Goal: Information Seeking & Learning: Learn about a topic

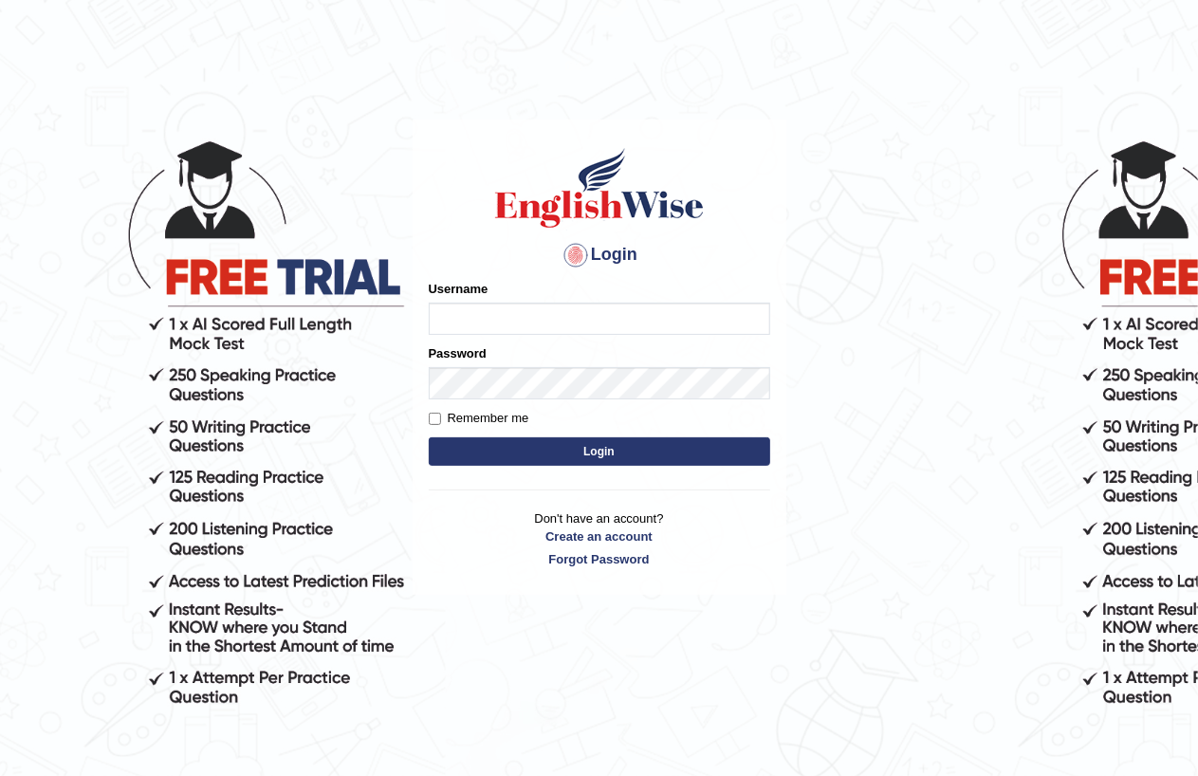
click at [486, 305] on input "Username" at bounding box center [600, 319] width 342 height 32
type input "Amitakumari"
click at [614, 459] on button "Login" at bounding box center [600, 451] width 342 height 28
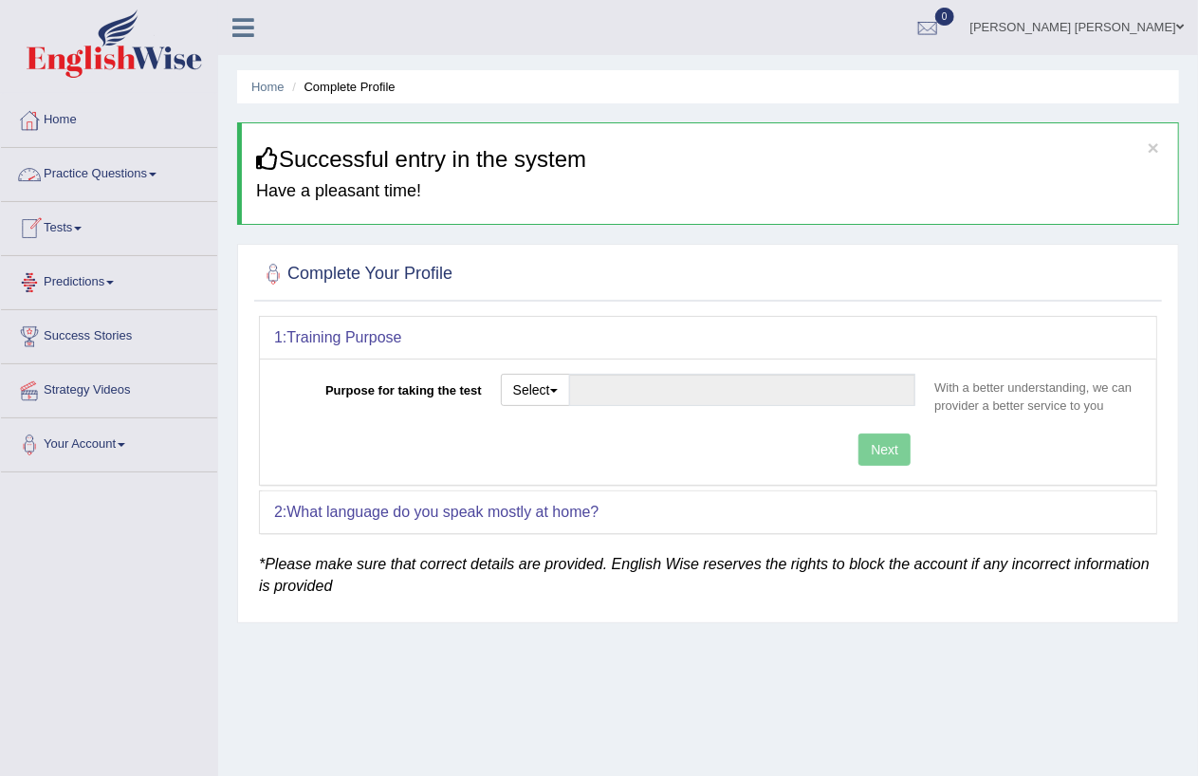
click at [81, 175] on link "Practice Questions" at bounding box center [109, 171] width 216 height 47
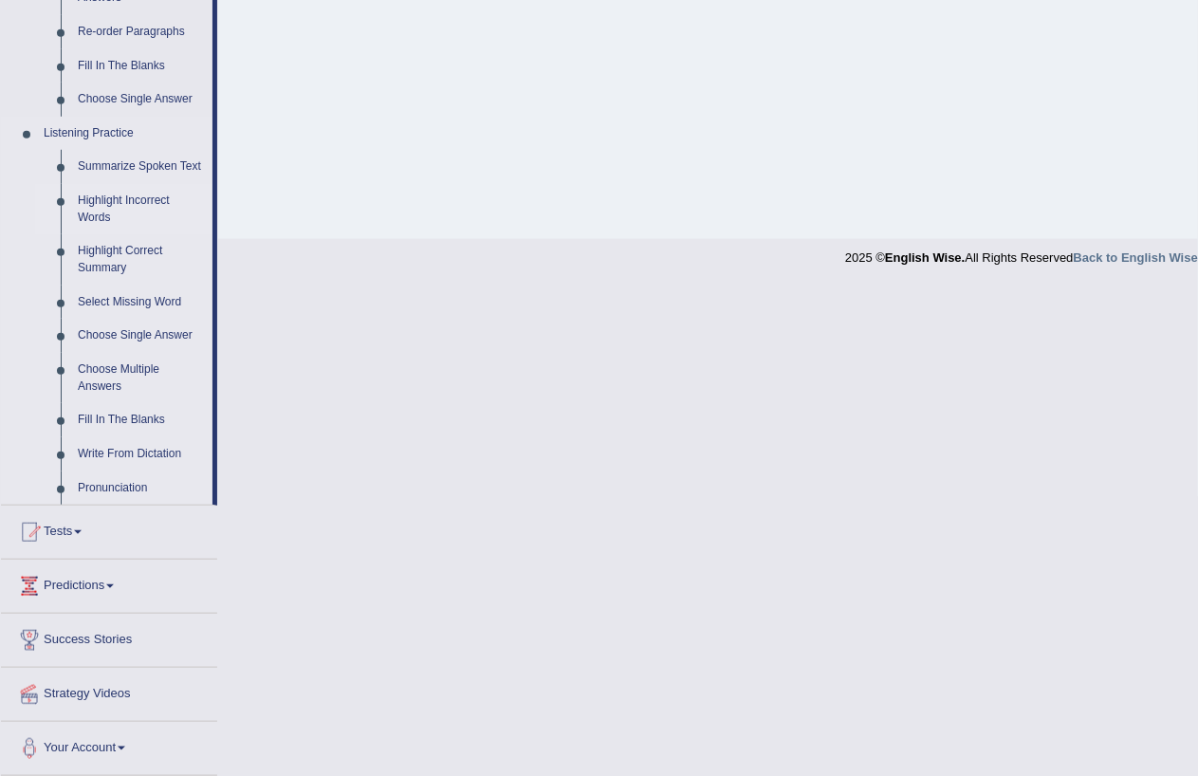
scroll to position [324, 0]
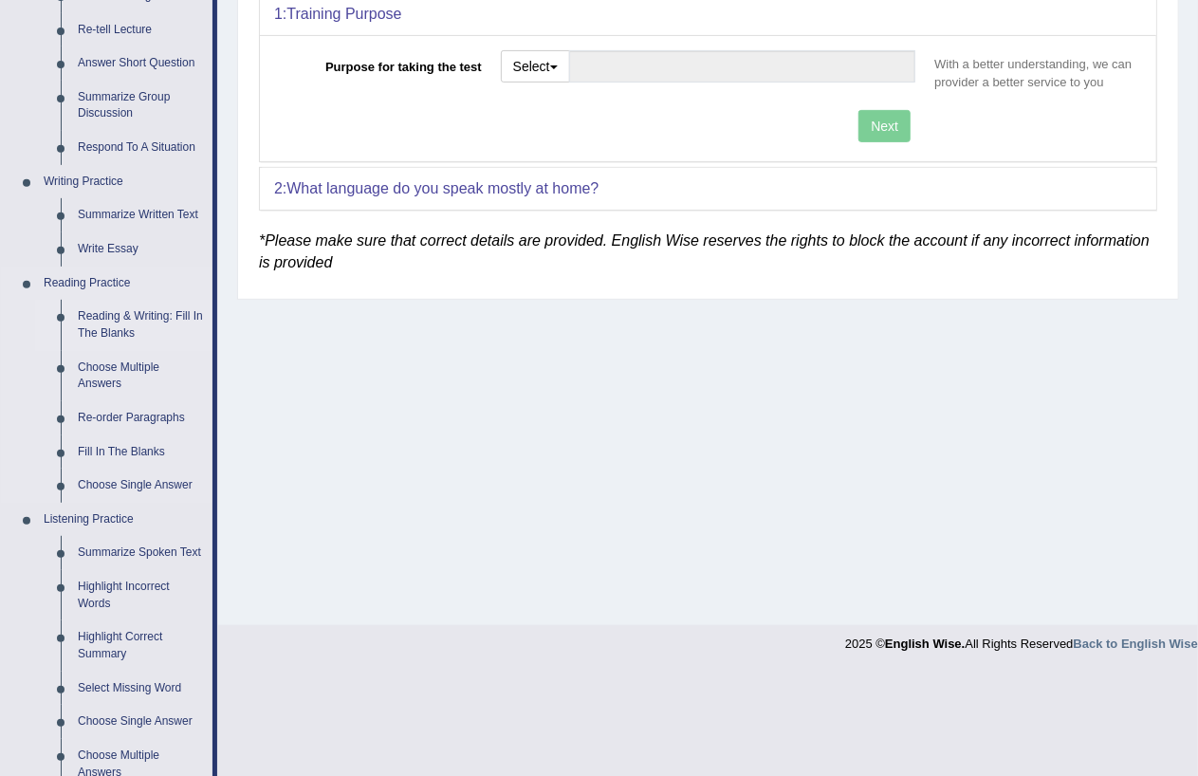
click at [102, 319] on link "Reading & Writing: Fill In The Blanks" at bounding box center [140, 325] width 143 height 50
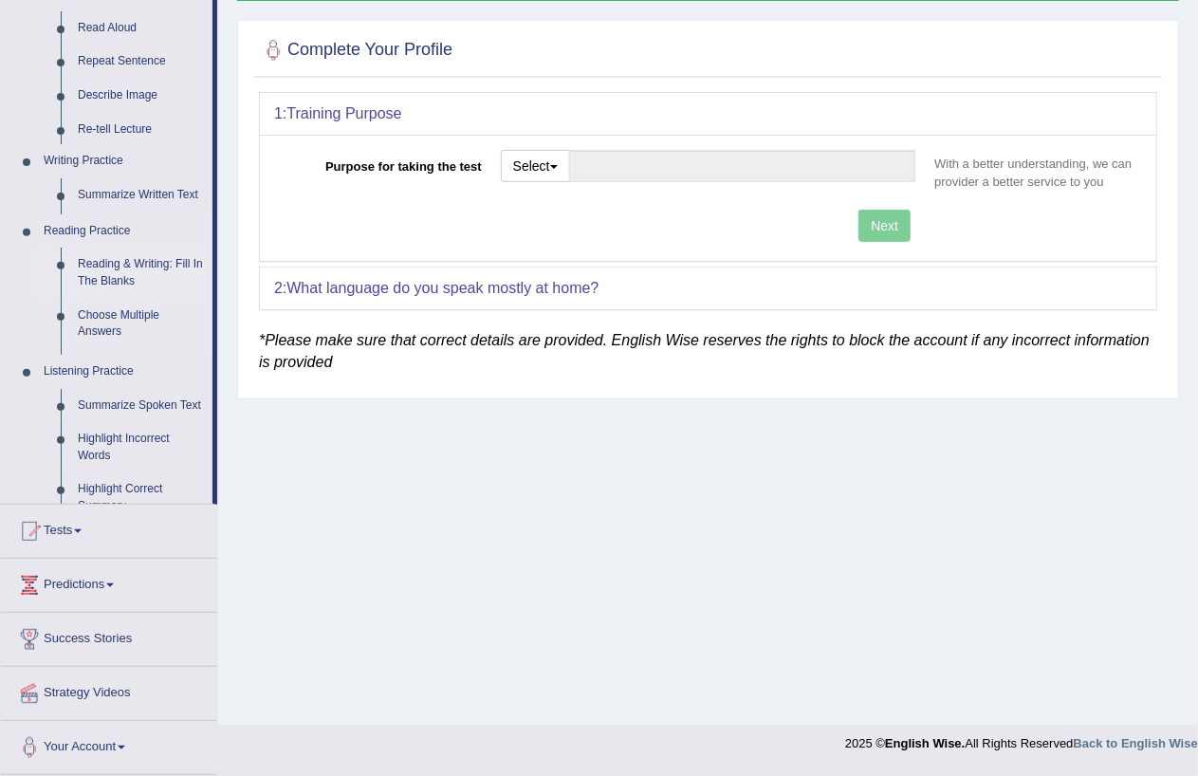
scroll to position [219, 0]
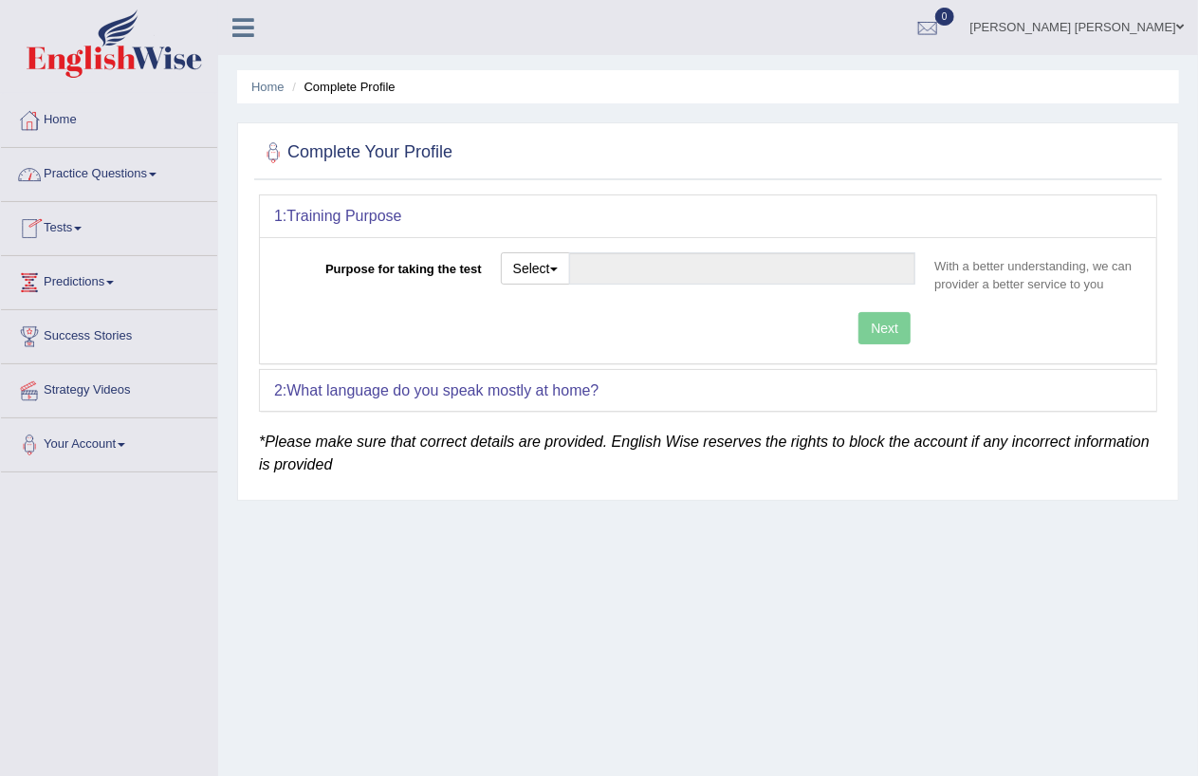
click at [106, 176] on link "Practice Questions" at bounding box center [109, 171] width 216 height 47
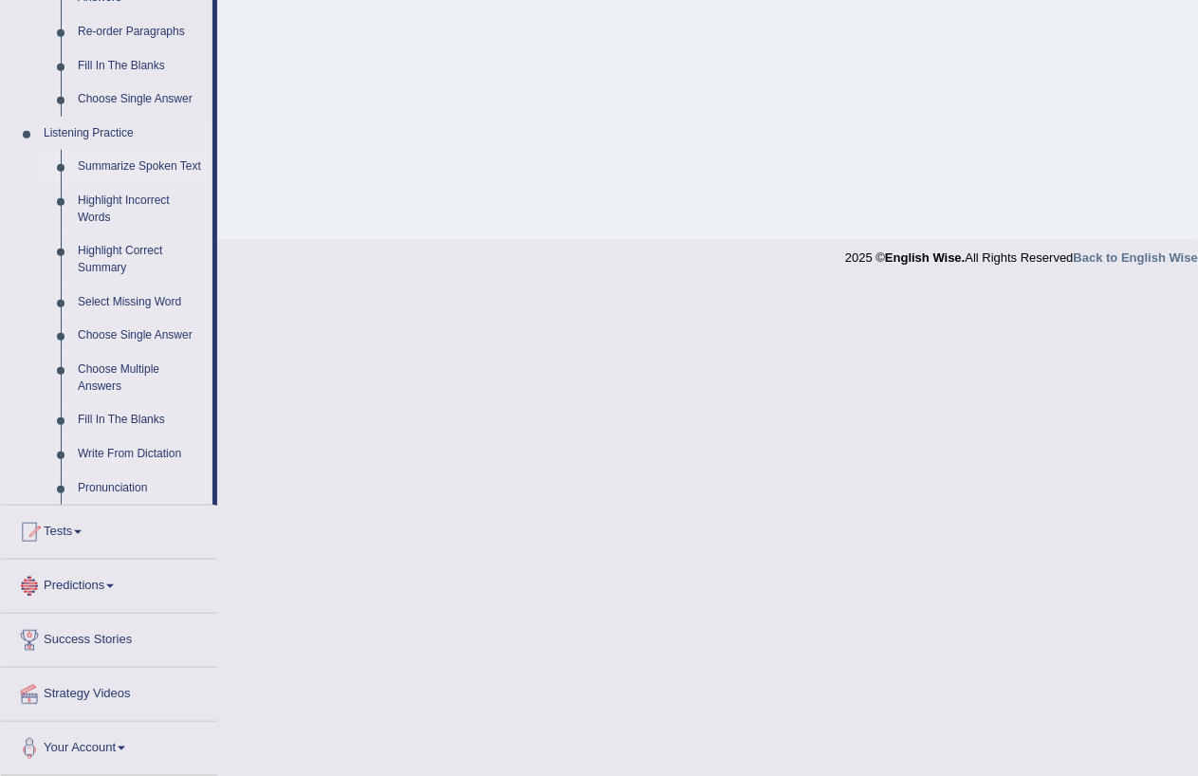
scroll to position [324, 0]
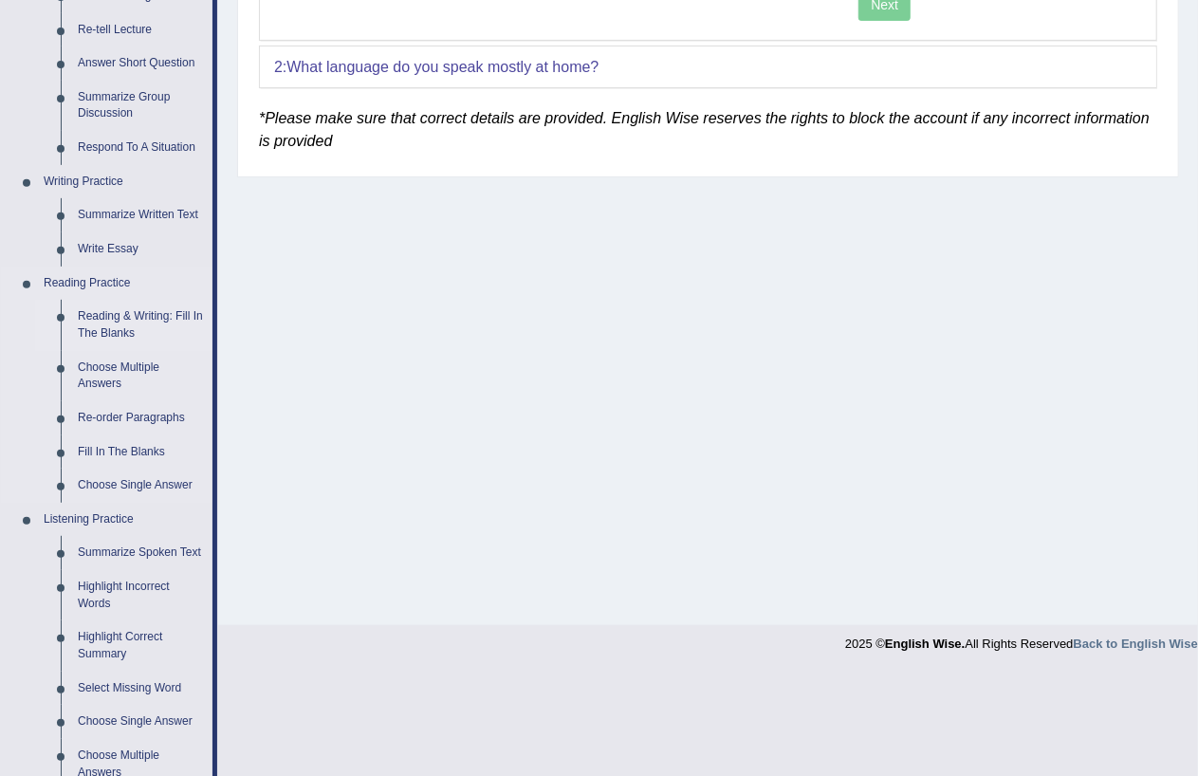
click at [114, 317] on link "Reading & Writing: Fill In The Blanks" at bounding box center [140, 325] width 143 height 50
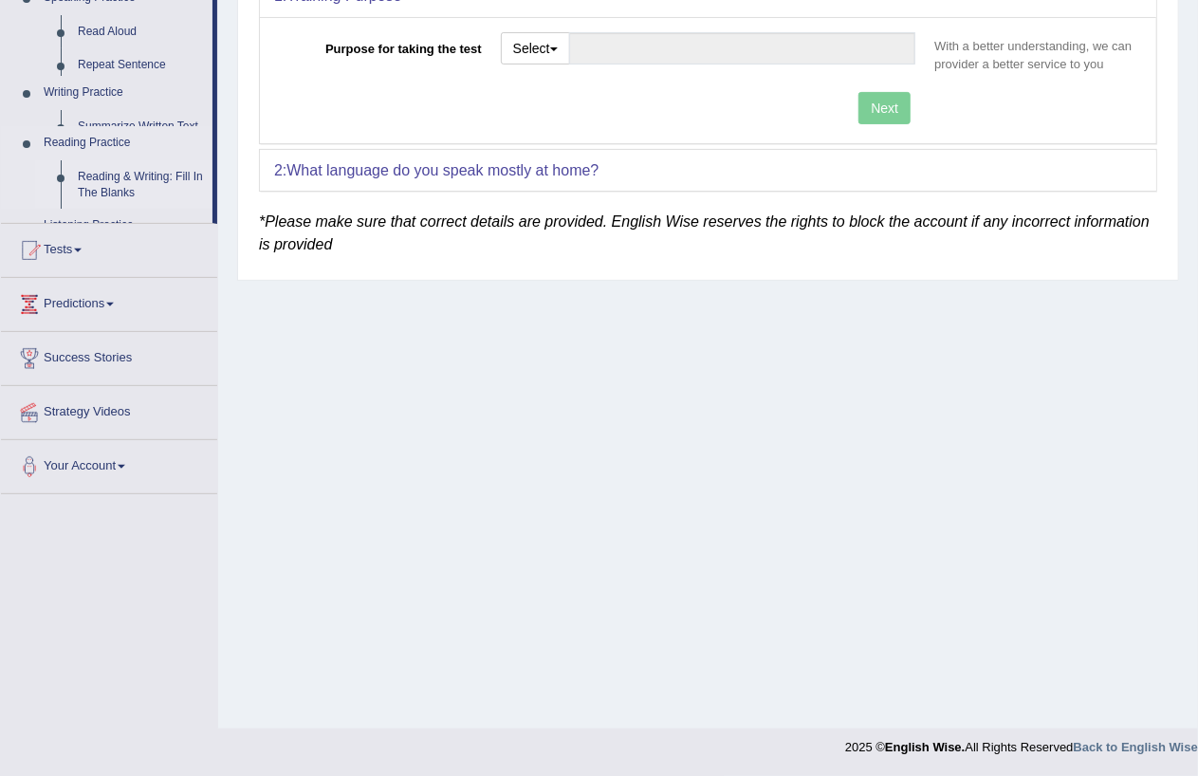
scroll to position [219, 0]
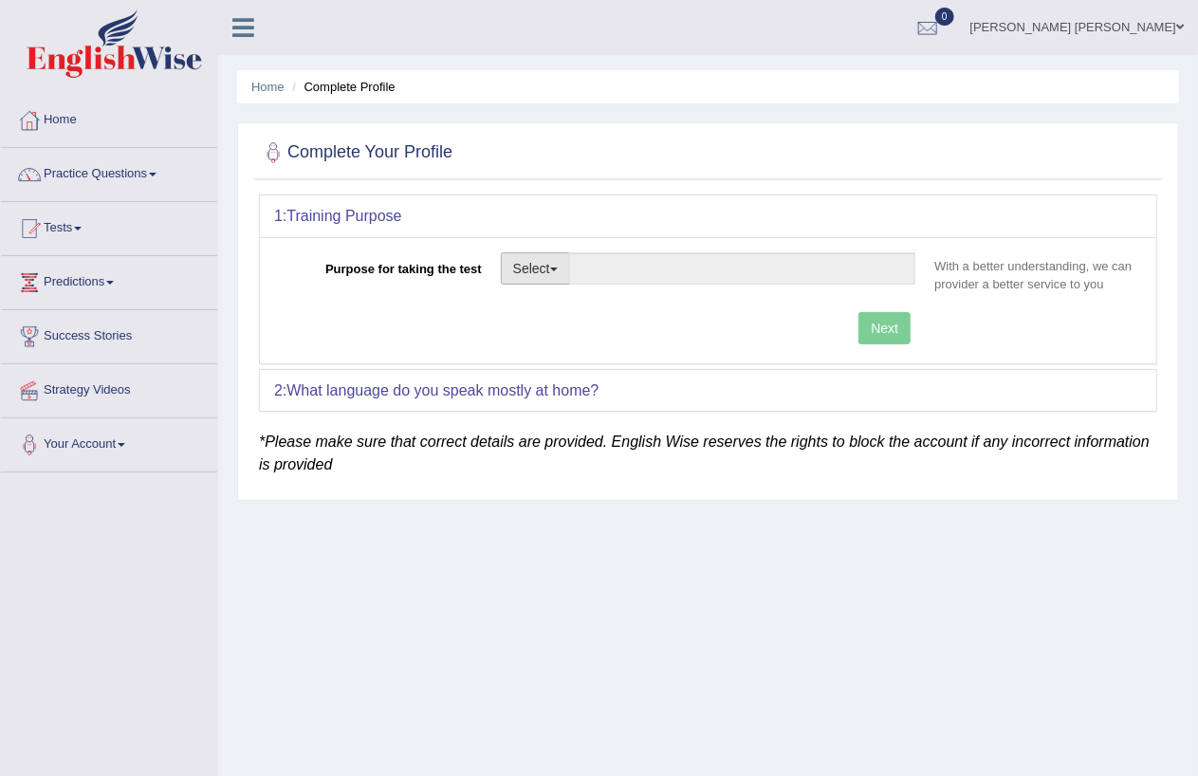
click at [546, 271] on button "Select" at bounding box center [535, 268] width 69 height 32
click at [584, 306] on link "Student Visa" at bounding box center [586, 309] width 169 height 25
type input "Student Visa"
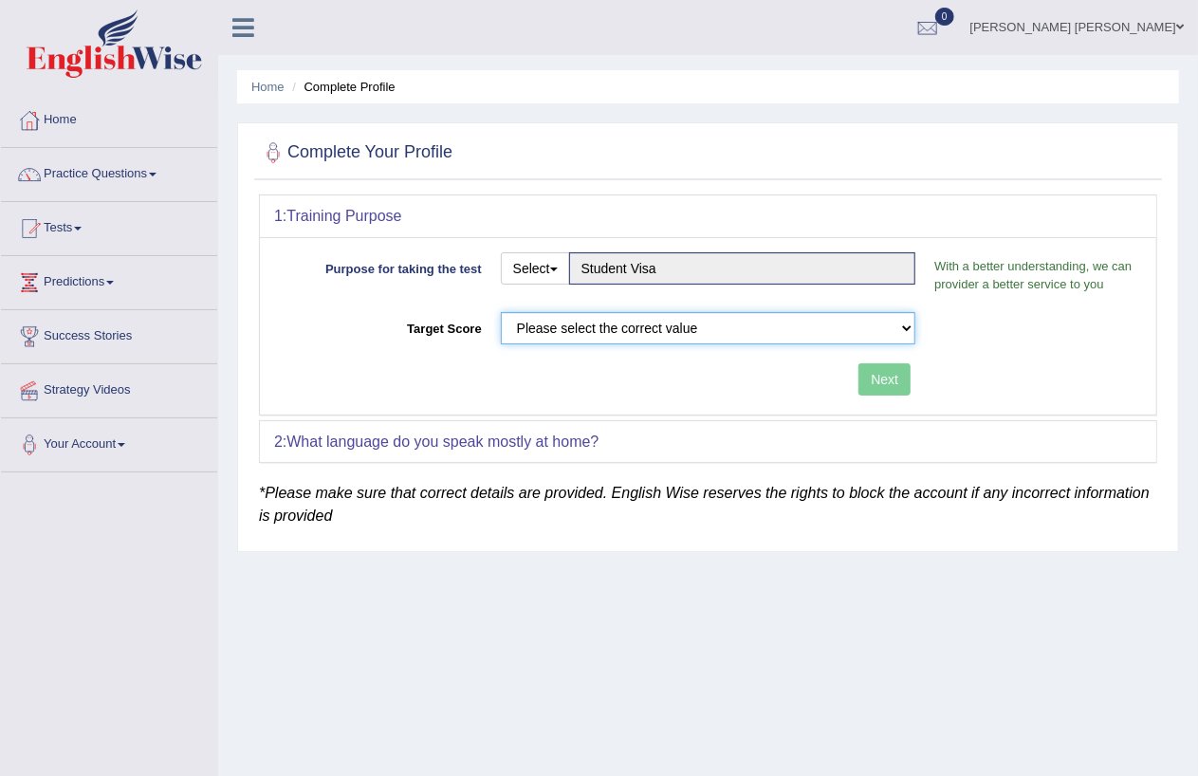
click at [772, 333] on select "Please select the correct value 50 (6 bands) 58 (6.5 bands) 65 (7 bands) 79 (8 …" at bounding box center [709, 328] width 416 height 32
select select "65"
click at [501, 312] on select "Please select the correct value 50 (6 bands) 58 (6.5 bands) 65 (7 bands) 79 (8 …" at bounding box center [709, 328] width 416 height 32
click at [885, 376] on button "Next" at bounding box center [885, 379] width 52 height 32
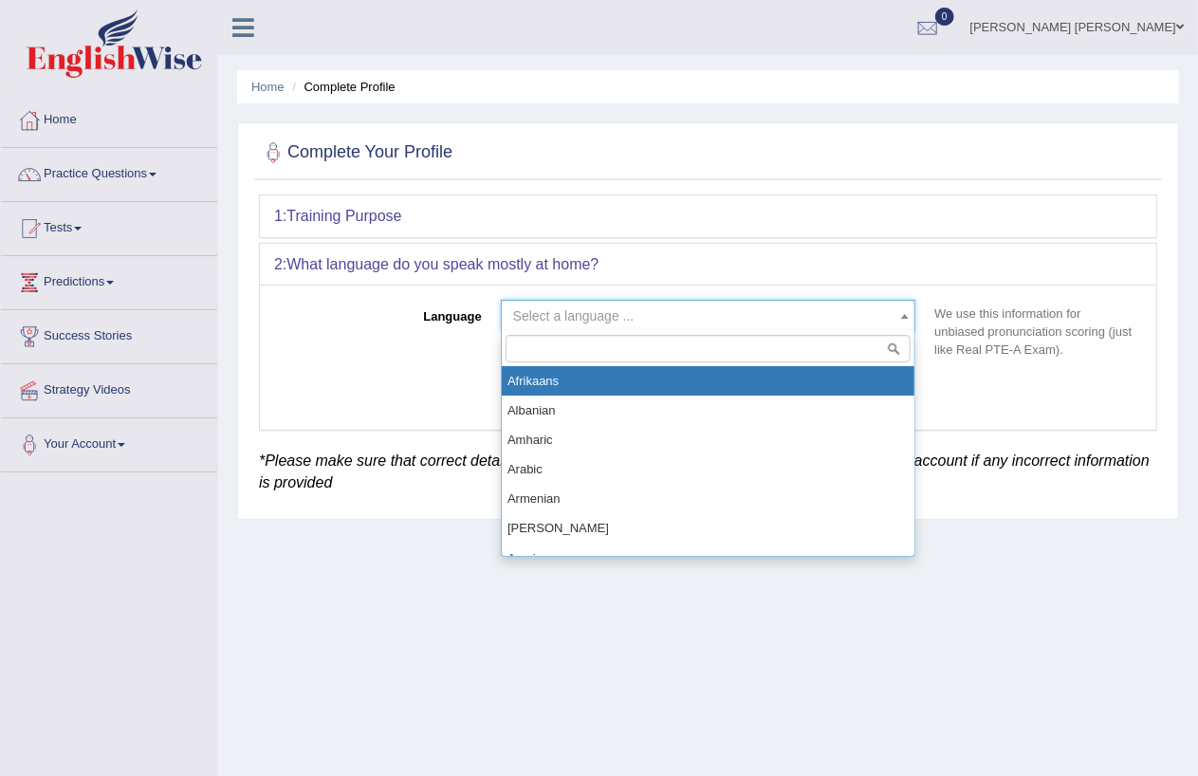
click at [761, 325] on span "Select a language ..." at bounding box center [709, 316] width 416 height 32
click at [689, 340] on input "search" at bounding box center [708, 349] width 405 height 28
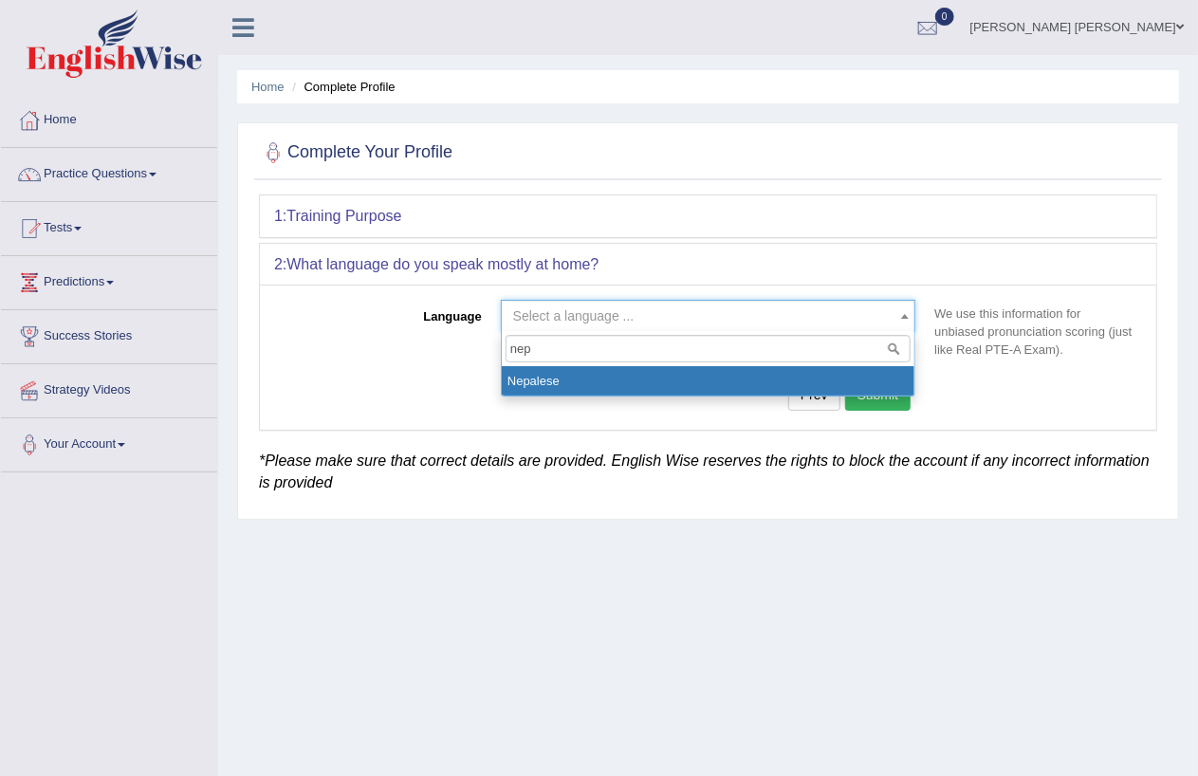
type input "nep"
select select "Nepalese"
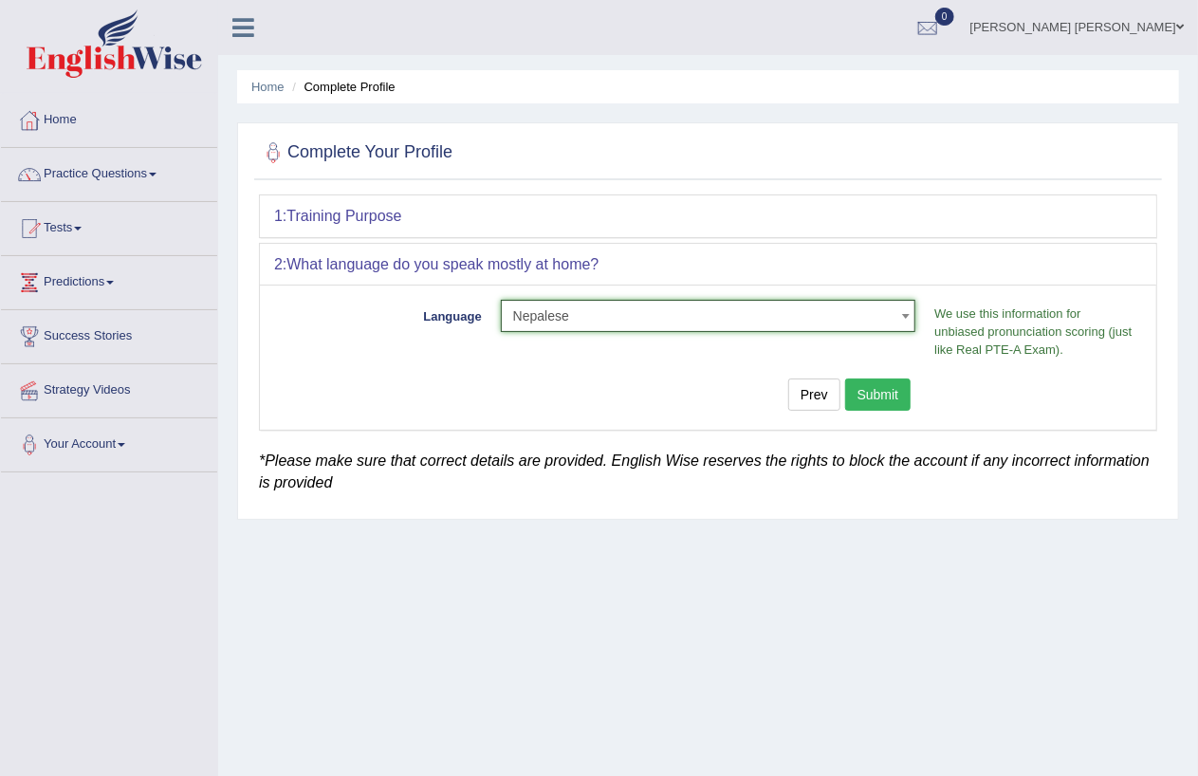
click at [882, 392] on button "Submit" at bounding box center [878, 395] width 66 height 32
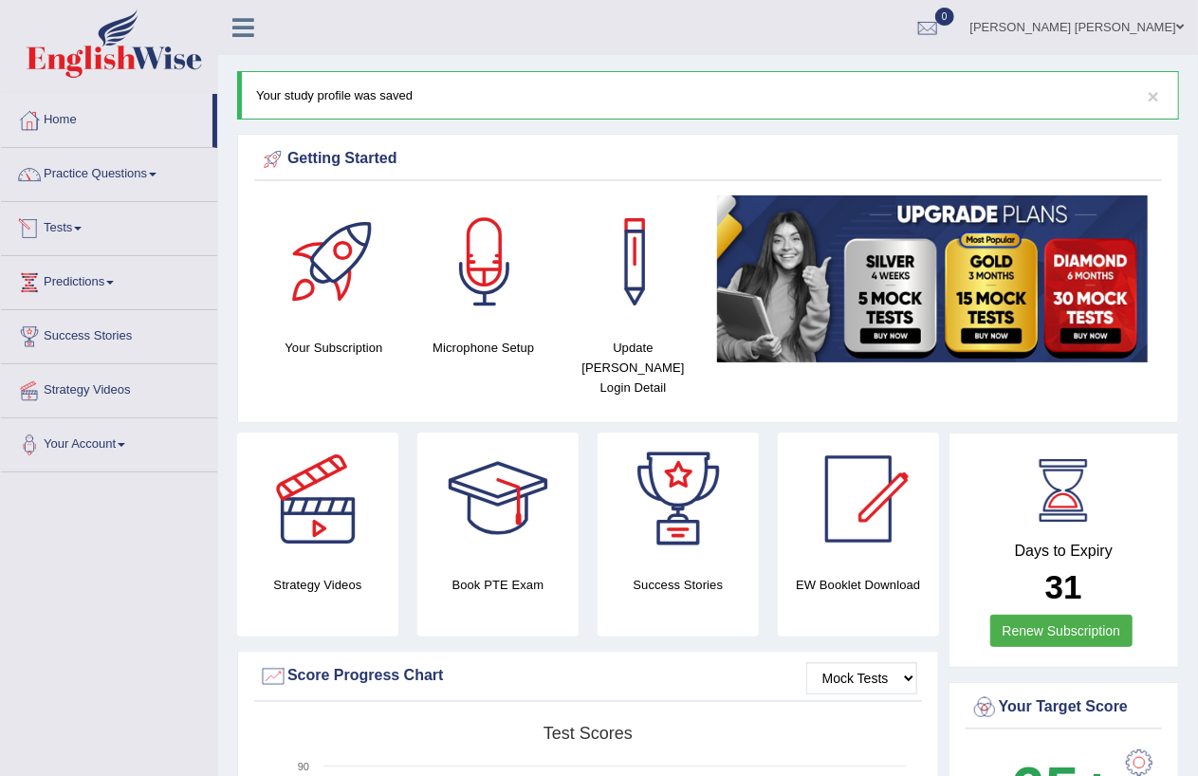
click at [100, 222] on link "Tests" at bounding box center [109, 225] width 216 height 47
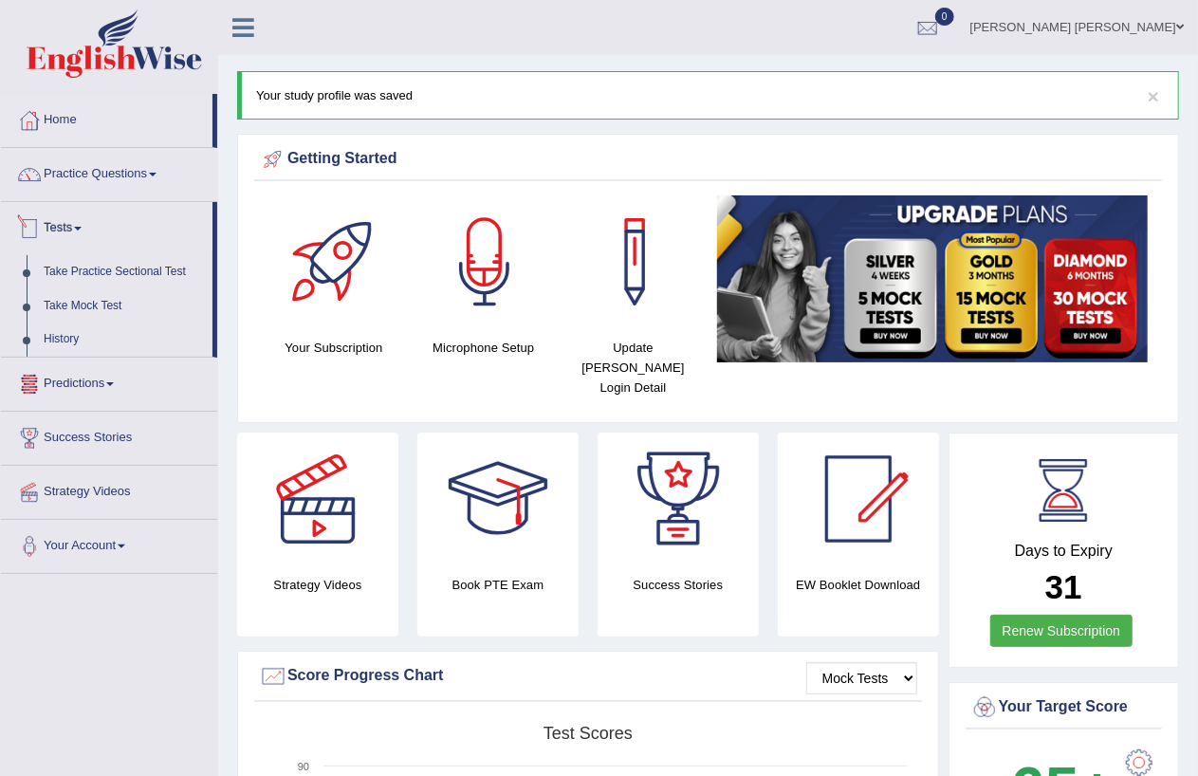
click at [80, 224] on link "Tests" at bounding box center [107, 225] width 212 height 47
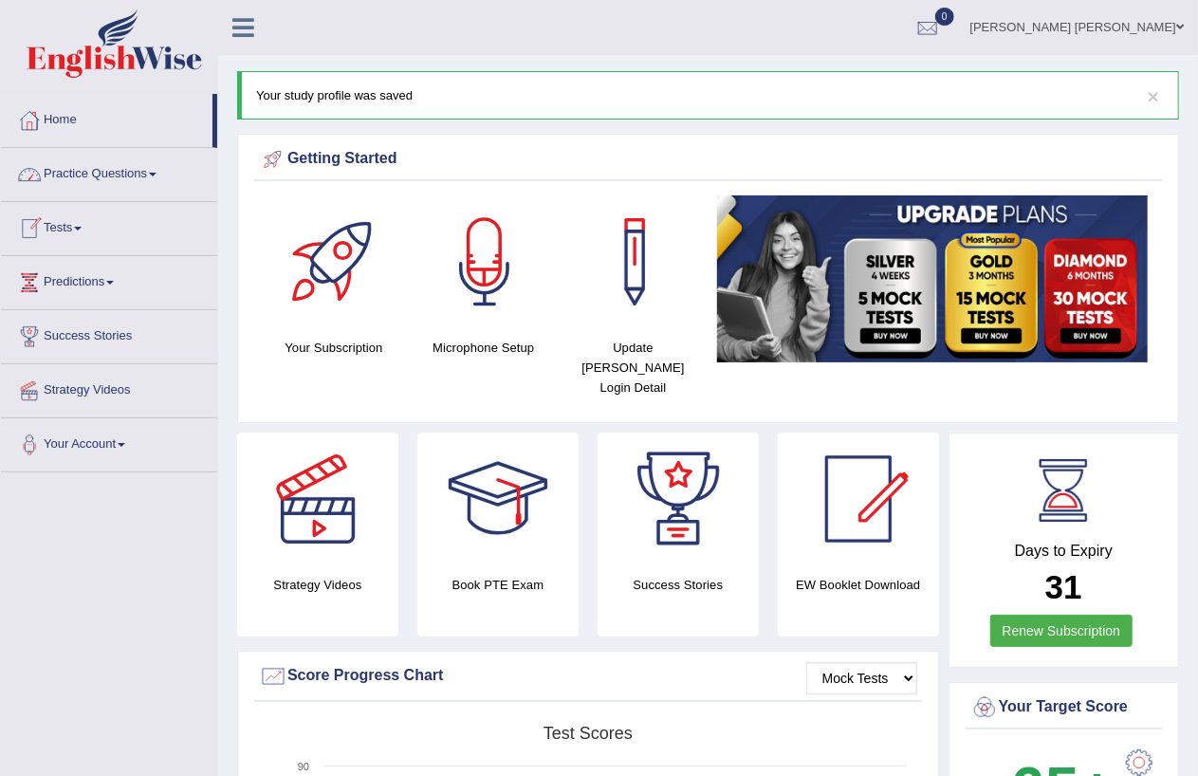
click at [102, 165] on link "Practice Questions" at bounding box center [109, 171] width 216 height 47
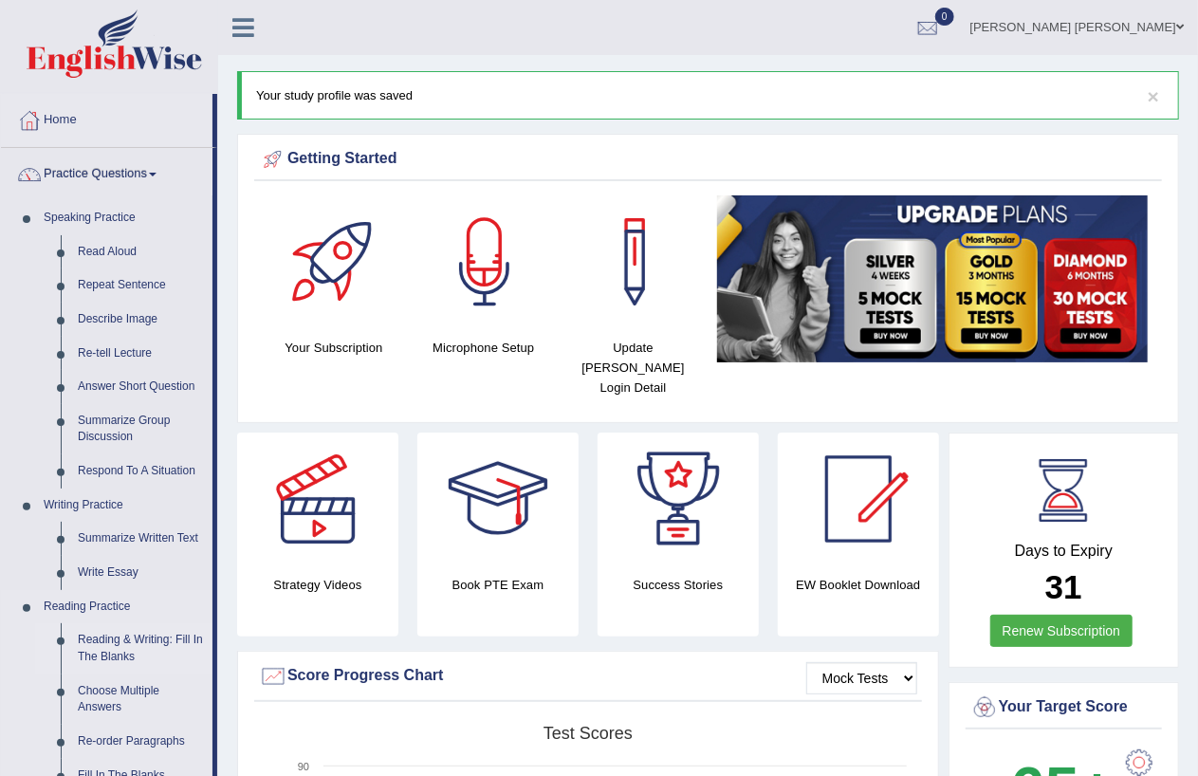
scroll to position [386, 0]
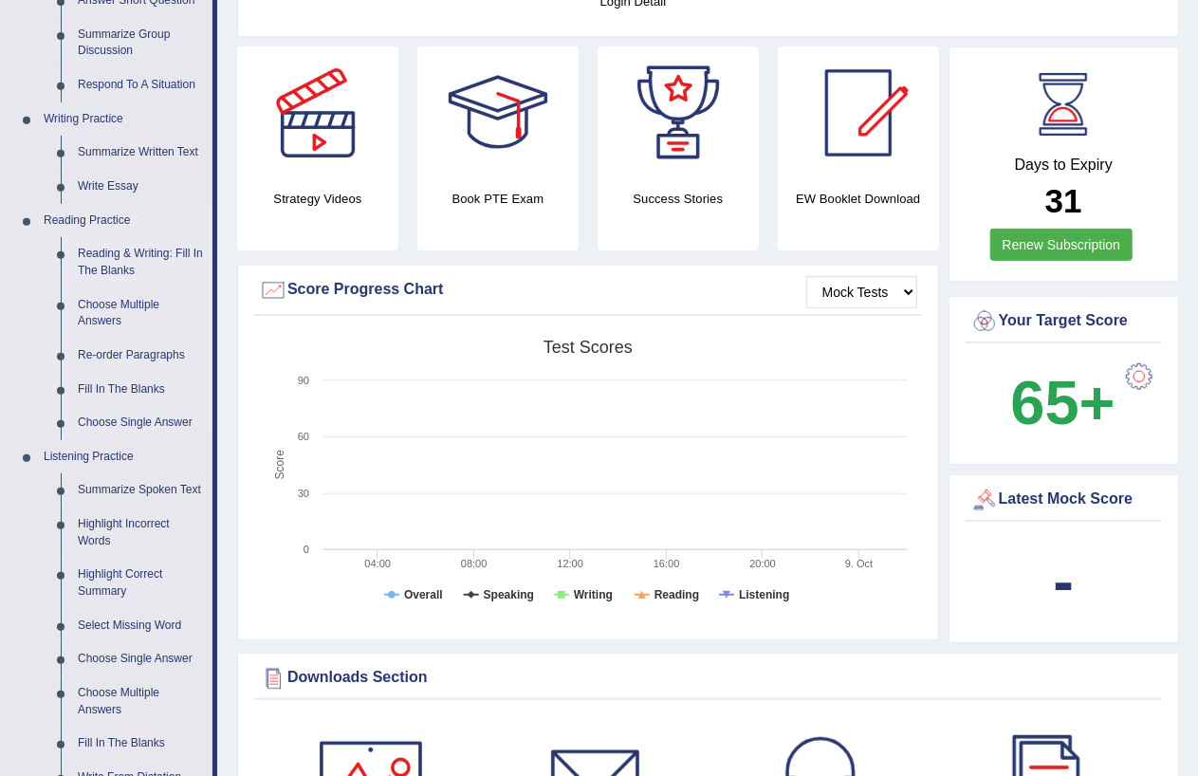
click at [110, 253] on link "Reading & Writing: Fill In The Blanks" at bounding box center [140, 262] width 143 height 50
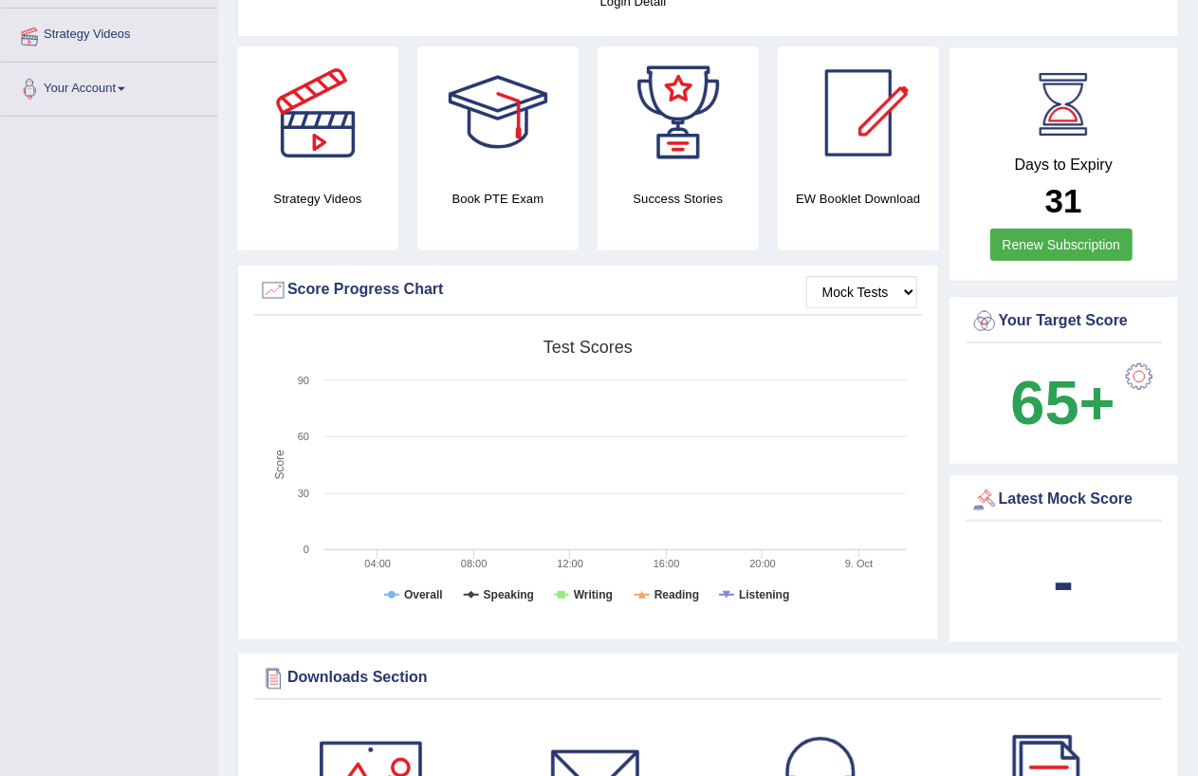
scroll to position [440, 0]
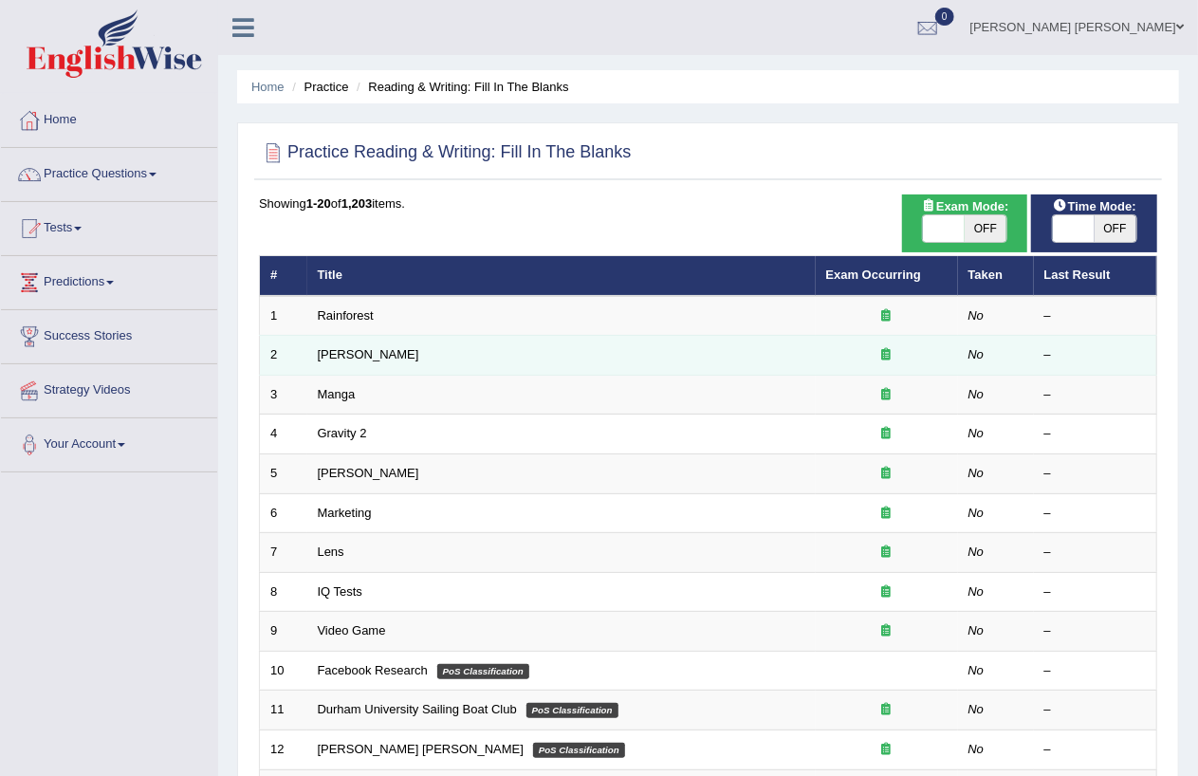
click at [382, 352] on td "[PERSON_NAME]" at bounding box center [561, 356] width 509 height 40
click at [382, 352] on td "Kennedy" at bounding box center [561, 356] width 509 height 40
click at [316, 348] on td "Kennedy" at bounding box center [561, 356] width 509 height 40
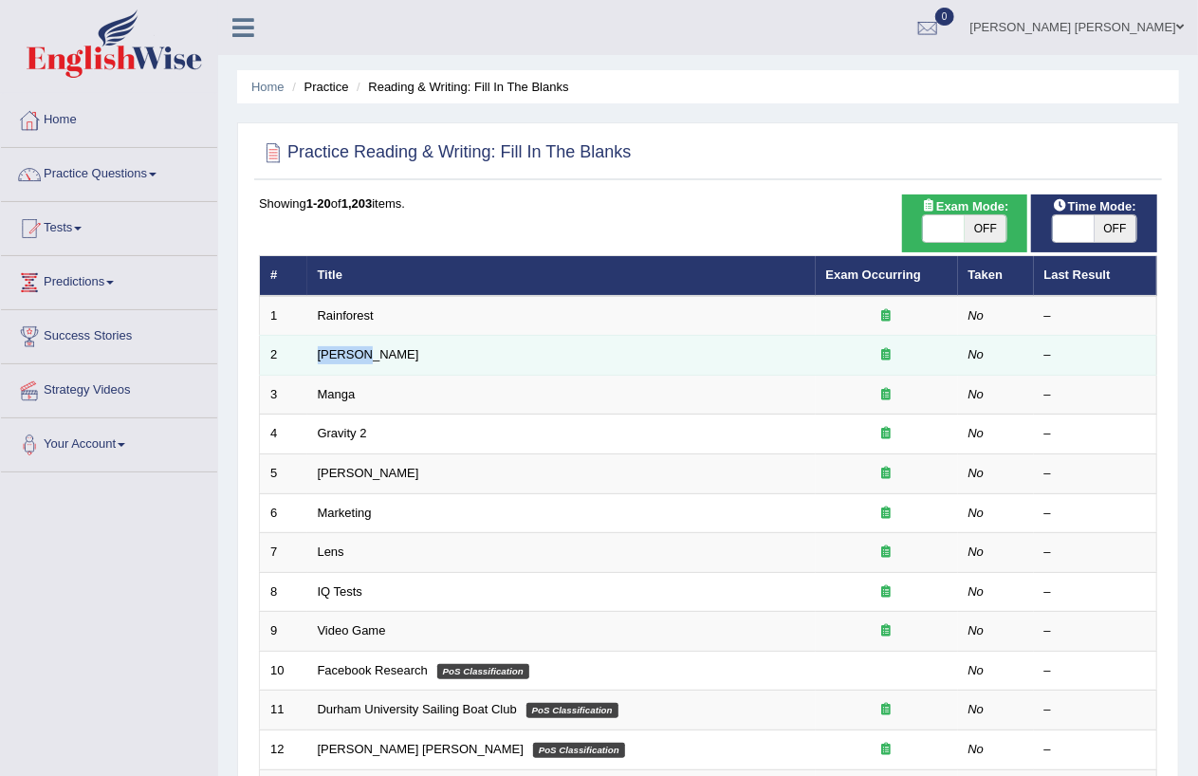
click at [316, 348] on td "Kennedy" at bounding box center [561, 356] width 509 height 40
click at [513, 362] on td "Kennedy" at bounding box center [561, 356] width 509 height 40
drag, startPoint x: 1070, startPoint y: 358, endPoint x: 609, endPoint y: 354, distance: 461.1
click at [609, 354] on td "[PERSON_NAME]" at bounding box center [561, 356] width 509 height 40
click at [649, 354] on td "[PERSON_NAME]" at bounding box center [561, 356] width 509 height 40
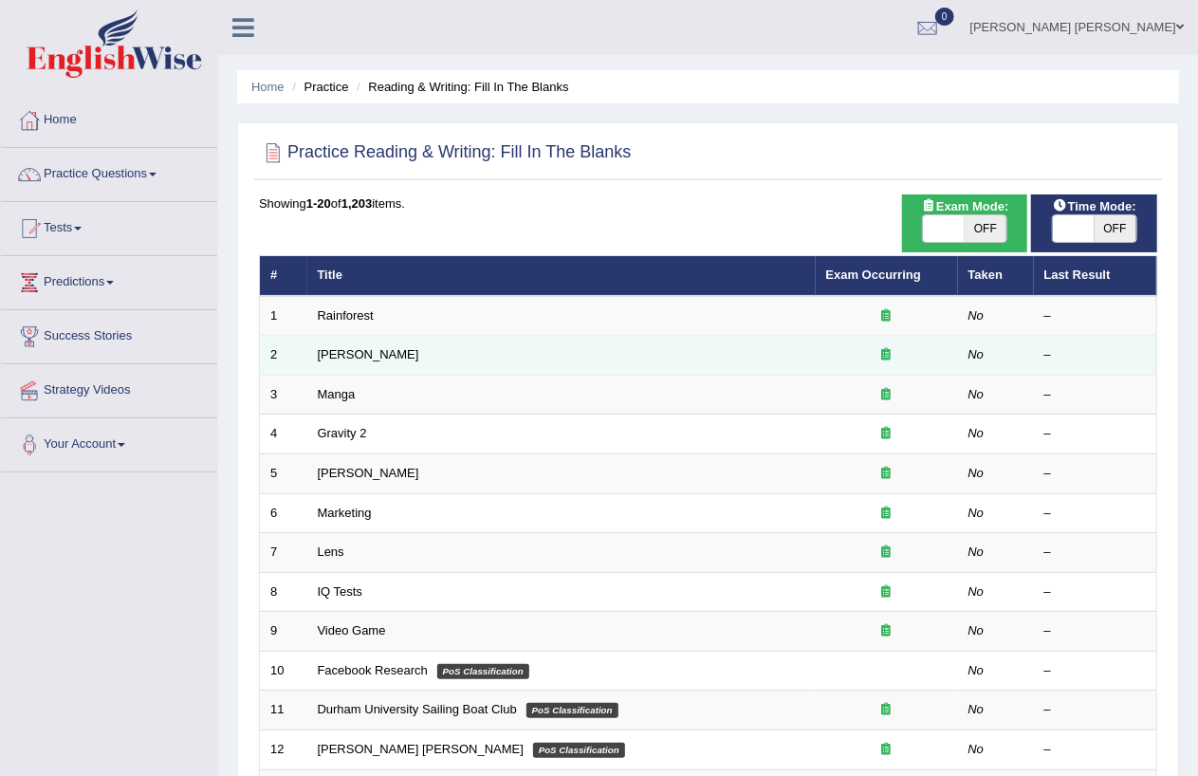
click at [649, 354] on td "[PERSON_NAME]" at bounding box center [561, 356] width 509 height 40
click at [886, 354] on icon at bounding box center [886, 354] width 9 height 12
drag, startPoint x: 879, startPoint y: 355, endPoint x: 376, endPoint y: 359, distance: 502.8
click at [376, 359] on td "[PERSON_NAME]" at bounding box center [561, 356] width 509 height 40
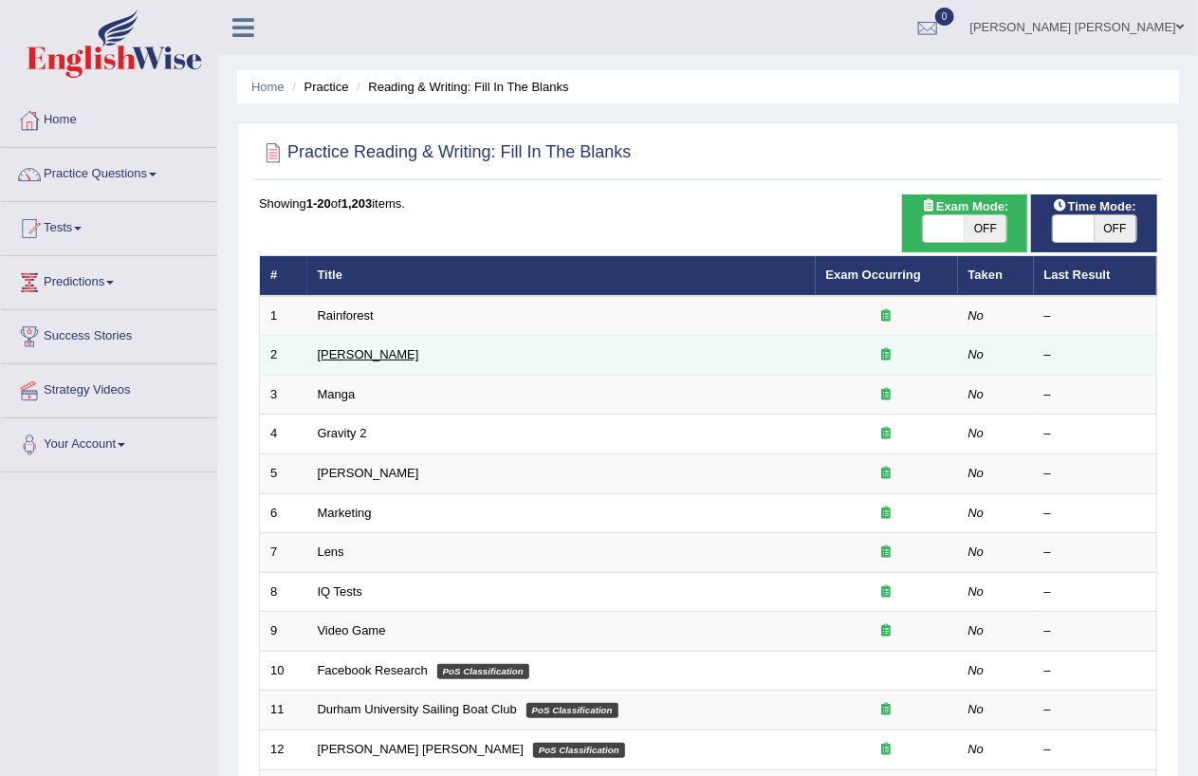
click at [355, 354] on link "[PERSON_NAME]" at bounding box center [369, 354] width 102 height 14
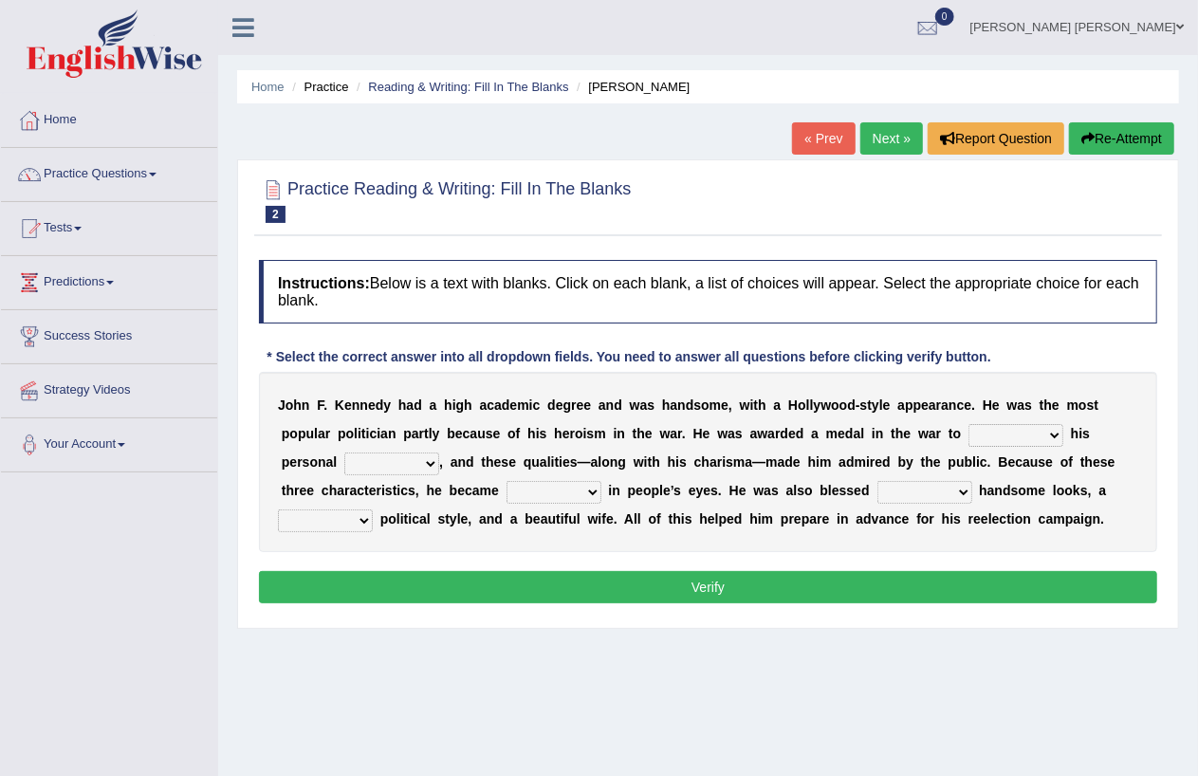
click at [1054, 432] on select "prove show evidence upthrow" at bounding box center [1016, 435] width 95 height 23
select select "prove"
click at [969, 424] on select "prove show evidence upthrow" at bounding box center [1016, 435] width 95 height 23
click at [427, 467] on select "passion courage charm liking" at bounding box center [391, 464] width 95 height 23
select select "courage"
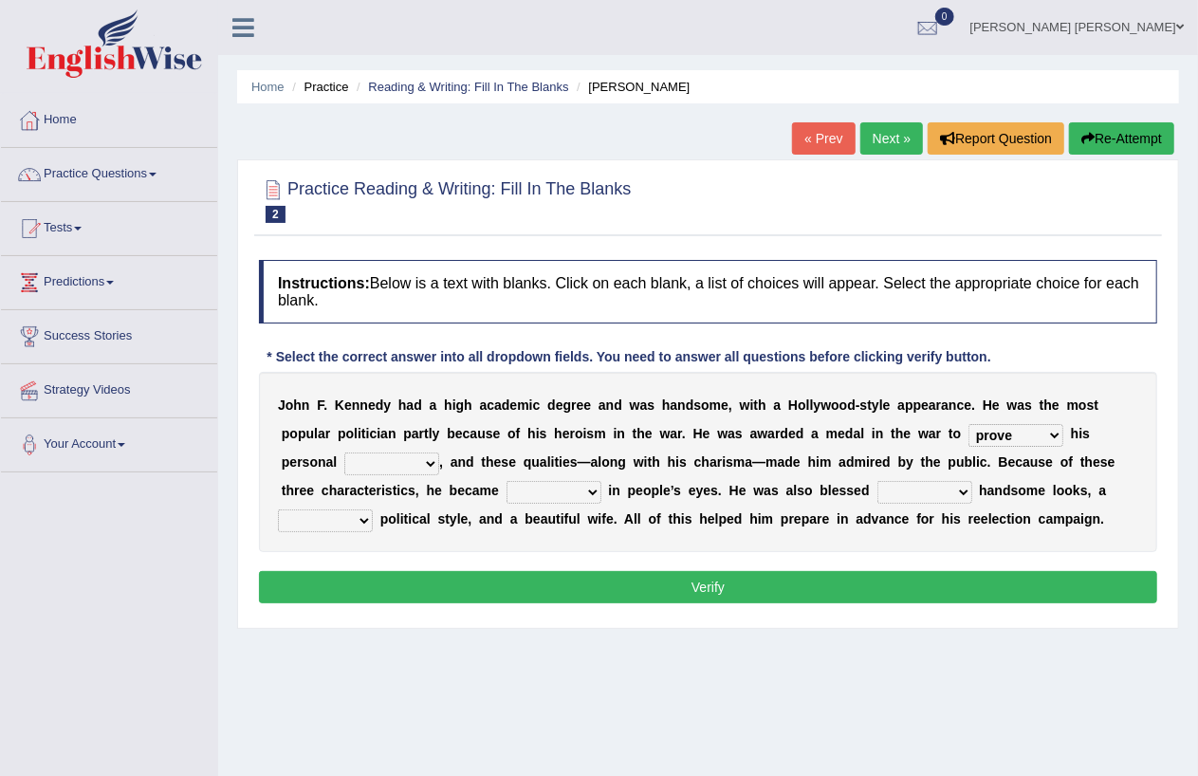
click at [344, 453] on select "passion courage charm liking" at bounding box center [391, 464] width 95 height 23
click at [1060, 437] on select "prove show evidence upthrow" at bounding box center [1016, 435] width 95 height 23
select select "show"
click at [969, 424] on select "prove show evidence upthrow" at bounding box center [1016, 435] width 95 height 23
click at [592, 490] on select "iconic ironic identical impotent" at bounding box center [554, 492] width 95 height 23
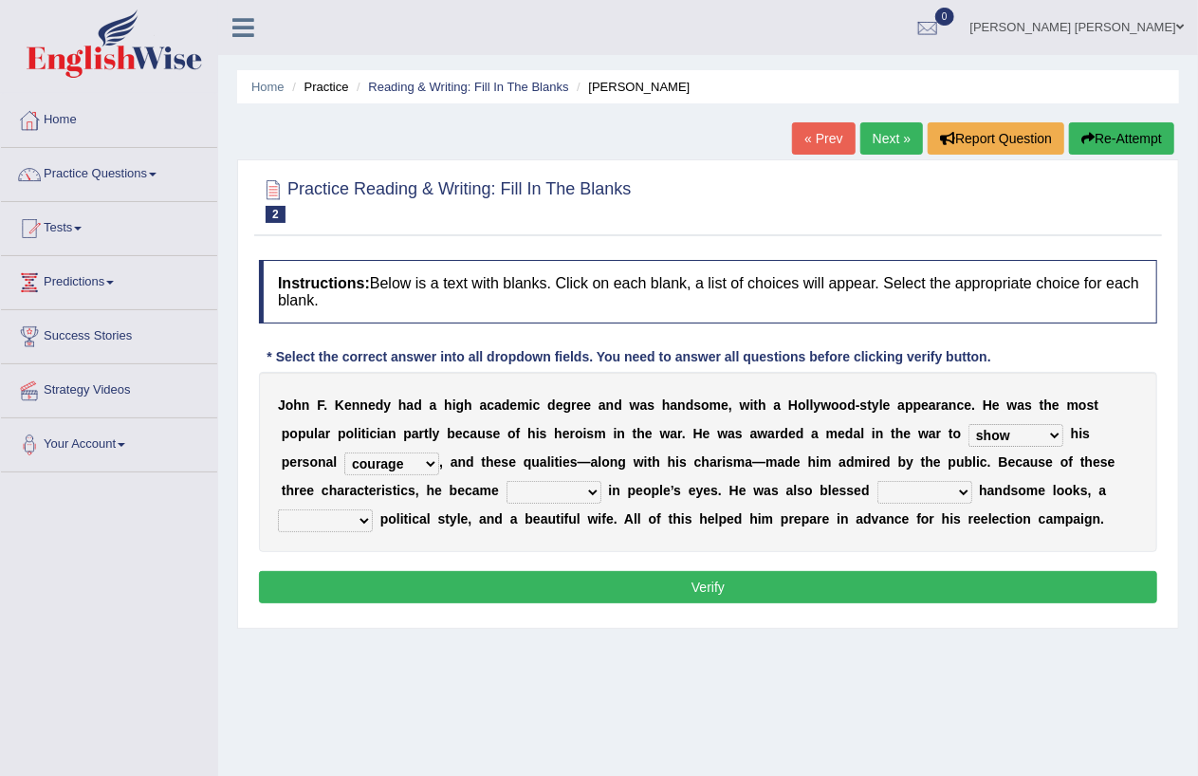
select select "iconic"
click at [507, 481] on select "iconic ironic identical impotent" at bounding box center [554, 492] width 95 height 23
click at [966, 487] on select "with in upon to" at bounding box center [925, 492] width 95 height 23
select select "with"
click at [878, 481] on select "with in upon to" at bounding box center [925, 492] width 95 height 23
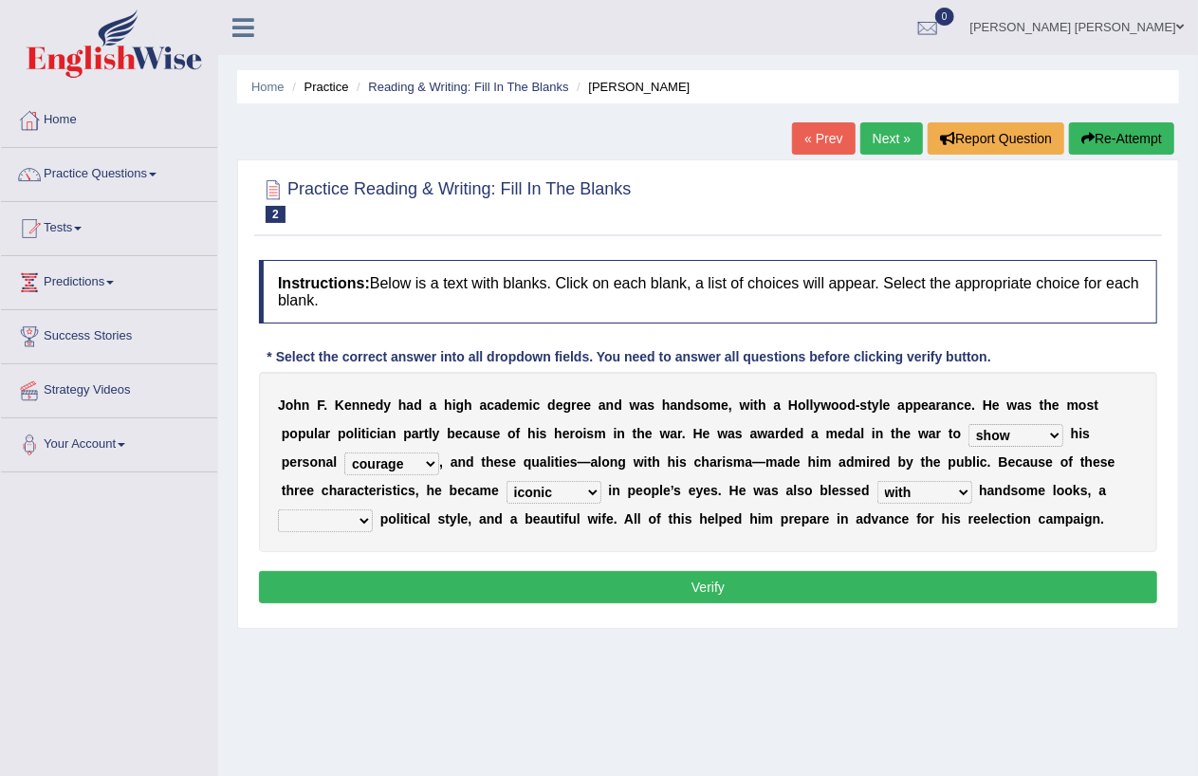
click at [359, 519] on select "mending mends mended mend" at bounding box center [325, 520] width 95 height 23
click at [634, 724] on div "Home Practice Reading & Writing: Fill In The Blanks Kennedy « Prev Next » Repor…" at bounding box center [708, 474] width 980 height 949
click at [366, 518] on select "mending mends mended mend" at bounding box center [325, 520] width 95 height 23
click at [361, 519] on select "mending mends mended mend" at bounding box center [325, 520] width 95 height 23
click at [359, 523] on select "mending mends mended mend" at bounding box center [325, 520] width 95 height 23
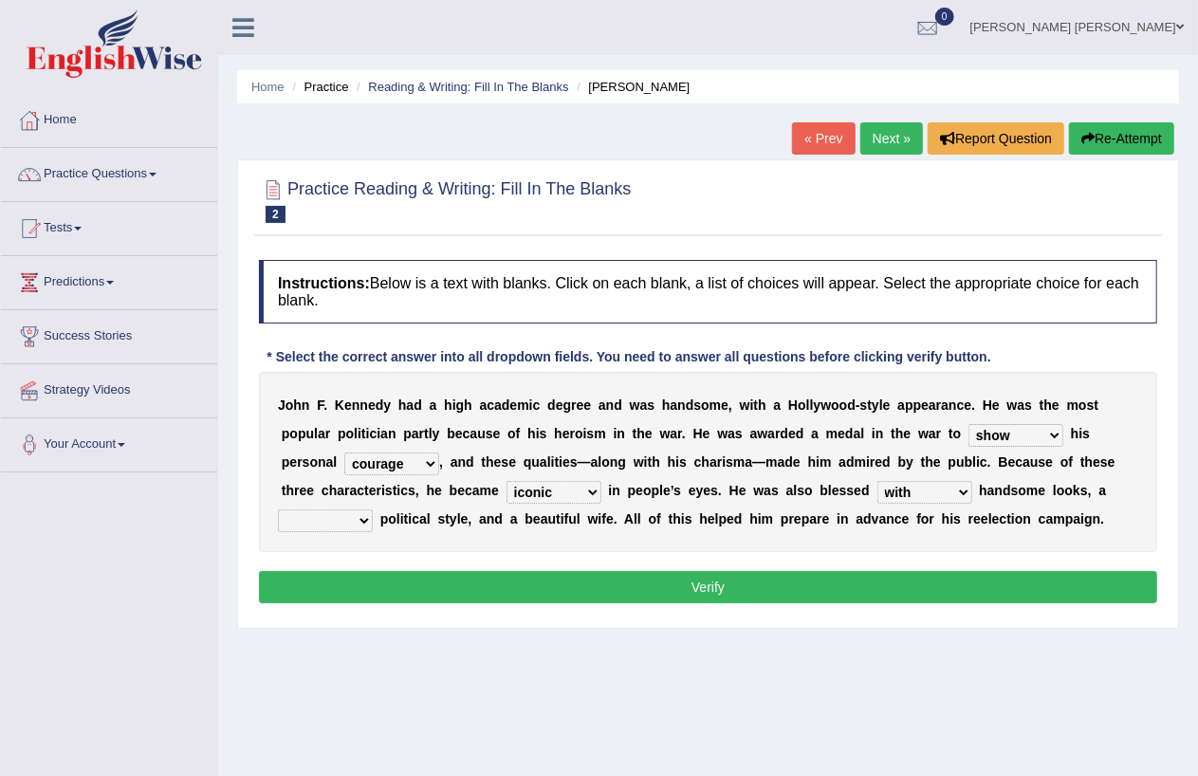
click at [362, 522] on select "mending mends mended mend" at bounding box center [325, 520] width 95 height 23
select select "mending"
click at [278, 509] on select "mending mends mended mend" at bounding box center [325, 520] width 95 height 23
click at [631, 592] on button "Verify" at bounding box center [708, 587] width 898 height 32
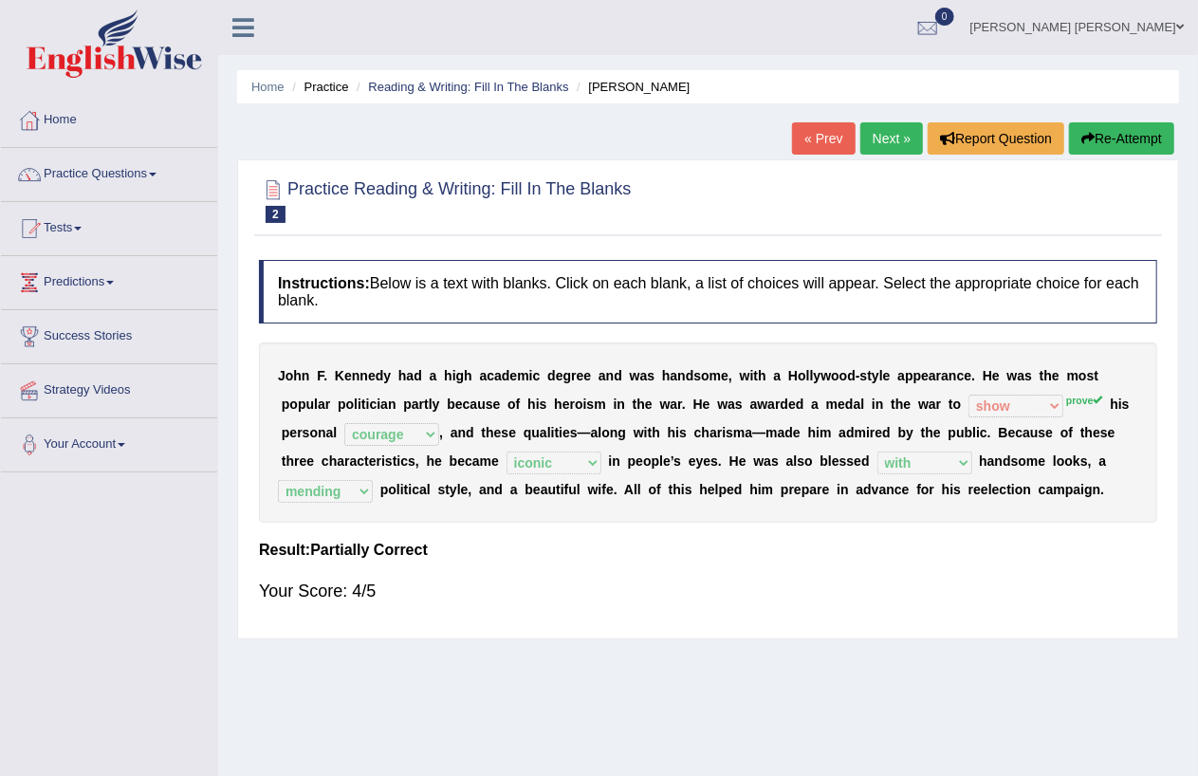
click at [886, 139] on link "Next »" at bounding box center [892, 138] width 63 height 32
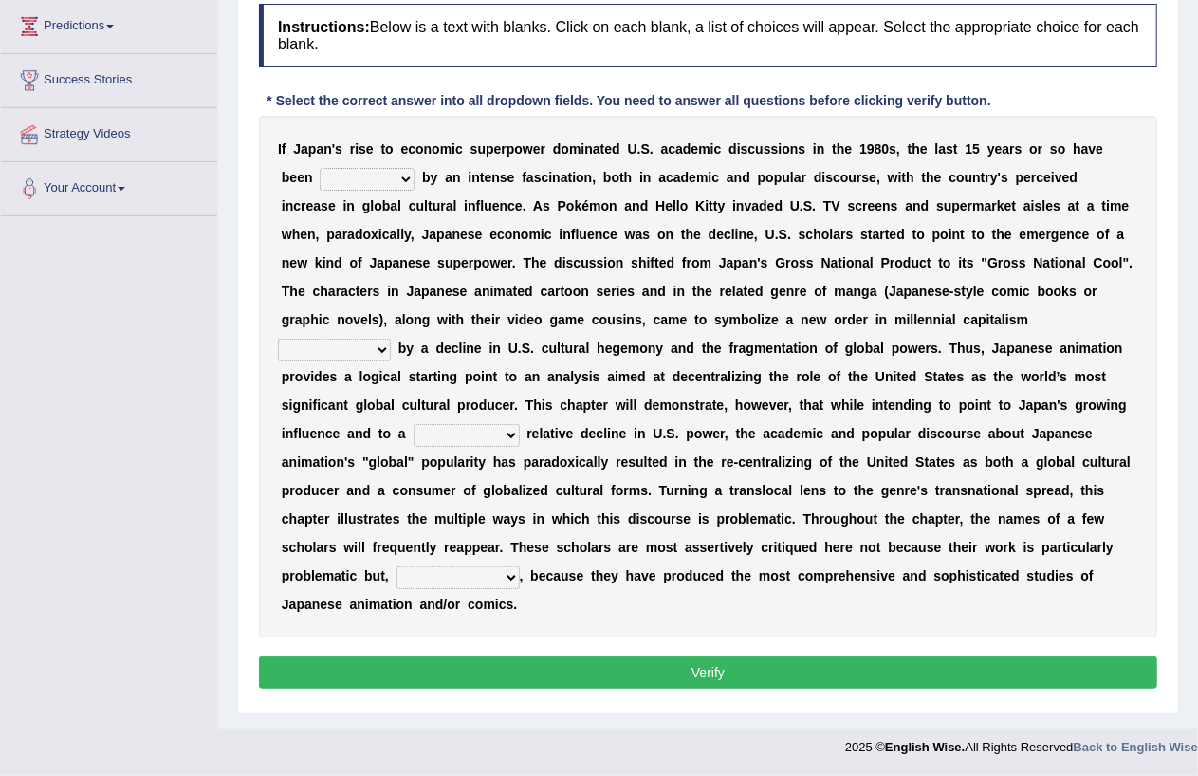
click at [405, 178] on select "marked dedicated made inspired" at bounding box center [367, 179] width 95 height 23
click at [691, 118] on div "I f J a p a n ' s r i s e t o e c o n o m i c s u p e r p o w e r d o m i n a t…" at bounding box center [708, 377] width 898 height 522
click at [415, 175] on b at bounding box center [419, 177] width 8 height 15
click at [392, 177] on select "marked dedicated made inspired" at bounding box center [367, 179] width 95 height 23
select select "marked"
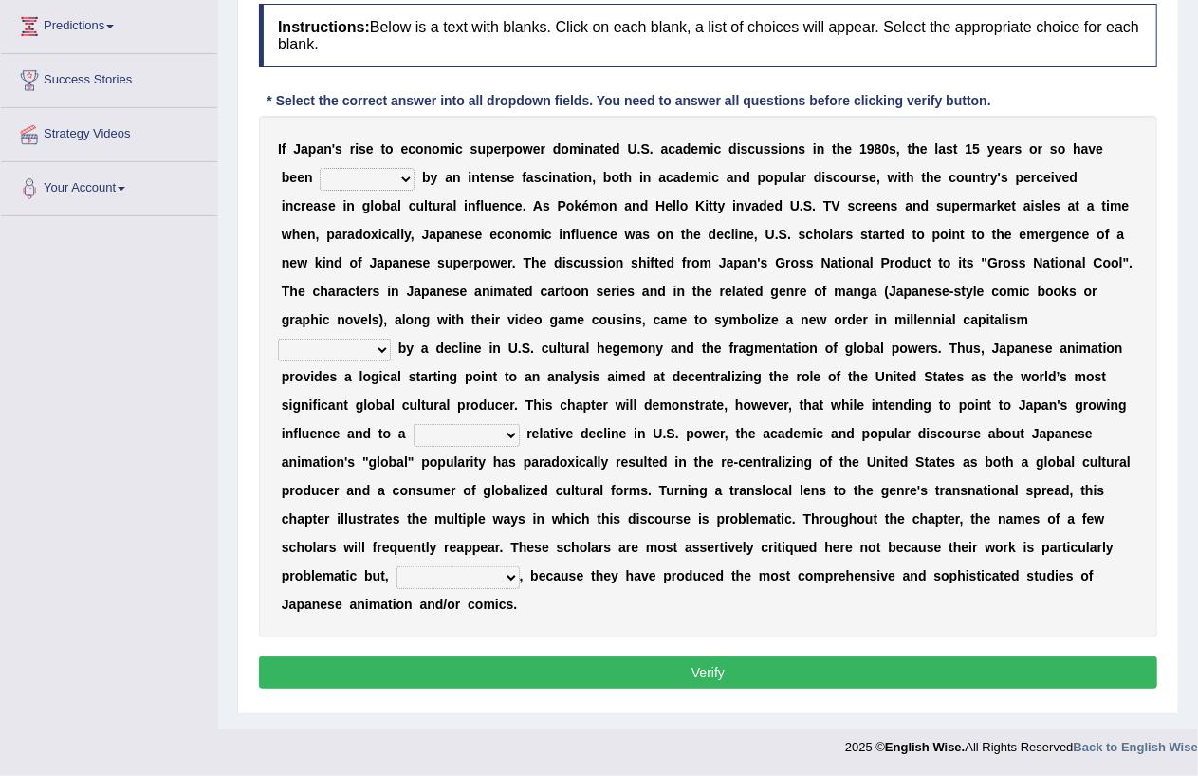
click at [320, 168] on select "marked dedicated made inspired" at bounding box center [367, 179] width 95 height 23
click at [378, 345] on select "pocessed characterized opposed tangled" at bounding box center [334, 350] width 113 height 23
select select "opposed"
click at [278, 339] on select "pocessed characterized opposed tangled" at bounding box center [334, 350] width 113 height 23
click at [384, 349] on select "pocessed characterized opposed tangled" at bounding box center [334, 350] width 113 height 23
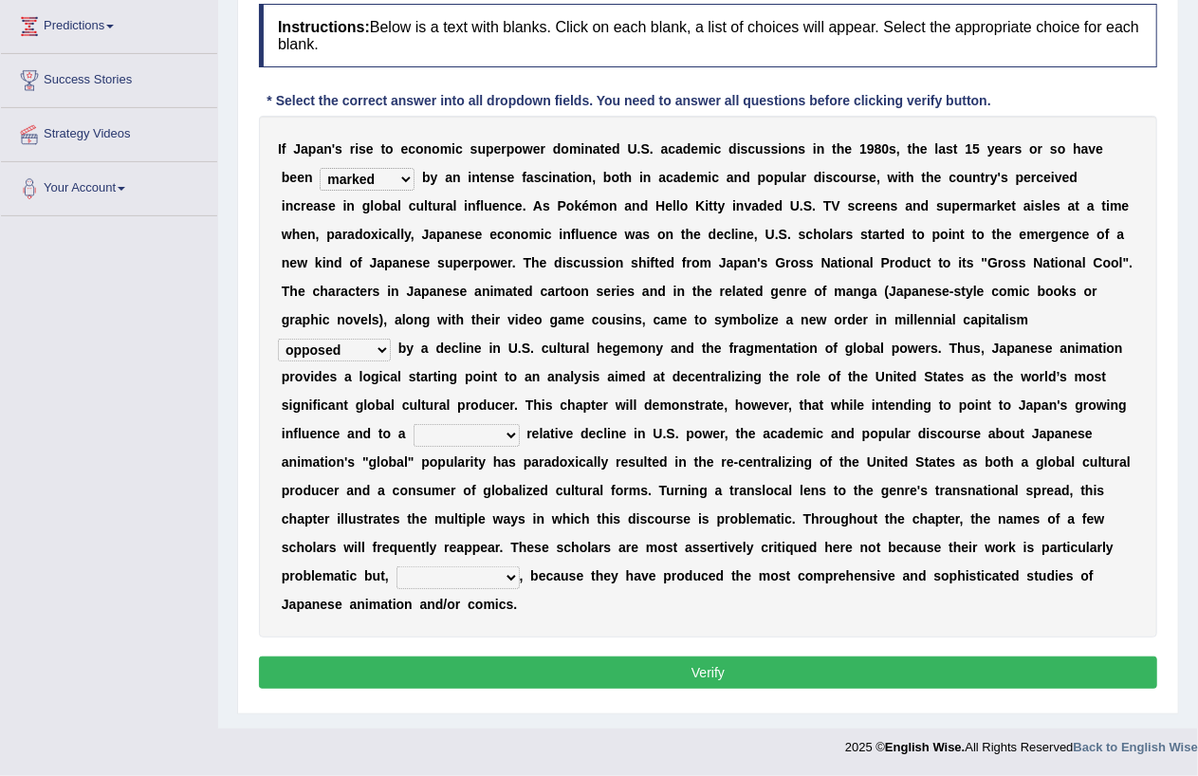
click at [380, 345] on select "pocessed characterized opposed tangled" at bounding box center [334, 350] width 113 height 23
click at [278, 339] on select "pocessed characterized opposed tangled" at bounding box center [334, 350] width 113 height 23
click at [505, 435] on select "concomitant discrete proportional legitimate" at bounding box center [467, 435] width 106 height 23
click at [474, 674] on button "Verify" at bounding box center [708, 673] width 898 height 32
click at [510, 434] on select "concomitant discrete proportional legitimate" at bounding box center [467, 435] width 106 height 23
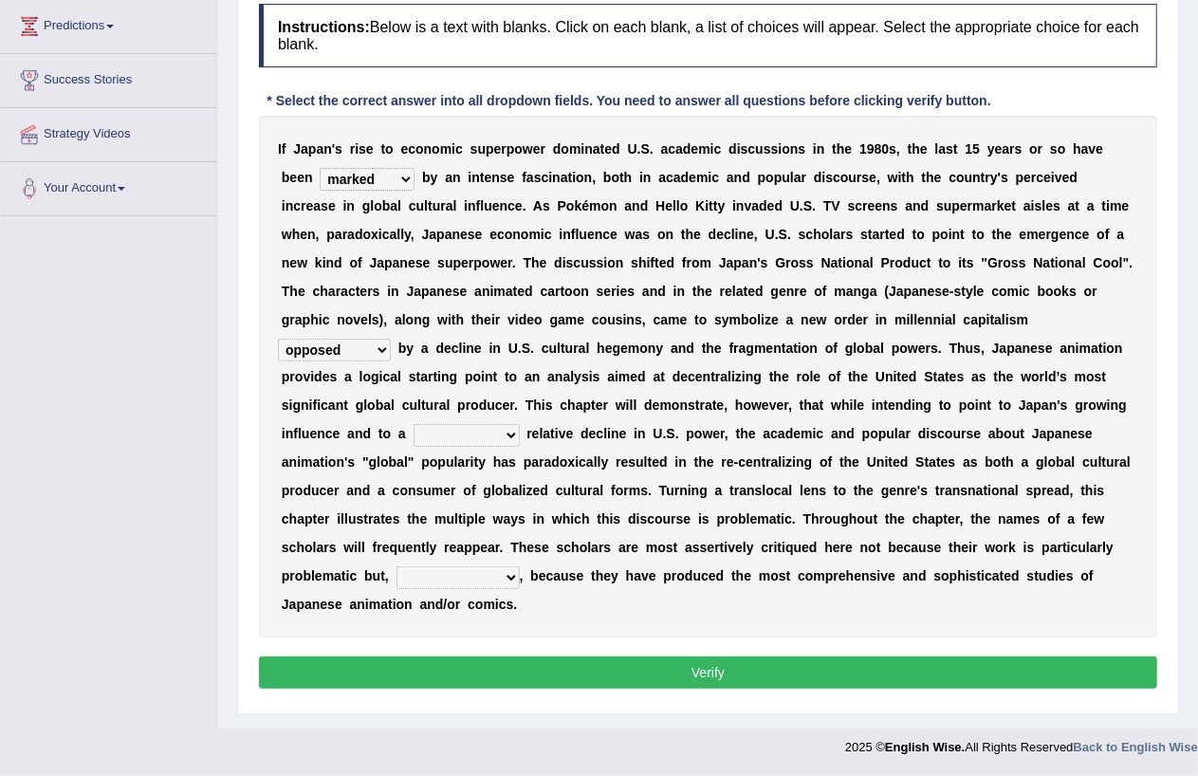
select select "proportional"
click at [414, 424] on select "concomitant discrete proportional legitimate" at bounding box center [467, 435] width 106 height 23
click at [513, 577] on select "however on the contrary in addition on the whole" at bounding box center [458, 577] width 123 height 23
click at [840, 621] on div "I f J a p a n ' s r i s e t o e c o n o m i c s u p e r p o w e r d o m i n a t…" at bounding box center [708, 377] width 898 height 522
click at [510, 579] on select "however on the contrary in addition on the whole" at bounding box center [458, 577] width 123 height 23
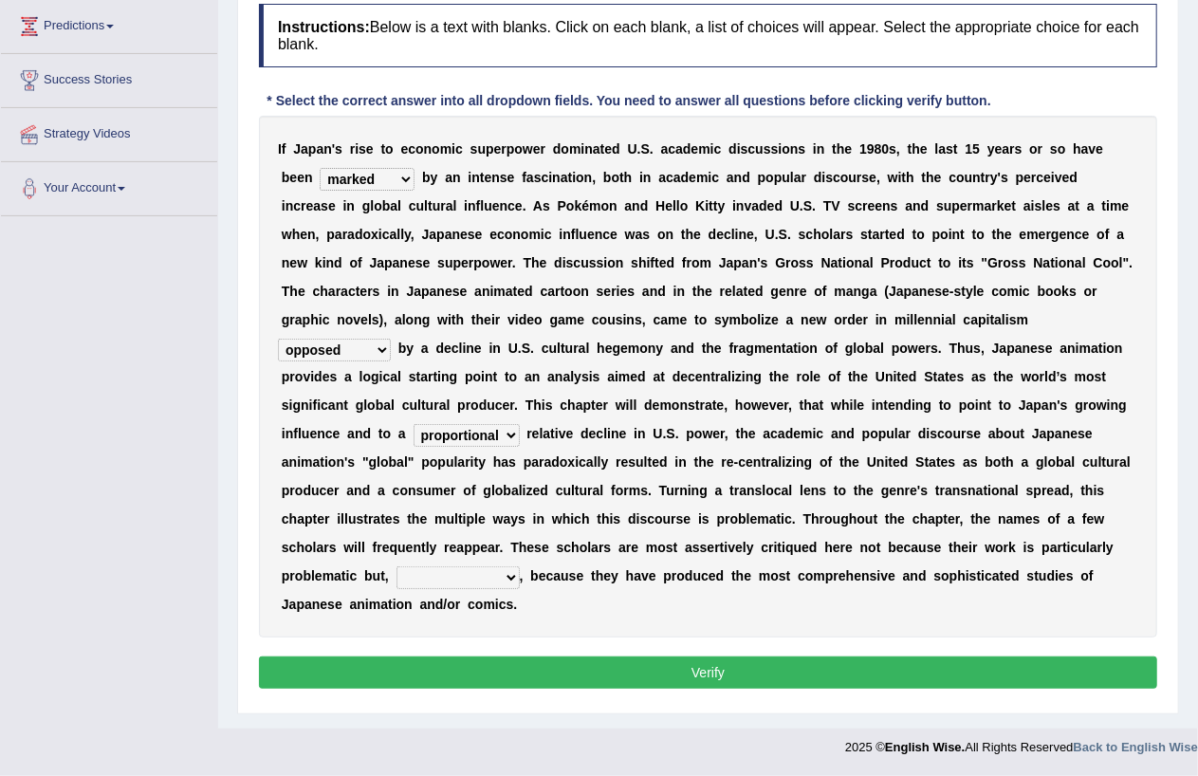
click at [724, 591] on div "I f J a p a n ' s r i s e t o e c o n o m i c s u p e r p o w e r d o m i n a t…" at bounding box center [708, 377] width 898 height 522
click at [509, 576] on select "however on the contrary in addition on the whole" at bounding box center [458, 577] width 123 height 23
click at [657, 634] on div "I f J a p a n ' s r i s e t o e c o n o m i c s u p e r p o w e r d o m i n a t…" at bounding box center [708, 377] width 898 height 522
click at [512, 573] on select "however on the contrary in addition on the whole" at bounding box center [458, 577] width 123 height 23
click at [558, 624] on div "I f J a p a n ' s r i s e t o e c o n o m i c s u p e r p o w e r d o m i n a t…" at bounding box center [708, 377] width 898 height 522
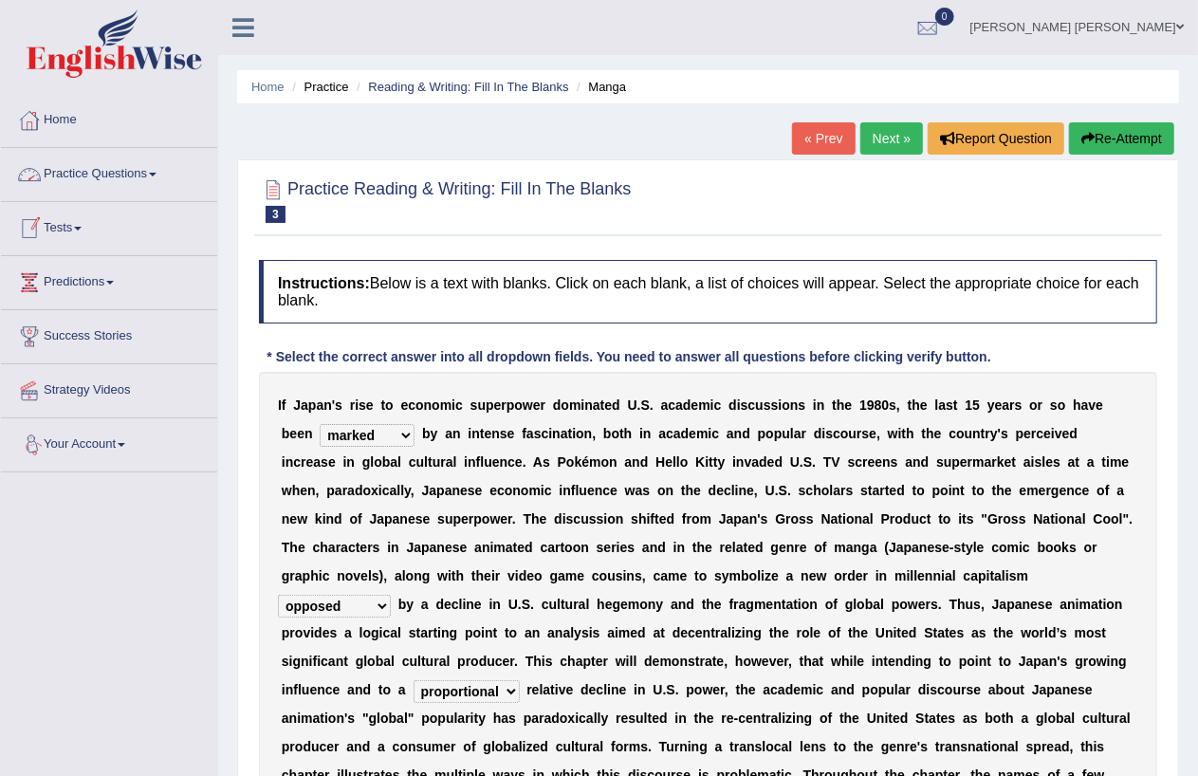
click at [114, 180] on link "Practice Questions" at bounding box center [109, 171] width 216 height 47
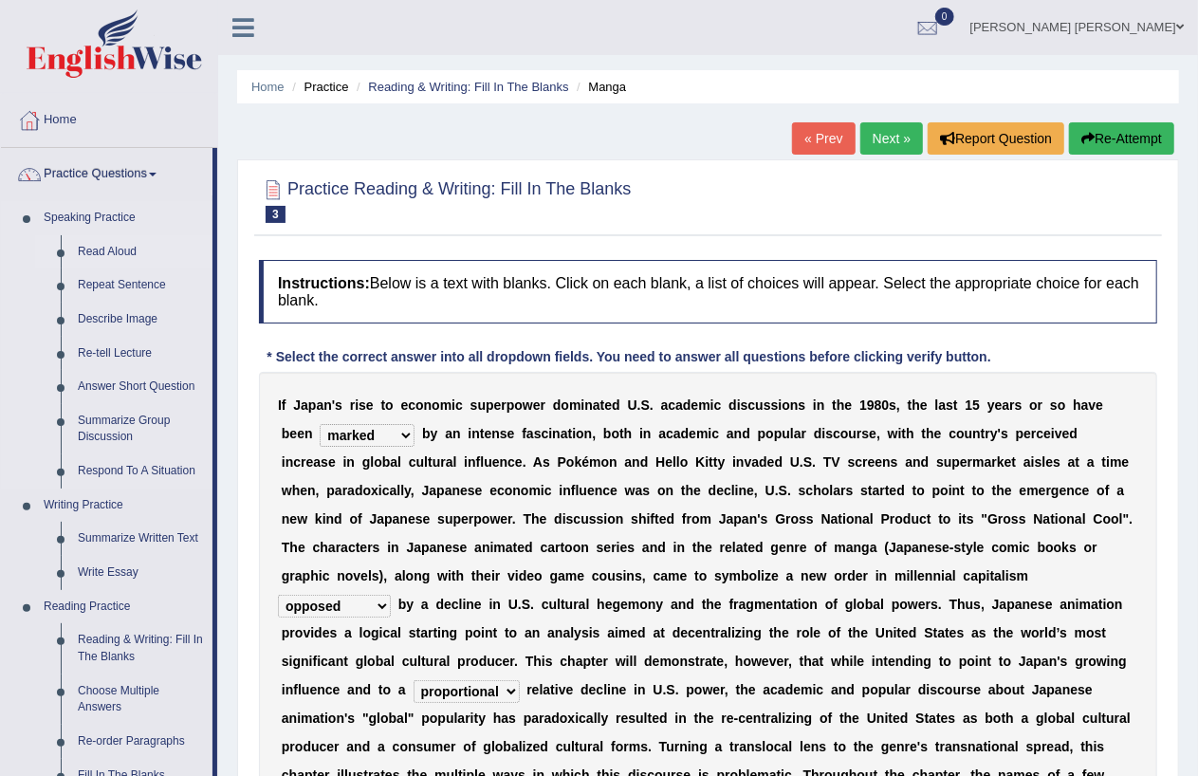
click at [101, 252] on link "Read Aloud" at bounding box center [140, 252] width 143 height 34
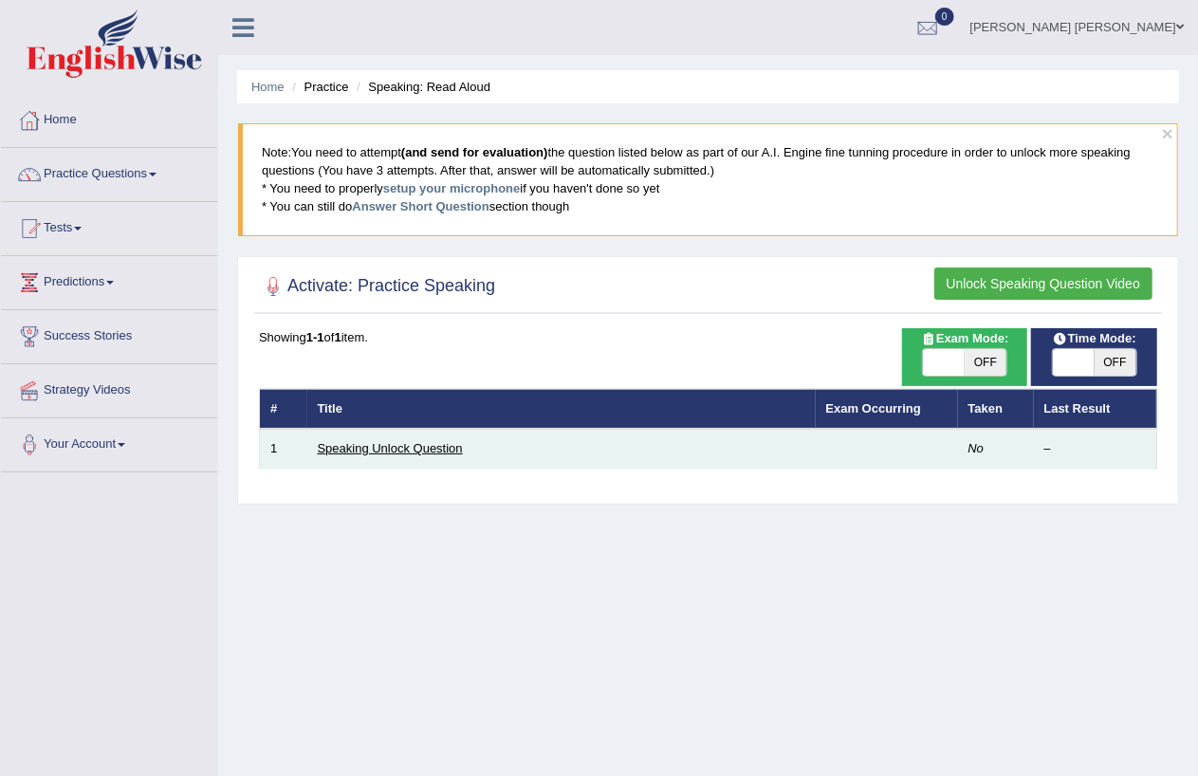
click at [342, 441] on link "Speaking Unlock Question" at bounding box center [390, 448] width 145 height 14
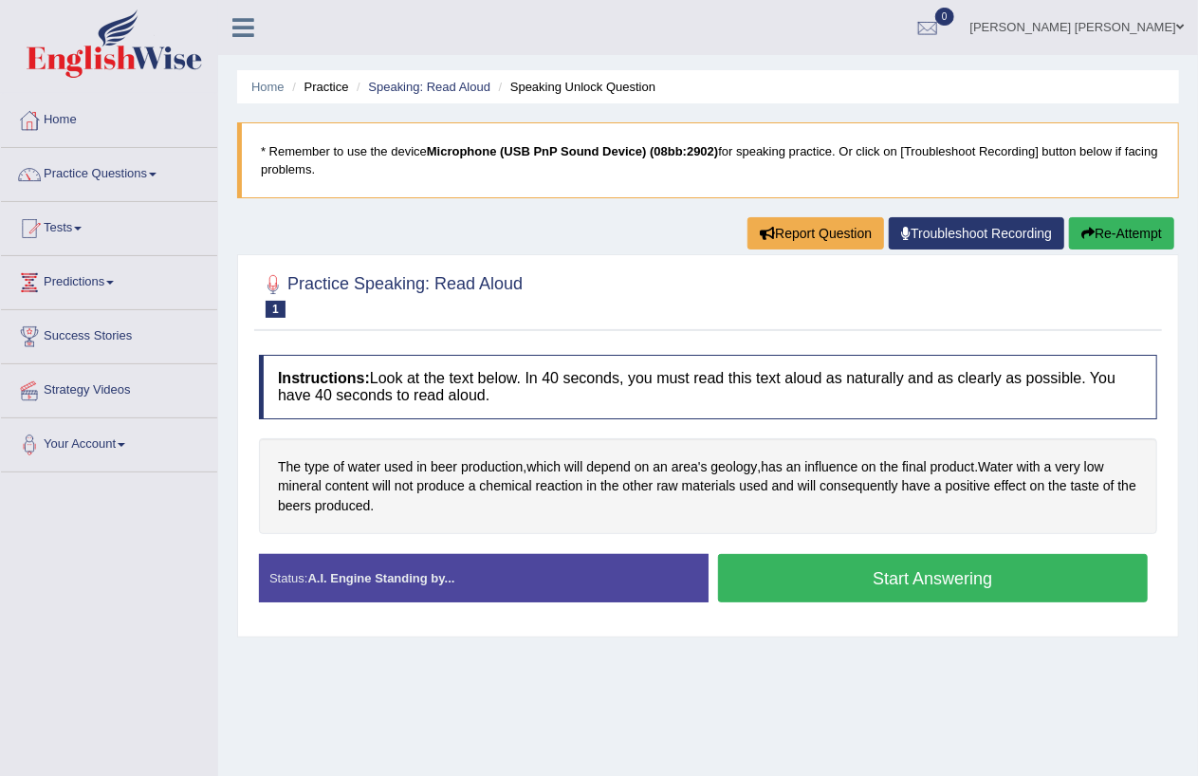
click at [865, 580] on button "Start Answering" at bounding box center [933, 578] width 431 height 48
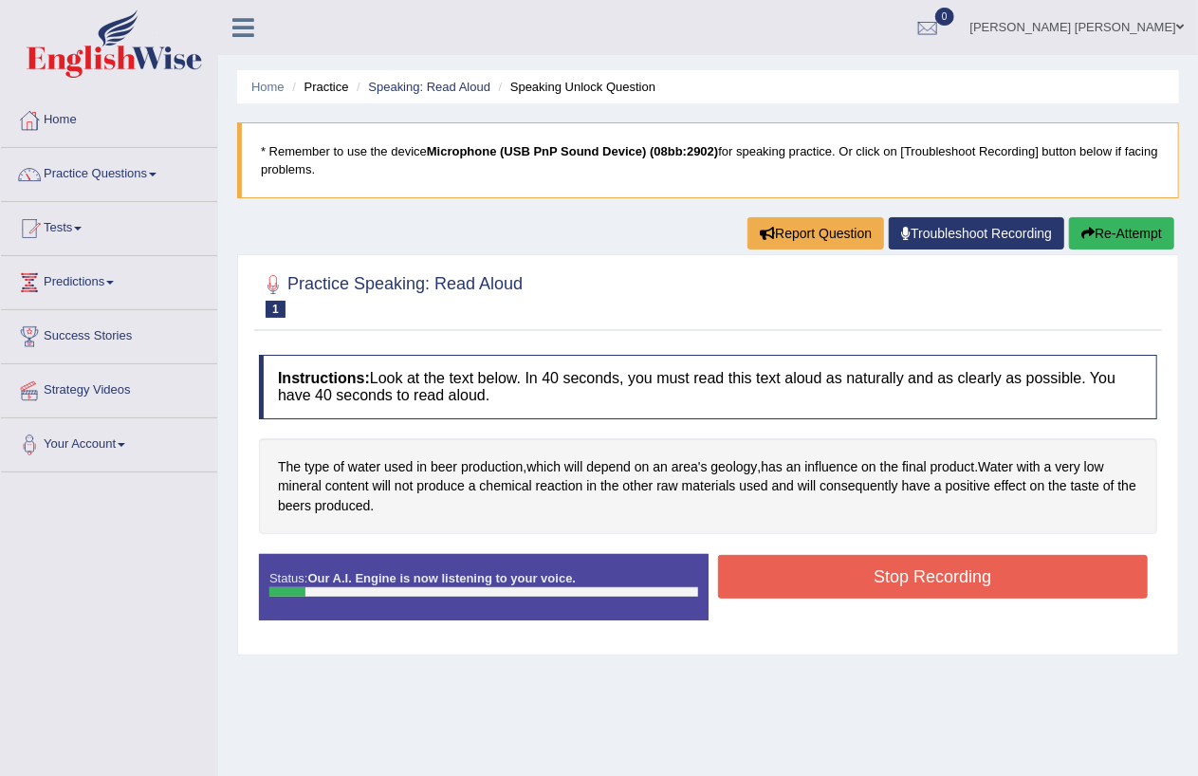
click at [865, 580] on button "Stop Recording" at bounding box center [933, 577] width 431 height 44
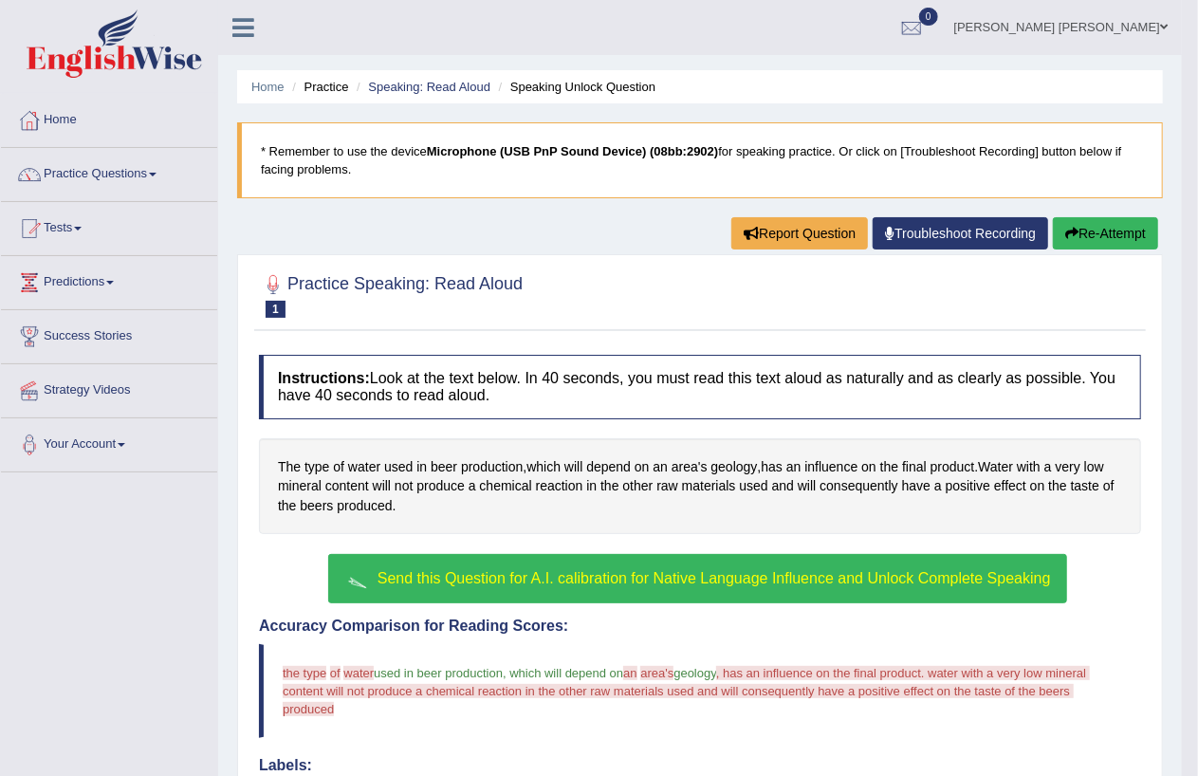
click at [688, 577] on span "Send this Question for A.I. calibration for Native Language Influence and Unloc…" at bounding box center [715, 578] width 674 height 16
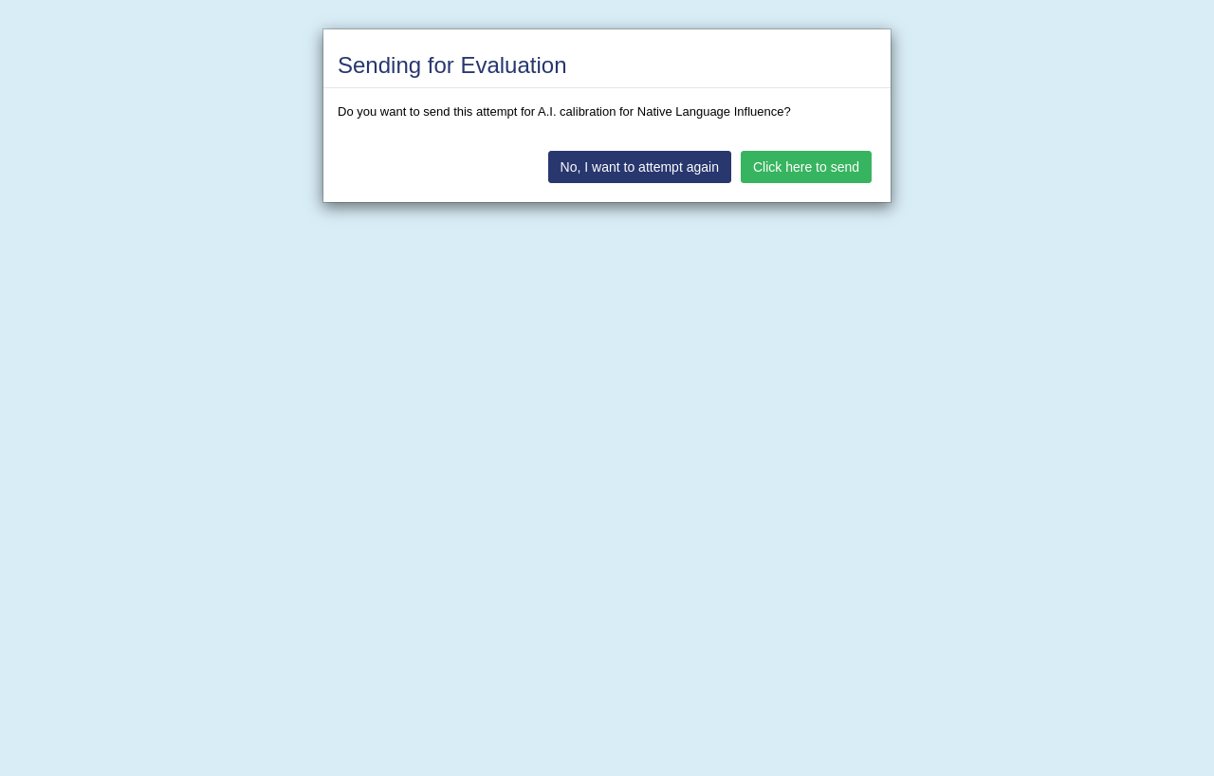
click at [800, 172] on button "Click here to send" at bounding box center [806, 167] width 131 height 32
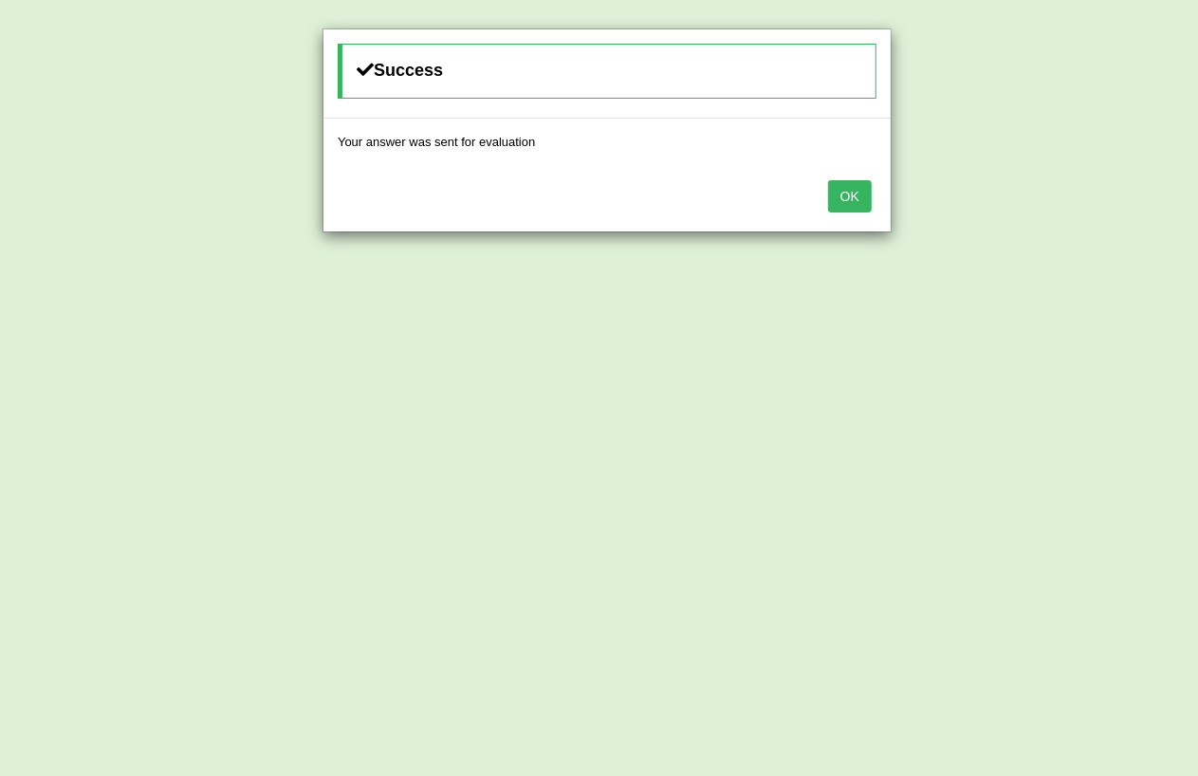
click at [852, 192] on button "OK" at bounding box center [850, 196] width 44 height 32
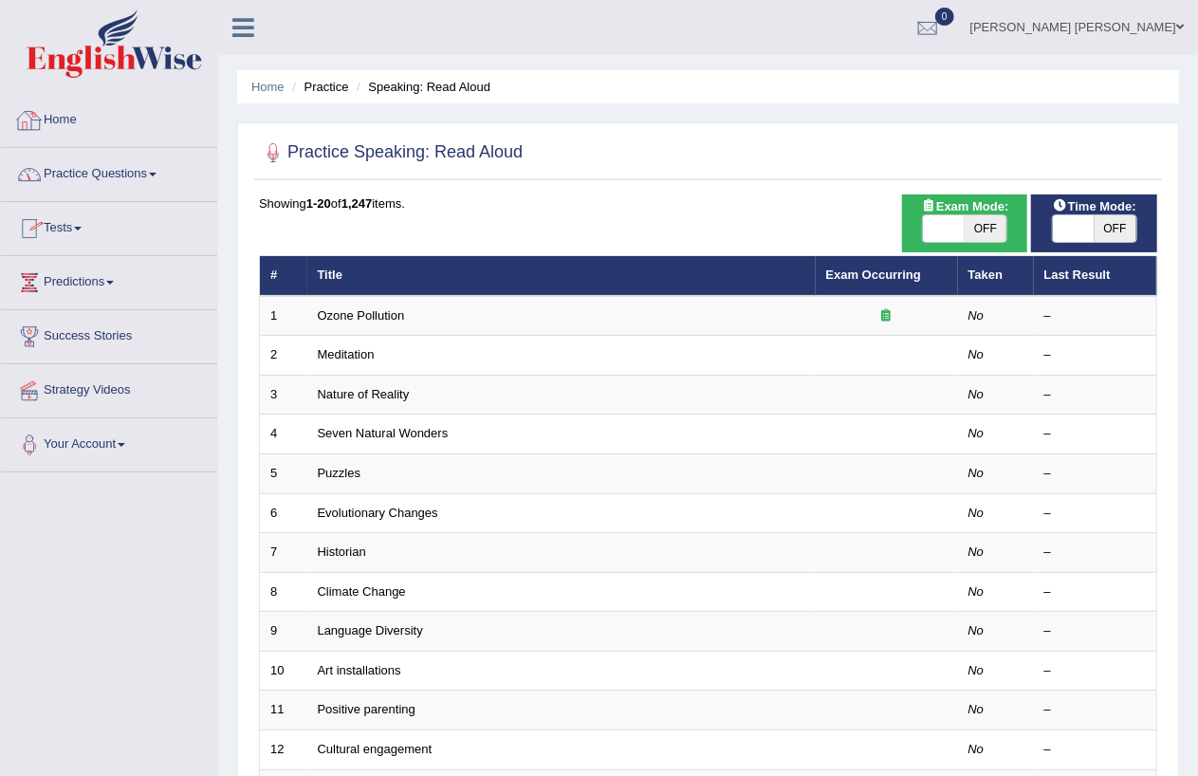
click at [148, 177] on link "Practice Questions" at bounding box center [109, 171] width 216 height 47
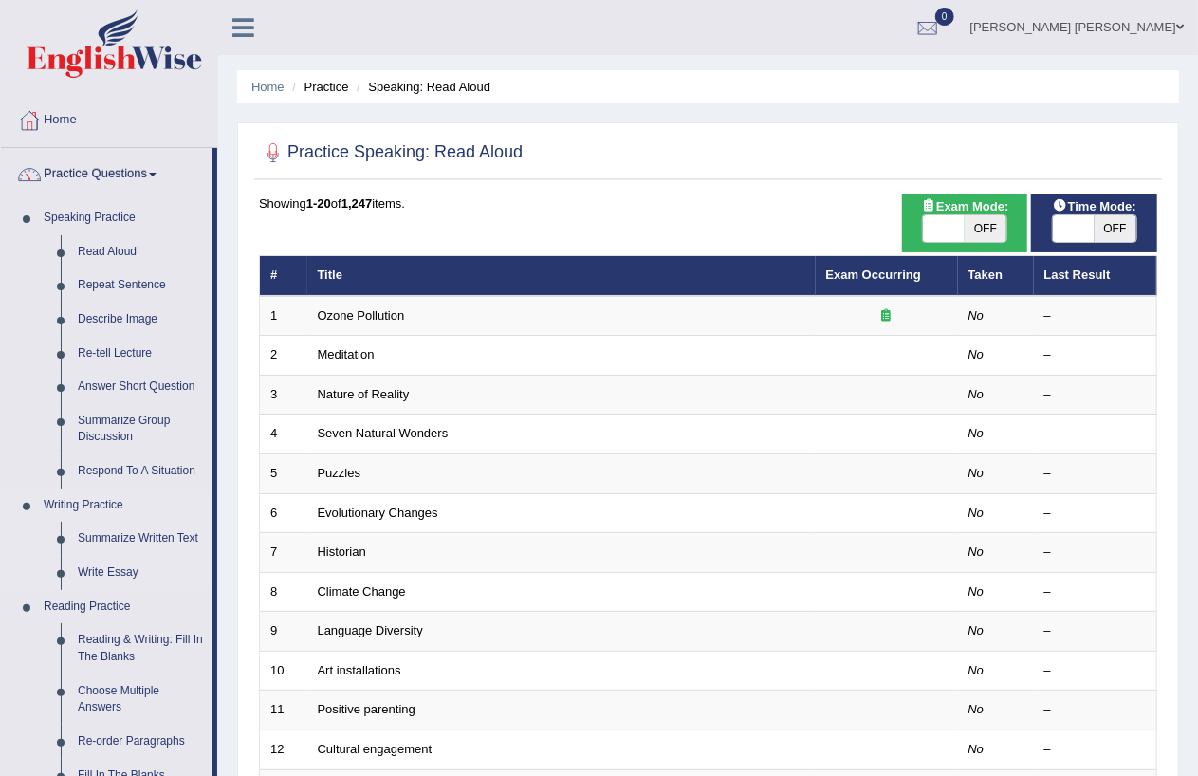
scroll to position [386, 0]
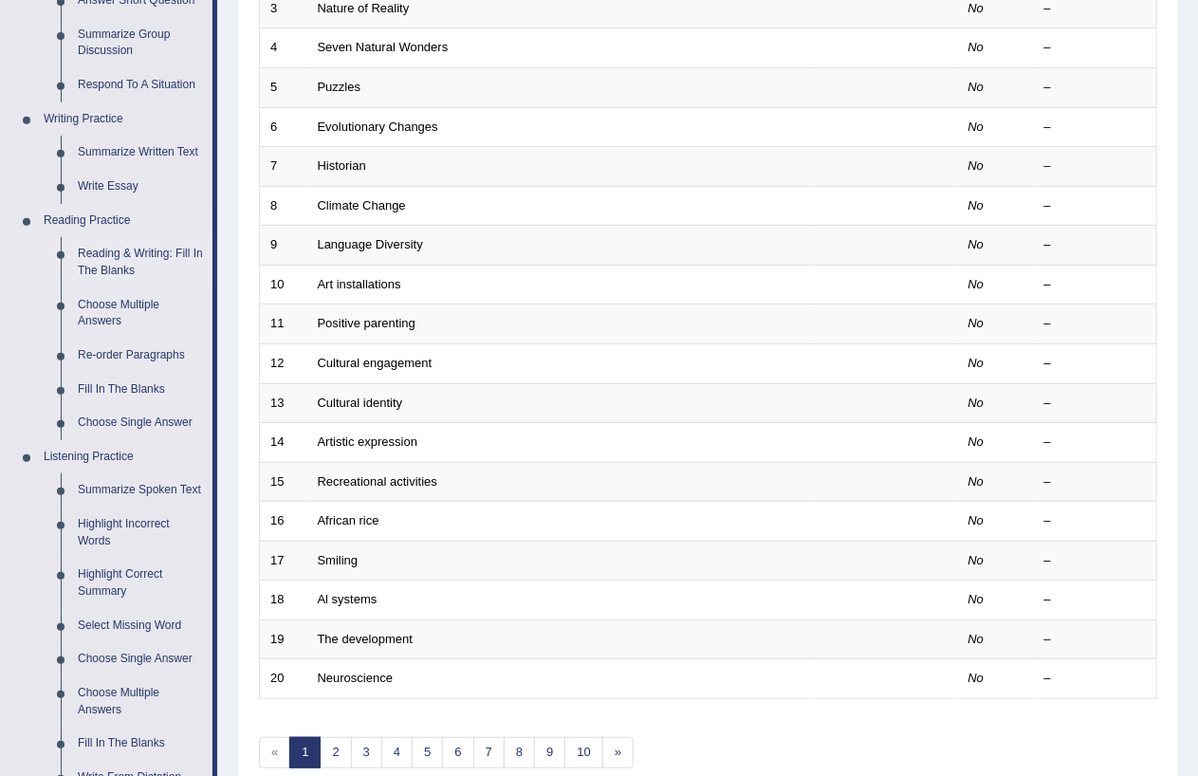
click at [157, 250] on link "Reading & Writing: Fill In The Blanks" at bounding box center [140, 262] width 143 height 50
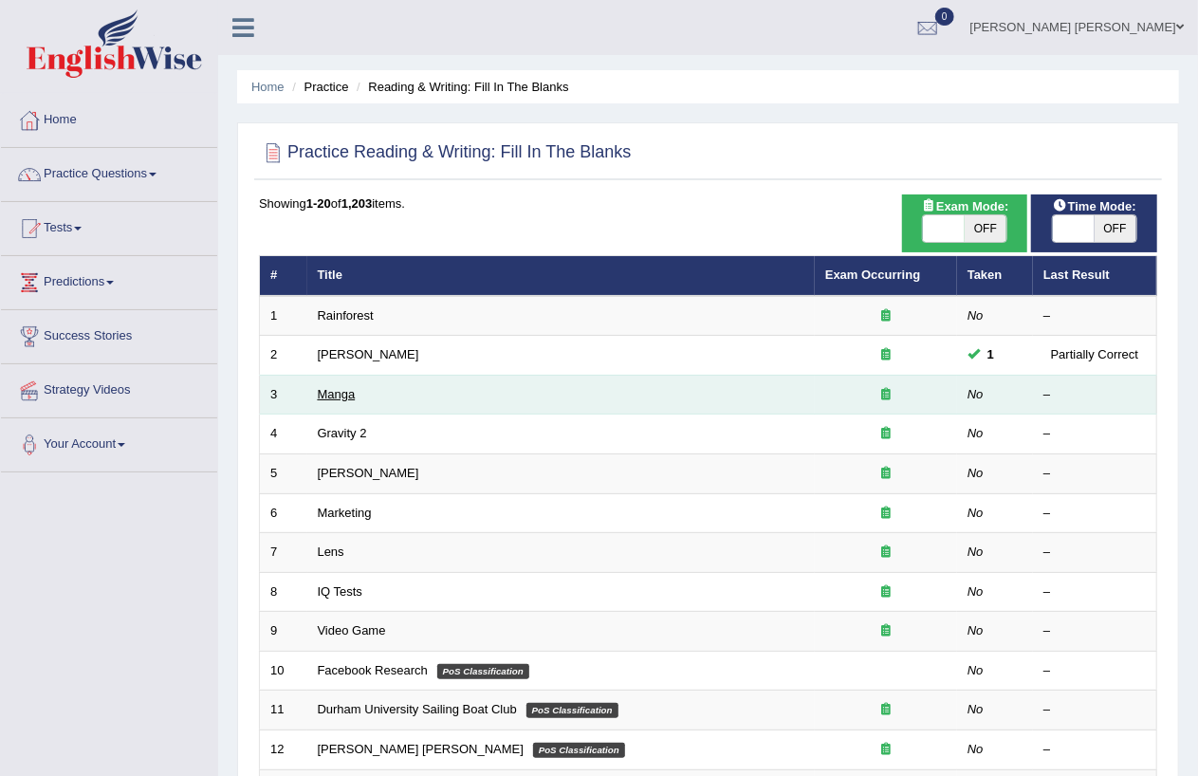
click at [336, 397] on link "Manga" at bounding box center [337, 394] width 38 height 14
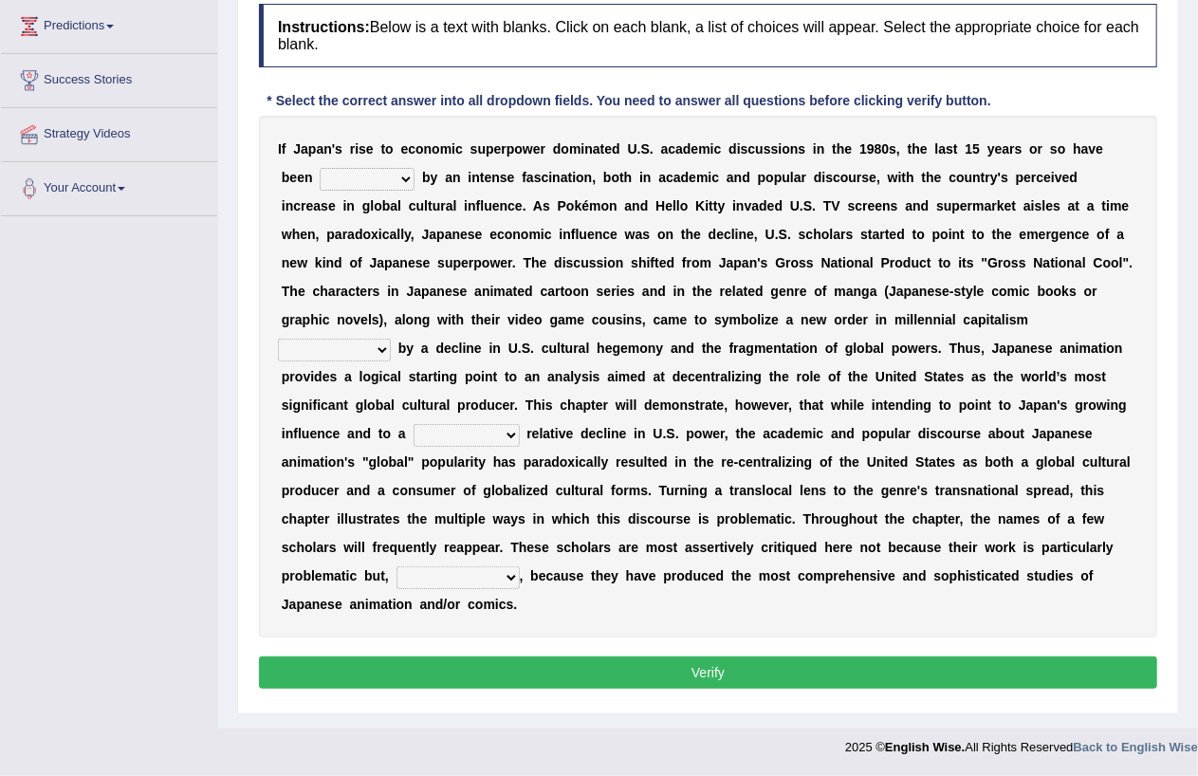
click at [415, 174] on b at bounding box center [419, 177] width 8 height 15
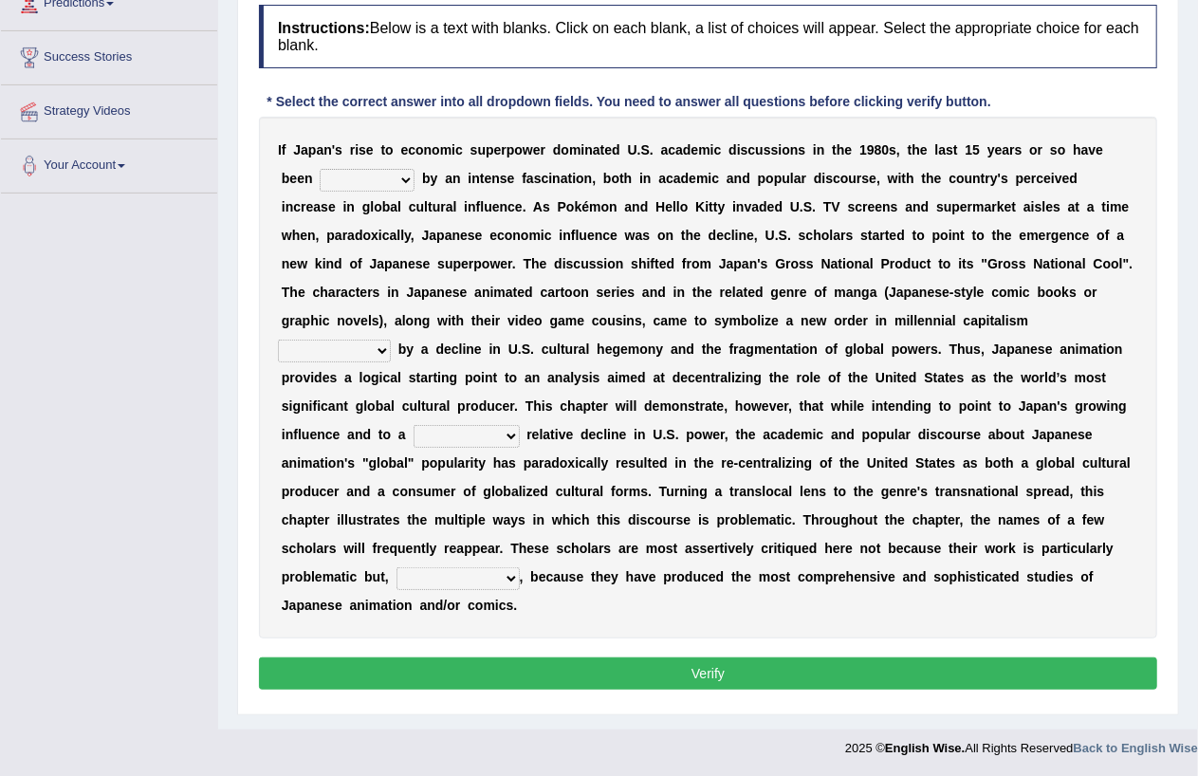
click at [406, 176] on select "marked dedicated made inspired" at bounding box center [367, 180] width 95 height 23
select select "marked"
click at [320, 169] on select "marked dedicated made inspired" at bounding box center [367, 180] width 95 height 23
click at [379, 343] on select "pocessed characterized opposed tangled" at bounding box center [334, 351] width 113 height 23
select select "characterized"
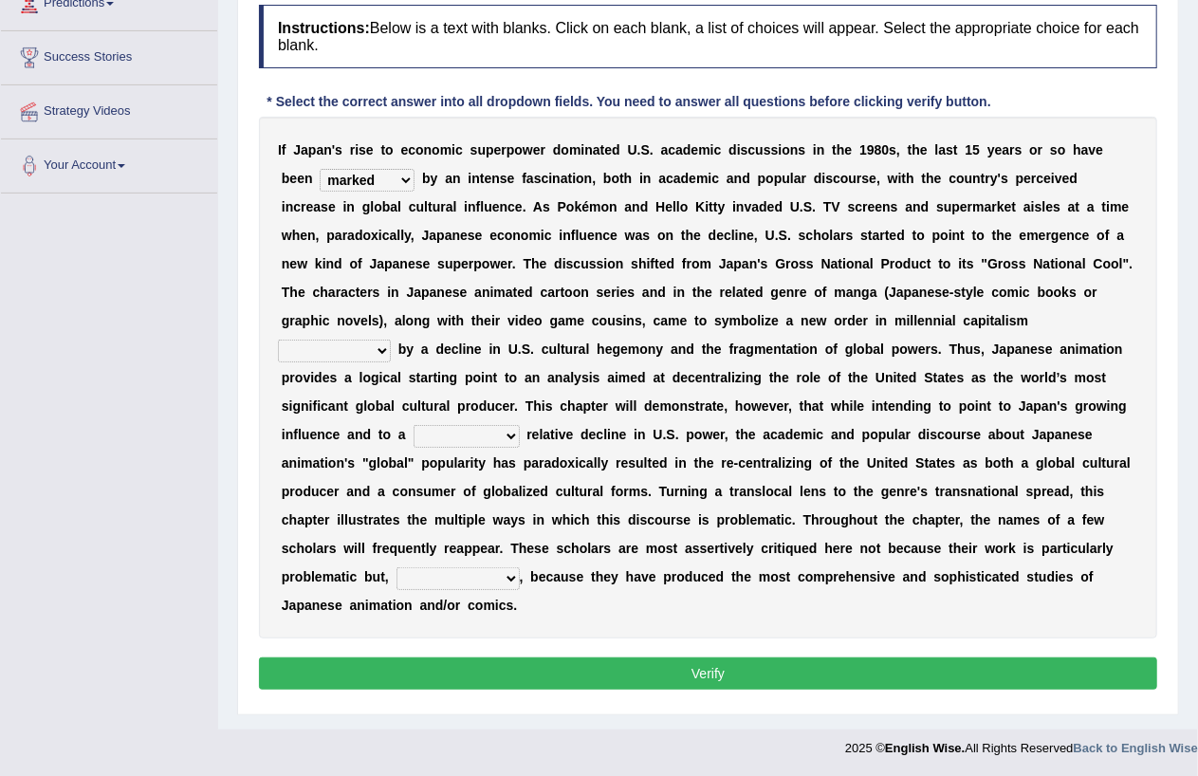
click at [278, 340] on select "pocessed characterized opposed tangled" at bounding box center [334, 351] width 113 height 23
click at [509, 434] on select "concomitant discrete proportional legitimate" at bounding box center [467, 436] width 106 height 23
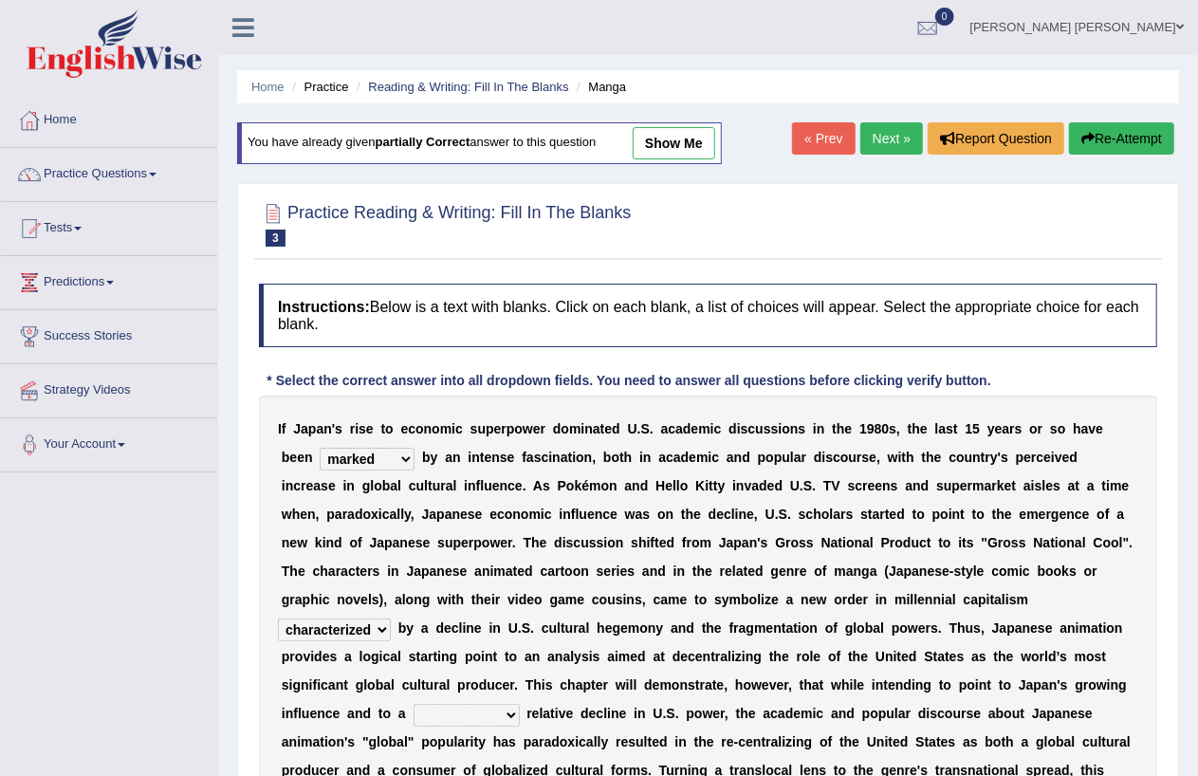
click at [893, 127] on link "Next »" at bounding box center [892, 138] width 63 height 32
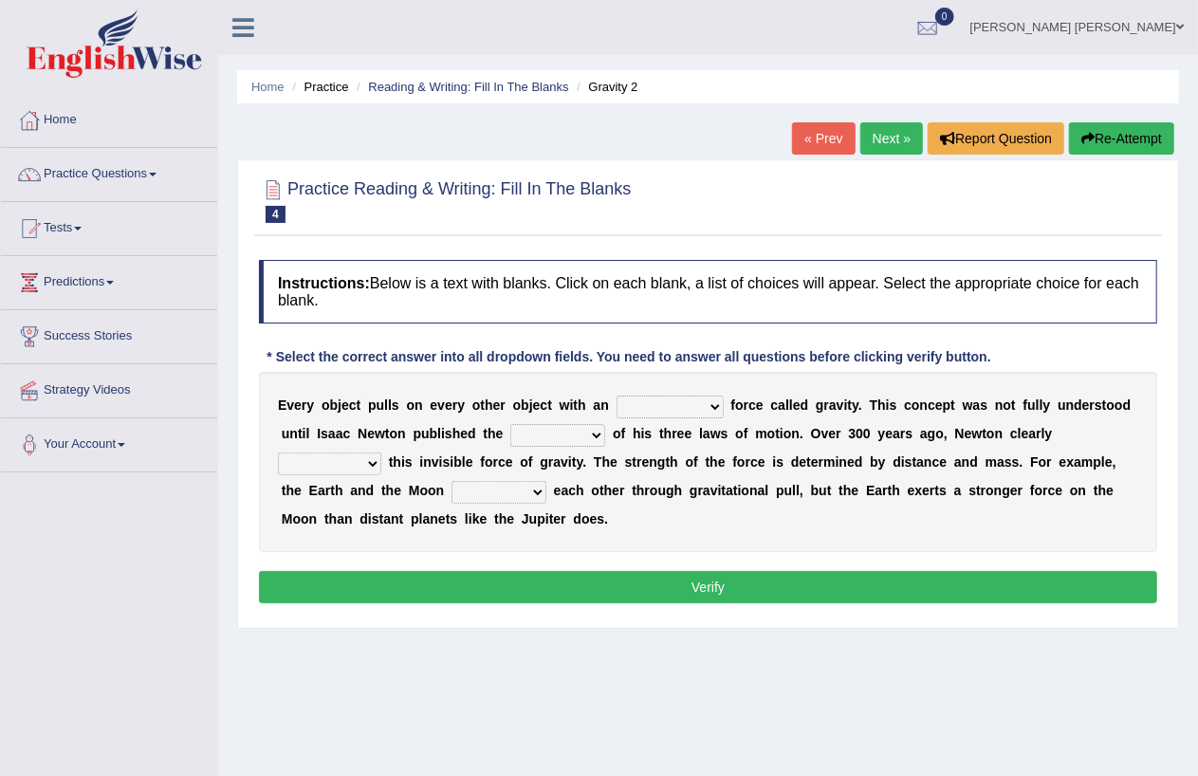
click at [713, 404] on select "invisible unknown unbelievable inconsistent" at bounding box center [670, 407] width 107 height 23
select select "invisible"
click at [617, 396] on select "invisible unknown unbelievable inconsistent" at bounding box center [670, 407] width 107 height 23
click at [598, 434] on select "concept theory method argument" at bounding box center [557, 435] width 95 height 23
select select "theory"
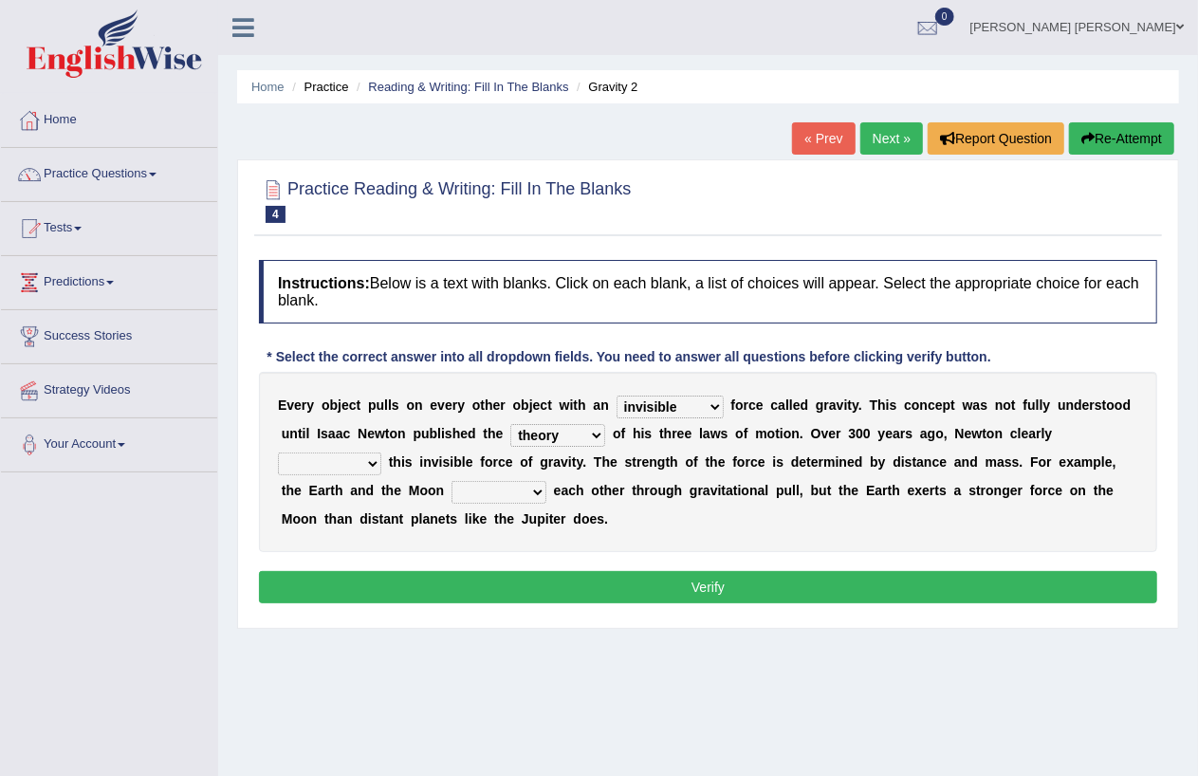
click at [510, 424] on select "concept theory method argument" at bounding box center [557, 435] width 95 height 23
click at [377, 465] on select "explained undermined overturned realized" at bounding box center [329, 464] width 103 height 23
click at [375, 467] on select "explained undermined overturned realized" at bounding box center [329, 464] width 103 height 23
click at [374, 458] on select "explained undermined overturned realized" at bounding box center [329, 464] width 103 height 23
select select "undermined"
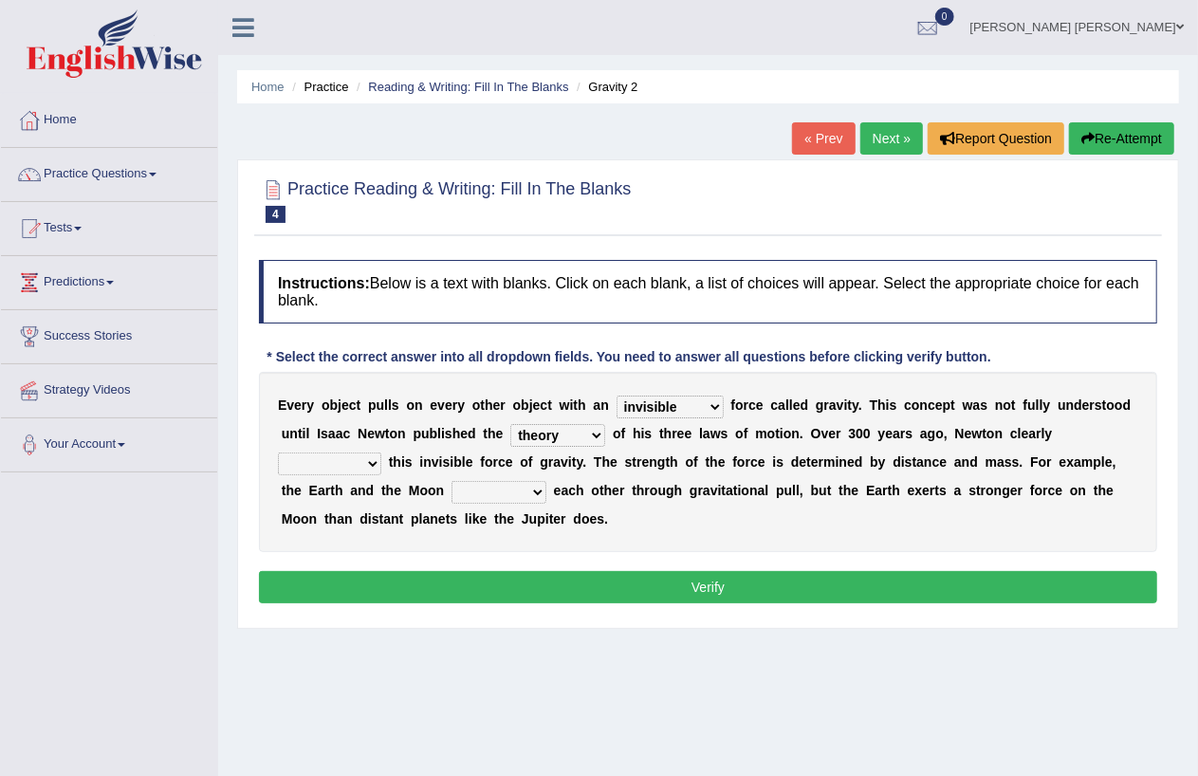
click at [278, 453] on select "explained undermined overturned realized" at bounding box center [329, 464] width 103 height 23
click at [532, 489] on select "affect spin evade span" at bounding box center [499, 492] width 95 height 23
click at [452, 481] on select "affect spin evade span" at bounding box center [499, 492] width 95 height 23
click at [536, 487] on select "affect spin evade span" at bounding box center [499, 492] width 95 height 23
click at [543, 488] on select "affect spin evade span" at bounding box center [499, 492] width 95 height 23
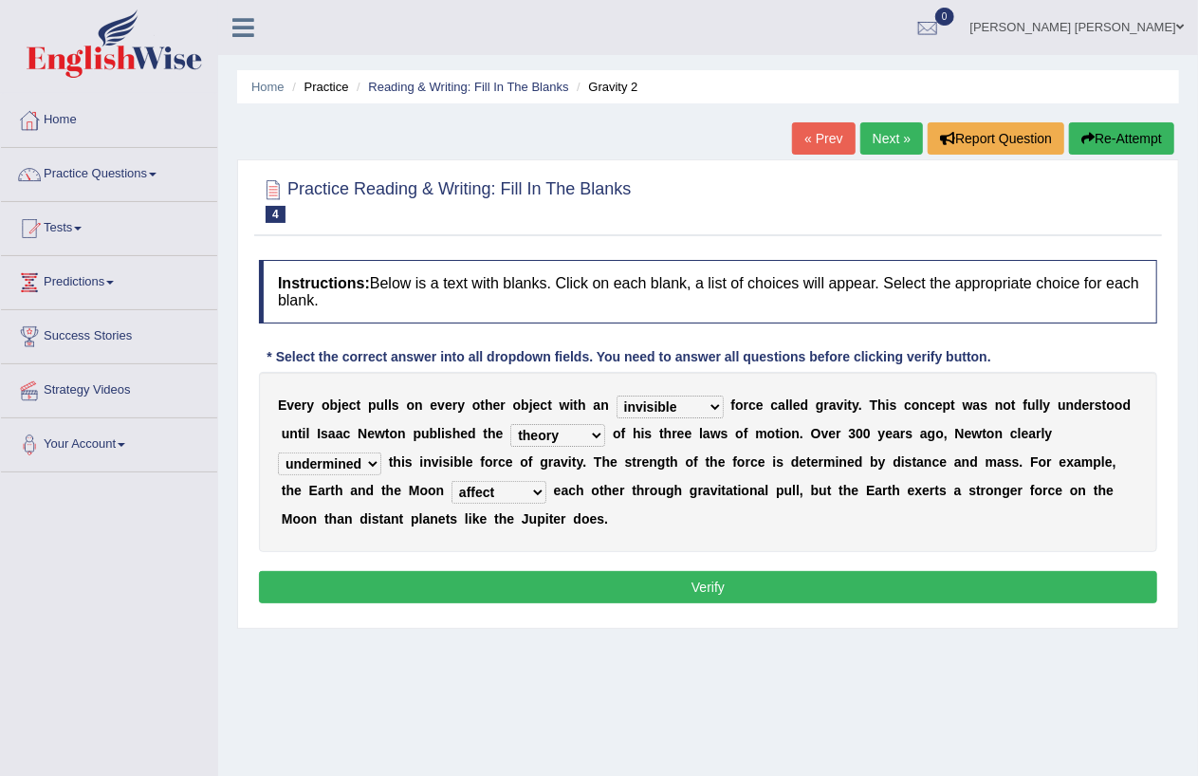
select select "span"
click at [452, 481] on select "affect spin evade span" at bounding box center [499, 492] width 95 height 23
click at [581, 584] on button "Verify" at bounding box center [708, 587] width 898 height 32
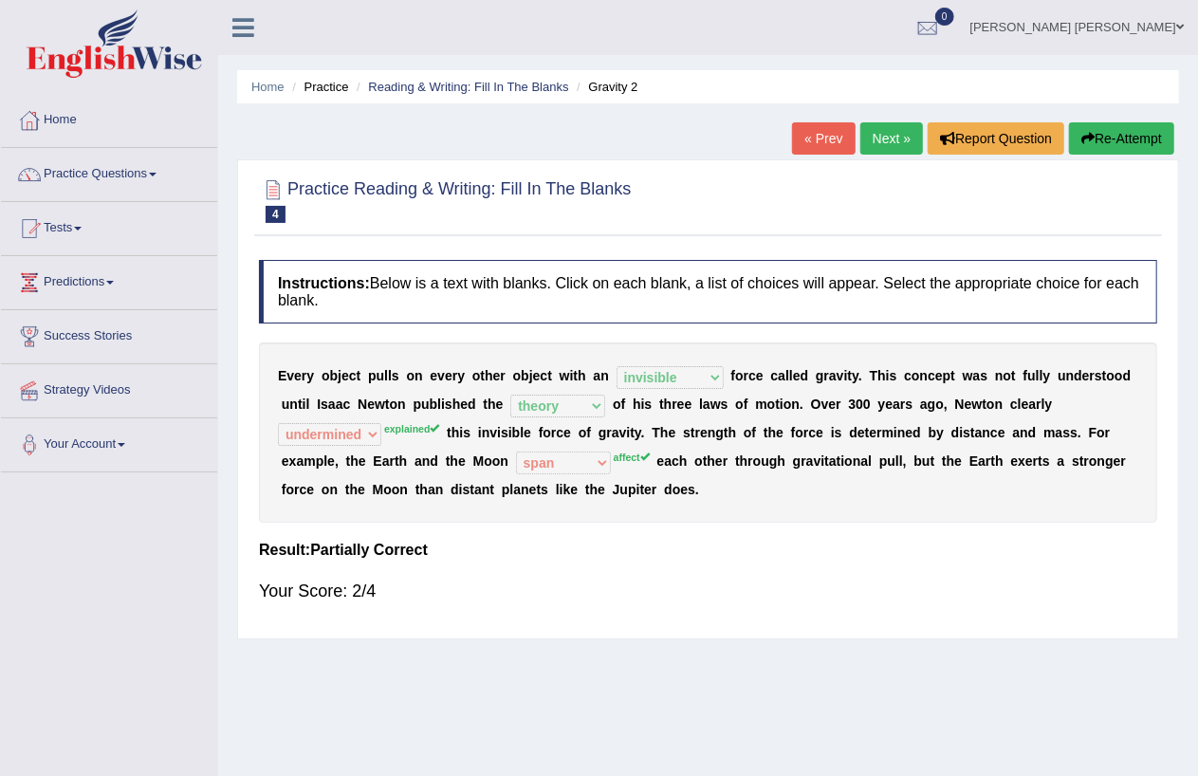
click at [885, 138] on link "Next »" at bounding box center [892, 138] width 63 height 32
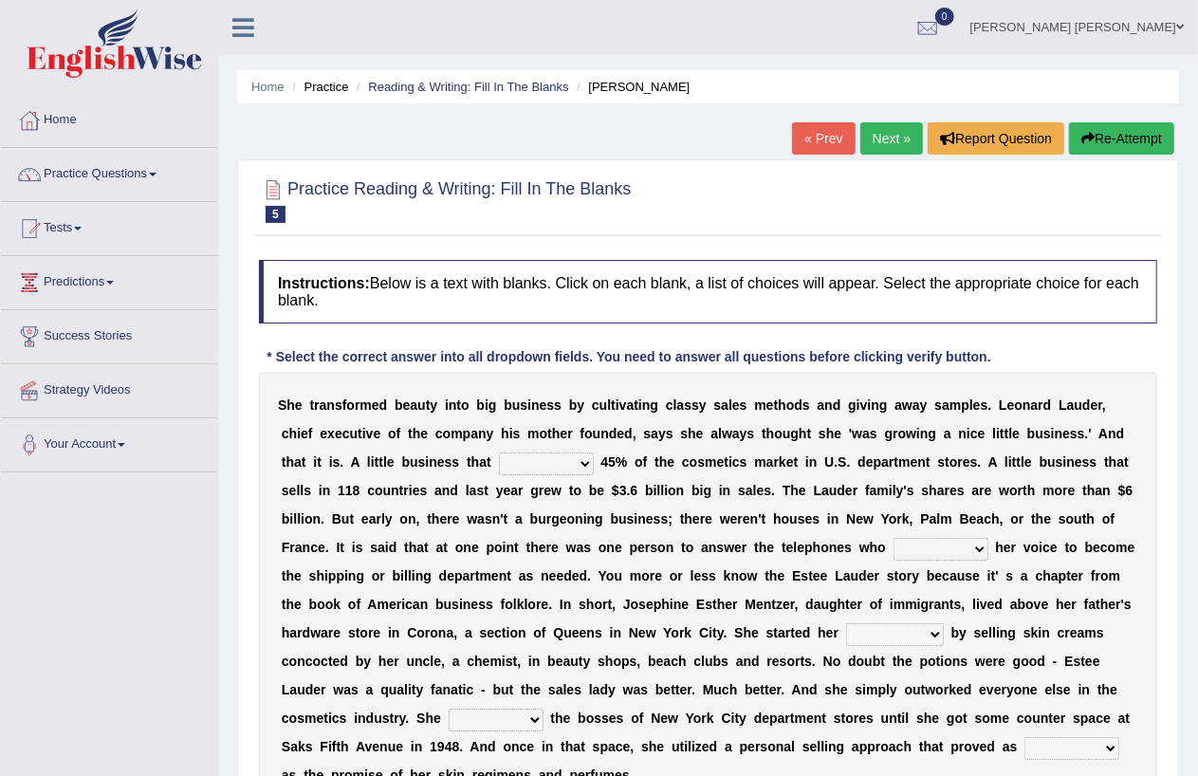
scroll to position [219, 0]
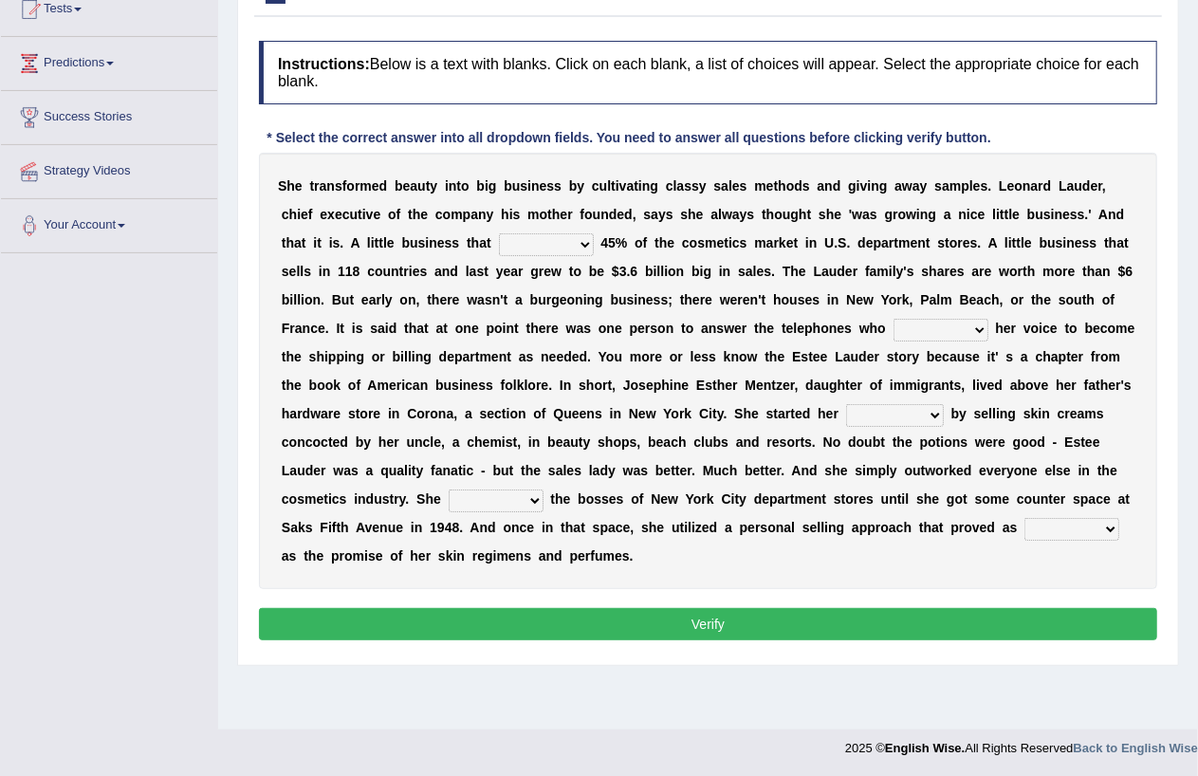
click at [584, 241] on select "has controls makes maintains" at bounding box center [546, 244] width 95 height 23
select select "makes"
click at [499, 233] on select "has controls makes maintains" at bounding box center [546, 244] width 95 height 23
click at [977, 327] on select "switched changed raised used" at bounding box center [941, 330] width 95 height 23
select select "changed"
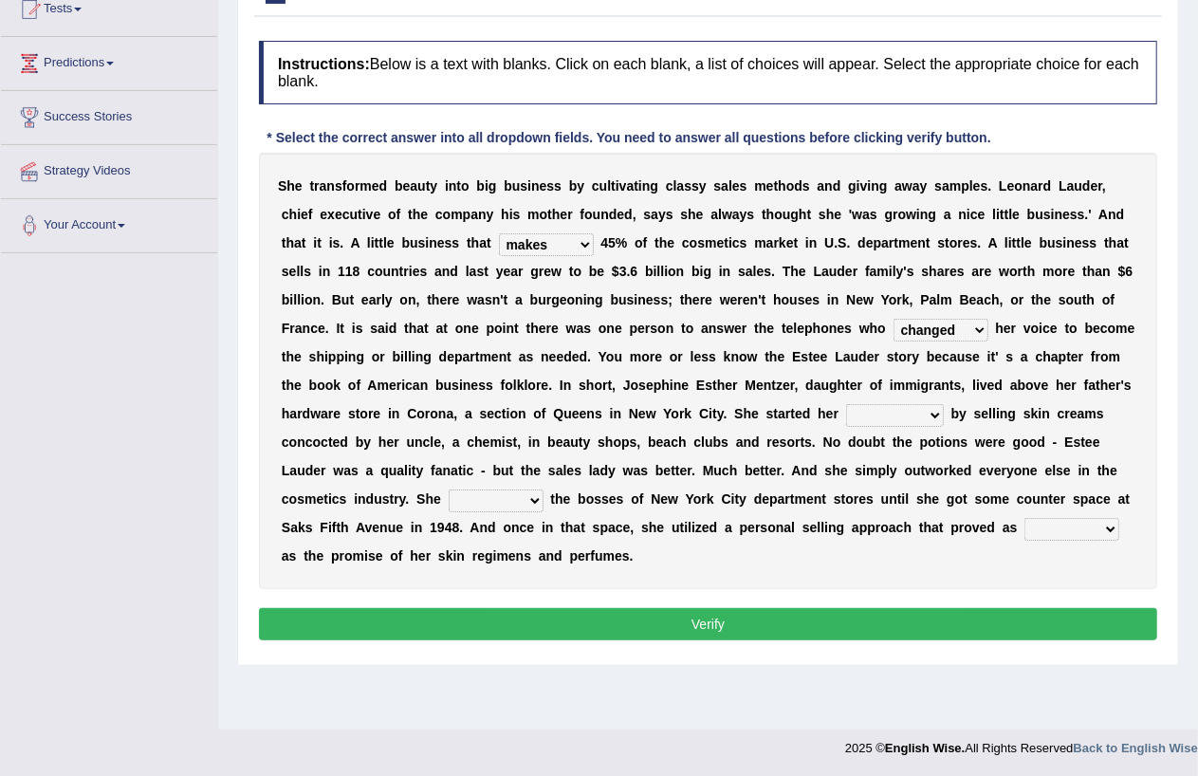
click at [894, 319] on select "switched changed raised used" at bounding box center [941, 330] width 95 height 23
click at [932, 416] on select "job institute companion enterprise" at bounding box center [895, 415] width 98 height 23
select select "companion"
click at [846, 404] on select "job institute companion enterprise" at bounding box center [895, 415] width 98 height 23
click at [546, 496] on b at bounding box center [548, 498] width 8 height 15
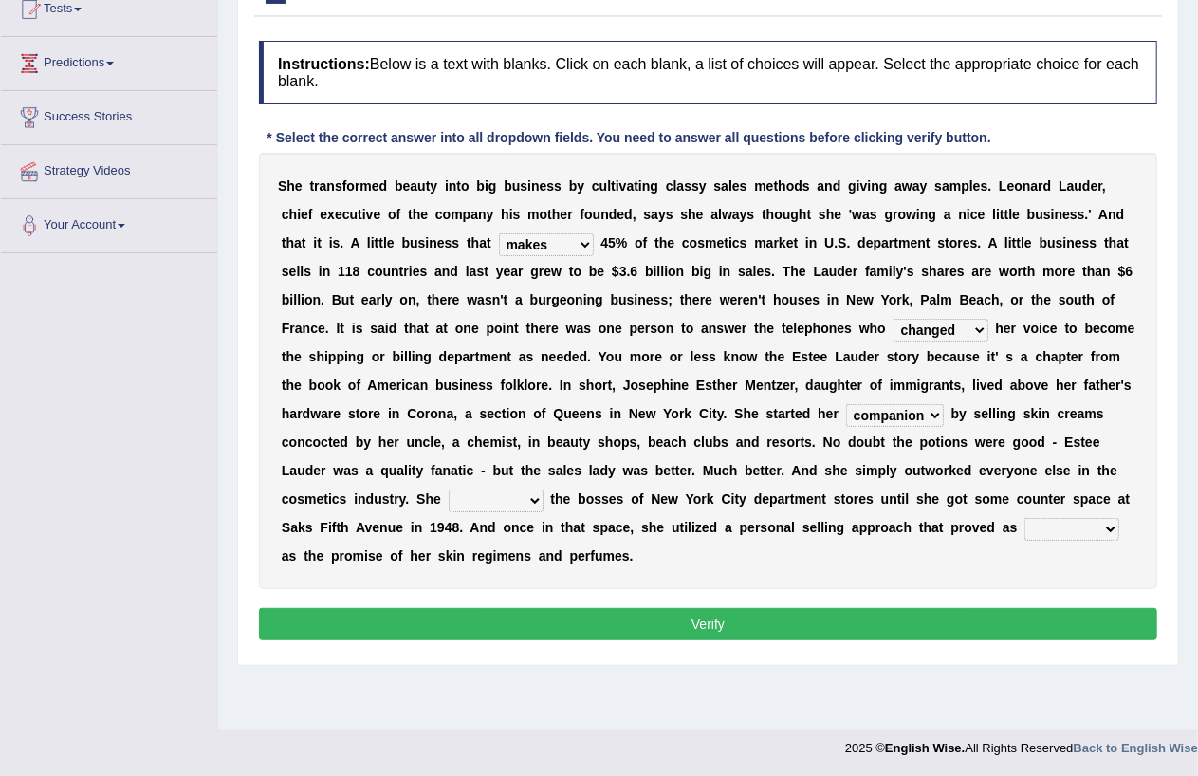
click at [535, 498] on select "stated bridged stalked heaved" at bounding box center [496, 501] width 95 height 23
click at [722, 584] on div "S h e t r a n s f o r m e d b e a u t y i n t o b i g b u s i n e s s b y c u l…" at bounding box center [708, 371] width 898 height 436
click at [534, 499] on select "stated bridged stalked heaved" at bounding box center [496, 501] width 95 height 23
select select "stated"
click at [449, 490] on select "stated bridged stalked heaved" at bounding box center [496, 501] width 95 height 23
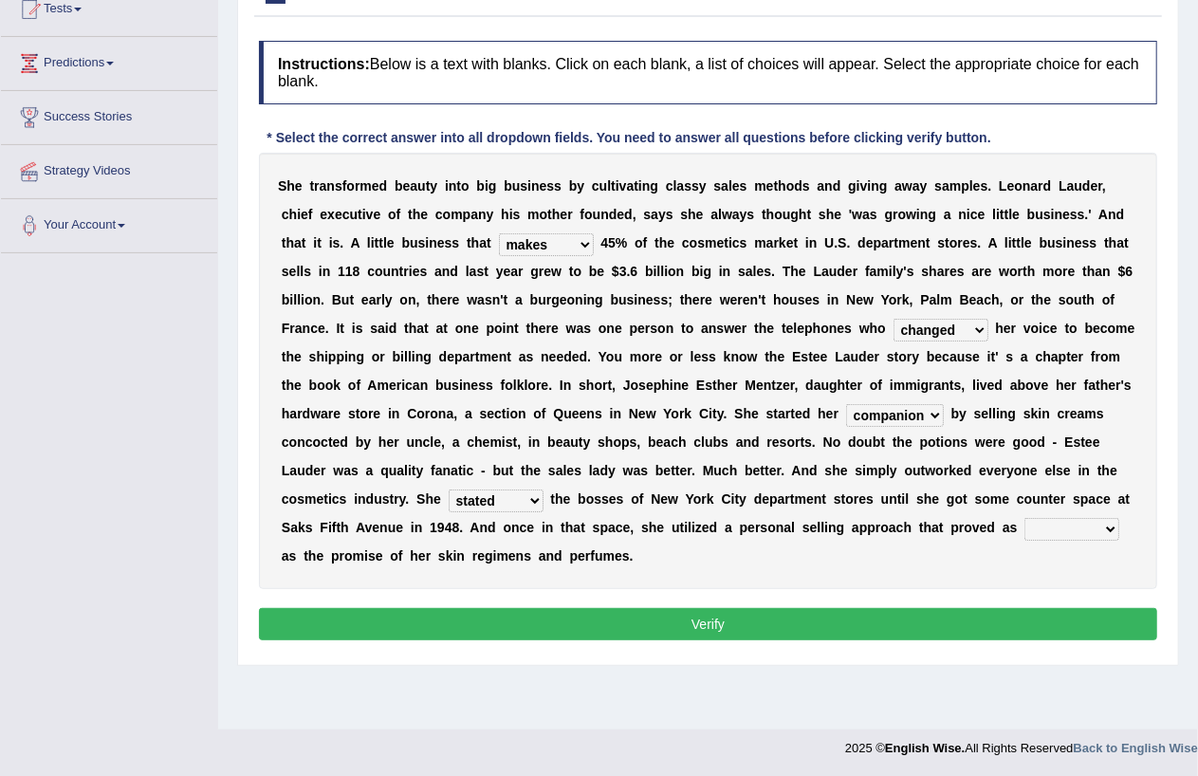
click at [1114, 525] on select "potent ruthless potential expensive" at bounding box center [1072, 529] width 95 height 23
select select "potential"
click at [1025, 518] on select "potent ruthless potential expensive" at bounding box center [1072, 529] width 95 height 23
click at [713, 620] on button "Verify" at bounding box center [708, 624] width 898 height 32
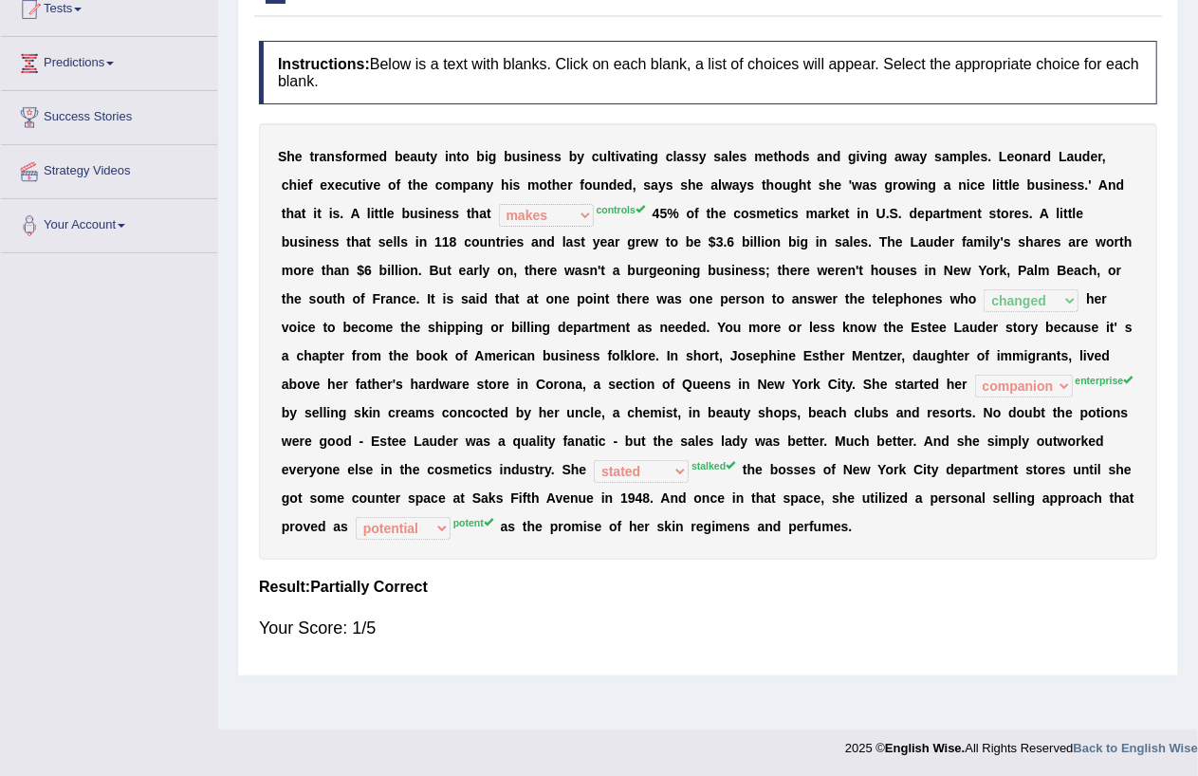
click at [917, 543] on div "S h e t r a n s f o r m e d b e a u t y i n t o b i g b u s i n e s s b y c u l…" at bounding box center [708, 341] width 898 height 436
click at [879, 523] on div "S h e t r a n s f o r m e d b e a u t y i n t o b i g b u s i n e s s b y c u l…" at bounding box center [708, 341] width 898 height 436
click at [866, 526] on div "S h e t r a n s f o r m e d b e a u t y i n t o b i g b u s i n e s s b y c u l…" at bounding box center [708, 341] width 898 height 436
click at [927, 539] on div "S h e t r a n s f o r m e d b e a u t y i n t o b i g b u s i n e s s b y c u l…" at bounding box center [708, 341] width 898 height 436
click at [781, 583] on h4 "Result:" at bounding box center [708, 587] width 898 height 17
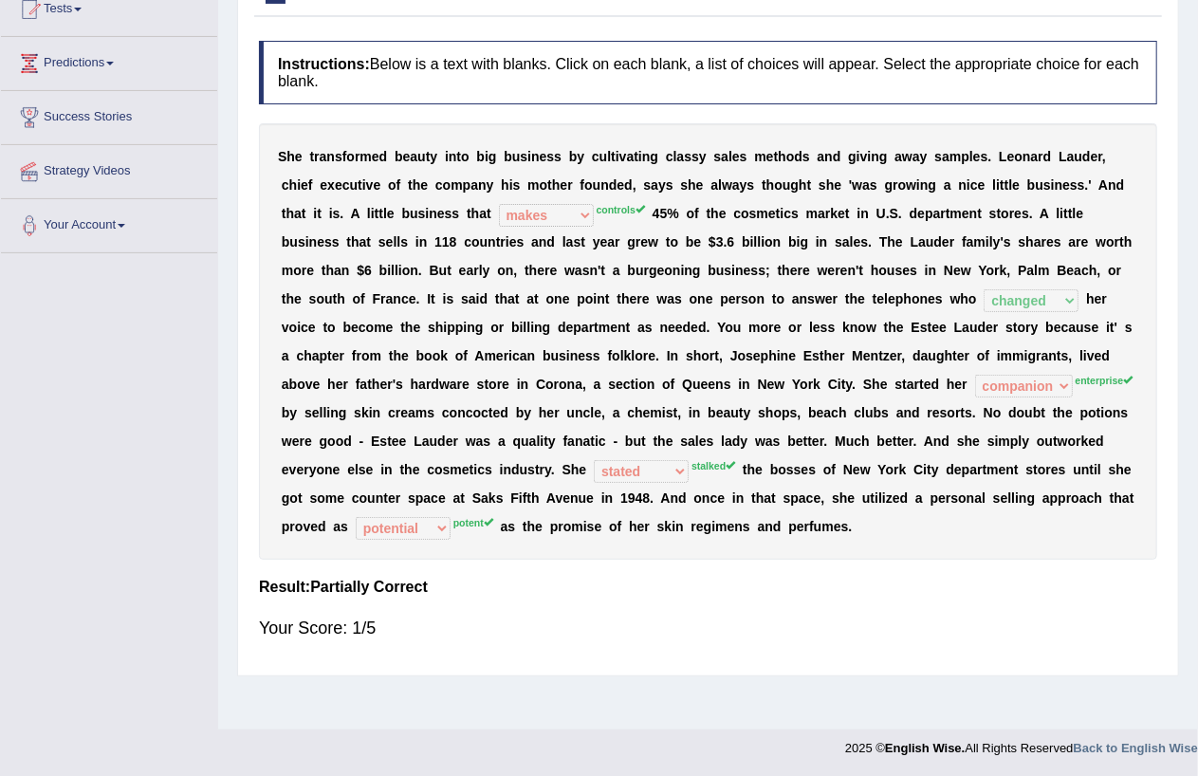
scroll to position [0, 0]
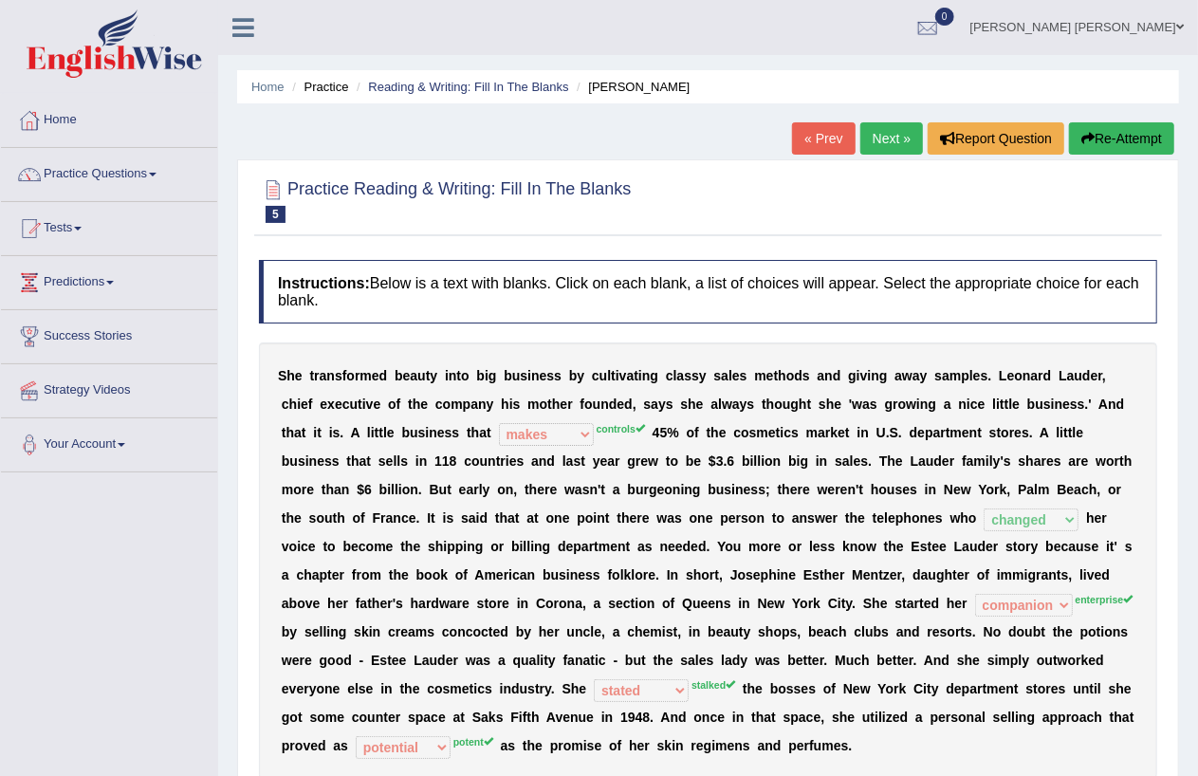
click at [886, 131] on link "Next »" at bounding box center [892, 138] width 63 height 32
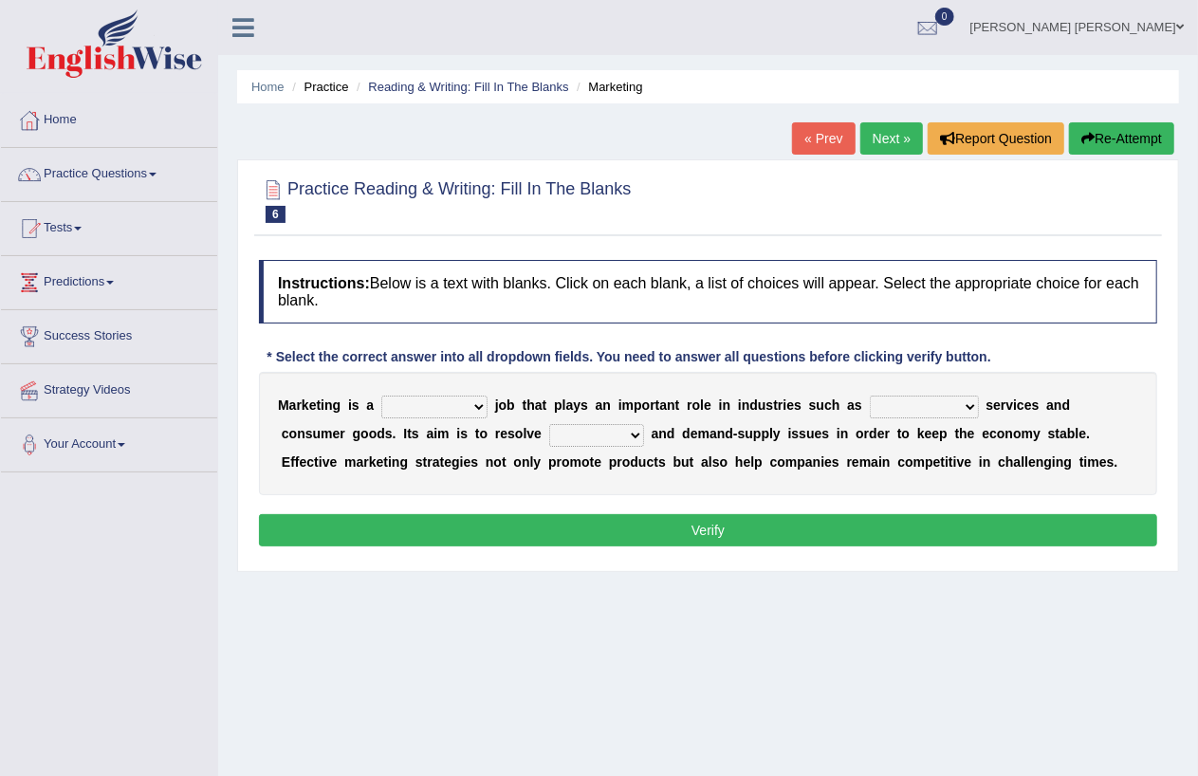
click at [477, 401] on select "professional flexible parochial descriptive" at bounding box center [434, 407] width 106 height 23
select select "descriptive"
click at [381, 396] on select "professional flexible parochial descriptive" at bounding box center [434, 407] width 106 height 23
click at [963, 403] on select "civil financial conventional foremost" at bounding box center [924, 407] width 109 height 23
select select "financial"
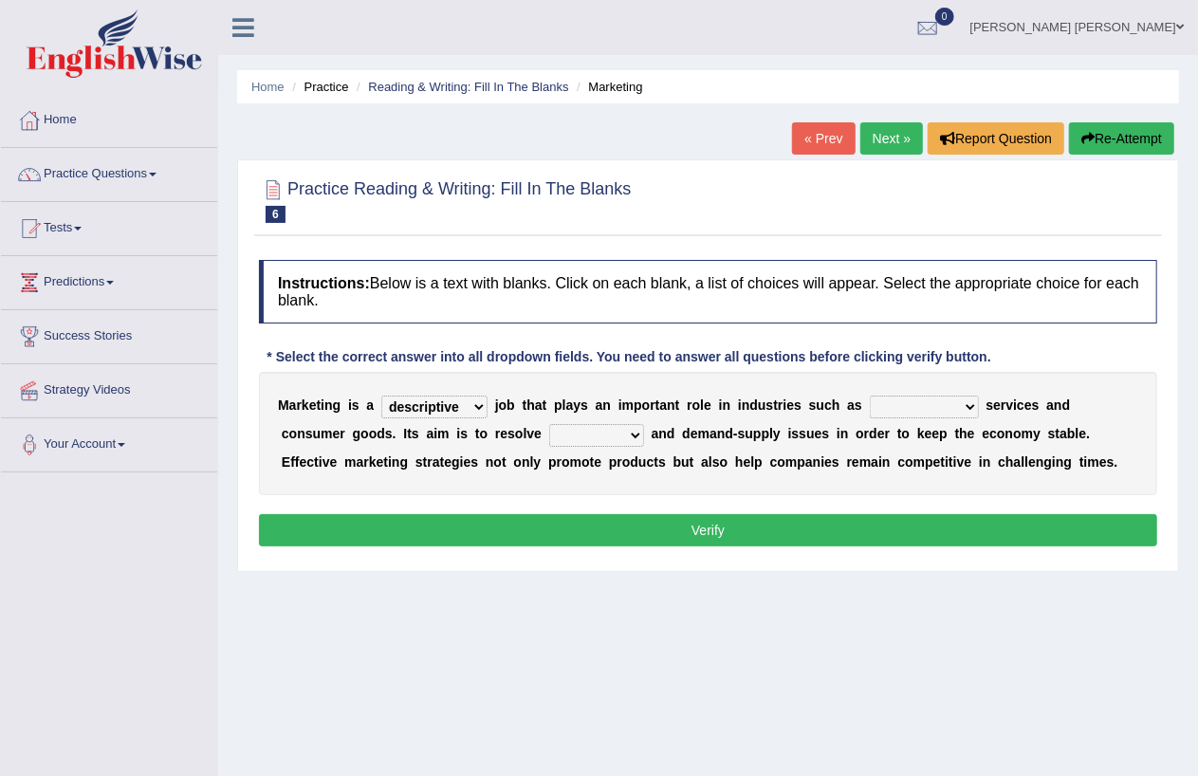
click at [870, 396] on select "civil financial conventional foremost" at bounding box center [924, 407] width 109 height 23
click at [636, 433] on select "imbalance excess symmetry budget" at bounding box center [596, 435] width 95 height 23
select select "imbalance"
click at [549, 424] on select "imbalance excess symmetry budget" at bounding box center [596, 435] width 95 height 23
click at [638, 522] on button "Verify" at bounding box center [708, 530] width 898 height 32
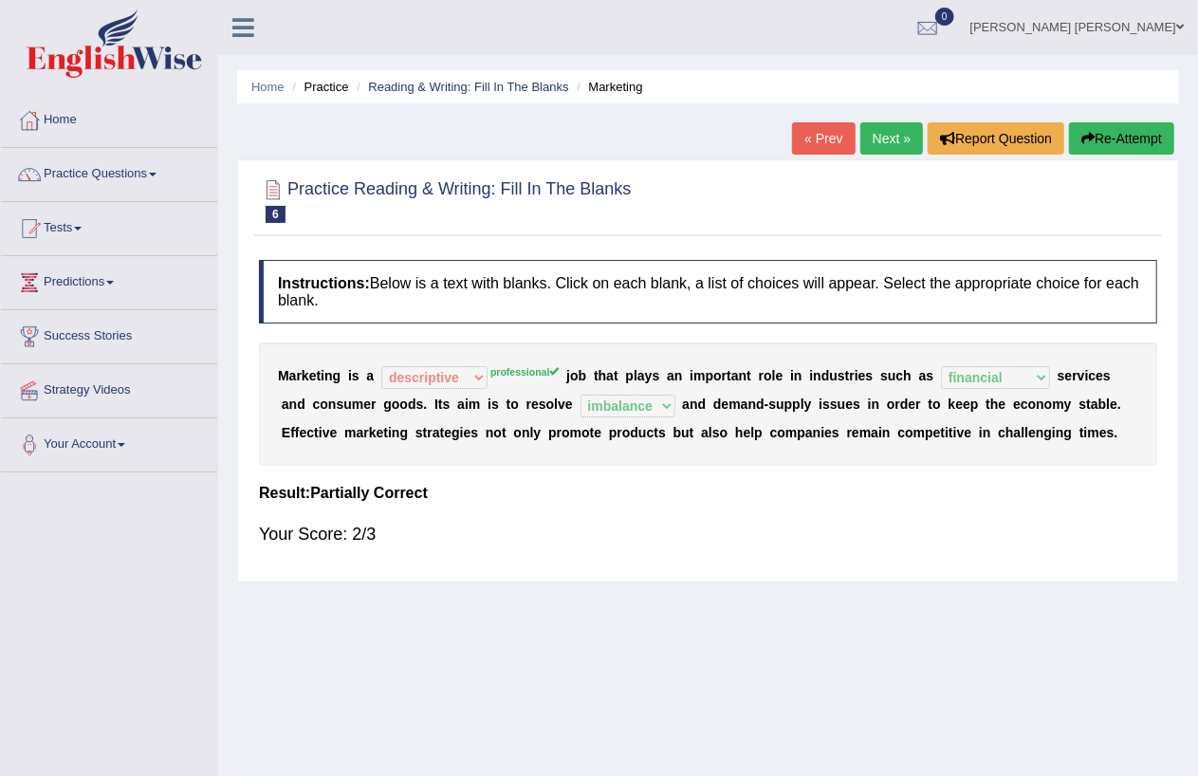
click at [885, 135] on link "Next »" at bounding box center [892, 138] width 63 height 32
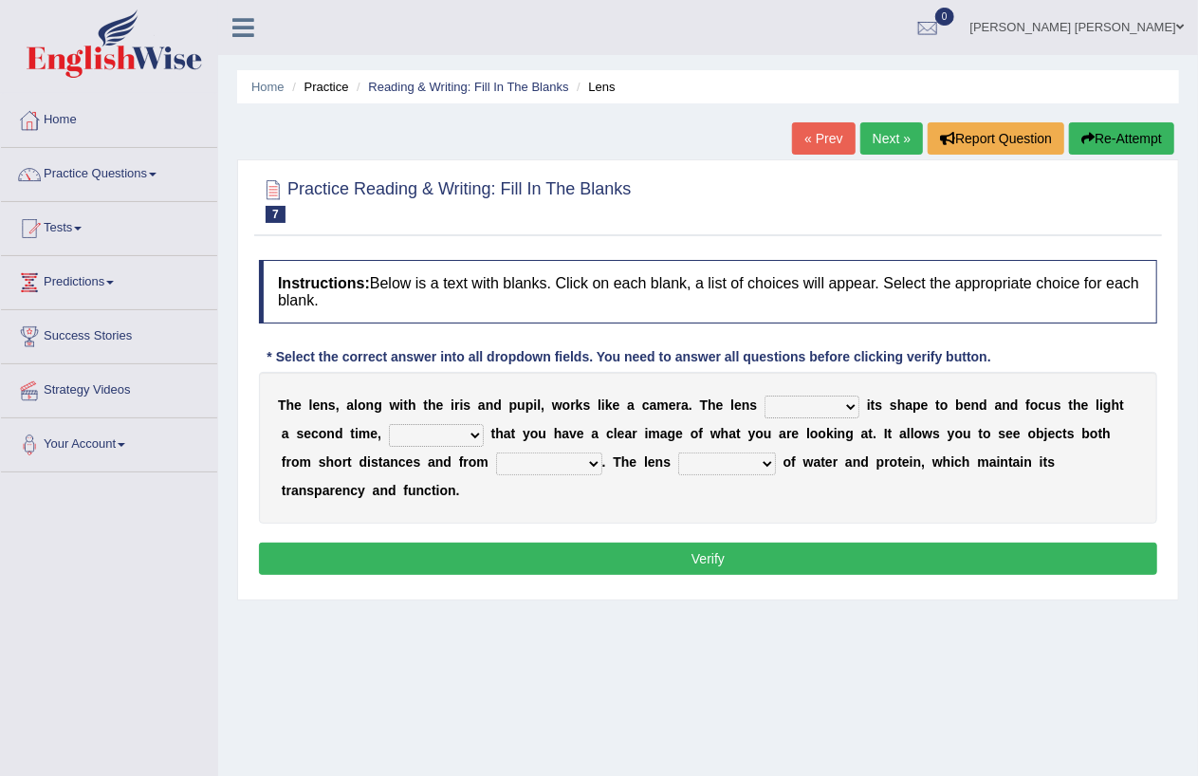
click at [849, 402] on select "adjusts shows selects presents" at bounding box center [812, 407] width 95 height 23
select select "adjusts"
click at [765, 396] on select "adjusts shows selects presents" at bounding box center [812, 407] width 95 height 23
click at [467, 432] on select "ensures to ensure ensure ensured" at bounding box center [436, 435] width 95 height 23
select select "to ensure"
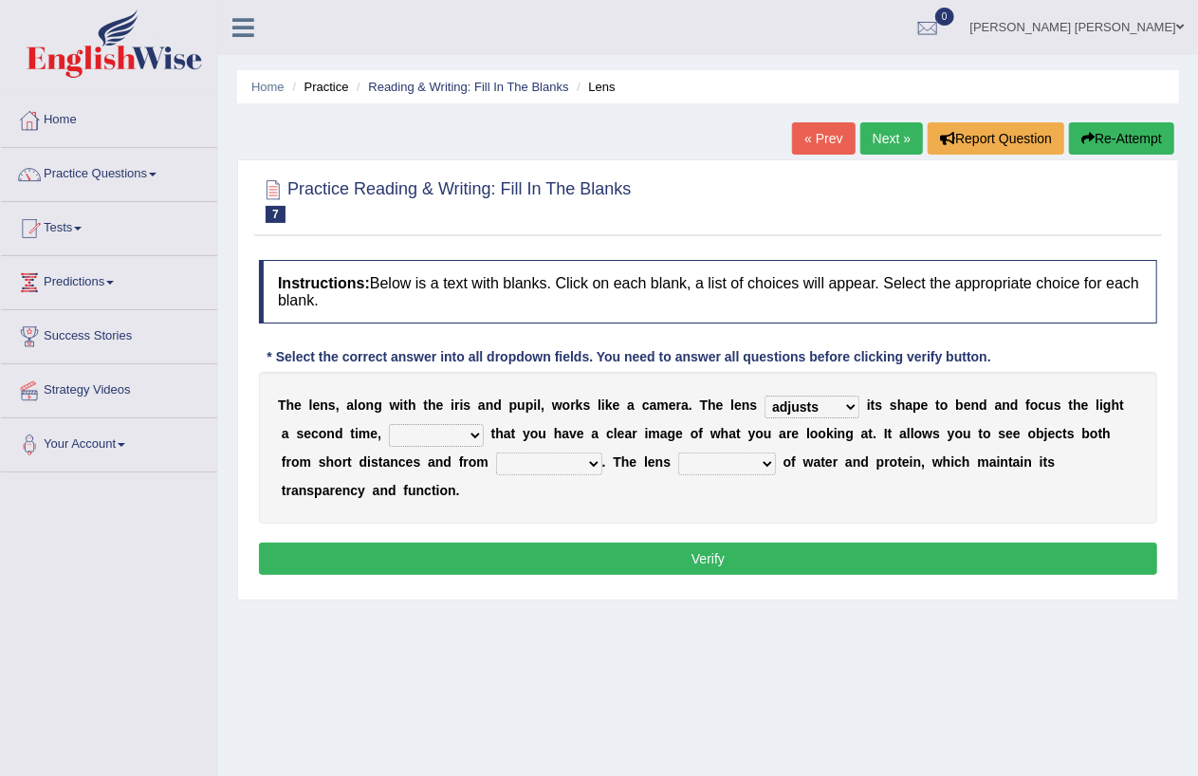
click at [389, 424] on select "ensures to ensure ensure ensured" at bounding box center [436, 435] width 95 height 23
click at [586, 465] on select "far away in between further apart all along" at bounding box center [549, 464] width 106 height 23
select select "far away"
click at [496, 453] on select "far away in between further apart all along" at bounding box center [549, 464] width 106 height 23
click at [766, 461] on select "constitutes comprises composes consists" at bounding box center [727, 464] width 98 height 23
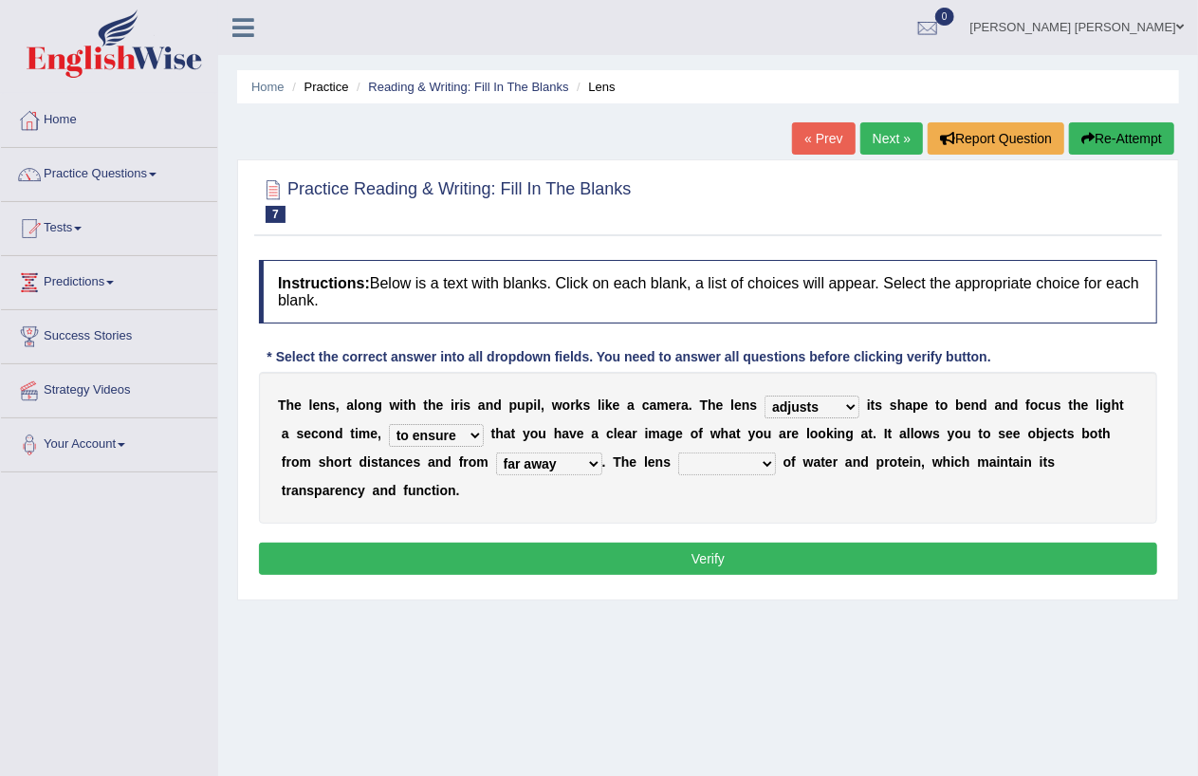
select select "comprises"
click at [678, 453] on select "constitutes comprises composes consists" at bounding box center [727, 464] width 98 height 23
click at [700, 557] on button "Verify" at bounding box center [708, 559] width 898 height 32
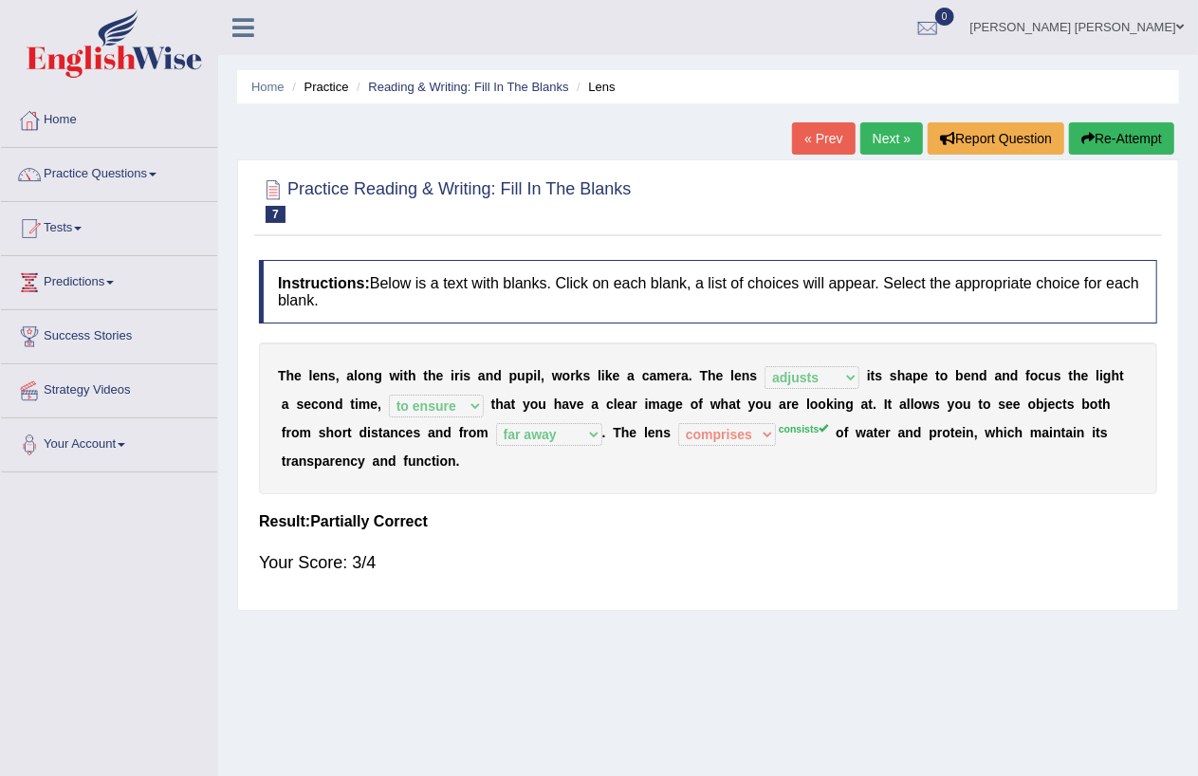
click at [879, 137] on link "Next »" at bounding box center [892, 138] width 63 height 32
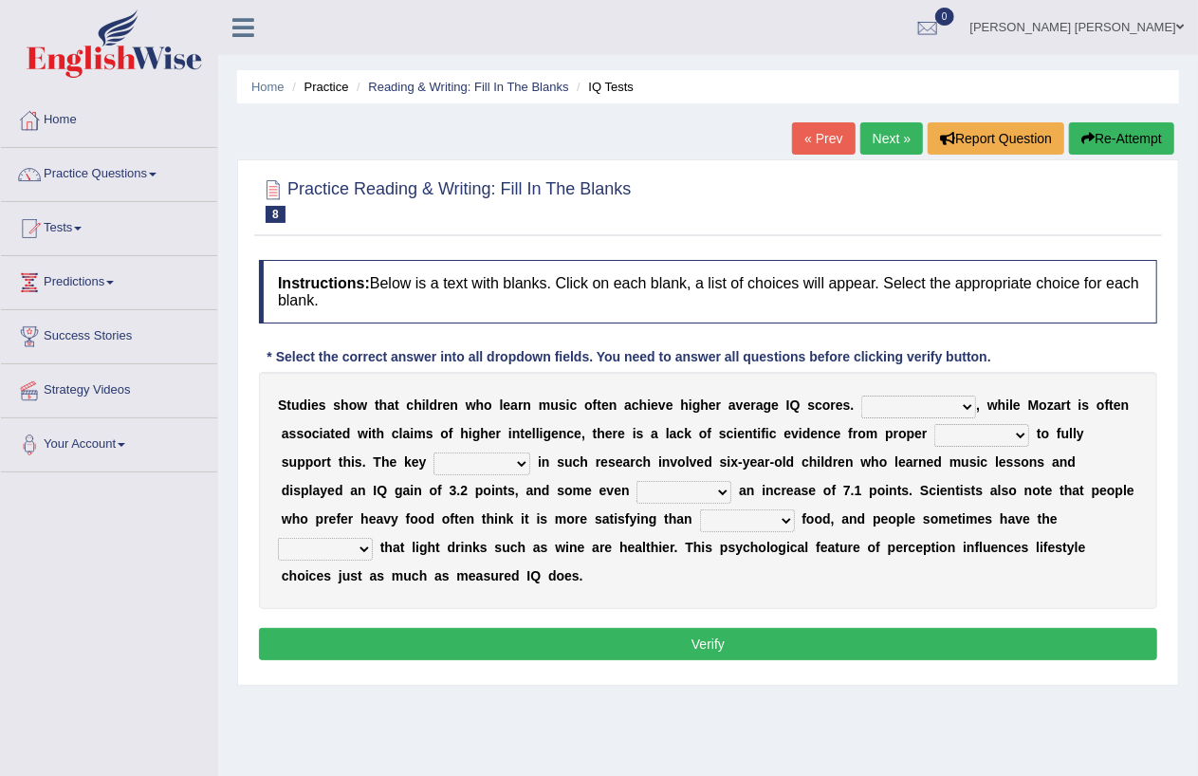
click at [969, 409] on select "However Therefore Consequently While" at bounding box center [918, 407] width 115 height 23
select select "However"
click at [861, 396] on select "However Therefore Consequently While" at bounding box center [918, 407] width 115 height 23
click at [1012, 433] on select "test tests testing tested" at bounding box center [982, 435] width 95 height 23
select select "testing"
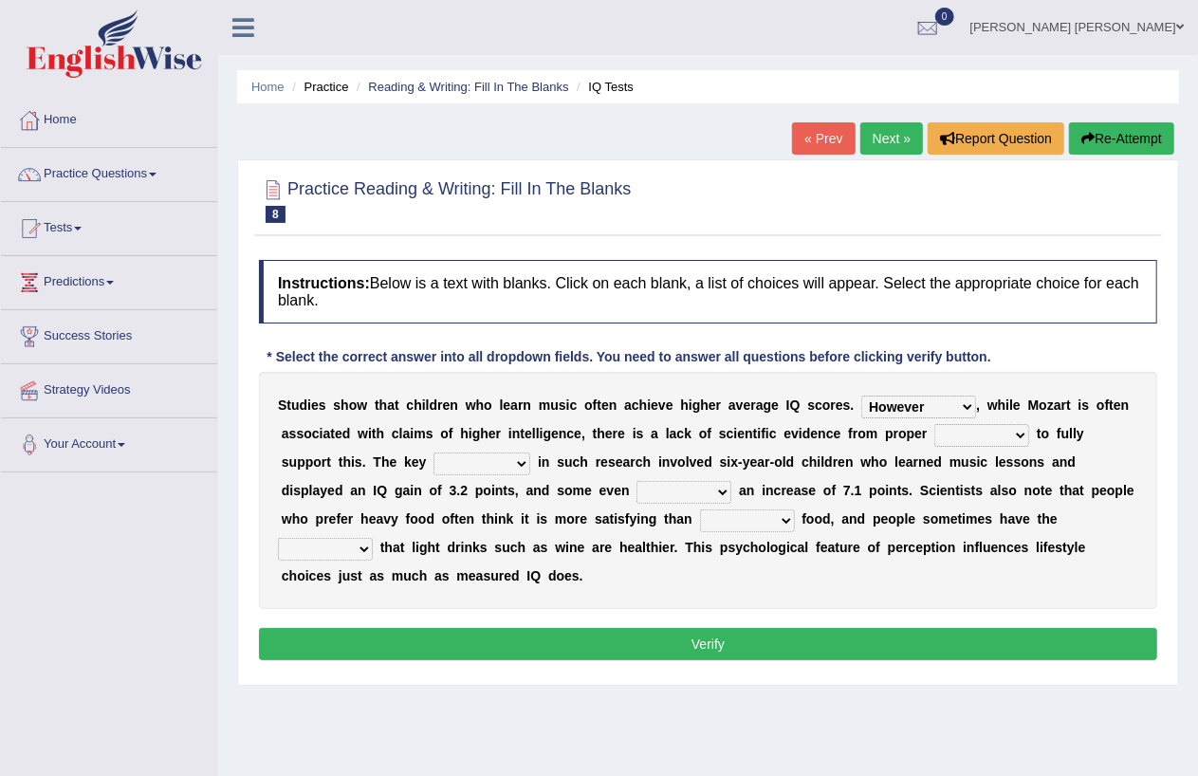
click at [935, 424] on select "test tests testing tested" at bounding box center [982, 435] width 95 height 23
click at [1017, 434] on select "test tests testing tested" at bounding box center [982, 435] width 95 height 23
click at [522, 460] on select "process goal implication odd" at bounding box center [482, 464] width 97 height 23
select select "goal"
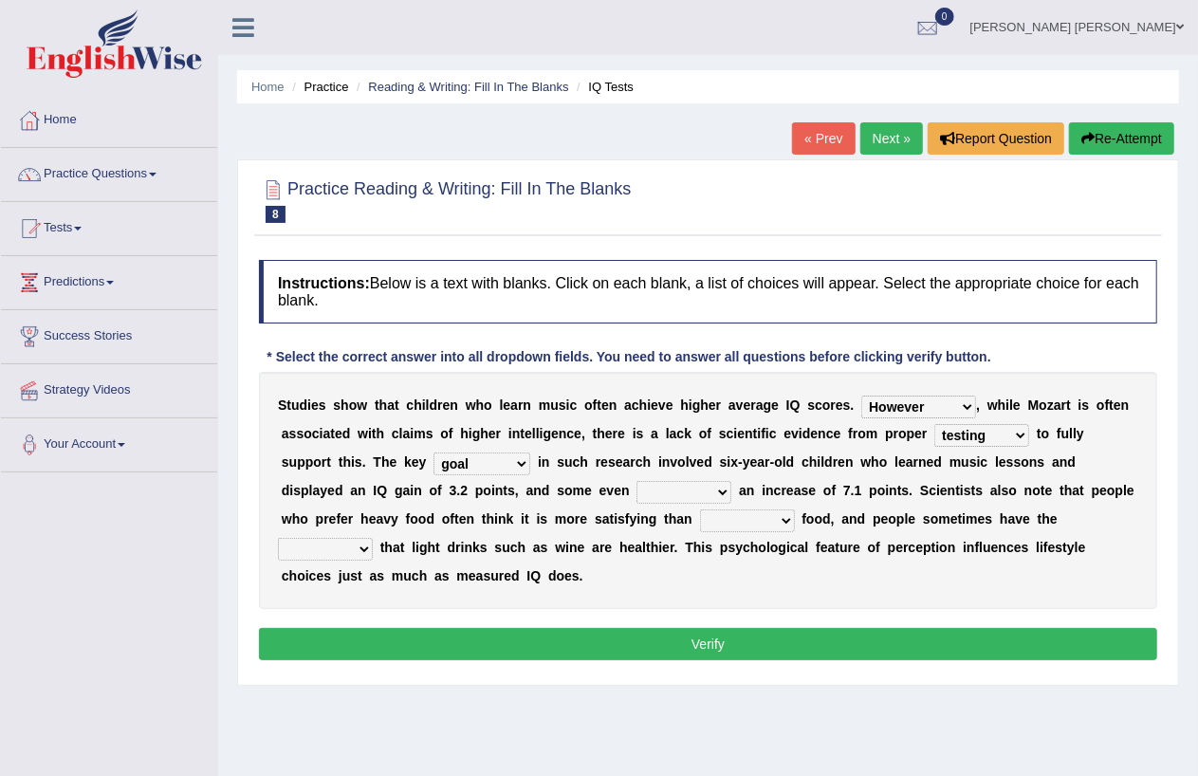
click at [434, 453] on select "process goal implication odd" at bounding box center [482, 464] width 97 height 23
click at [721, 489] on select "exhibited taught learned threatened" at bounding box center [684, 492] width 95 height 23
click at [784, 601] on div "S t u d i e s s h o w t h a t c h i l d r e n w h o l e a r n m u s i c o f t e…" at bounding box center [708, 490] width 898 height 237
click at [731, 490] on select "exhibited taught learned threatened" at bounding box center [684, 492] width 95 height 23
select select "exhibited"
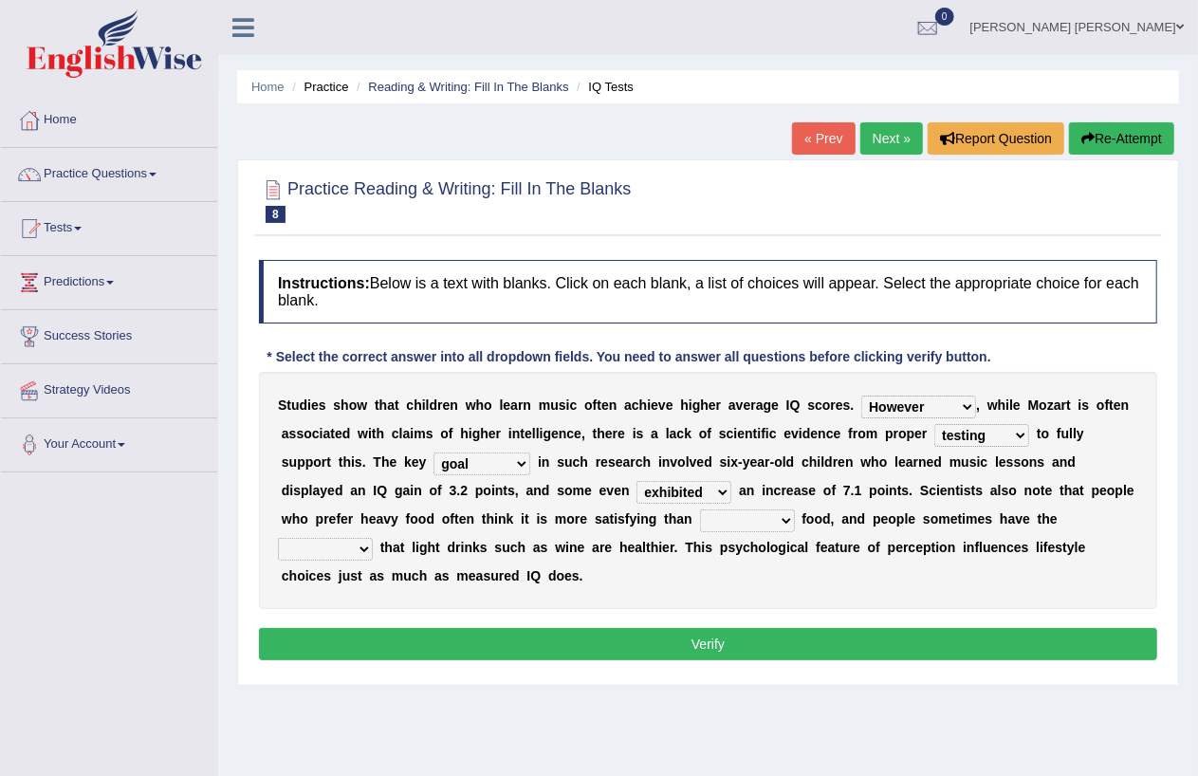
click at [637, 481] on select "exhibited taught learned threatened" at bounding box center [684, 492] width 95 height 23
click at [786, 522] on select "choosy lighter cushiony spooky" at bounding box center [747, 520] width 95 height 23
select select "lighter"
click at [700, 509] on select "choosy lighter cushiony spooky" at bounding box center [747, 520] width 95 height 23
click at [362, 545] on select "illusion sight anecdote intention" at bounding box center [325, 549] width 95 height 23
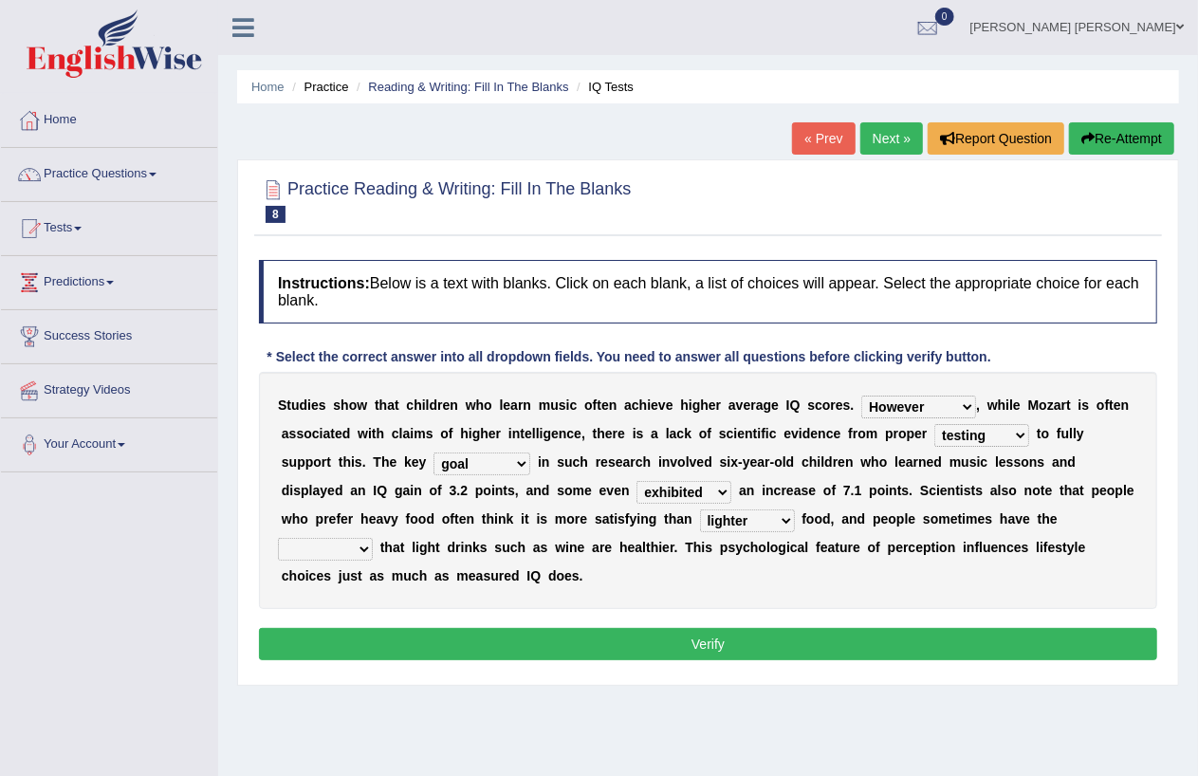
select select "illusion"
click at [278, 538] on select "illusion sight anecdote intention" at bounding box center [325, 549] width 95 height 23
click at [572, 652] on button "Verify" at bounding box center [708, 644] width 898 height 32
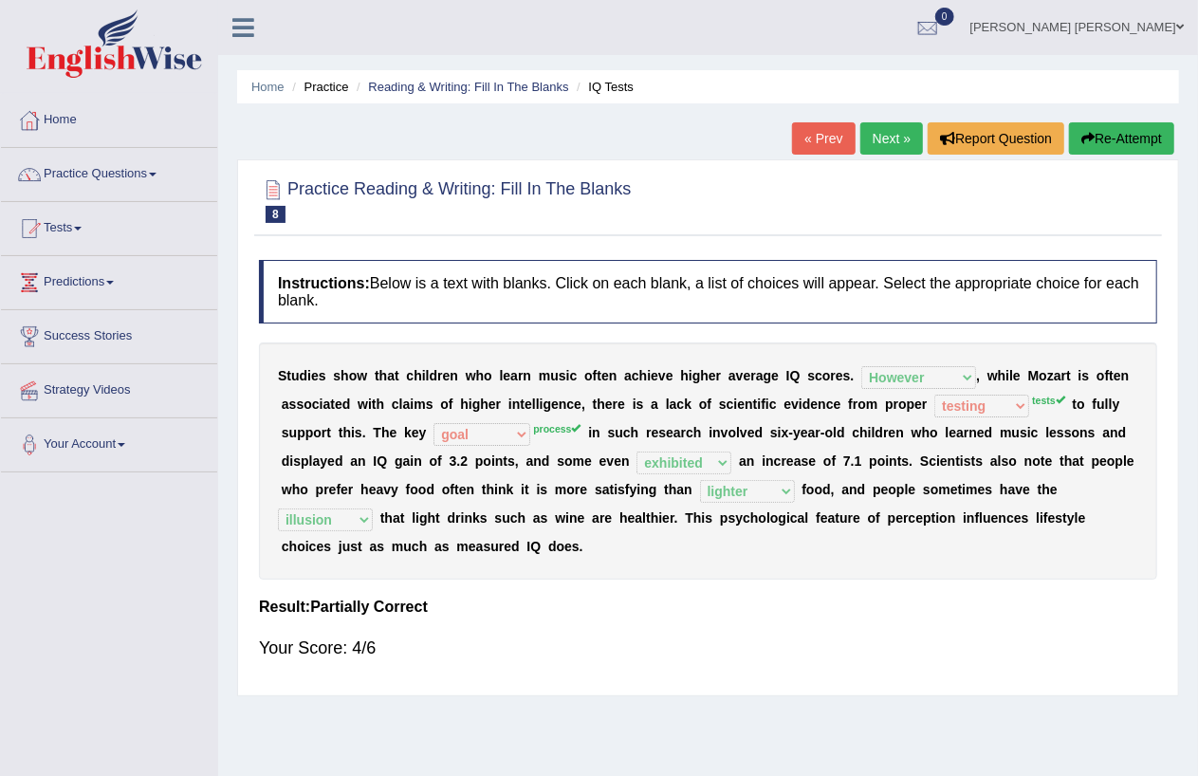
click at [866, 130] on link "Next »" at bounding box center [892, 138] width 63 height 32
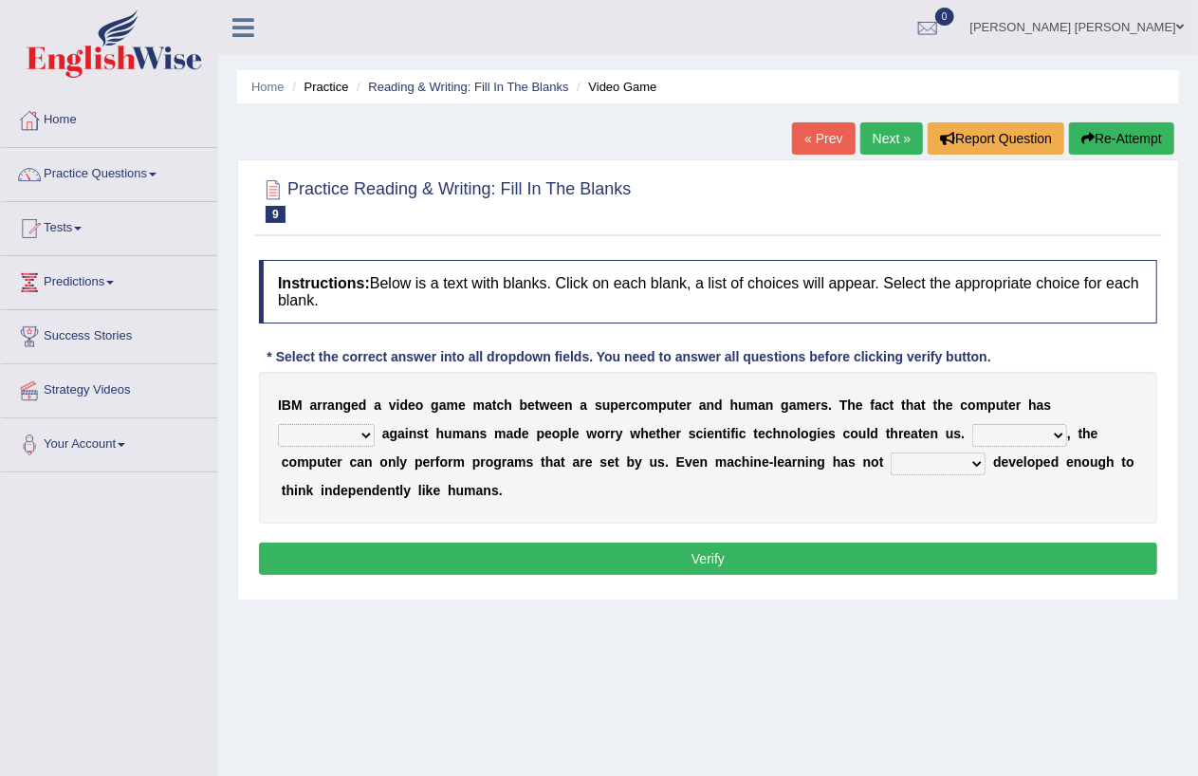
click at [371, 435] on select "competed fought acted challenged" at bounding box center [326, 435] width 97 height 23
select select "acted"
click at [278, 424] on select "competed fought acted challenged" at bounding box center [326, 435] width 97 height 23
click at [1054, 435] on select "Moreover However Thus So" at bounding box center [1019, 435] width 95 height 23
select select "However"
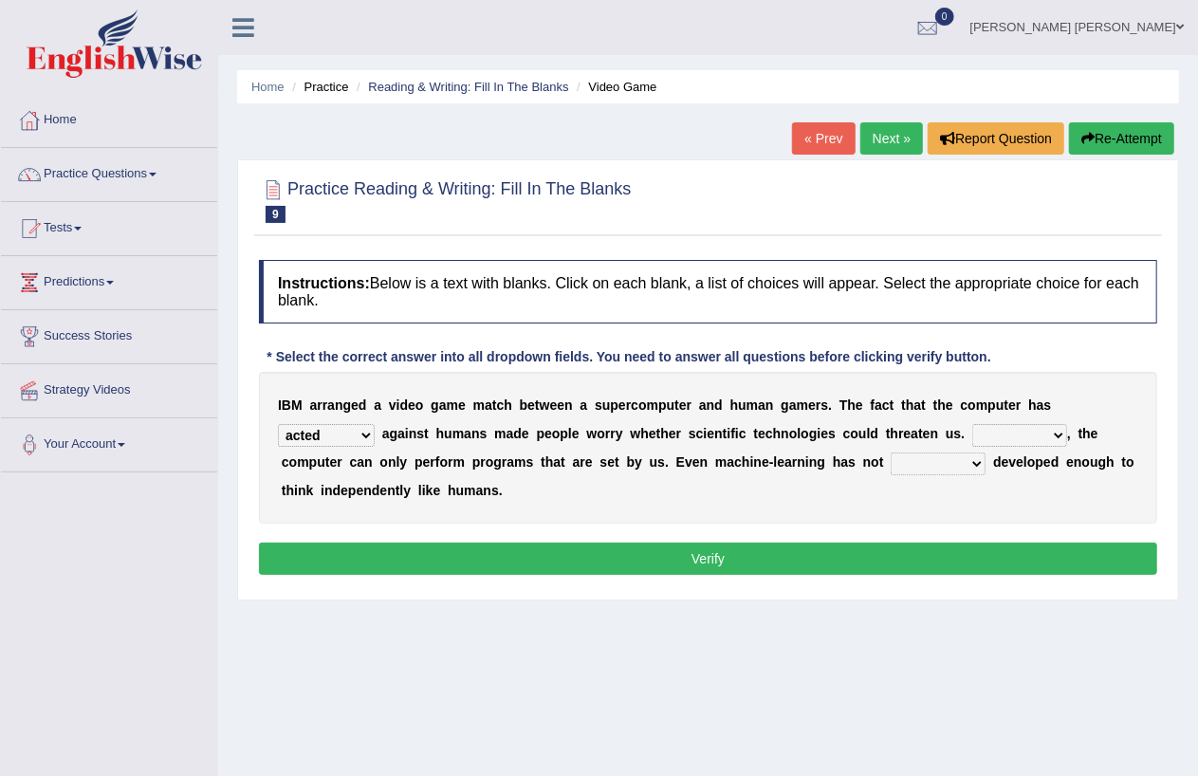
click at [972, 424] on select "Moreover However Thus So" at bounding box center [1019, 435] width 95 height 23
click at [977, 460] on select "yet still only just" at bounding box center [938, 464] width 95 height 23
select select "still"
click at [891, 453] on select "yet still only just" at bounding box center [938, 464] width 95 height 23
click at [807, 553] on button "Verify" at bounding box center [708, 559] width 898 height 32
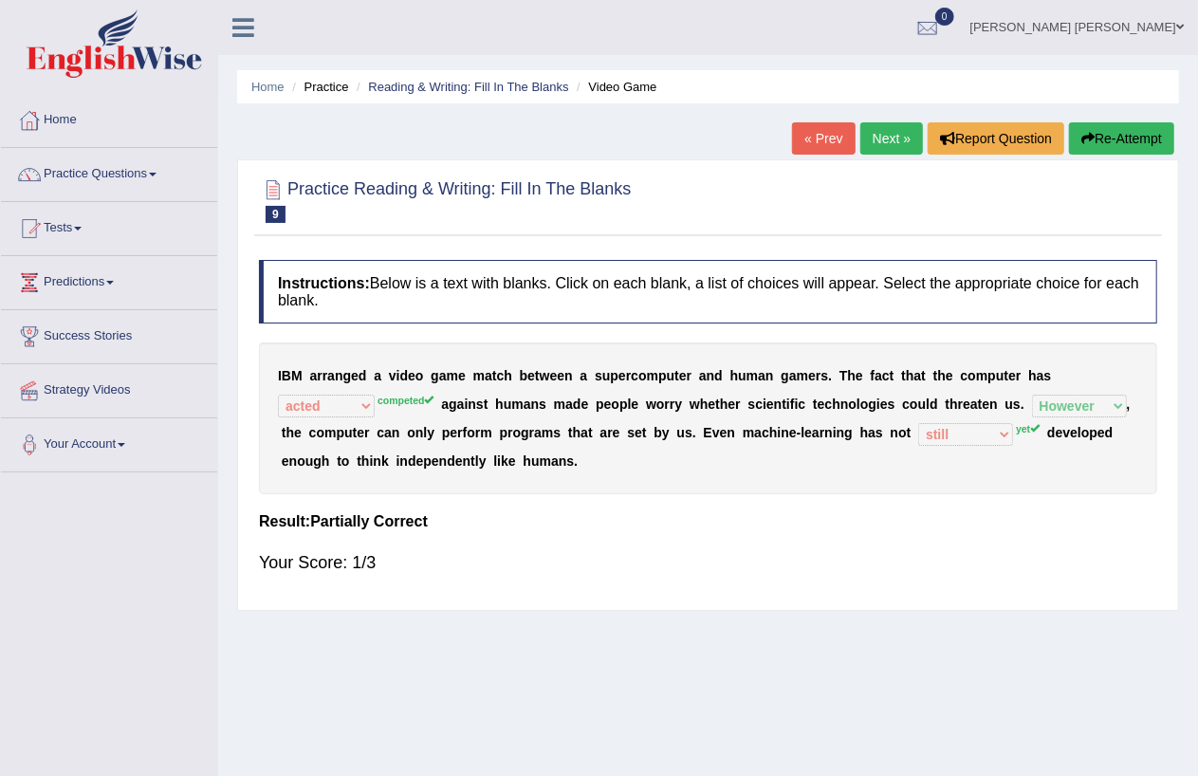
click at [1135, 140] on button "Re-Attempt" at bounding box center [1121, 138] width 105 height 32
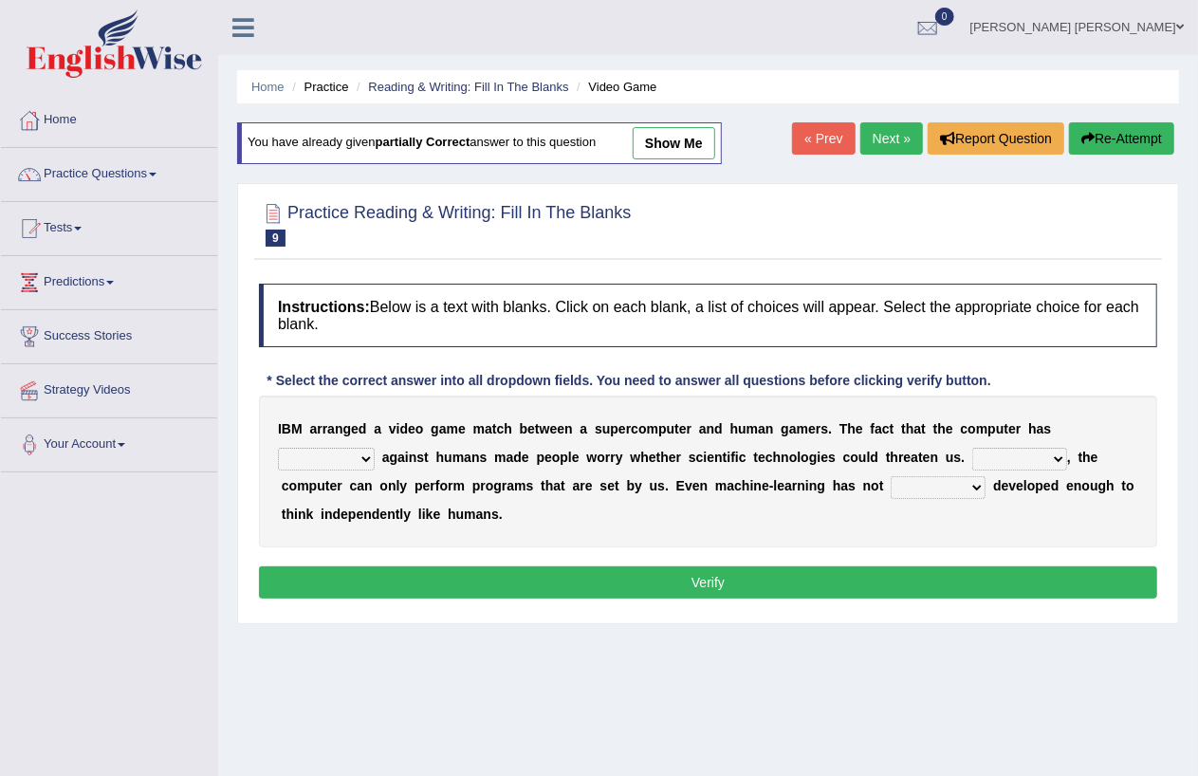
click at [363, 453] on select "competed fought acted challenged" at bounding box center [326, 459] width 97 height 23
click at [893, 136] on link "Next »" at bounding box center [892, 138] width 63 height 32
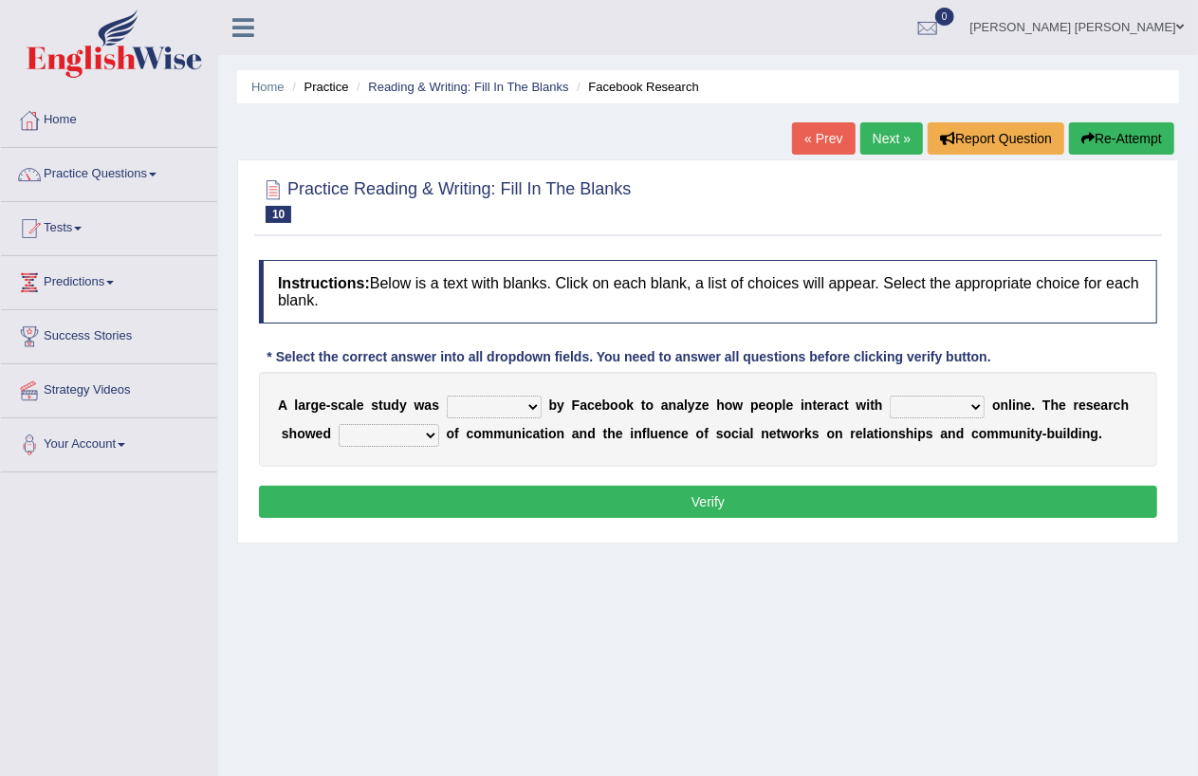
click at [531, 405] on select "surveyed had asked made" at bounding box center [494, 407] width 95 height 23
click at [447, 396] on select "surveyed had asked made" at bounding box center [494, 407] width 95 height 23
click at [533, 408] on select "surveyed had asked made" at bounding box center [494, 407] width 95 height 23
select select "made"
click at [447, 396] on select "surveyed had asked made" at bounding box center [494, 407] width 95 height 23
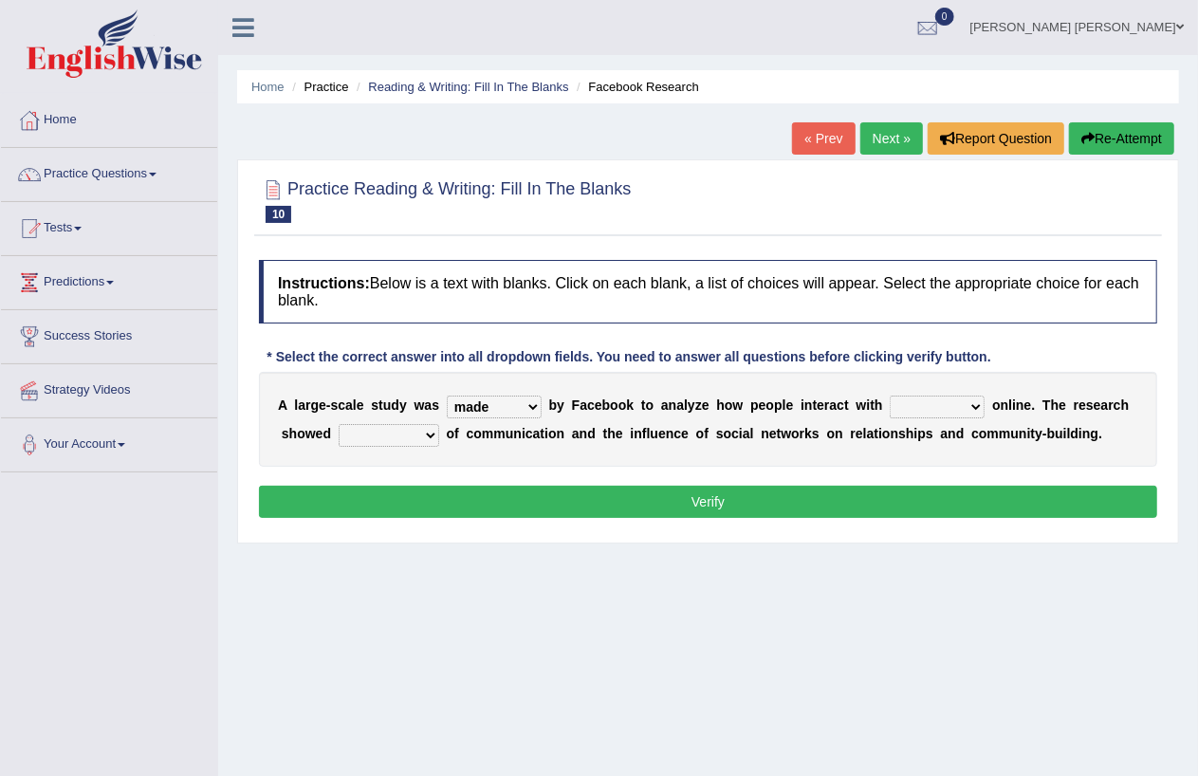
click at [975, 403] on select "together all each other another" at bounding box center [937, 407] width 95 height 23
select select "each other"
click at [890, 396] on select "together all each other another" at bounding box center [937, 407] width 95 height 23
click at [427, 432] on select "advantages standards fellowships patterns" at bounding box center [389, 435] width 101 height 23
select select "patterns"
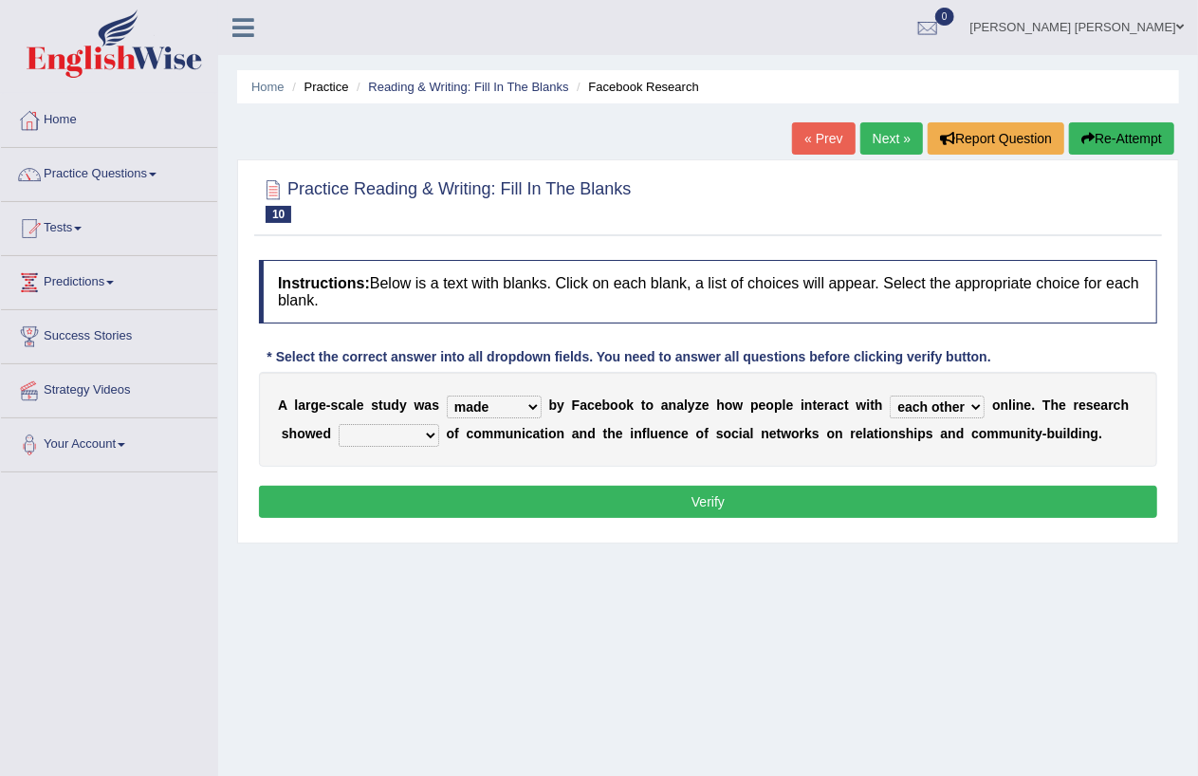
click at [339, 424] on select "advantages standards fellowships patterns" at bounding box center [389, 435] width 101 height 23
click at [522, 504] on button "Verify" at bounding box center [708, 502] width 898 height 32
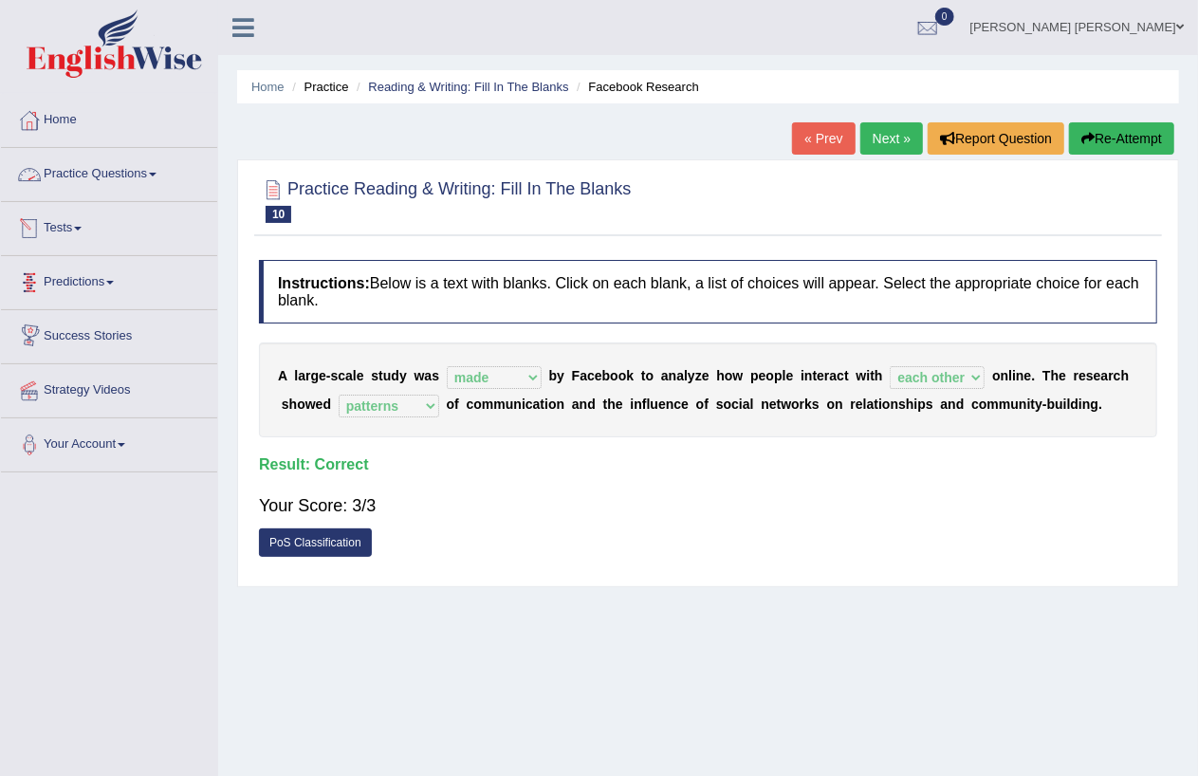
click at [134, 174] on link "Practice Questions" at bounding box center [109, 171] width 216 height 47
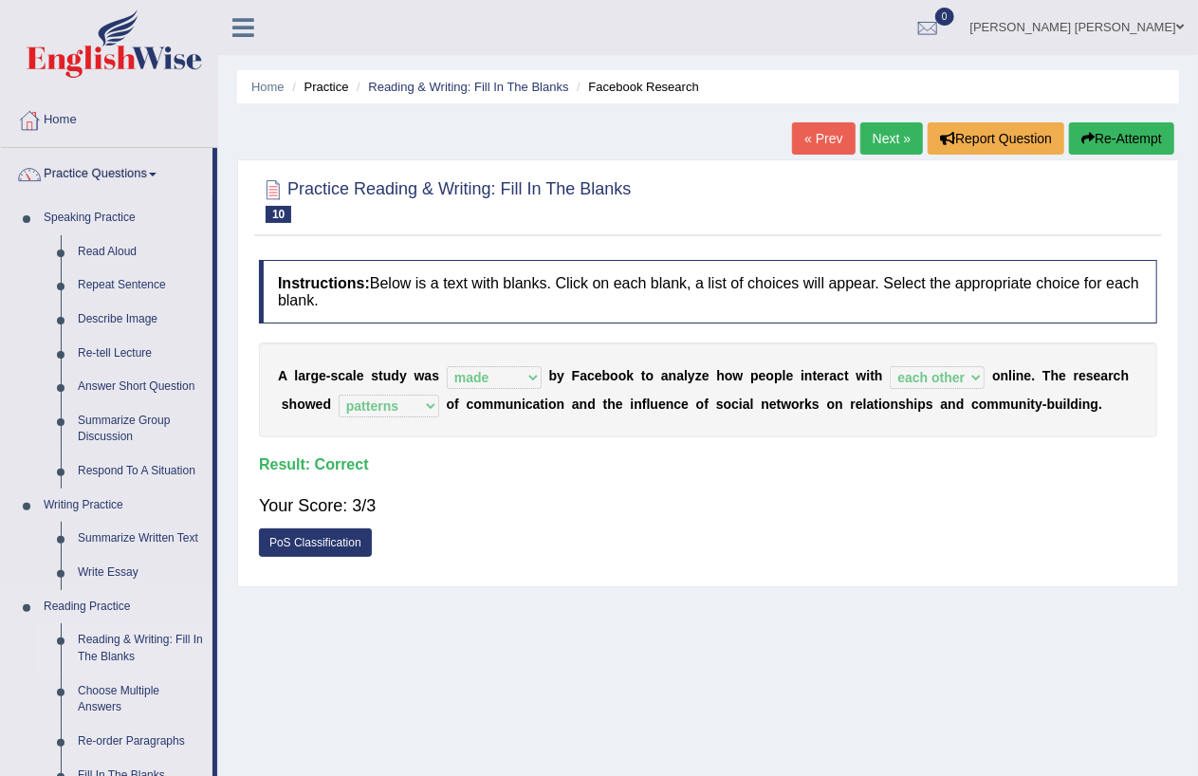
scroll to position [386, 0]
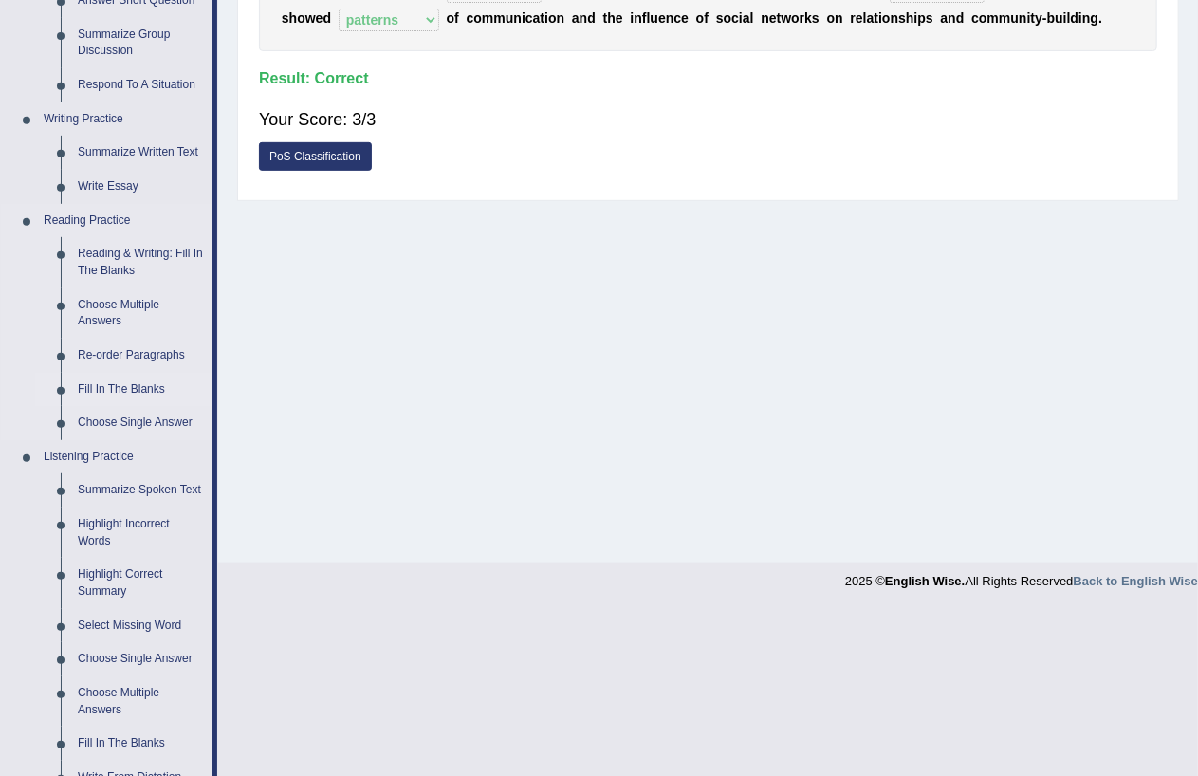
click at [119, 385] on link "Fill In The Blanks" at bounding box center [140, 390] width 143 height 34
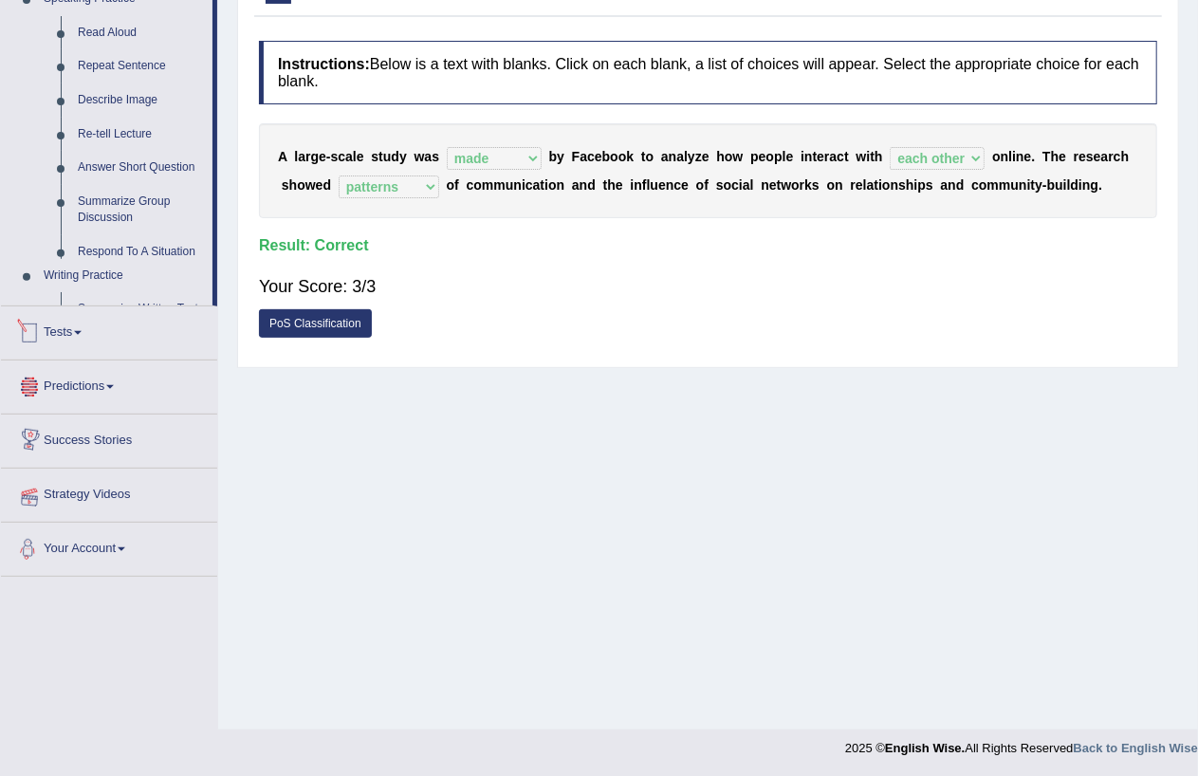
scroll to position [710, 0]
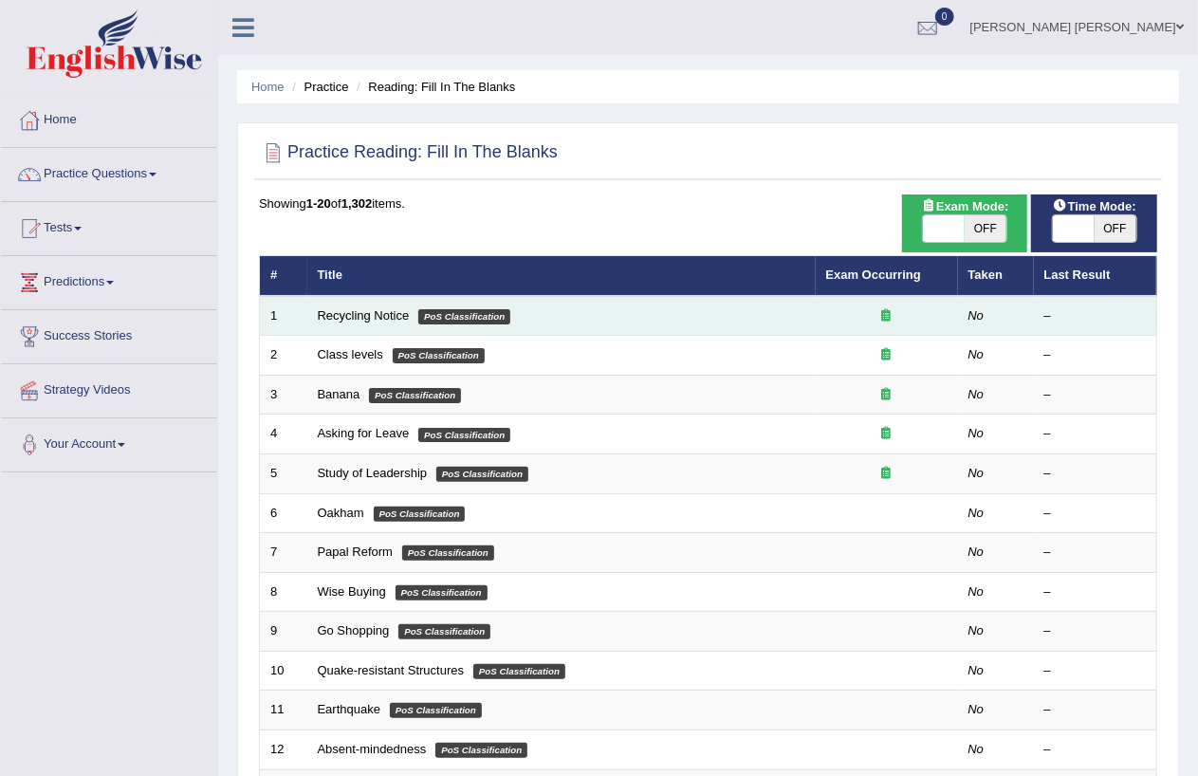
click at [590, 318] on td "Recycling Notice PoS Classification" at bounding box center [561, 316] width 509 height 40
click at [376, 311] on link "Recycling Notice" at bounding box center [364, 315] width 92 height 14
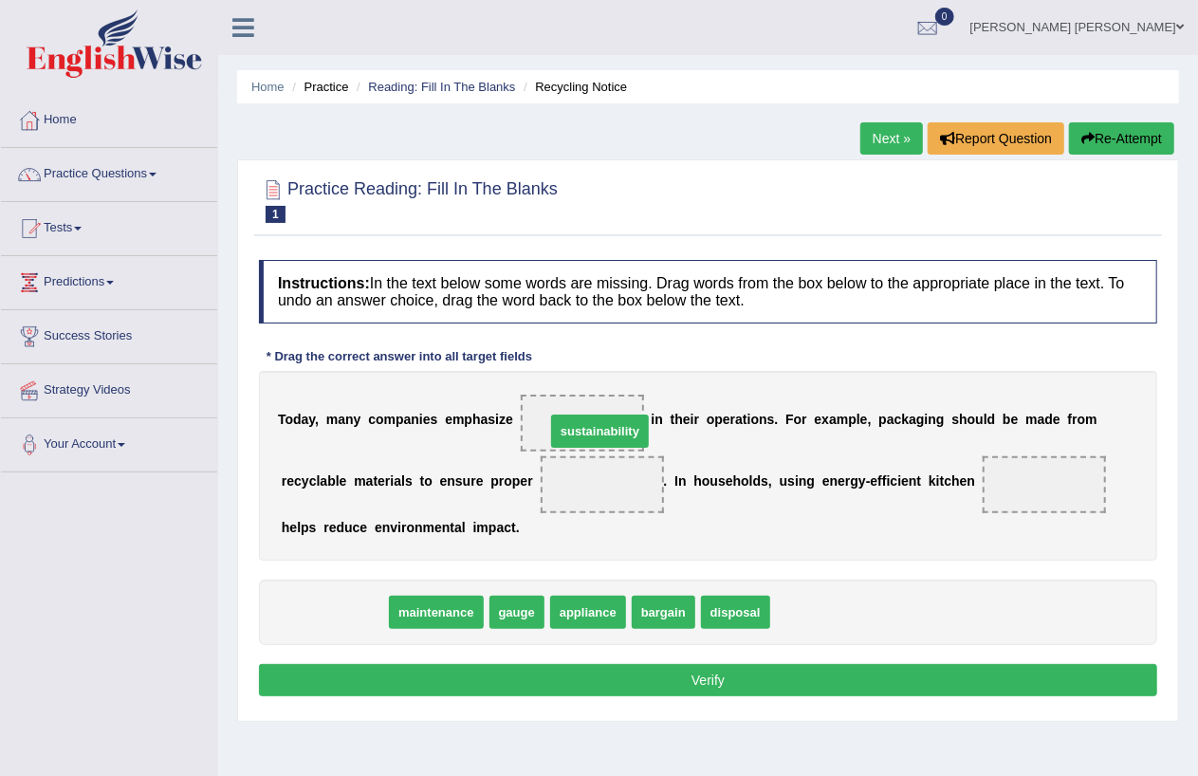
drag, startPoint x: 348, startPoint y: 610, endPoint x: 614, endPoint y: 429, distance: 321.6
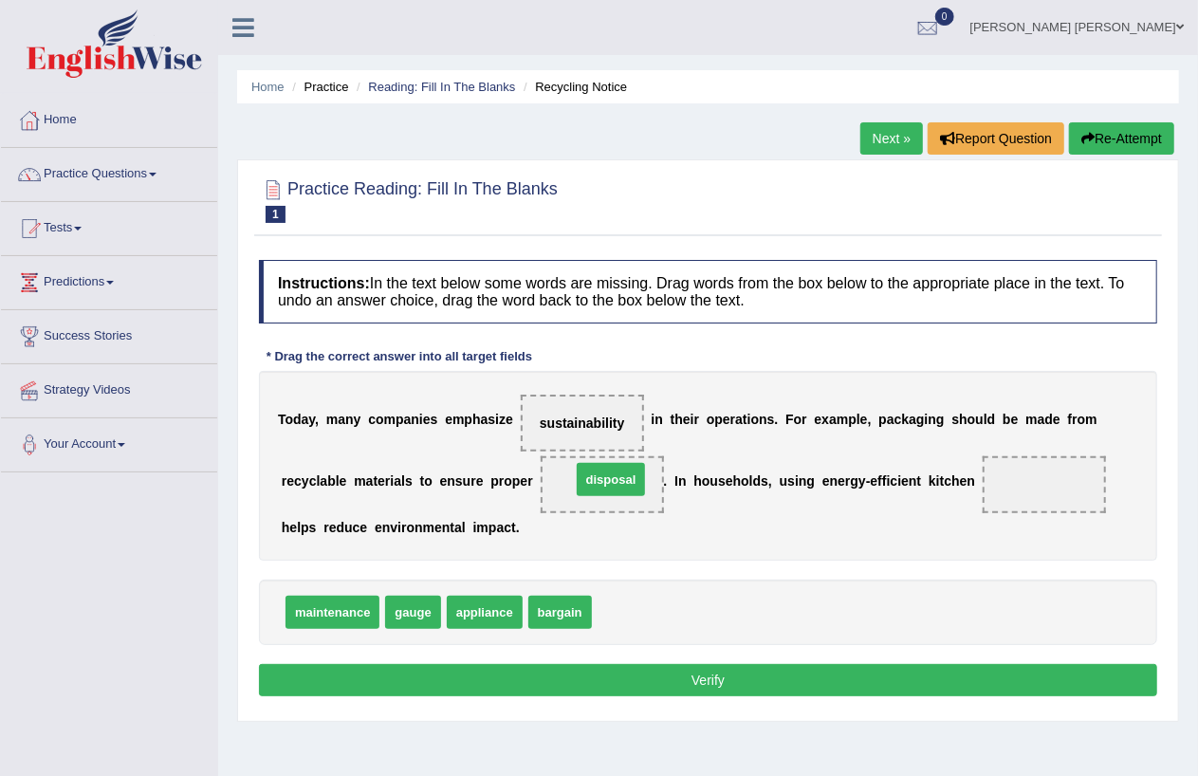
drag, startPoint x: 632, startPoint y: 607, endPoint x: 611, endPoint y: 474, distance: 134.5
drag, startPoint x: 497, startPoint y: 608, endPoint x: 1067, endPoint y: 481, distance: 584.2
click at [671, 679] on button "Verify" at bounding box center [708, 680] width 898 height 32
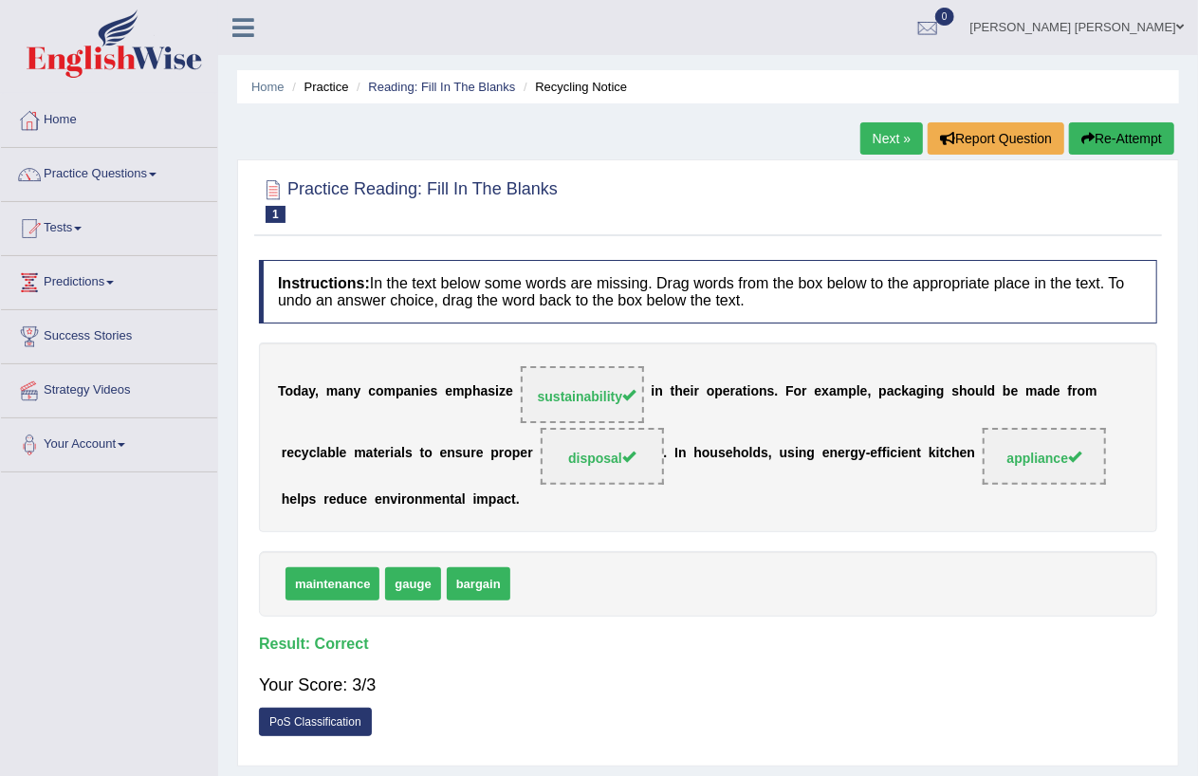
click at [879, 139] on link "Next »" at bounding box center [892, 138] width 63 height 32
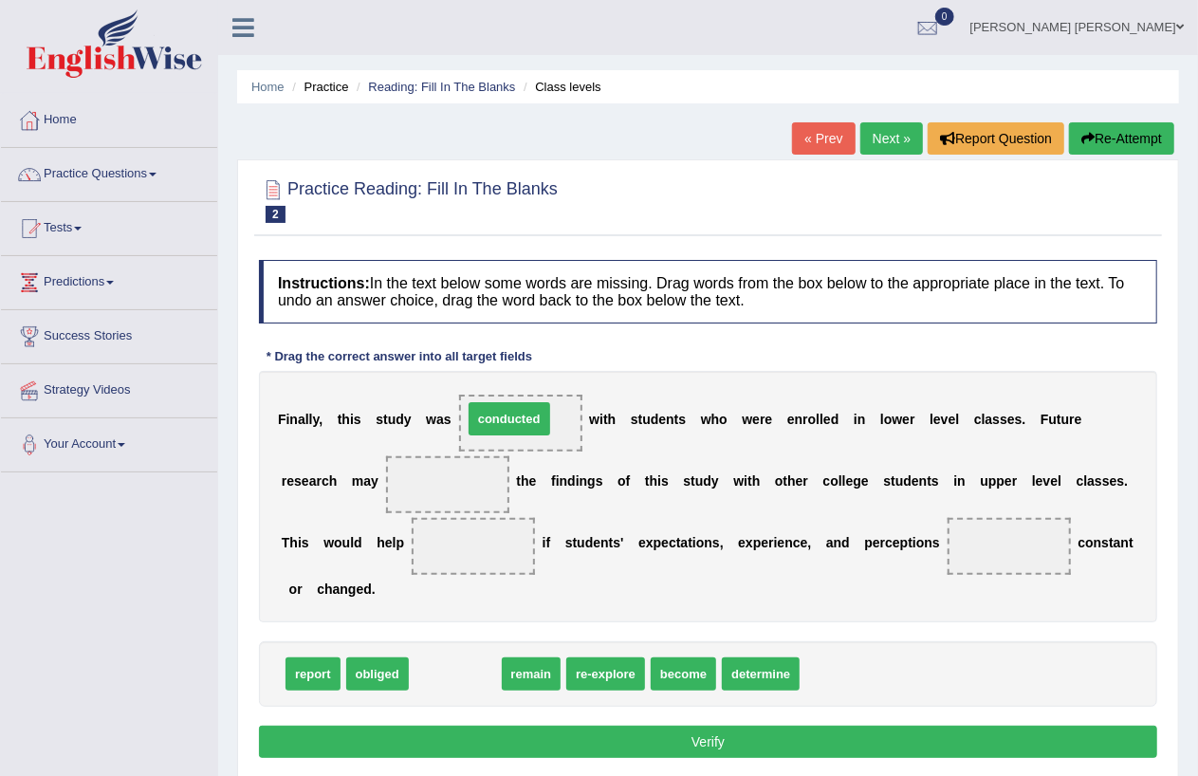
drag, startPoint x: 458, startPoint y: 676, endPoint x: 513, endPoint y: 421, distance: 261.1
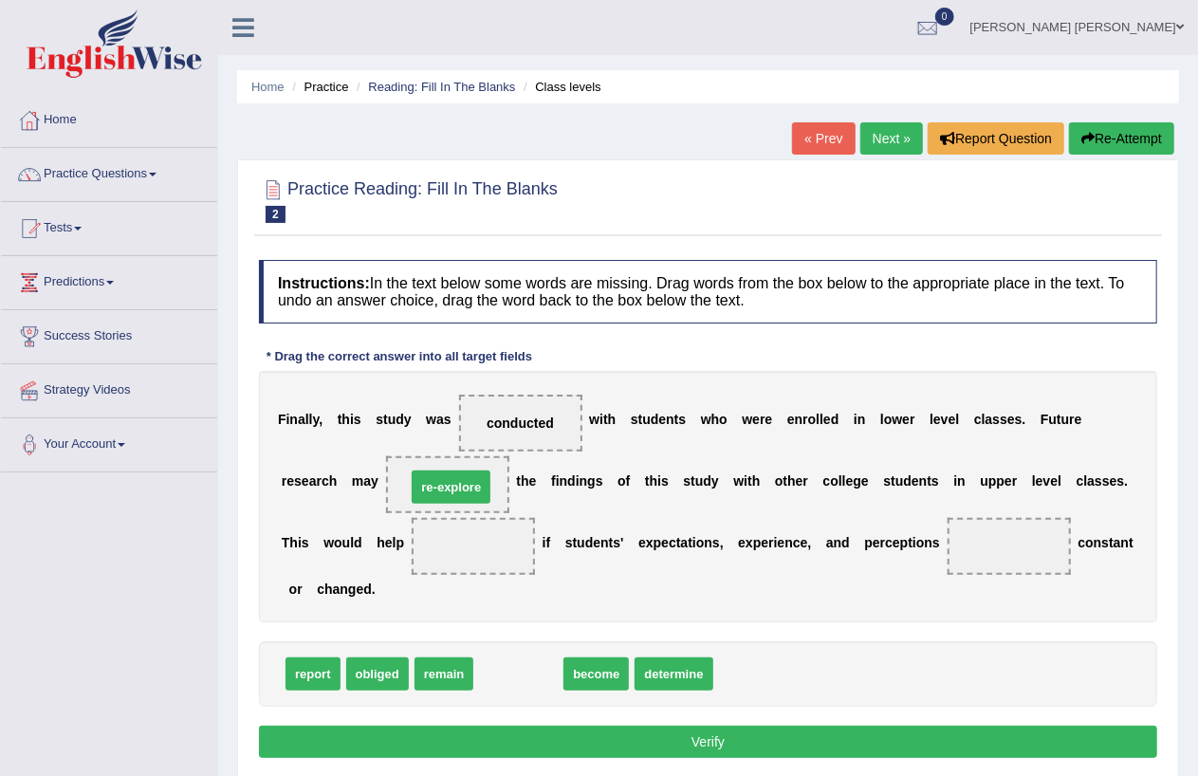
drag, startPoint x: 525, startPoint y: 676, endPoint x: 457, endPoint y: 489, distance: 198.7
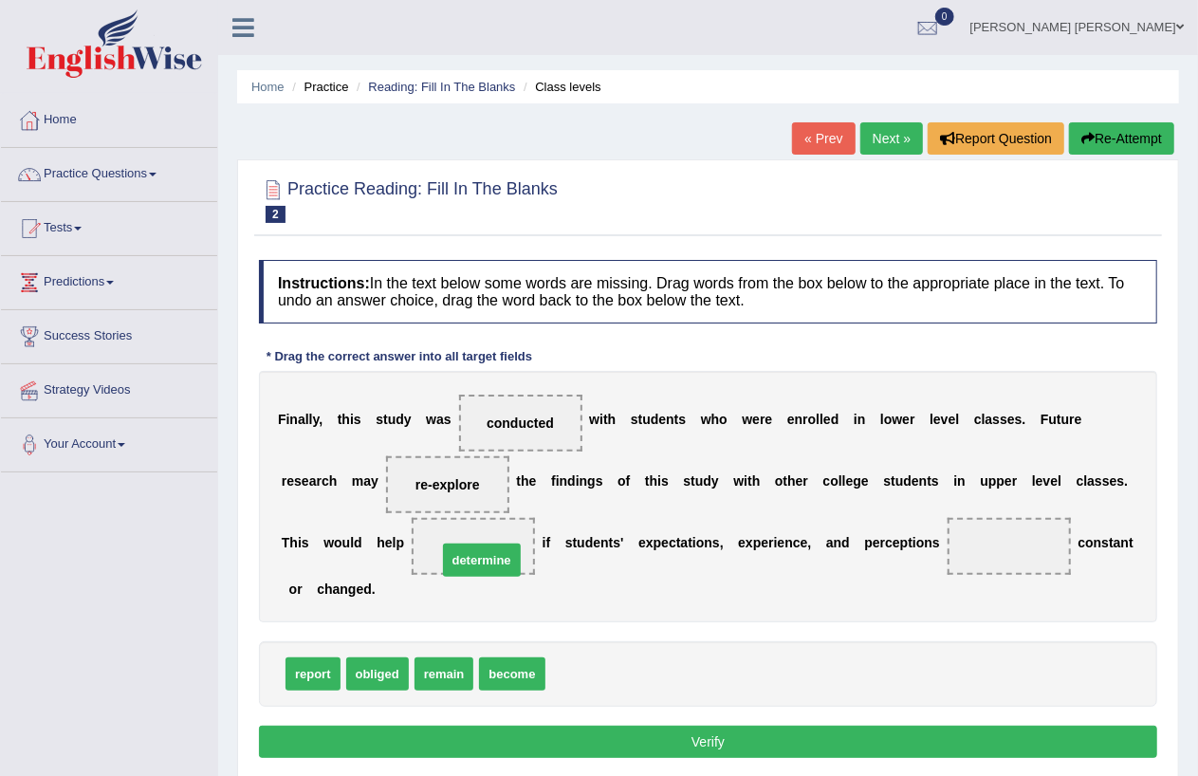
drag, startPoint x: 593, startPoint y: 672, endPoint x: 485, endPoint y: 558, distance: 157.0
drag, startPoint x: 436, startPoint y: 676, endPoint x: 1018, endPoint y: 560, distance: 593.0
click at [639, 737] on button "Verify" at bounding box center [708, 742] width 898 height 32
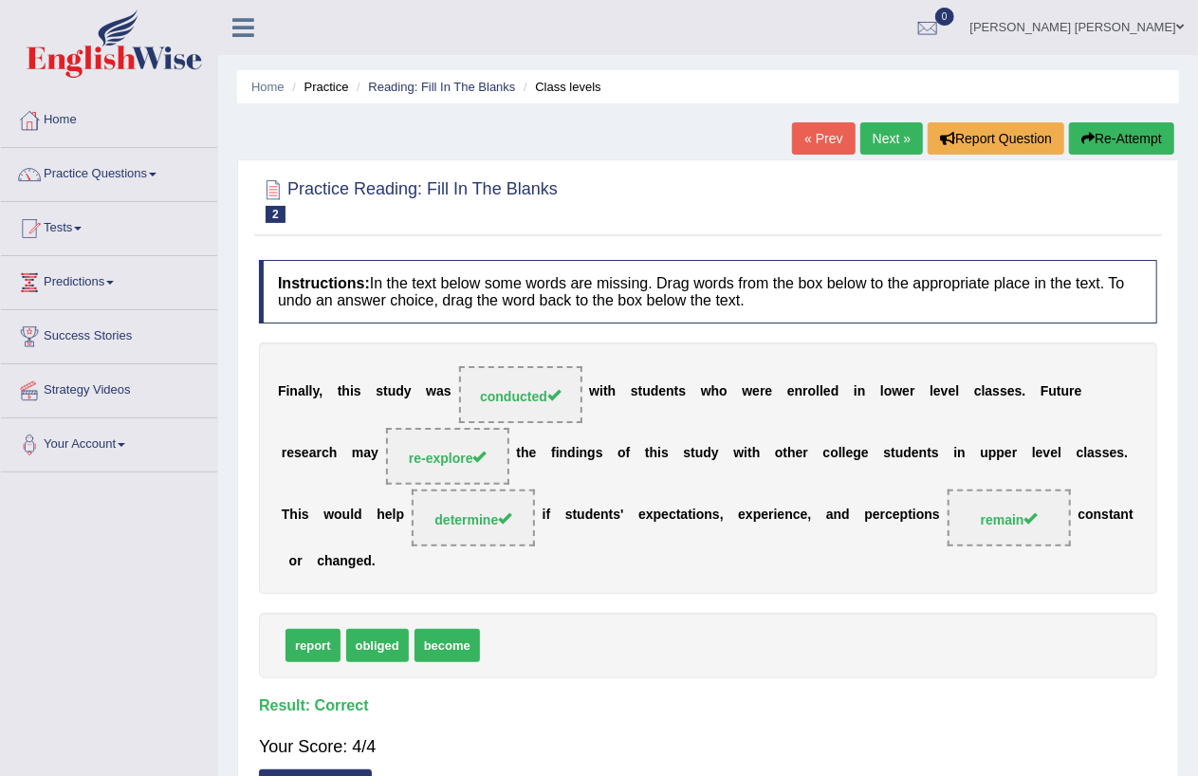
click at [874, 139] on link "Next »" at bounding box center [892, 138] width 63 height 32
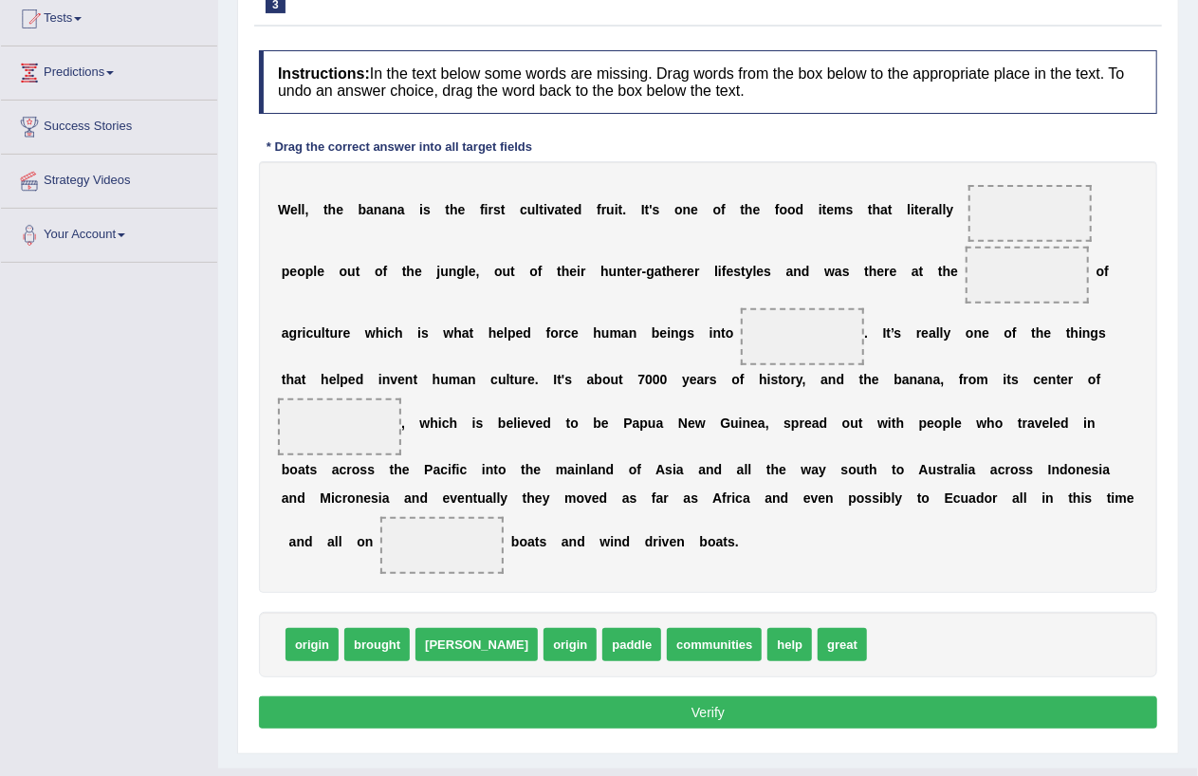
scroll to position [233, 0]
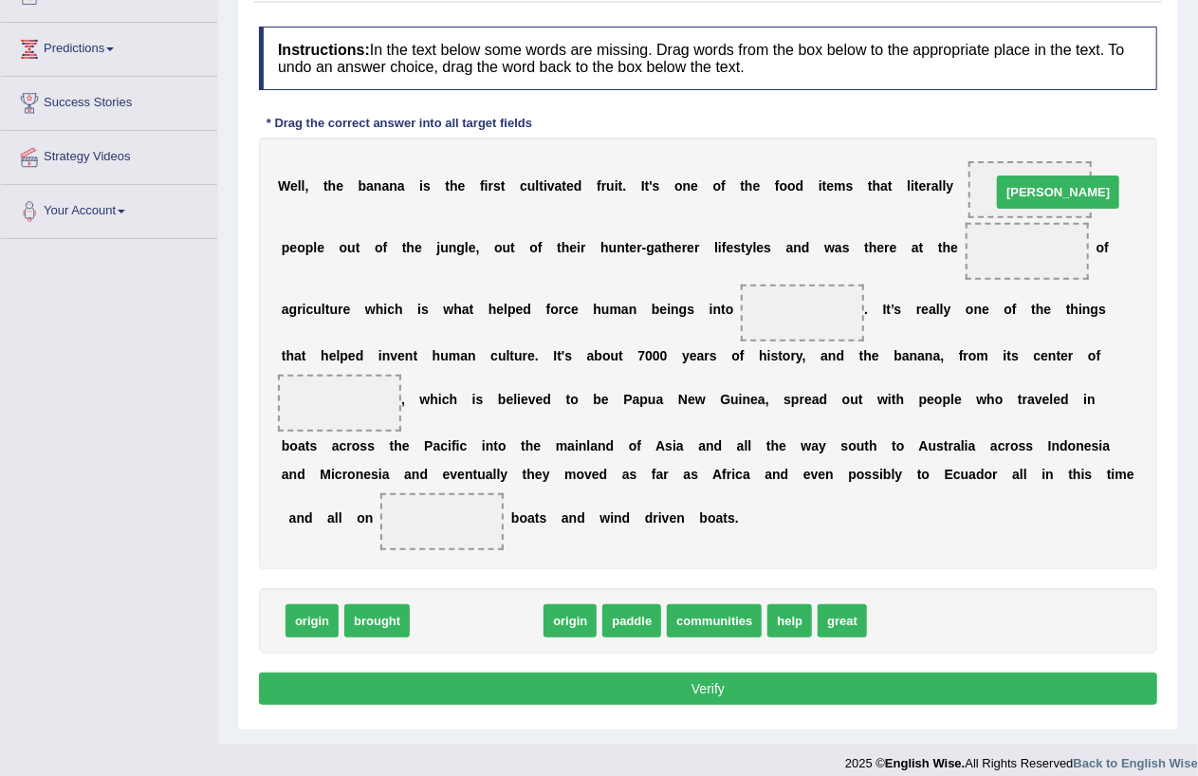
drag, startPoint x: 443, startPoint y: 621, endPoint x: 1025, endPoint y: 193, distance: 722.6
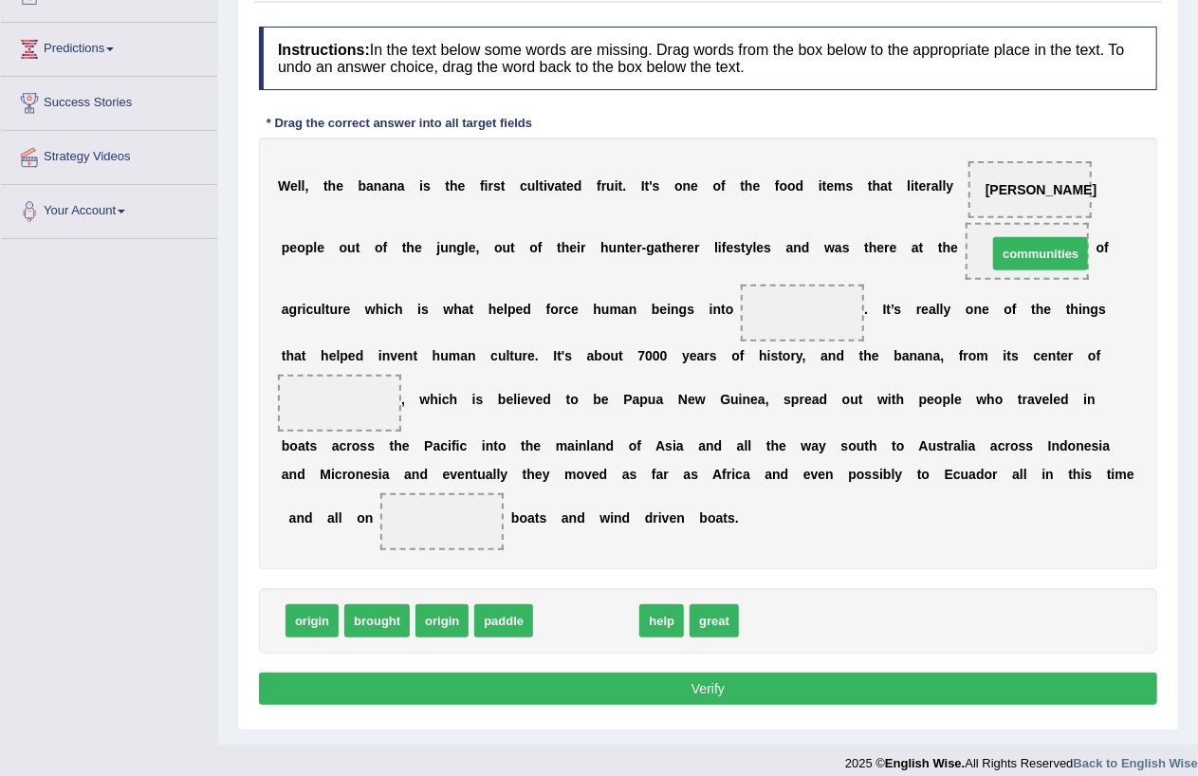
drag, startPoint x: 602, startPoint y: 623, endPoint x: 1057, endPoint y: 257, distance: 583.6
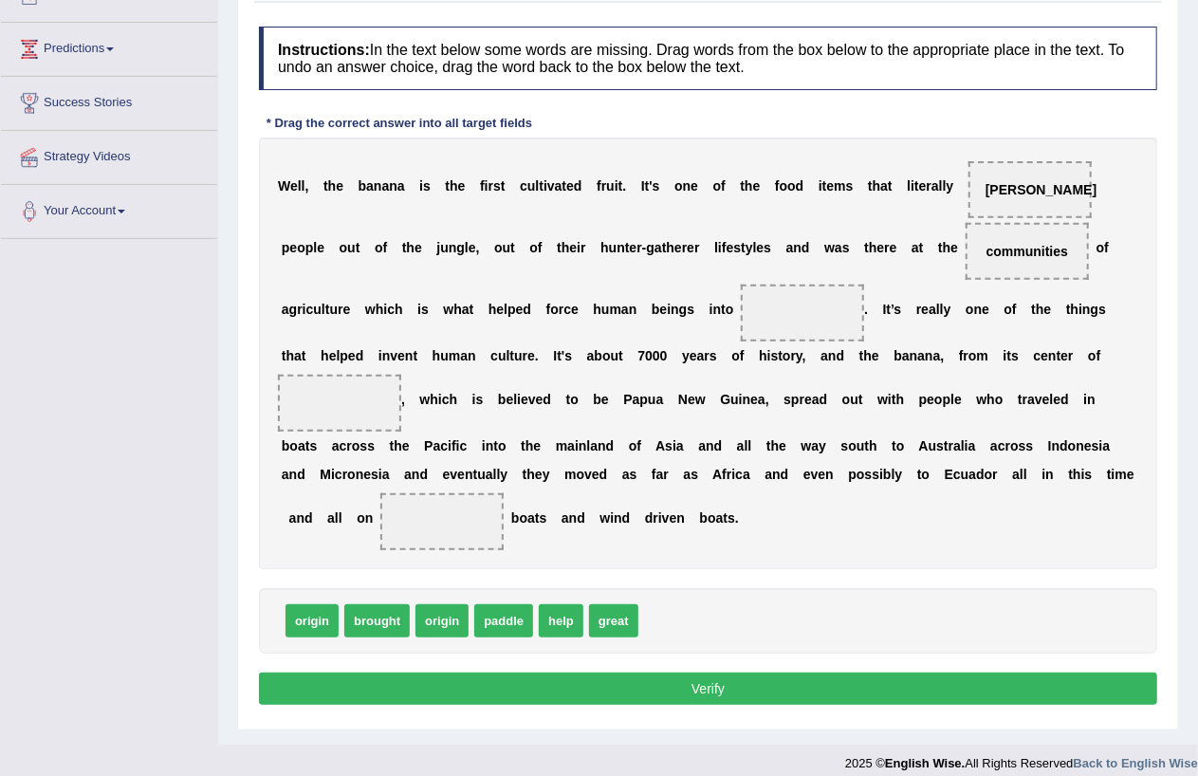
click at [425, 626] on span "origin" at bounding box center [442, 620] width 53 height 33
drag, startPoint x: 1035, startPoint y: 249, endPoint x: 803, endPoint y: 317, distance: 242.3
drag, startPoint x: 509, startPoint y: 619, endPoint x: 1038, endPoint y: 250, distance: 645.3
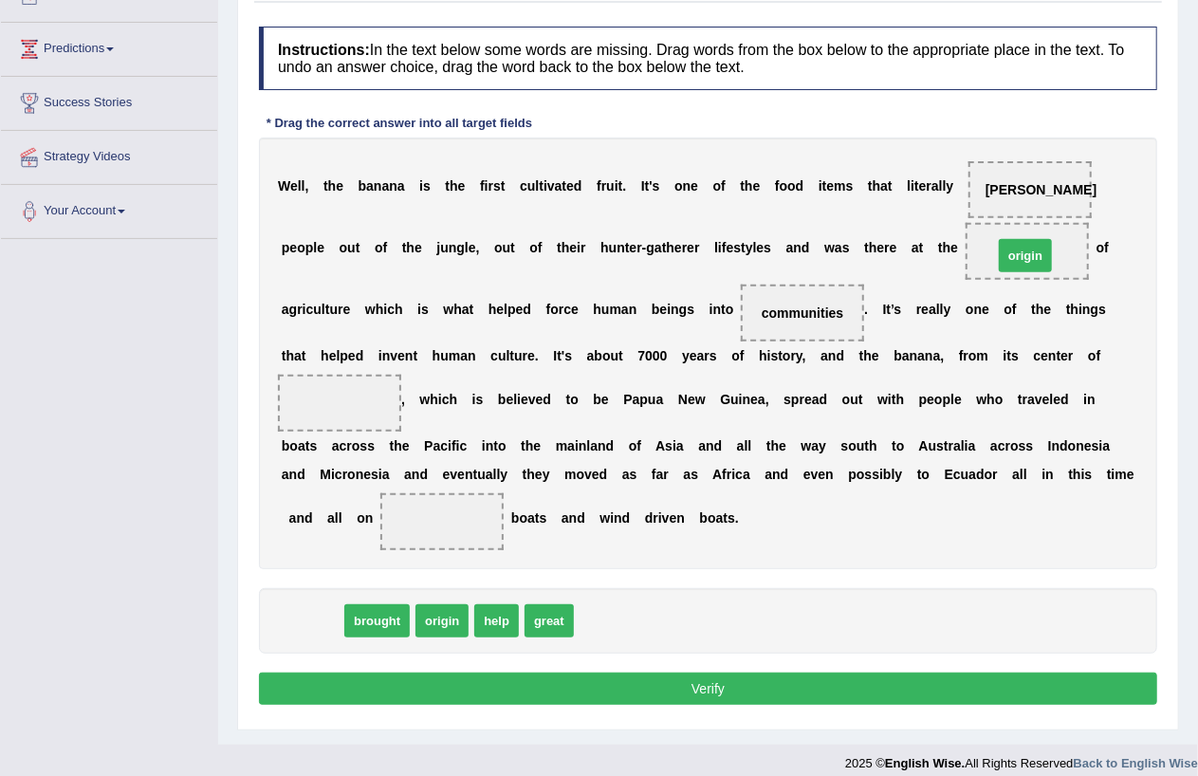
drag, startPoint x: 314, startPoint y: 621, endPoint x: 1027, endPoint y: 257, distance: 801.1
drag, startPoint x: 1029, startPoint y: 256, endPoint x: 346, endPoint y: 412, distance: 700.6
drag, startPoint x: 562, startPoint y: 621, endPoint x: 1029, endPoint y: 259, distance: 591.7
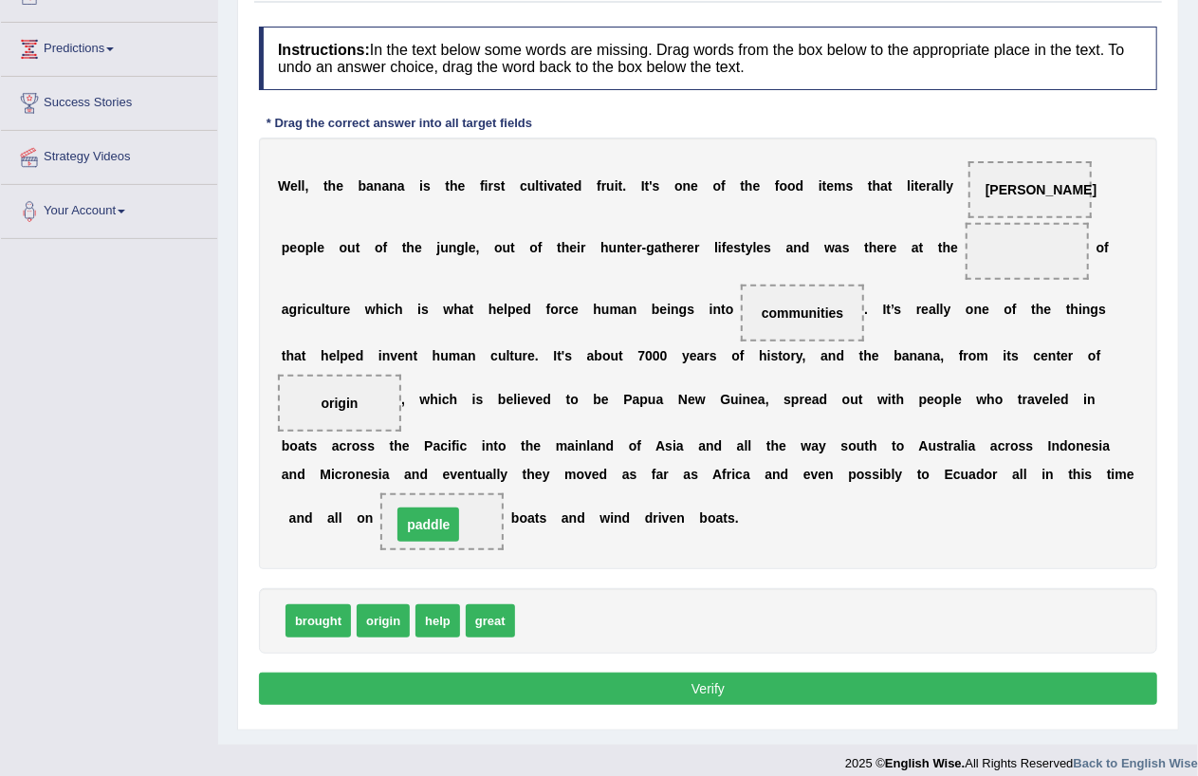
drag, startPoint x: 1036, startPoint y: 244, endPoint x: 437, endPoint y: 517, distance: 658.1
drag, startPoint x: 307, startPoint y: 624, endPoint x: 1055, endPoint y: 253, distance: 834.6
click at [577, 679] on button "Verify" at bounding box center [708, 689] width 898 height 32
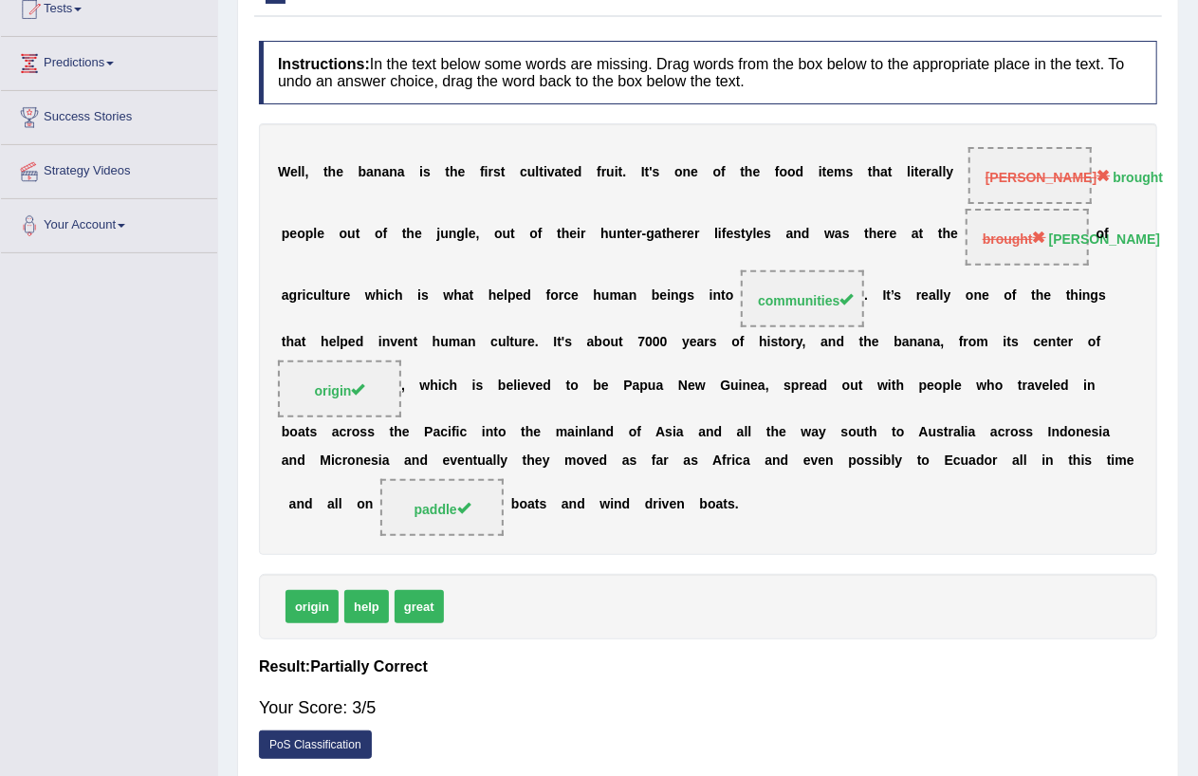
scroll to position [0, 0]
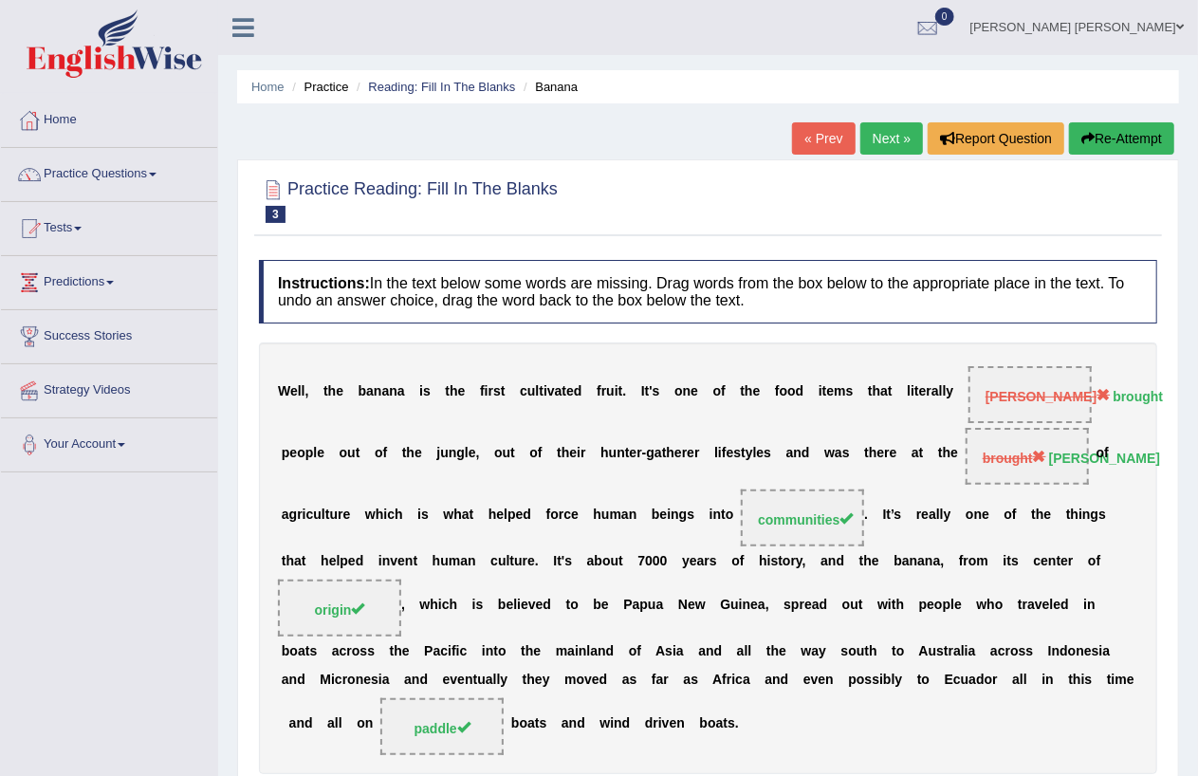
click at [898, 134] on link "Next »" at bounding box center [892, 138] width 63 height 32
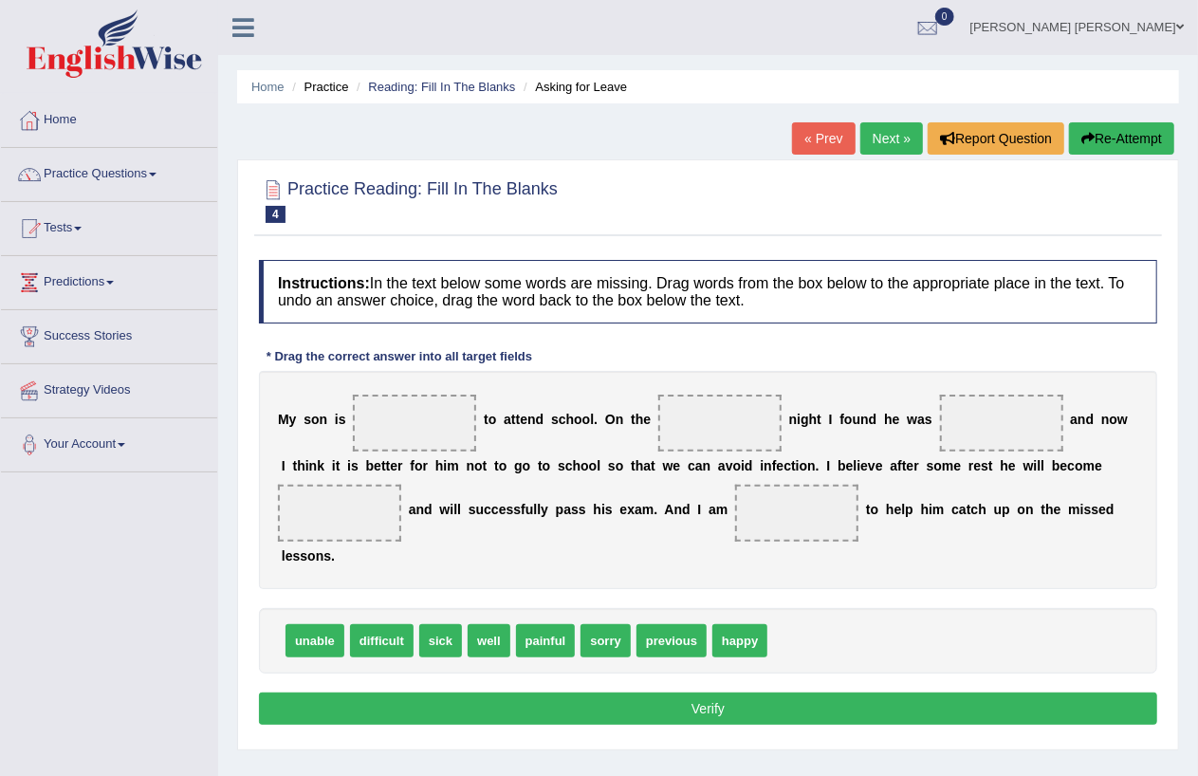
scroll to position [219, 0]
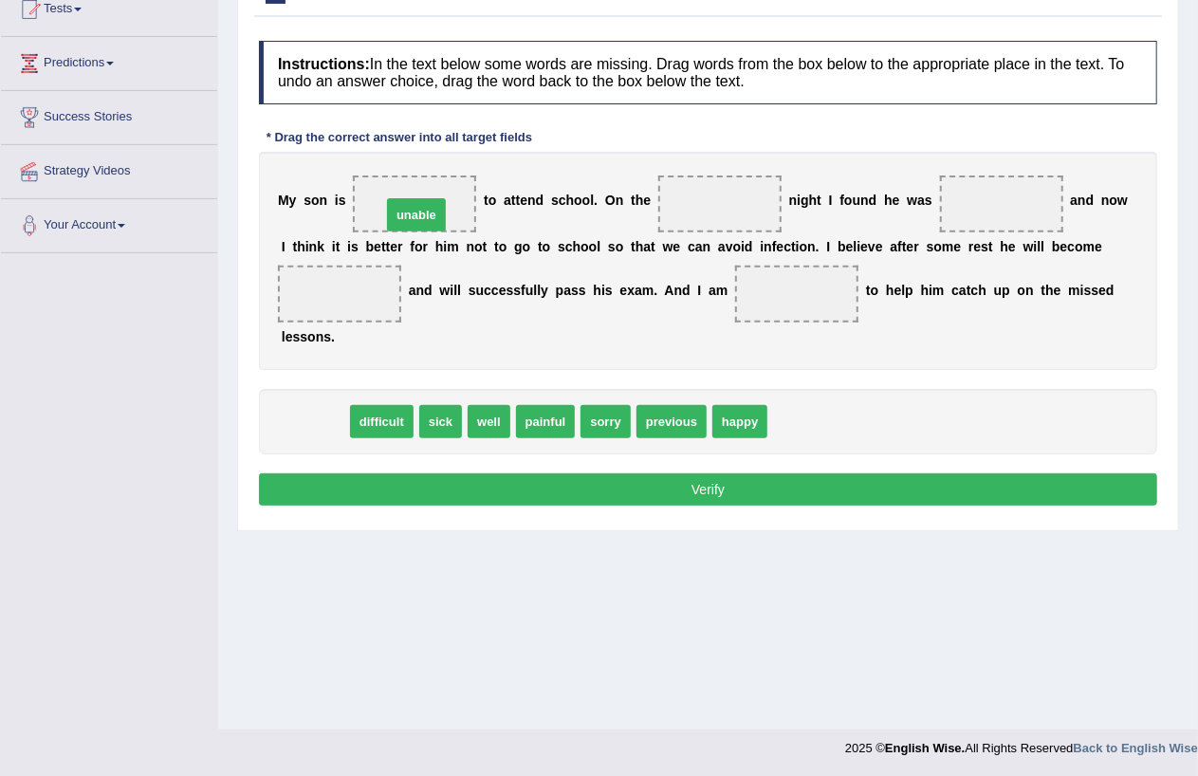
drag, startPoint x: 317, startPoint y: 424, endPoint x: 418, endPoint y: 216, distance: 231.2
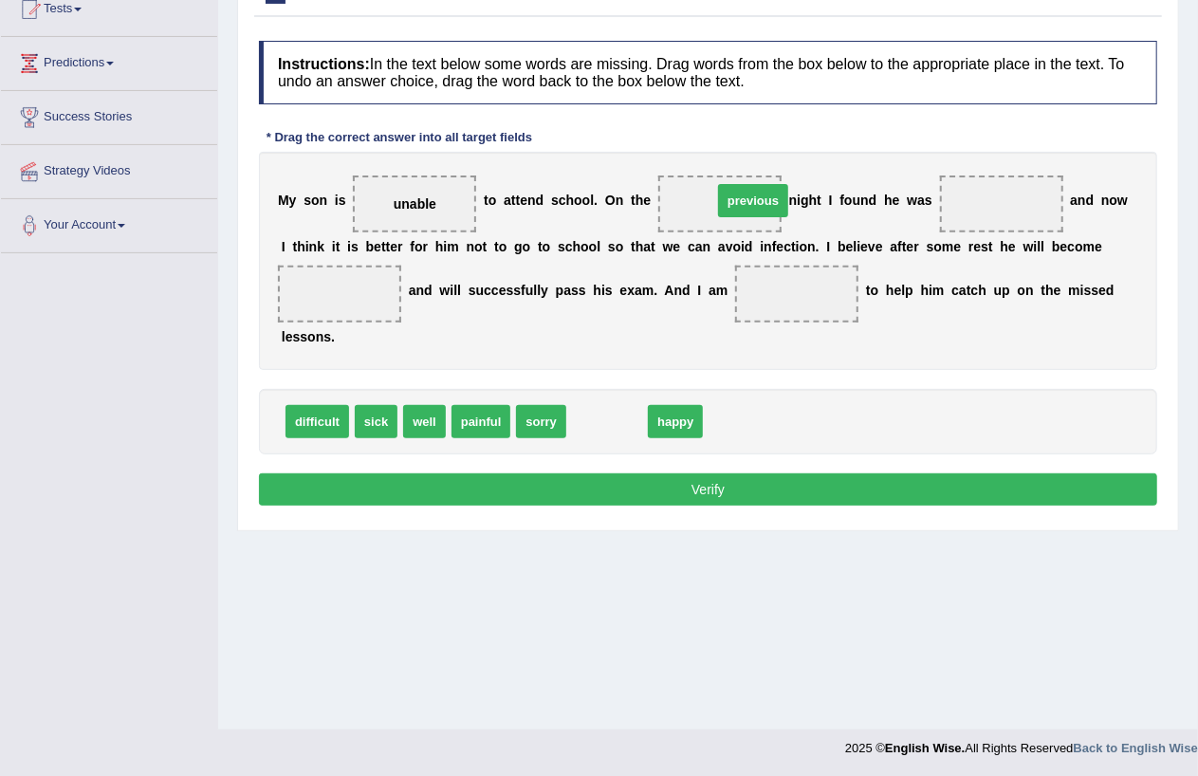
drag, startPoint x: 618, startPoint y: 415, endPoint x: 764, endPoint y: 194, distance: 265.0
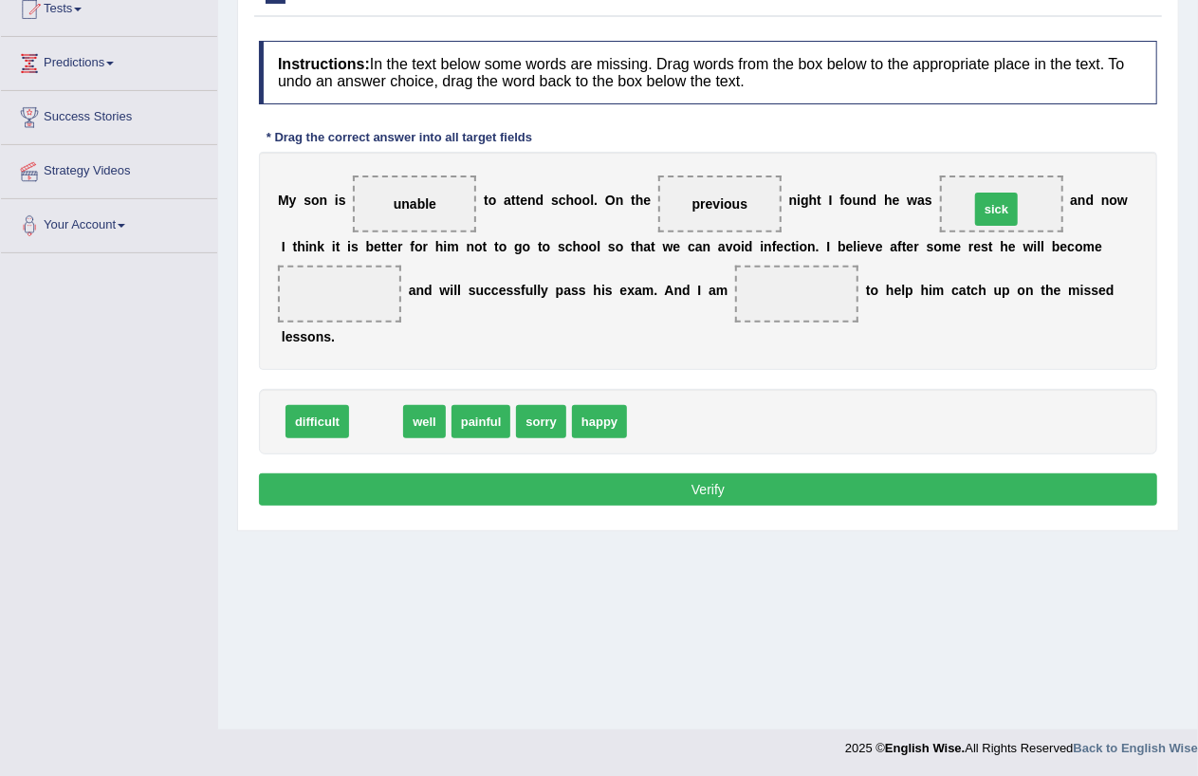
drag, startPoint x: 377, startPoint y: 422, endPoint x: 997, endPoint y: 210, distance: 655.9
drag, startPoint x: 377, startPoint y: 424, endPoint x: 351, endPoint y: 272, distance: 153.9
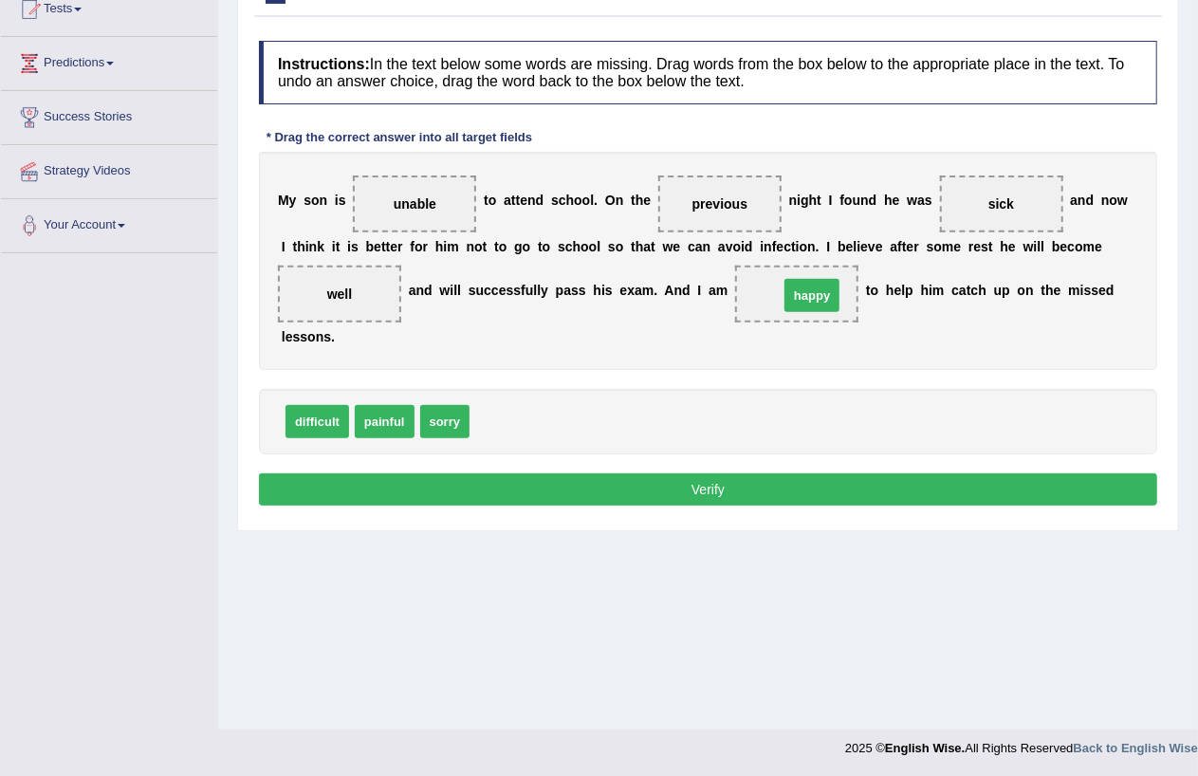
drag, startPoint x: 507, startPoint y: 425, endPoint x: 816, endPoint y: 300, distance: 333.7
click at [683, 490] on button "Verify" at bounding box center [708, 489] width 898 height 32
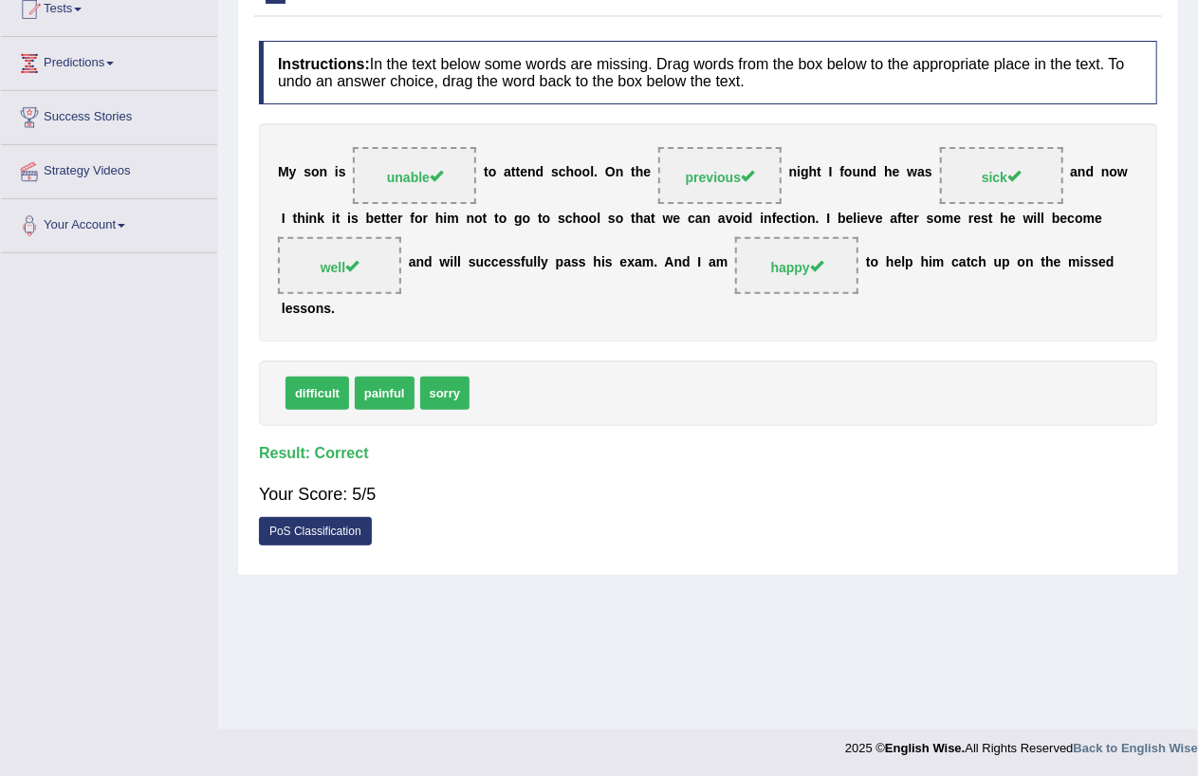
scroll to position [0, 0]
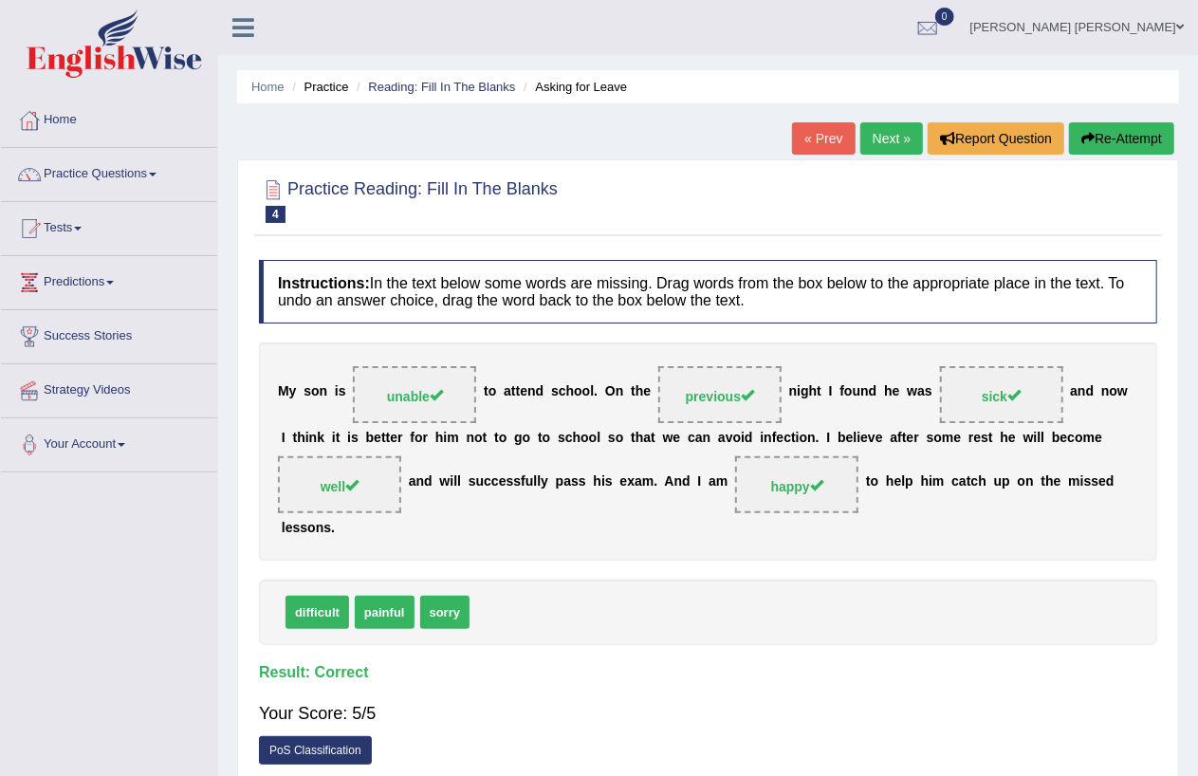
click at [894, 128] on link "Next »" at bounding box center [892, 138] width 63 height 32
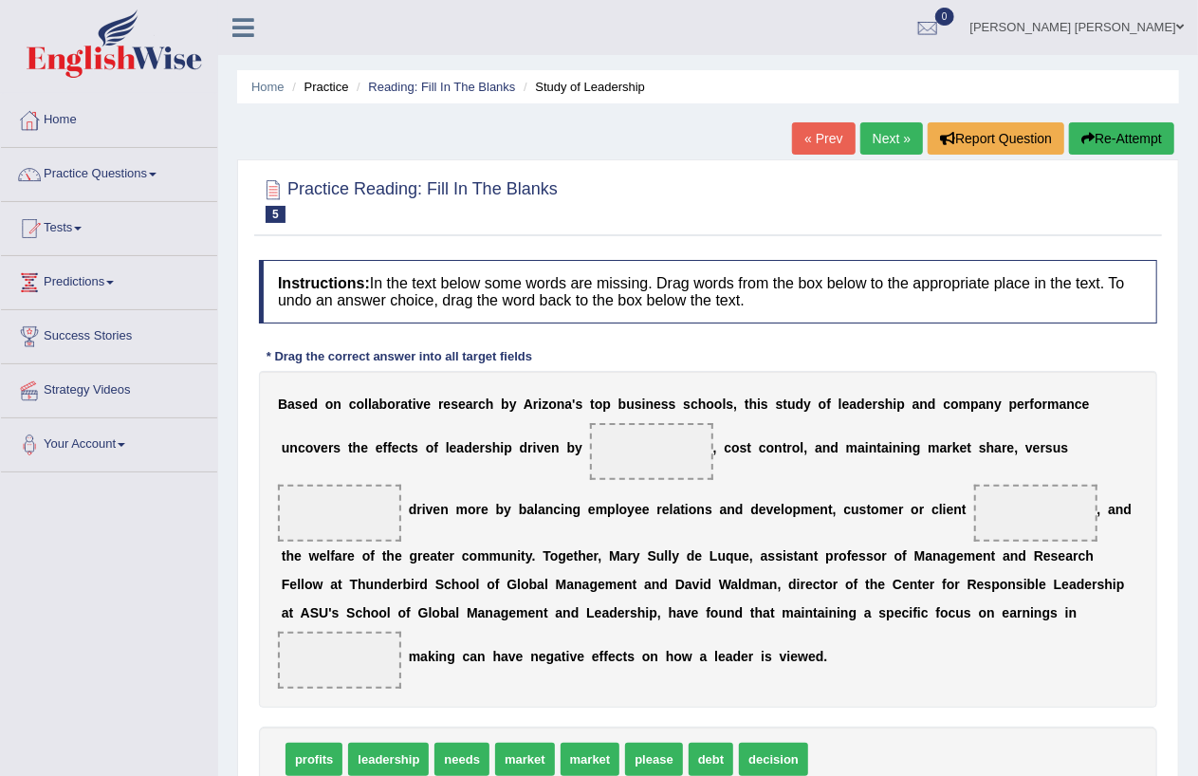
scroll to position [219, 0]
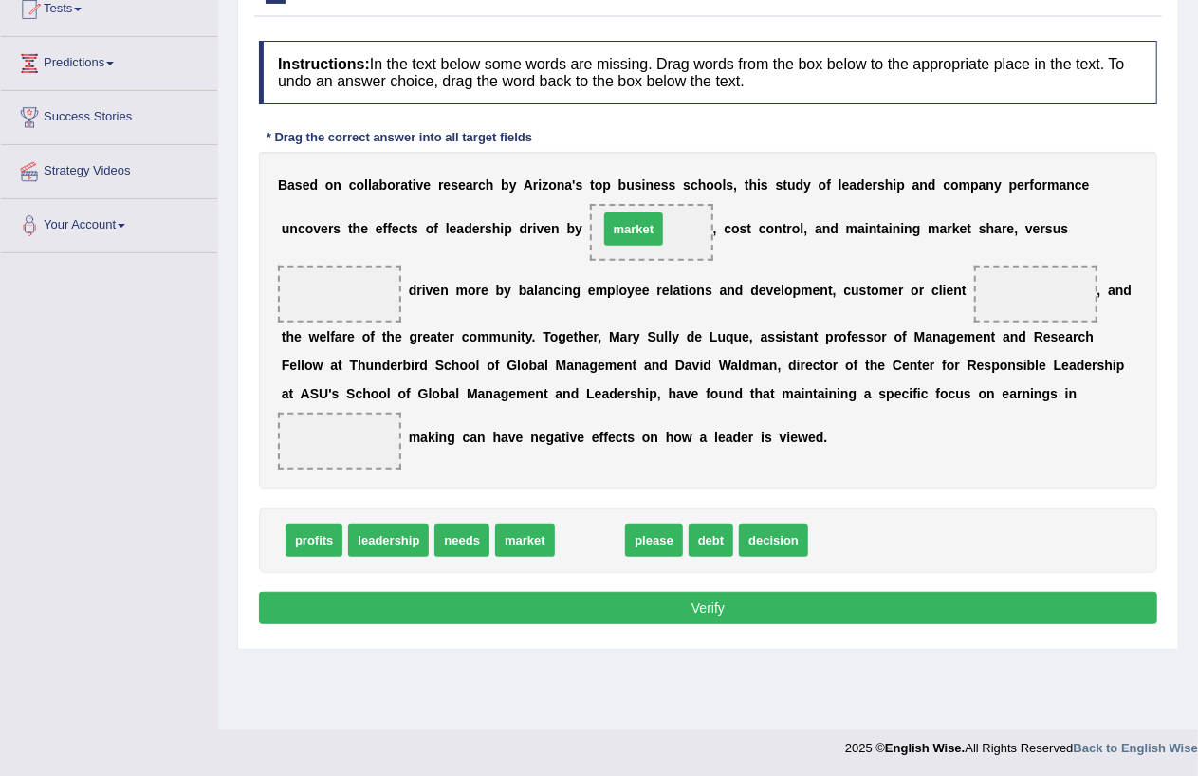
drag, startPoint x: 590, startPoint y: 538, endPoint x: 634, endPoint y: 226, distance: 315.2
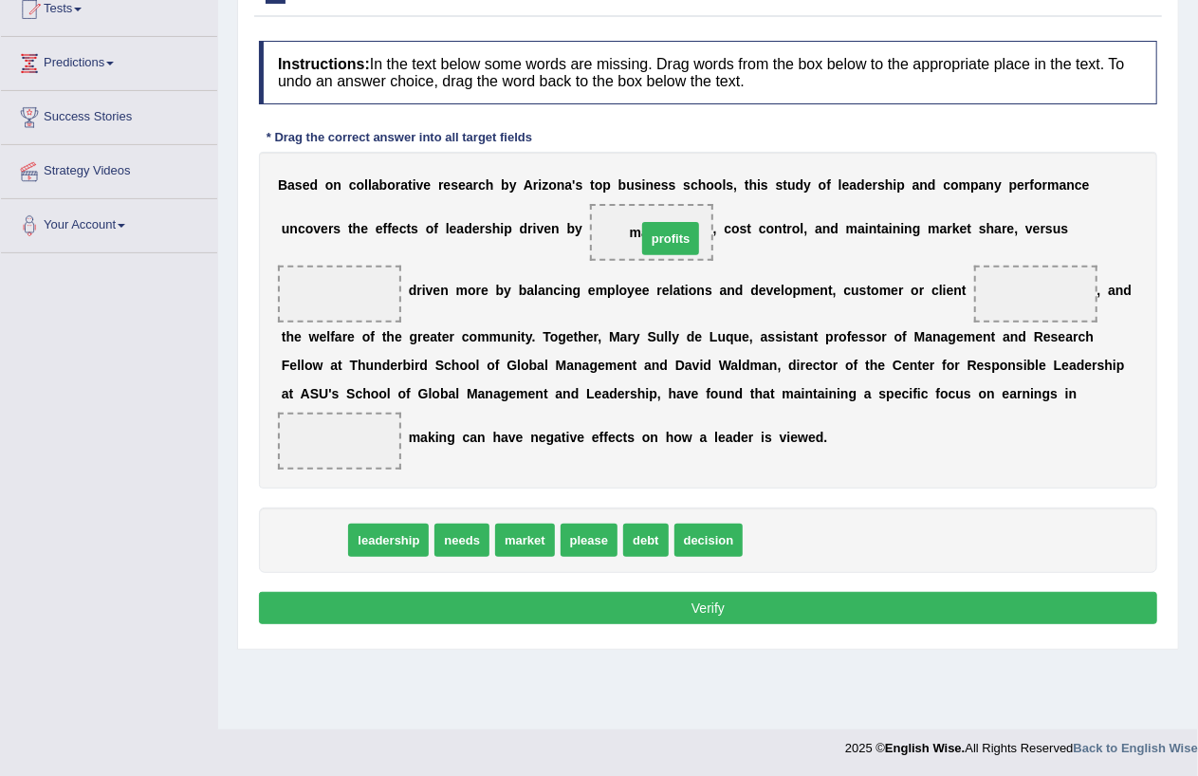
drag, startPoint x: 315, startPoint y: 546, endPoint x: 672, endPoint y: 244, distance: 467.2
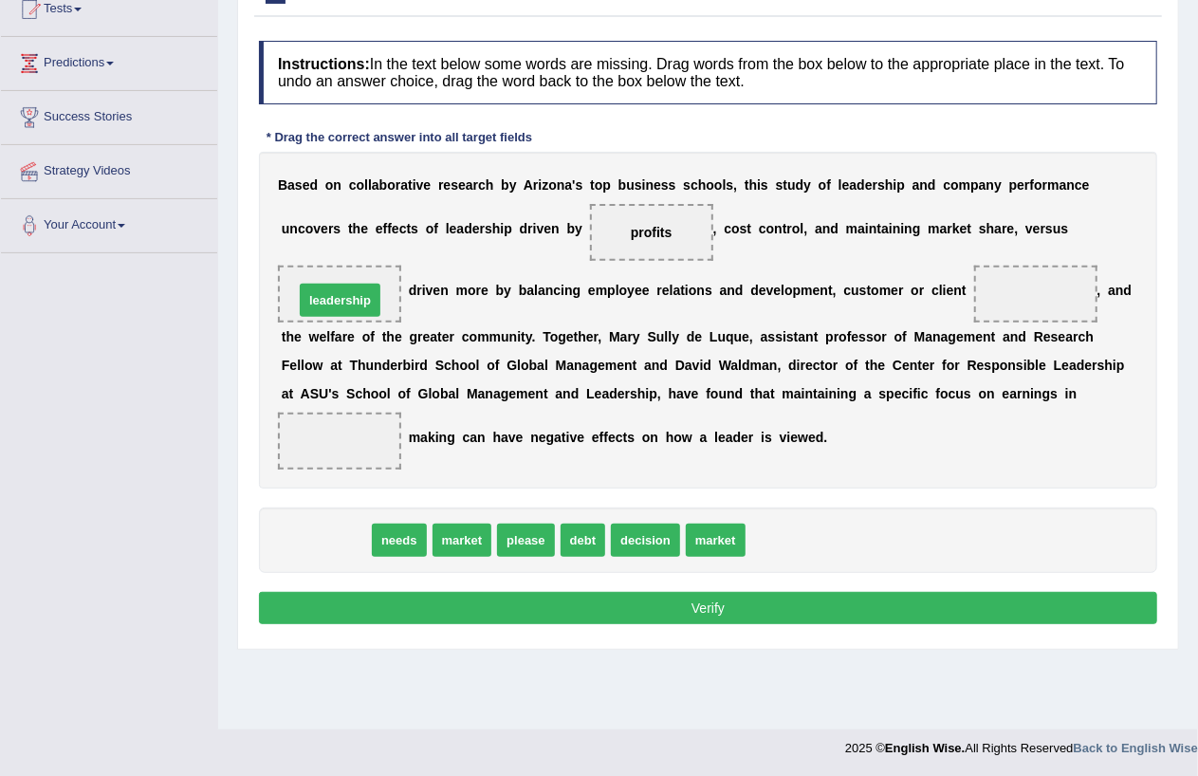
drag, startPoint x: 347, startPoint y: 544, endPoint x: 361, endPoint y: 304, distance: 240.5
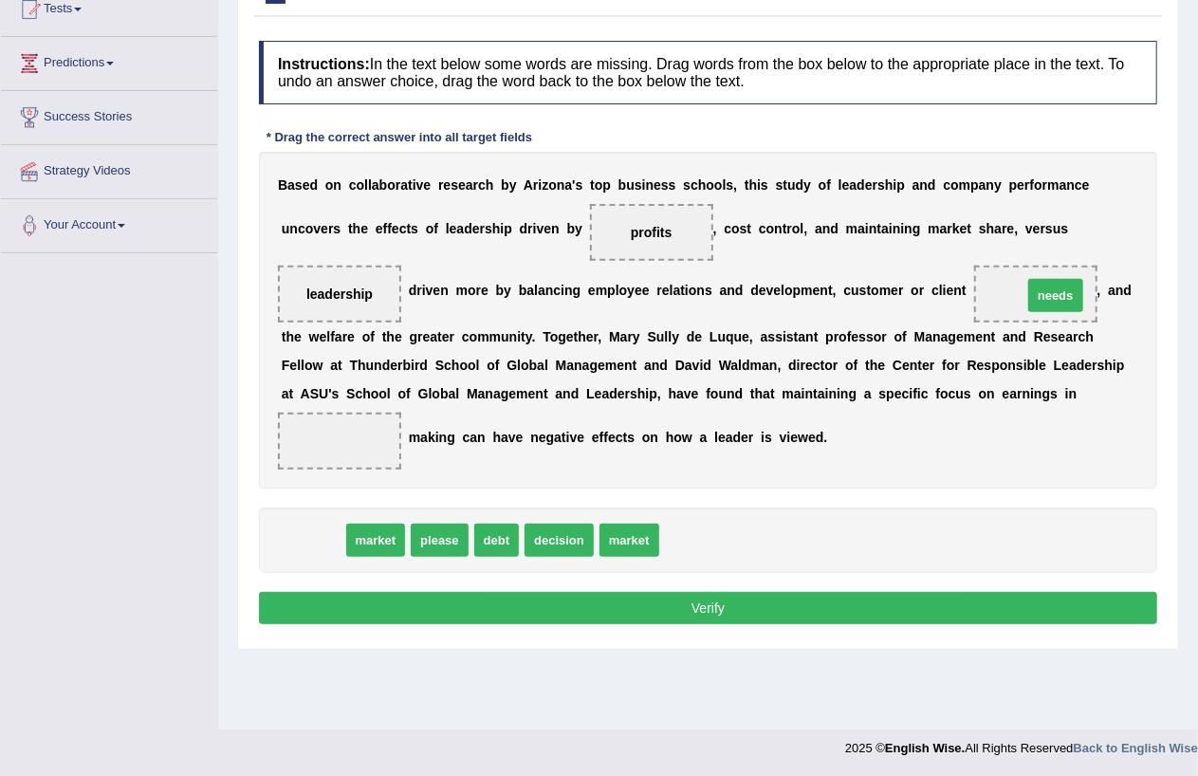
drag, startPoint x: 308, startPoint y: 542, endPoint x: 1051, endPoint y: 297, distance: 782.2
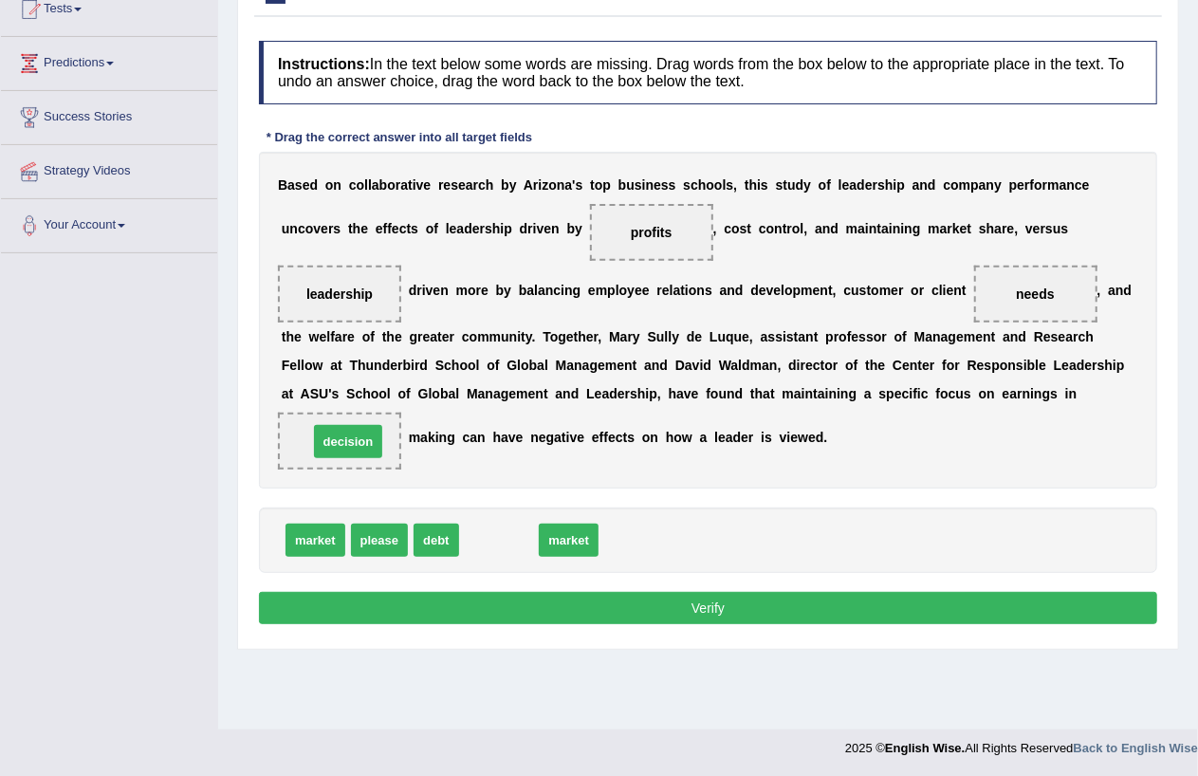
drag, startPoint x: 505, startPoint y: 536, endPoint x: 354, endPoint y: 437, distance: 180.3
click at [657, 608] on button "Verify" at bounding box center [708, 608] width 898 height 32
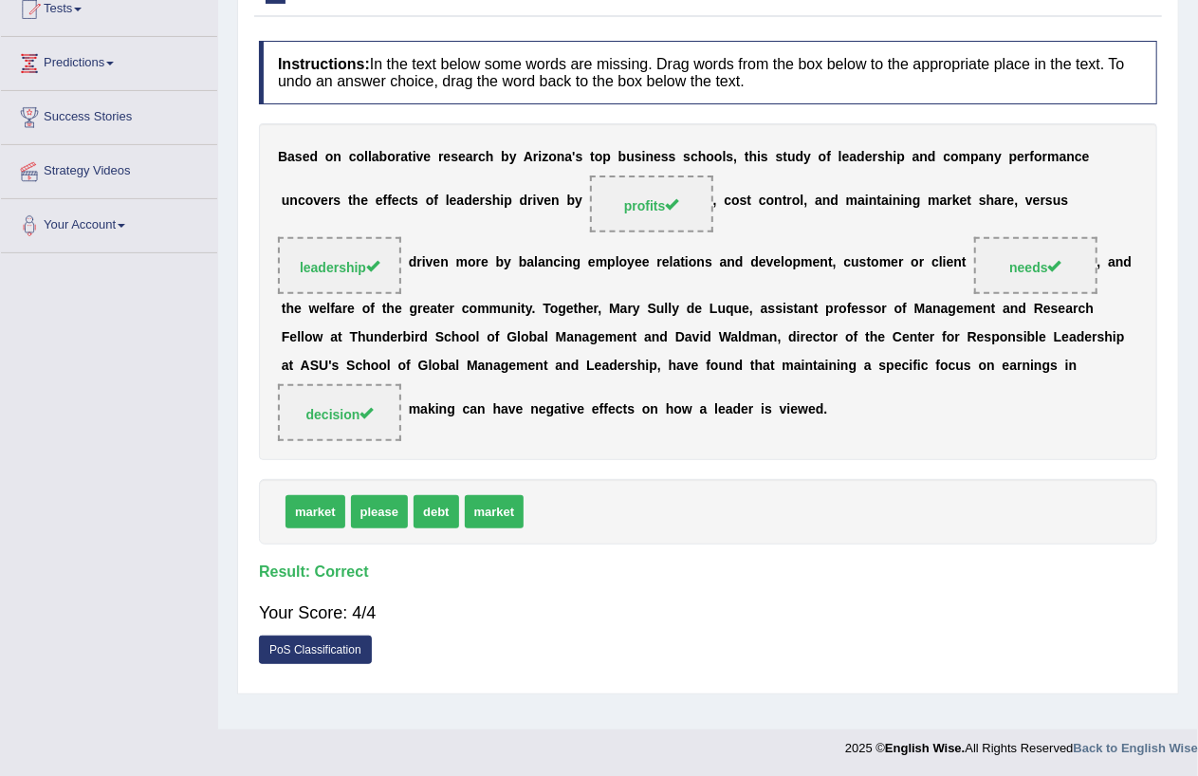
scroll to position [0, 0]
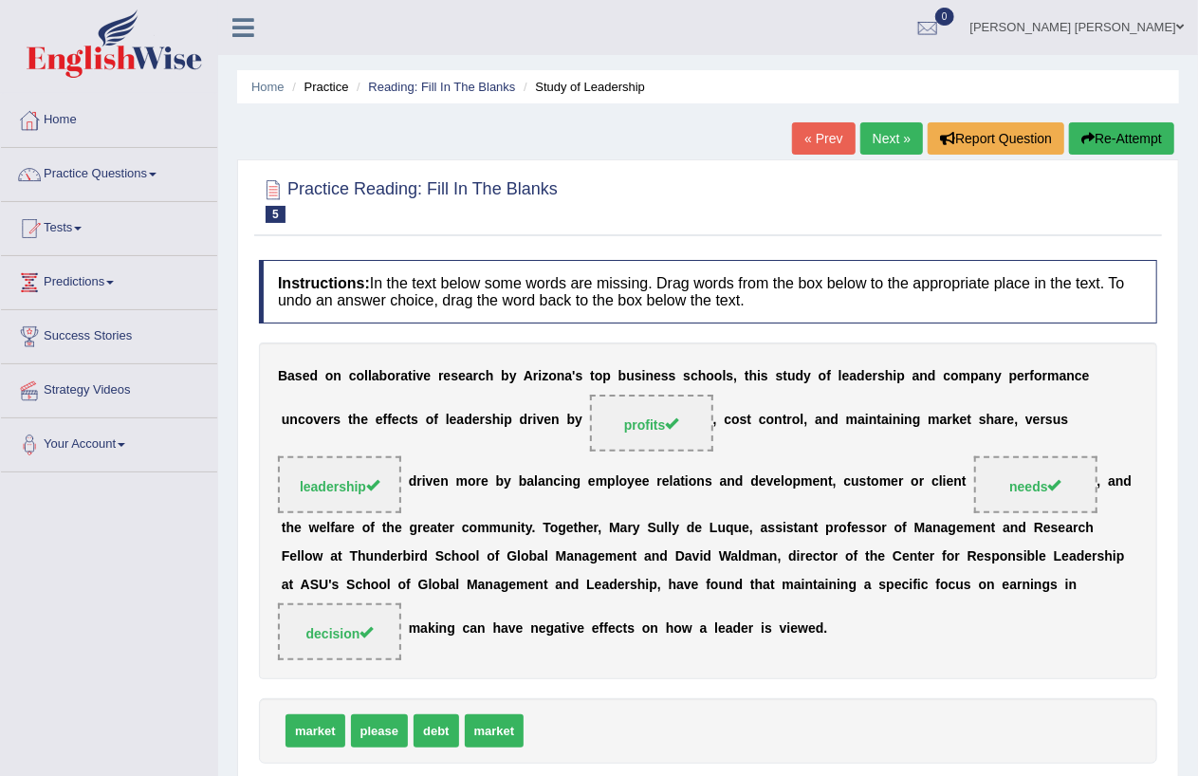
click at [887, 136] on link "Next »" at bounding box center [892, 138] width 63 height 32
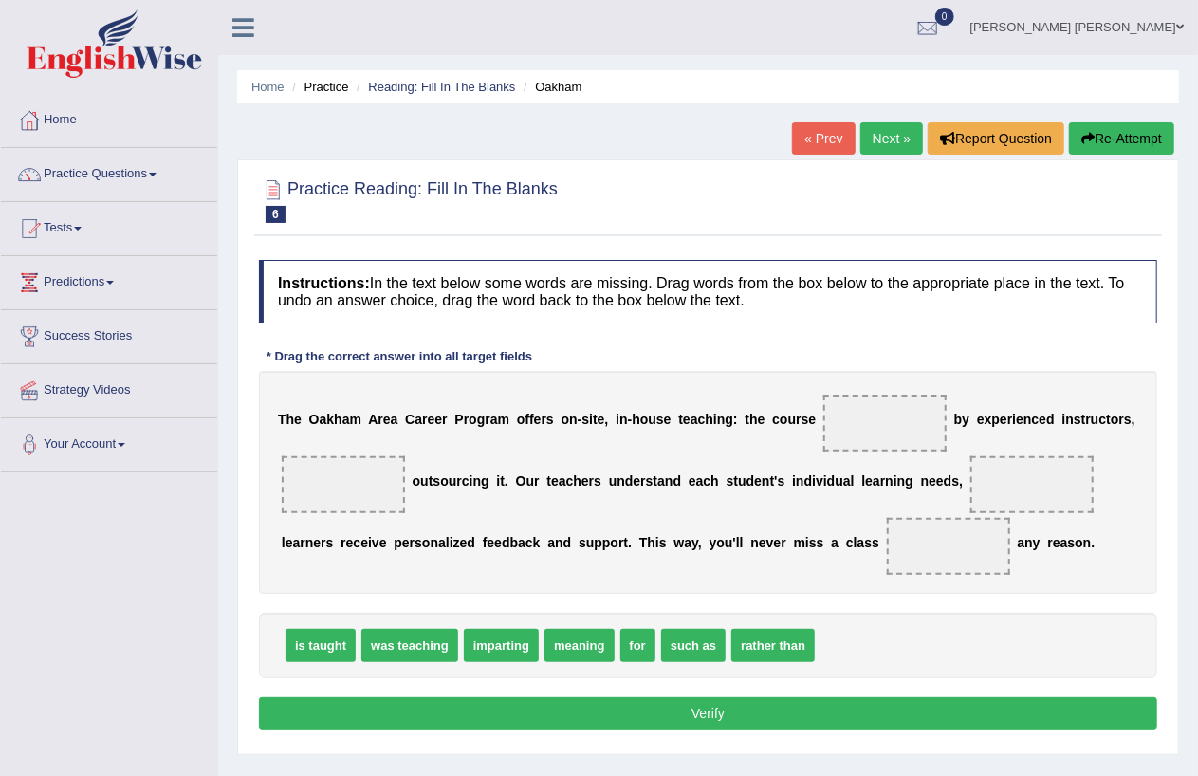
scroll to position [219, 0]
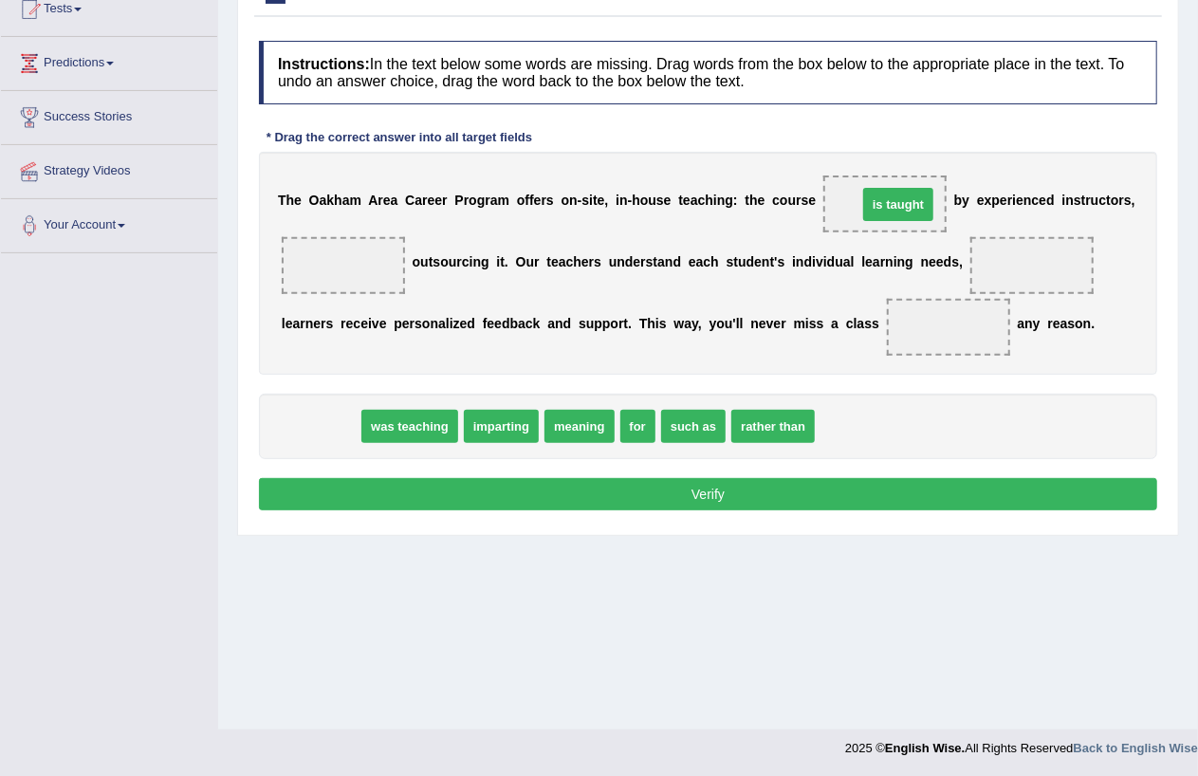
drag, startPoint x: 314, startPoint y: 431, endPoint x: 892, endPoint y: 209, distance: 619.0
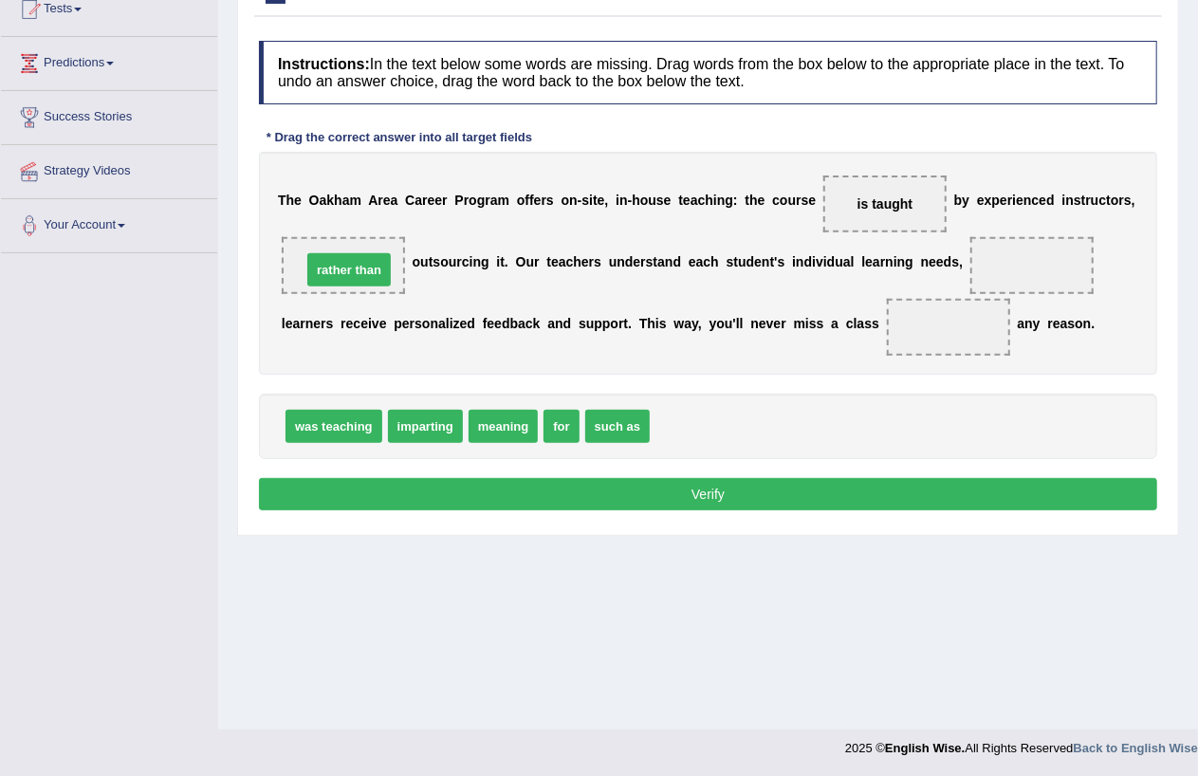
drag, startPoint x: 703, startPoint y: 428, endPoint x: 355, endPoint y: 271, distance: 381.8
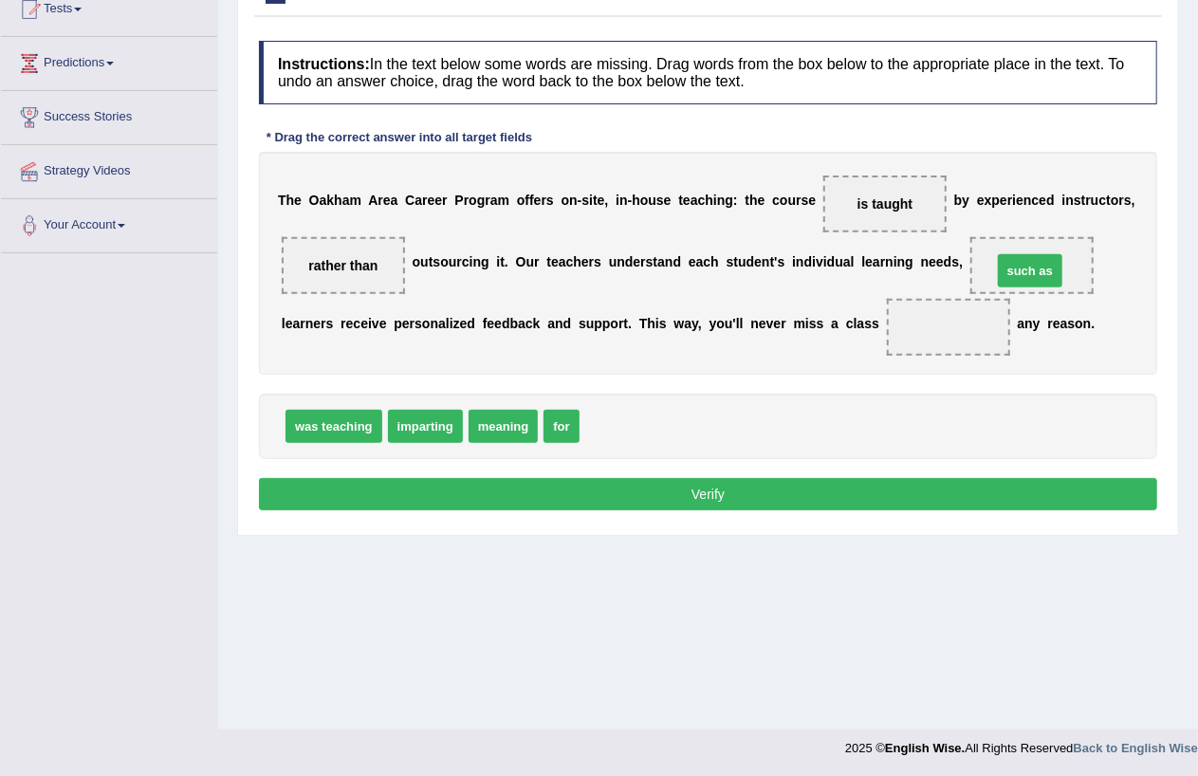
drag, startPoint x: 617, startPoint y: 428, endPoint x: 1029, endPoint y: 272, distance: 441.1
drag, startPoint x: 551, startPoint y: 429, endPoint x: 962, endPoint y: 332, distance: 422.0
click at [723, 495] on button "Verify" at bounding box center [708, 494] width 898 height 32
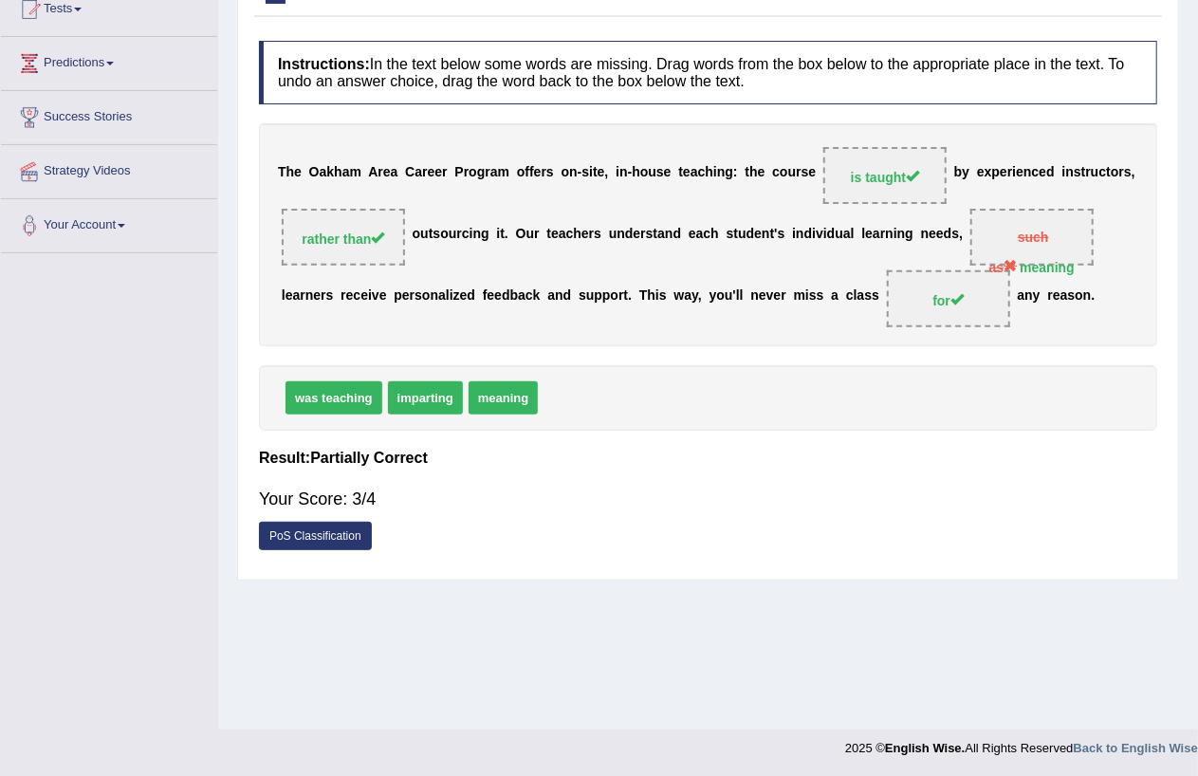
scroll to position [0, 0]
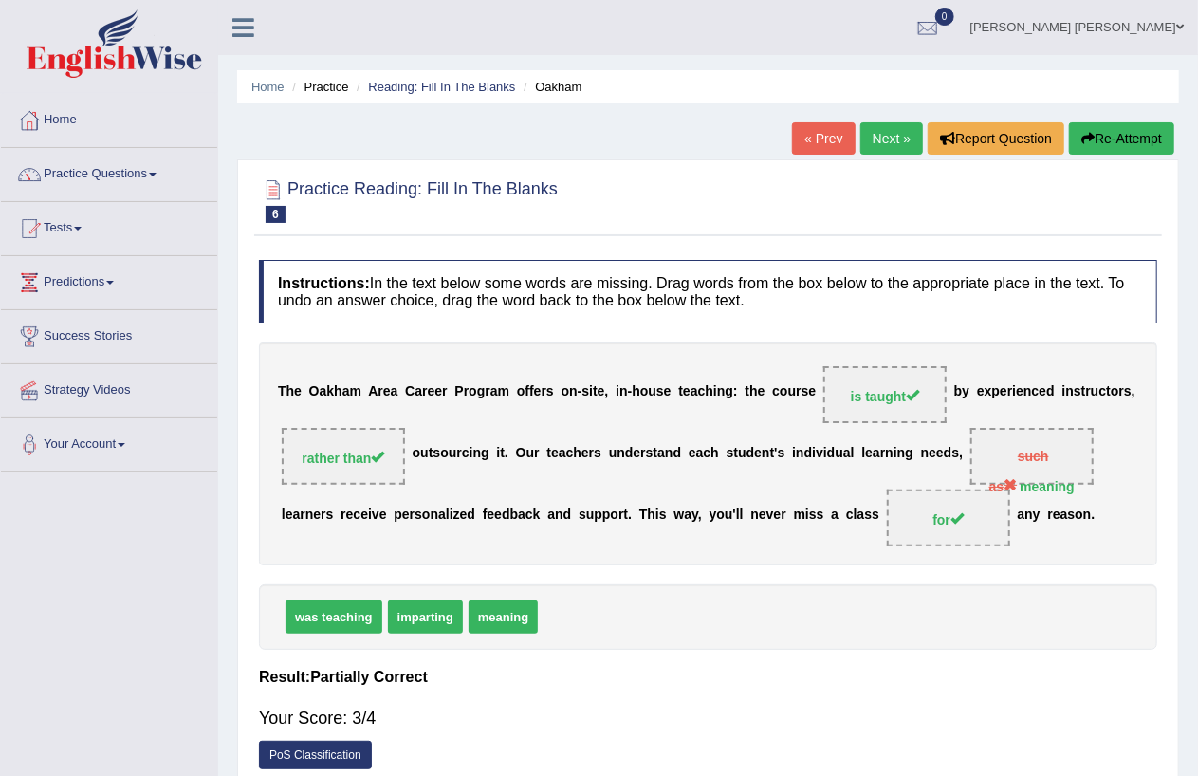
click at [885, 131] on link "Next »" at bounding box center [892, 138] width 63 height 32
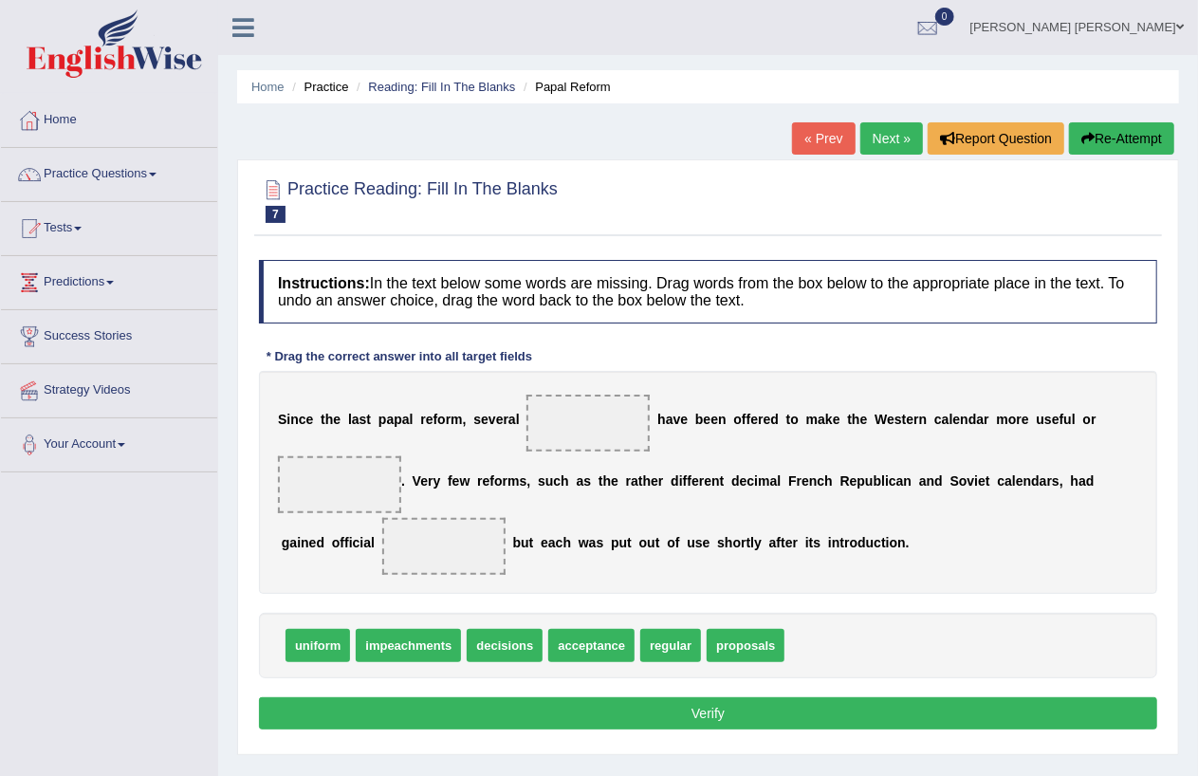
scroll to position [219, 0]
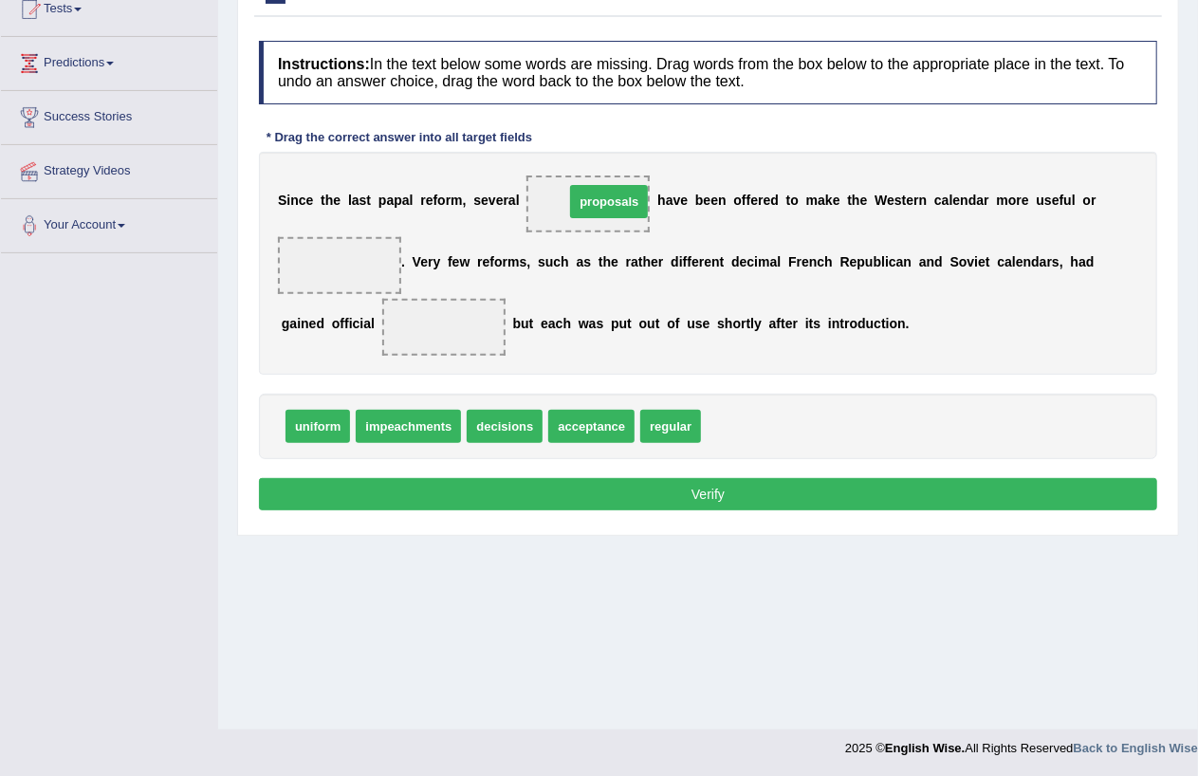
drag, startPoint x: 745, startPoint y: 428, endPoint x: 608, endPoint y: 203, distance: 263.1
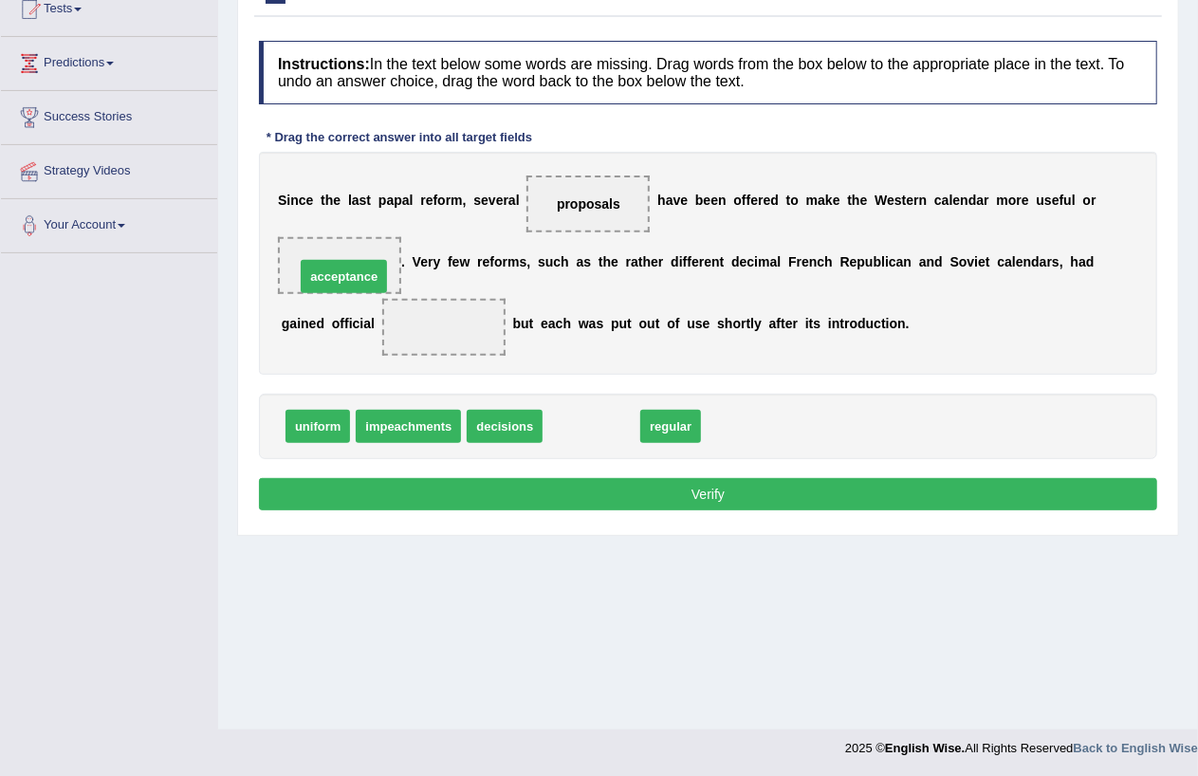
drag, startPoint x: 609, startPoint y: 429, endPoint x: 361, endPoint y: 279, distance: 289.5
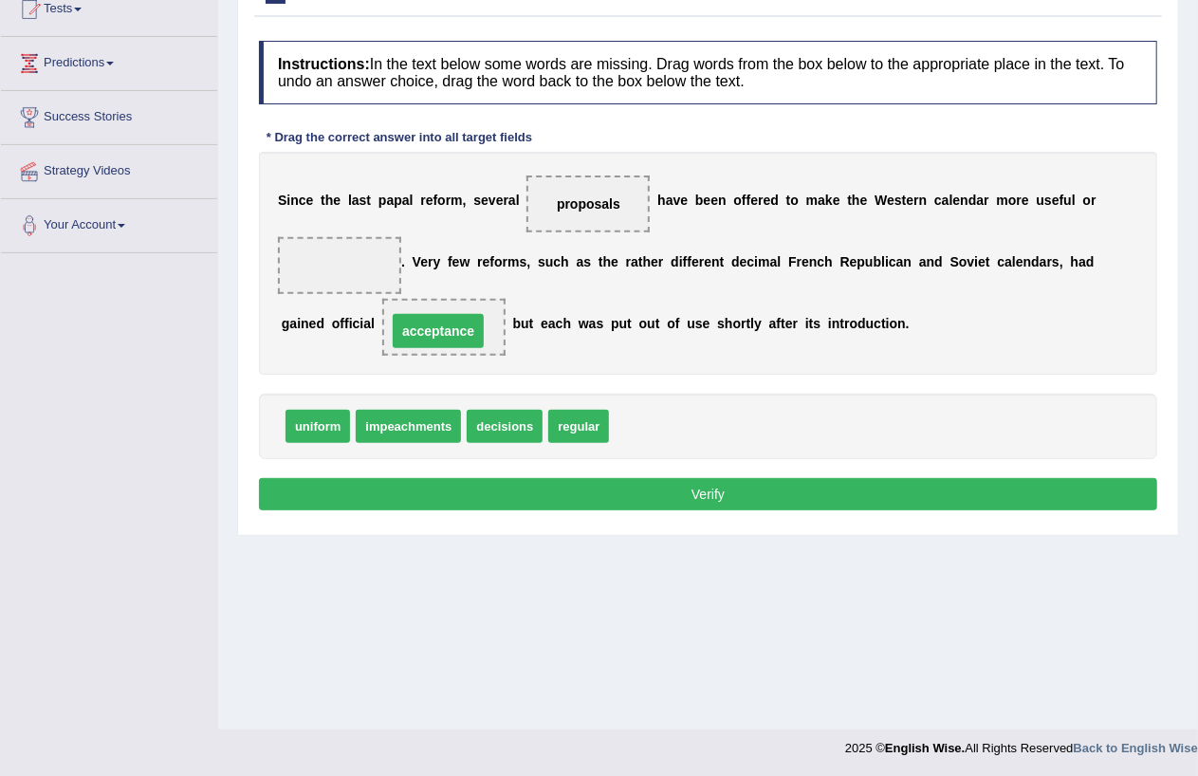
drag, startPoint x: 351, startPoint y: 262, endPoint x: 449, endPoint y: 327, distance: 117.6
drag, startPoint x: 583, startPoint y: 428, endPoint x: 344, endPoint y: 245, distance: 301.1
click at [583, 503] on button "Verify" at bounding box center [708, 494] width 898 height 32
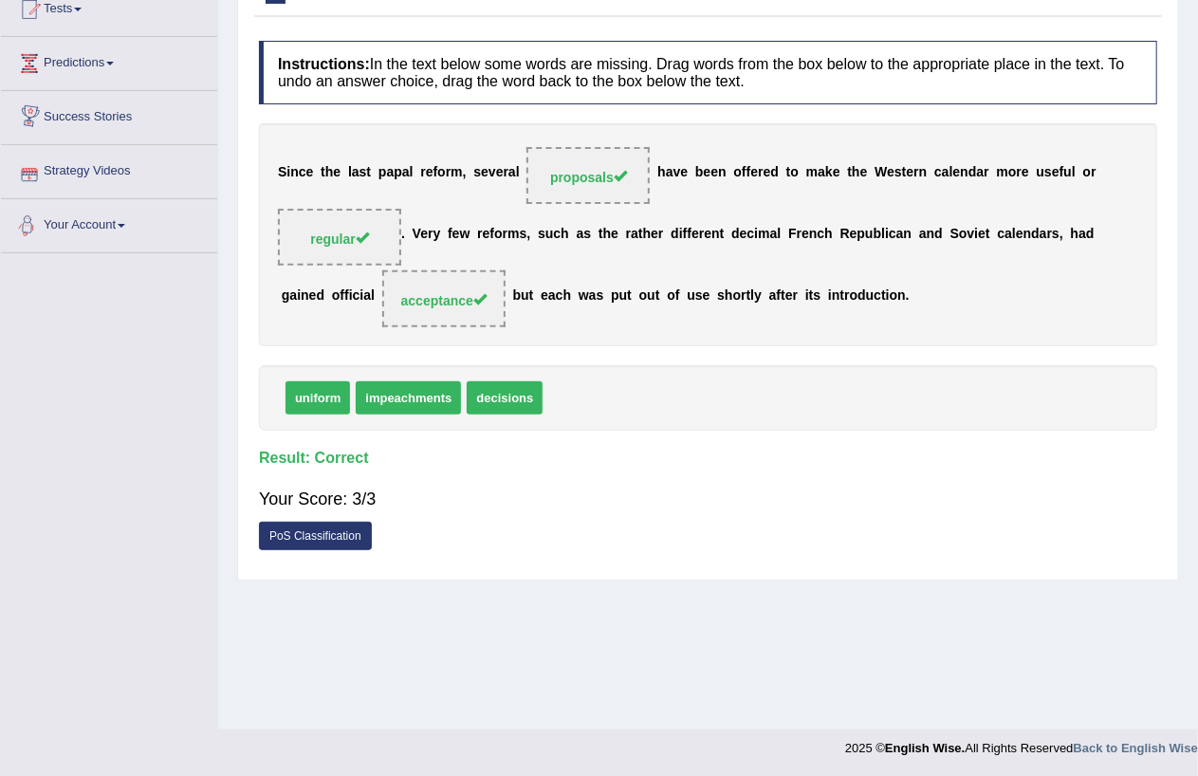
scroll to position [0, 0]
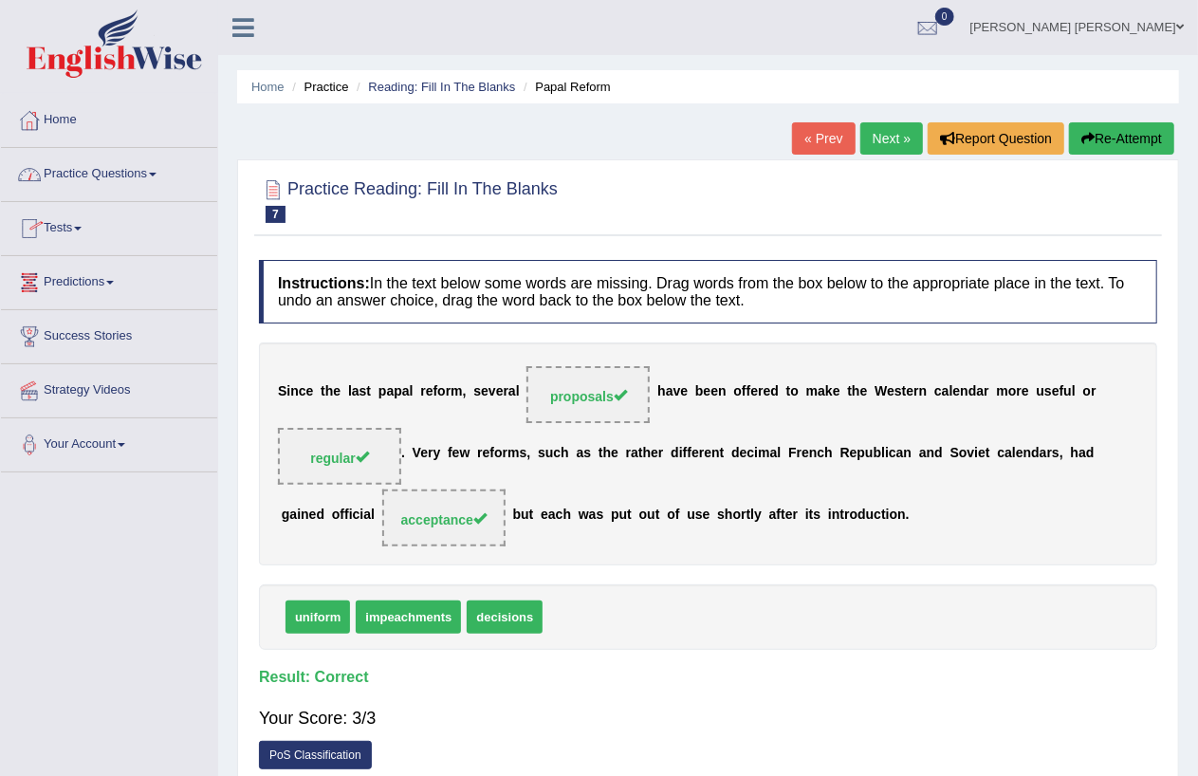
click at [109, 172] on link "Practice Questions" at bounding box center [109, 171] width 216 height 47
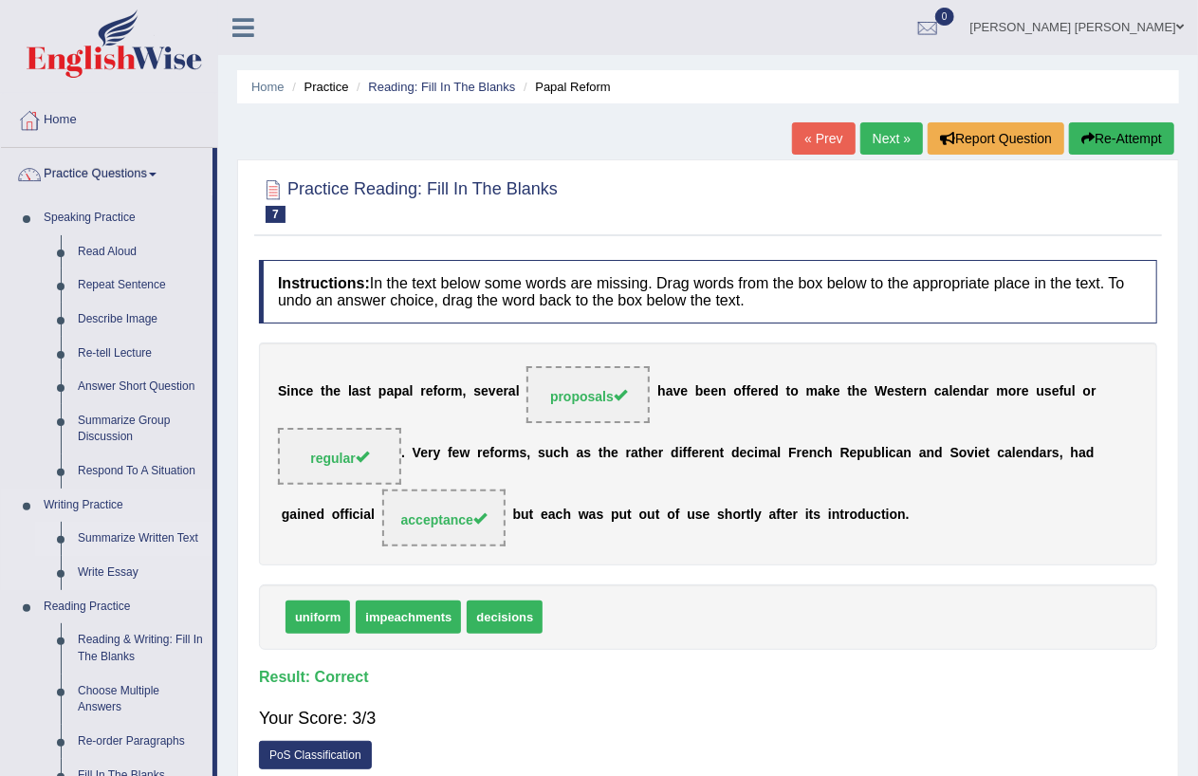
scroll to position [386, 0]
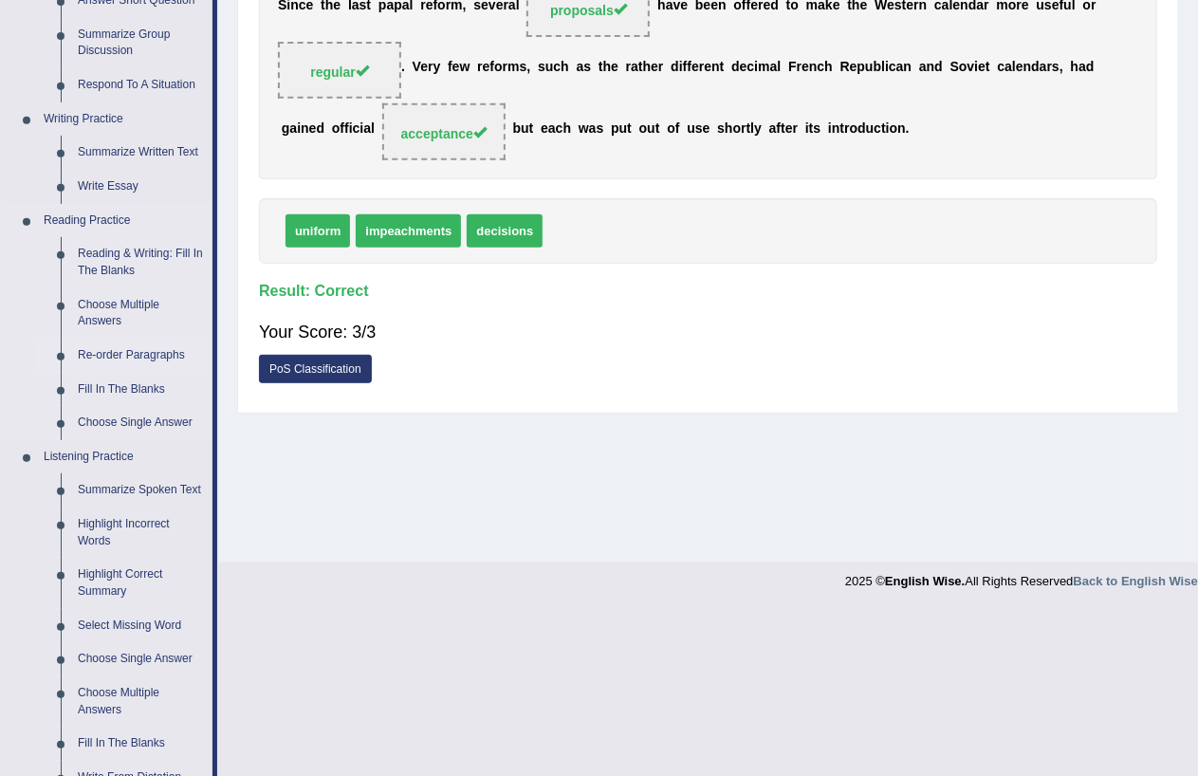
click at [109, 355] on link "Re-order Paragraphs" at bounding box center [140, 356] width 143 height 34
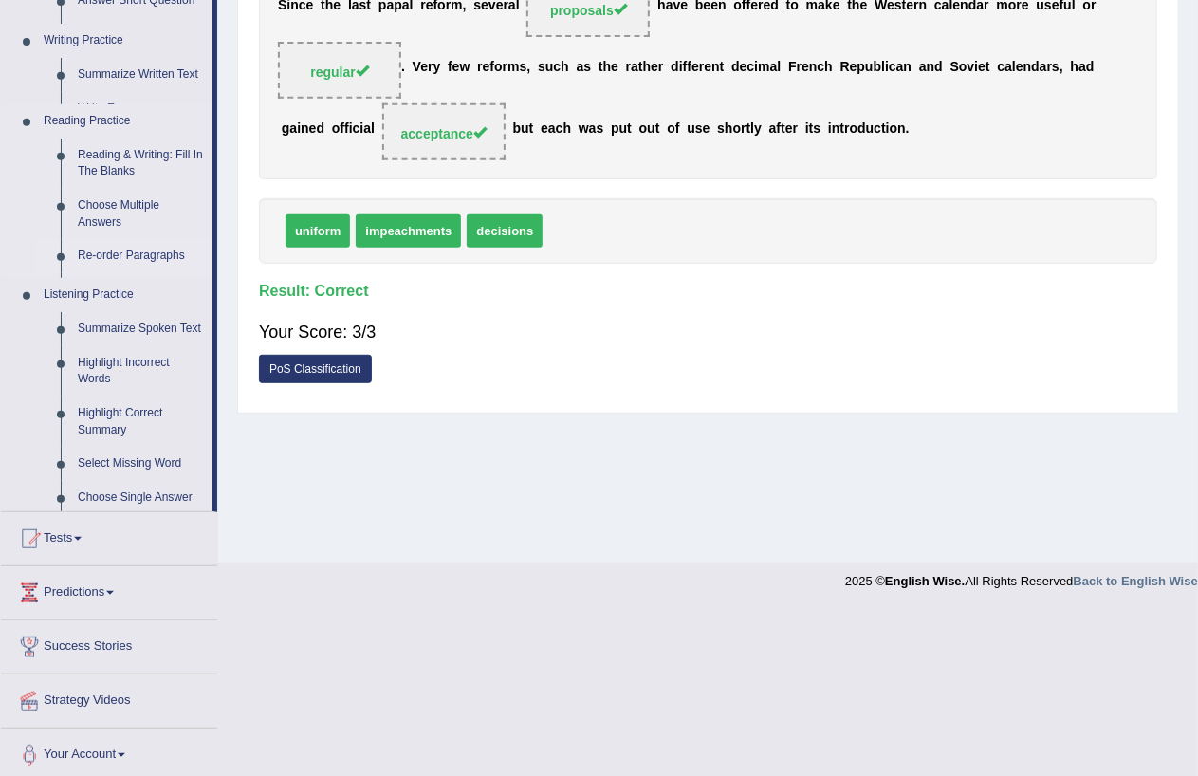
scroll to position [219, 0]
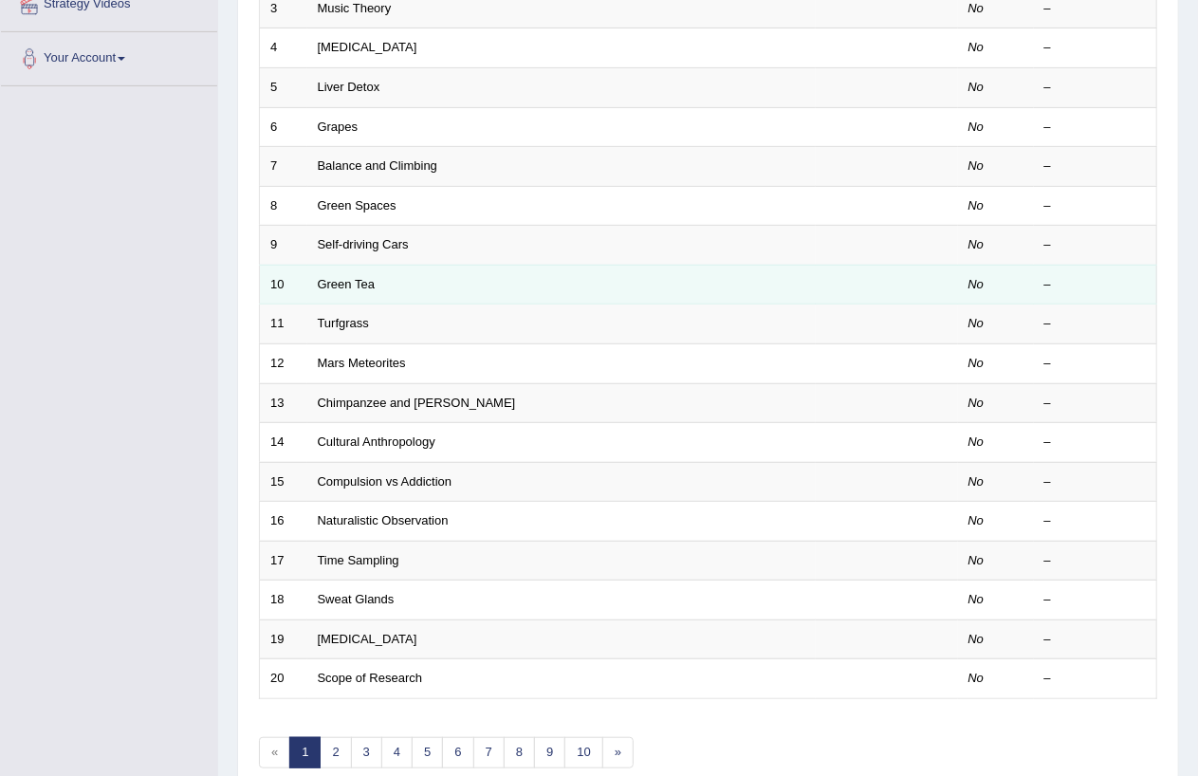
click at [385, 275] on td "Green Tea" at bounding box center [561, 285] width 509 height 40
click at [359, 283] on link "Green Tea" at bounding box center [346, 284] width 57 height 14
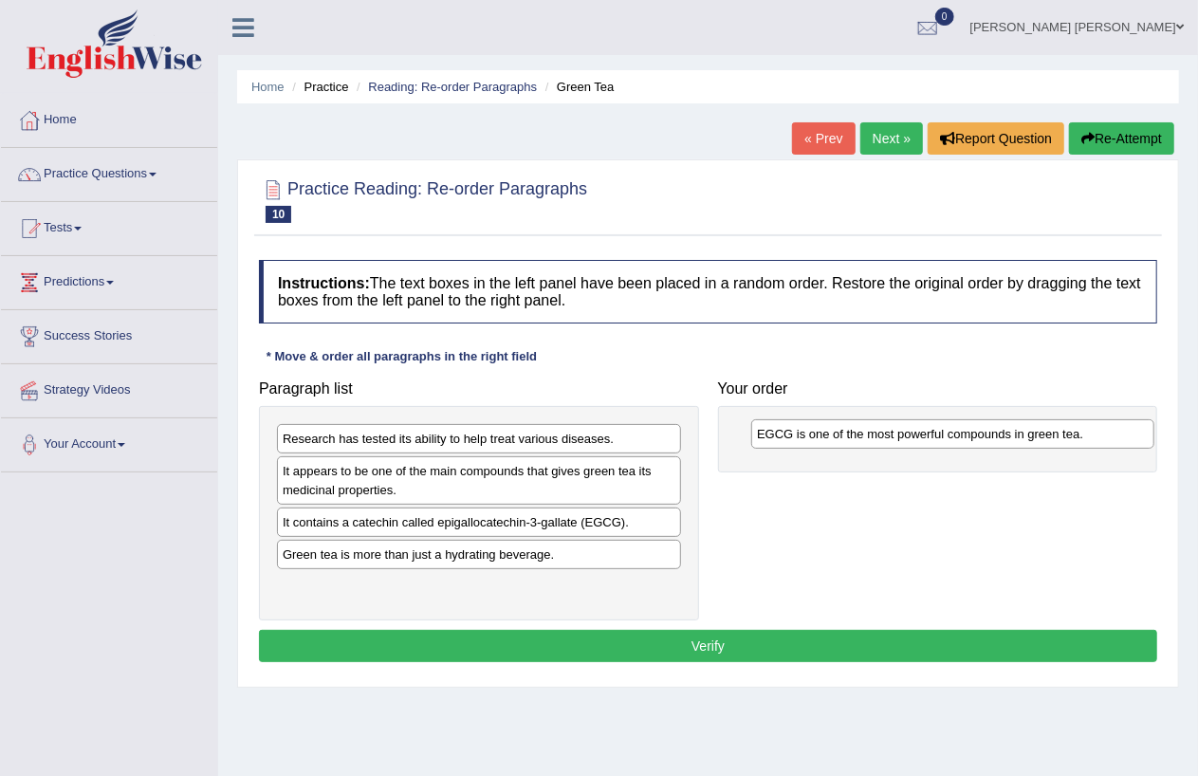
drag, startPoint x: 377, startPoint y: 563, endPoint x: 851, endPoint y: 441, distance: 489.7
click at [851, 441] on div "EGCG is one of the most powerful compounds in green tea." at bounding box center [952, 433] width 403 height 29
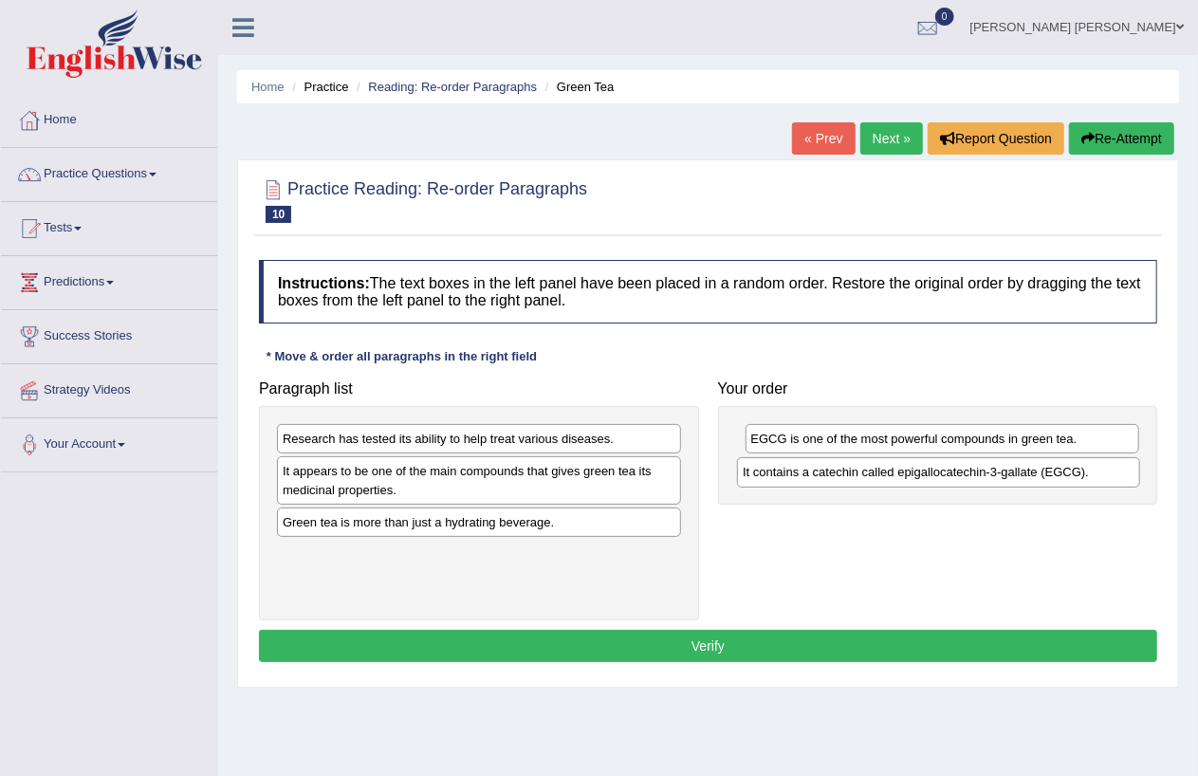
drag, startPoint x: 475, startPoint y: 525, endPoint x: 935, endPoint y: 474, distance: 462.9
click at [935, 474] on div "It contains a catechin called epigallocatechin-3-gallate (EGCG)." at bounding box center [938, 471] width 403 height 29
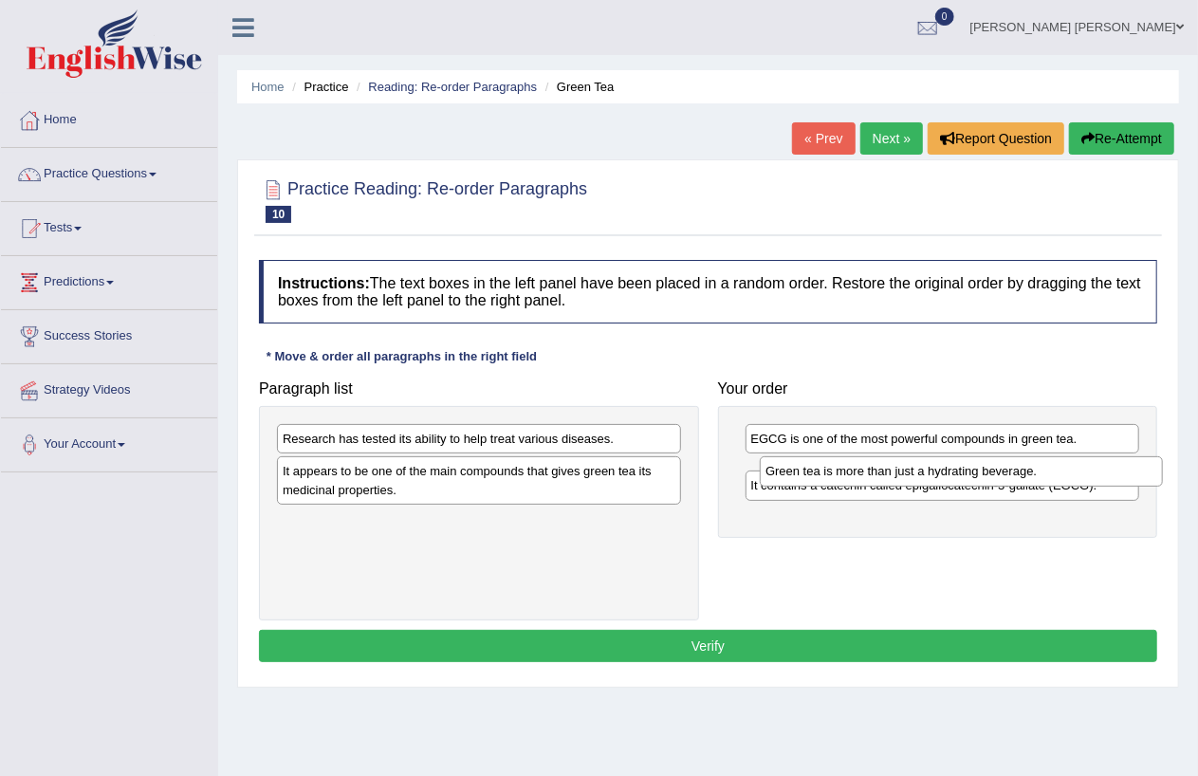
drag, startPoint x: 583, startPoint y: 524, endPoint x: 1065, endPoint y: 472, distance: 485.6
click at [1065, 472] on div "Green tea is more than just a hydrating beverage." at bounding box center [961, 470] width 403 height 29
drag, startPoint x: 883, startPoint y: 504, endPoint x: 879, endPoint y: 462, distance: 41.9
click at [879, 462] on div "It contains a catechin called epigallocatechin-3-gallate (EGCG)." at bounding box center [939, 462] width 394 height 29
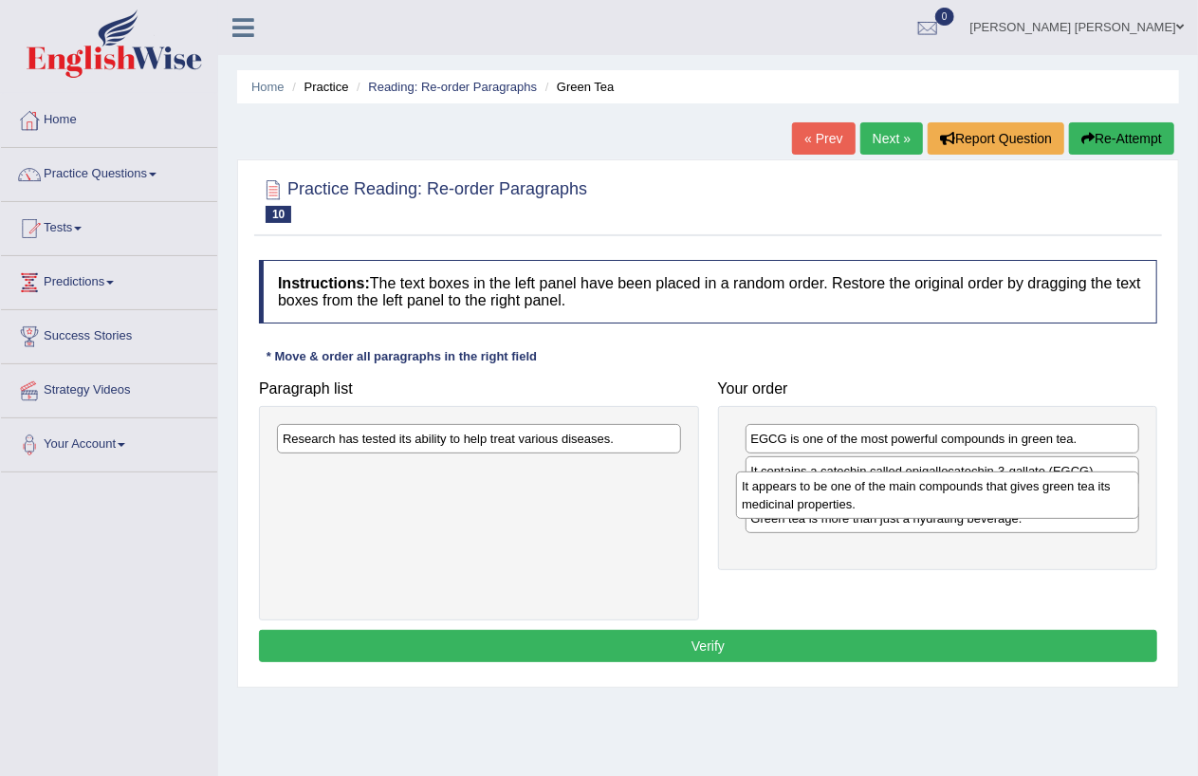
drag, startPoint x: 478, startPoint y: 481, endPoint x: 937, endPoint y: 495, distance: 459.4
click at [937, 495] on div "It appears to be one of the main compounds that gives green tea its medicinal p…" at bounding box center [937, 495] width 403 height 47
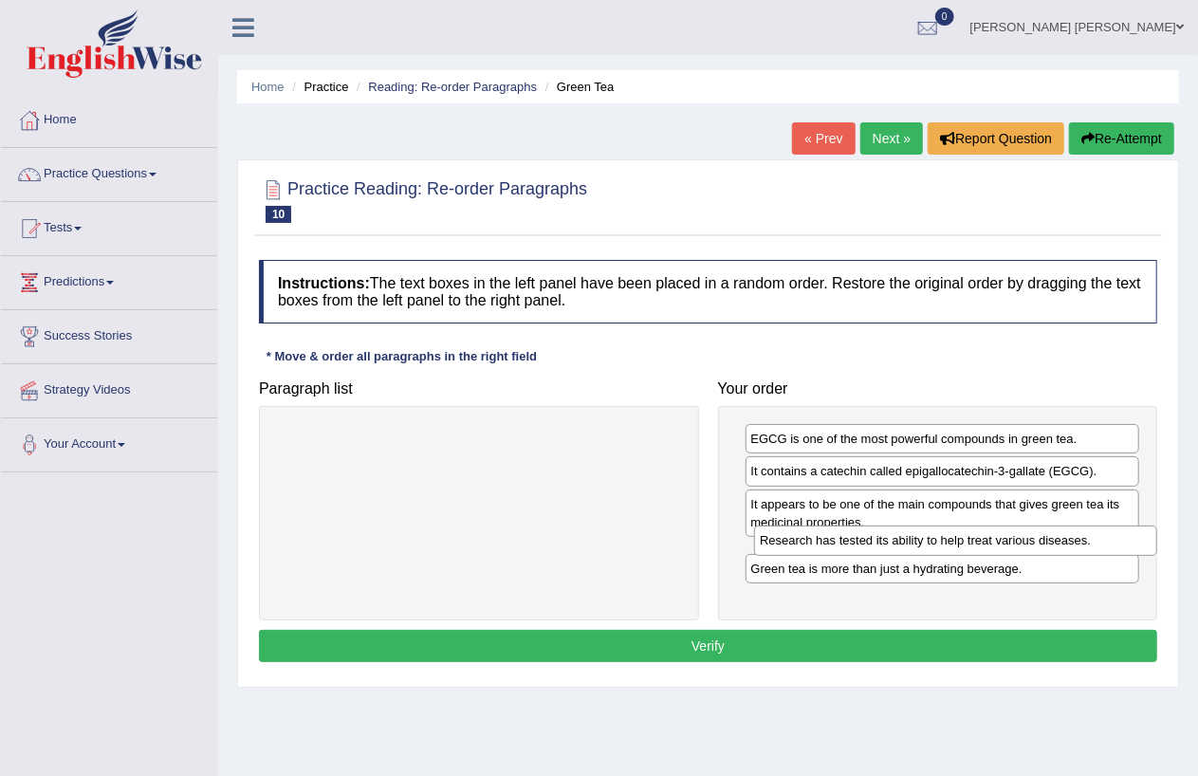
drag, startPoint x: 351, startPoint y: 440, endPoint x: 828, endPoint y: 542, distance: 487.9
click at [828, 542] on div "Research has tested its ability to help treat various diseases." at bounding box center [955, 540] width 403 height 29
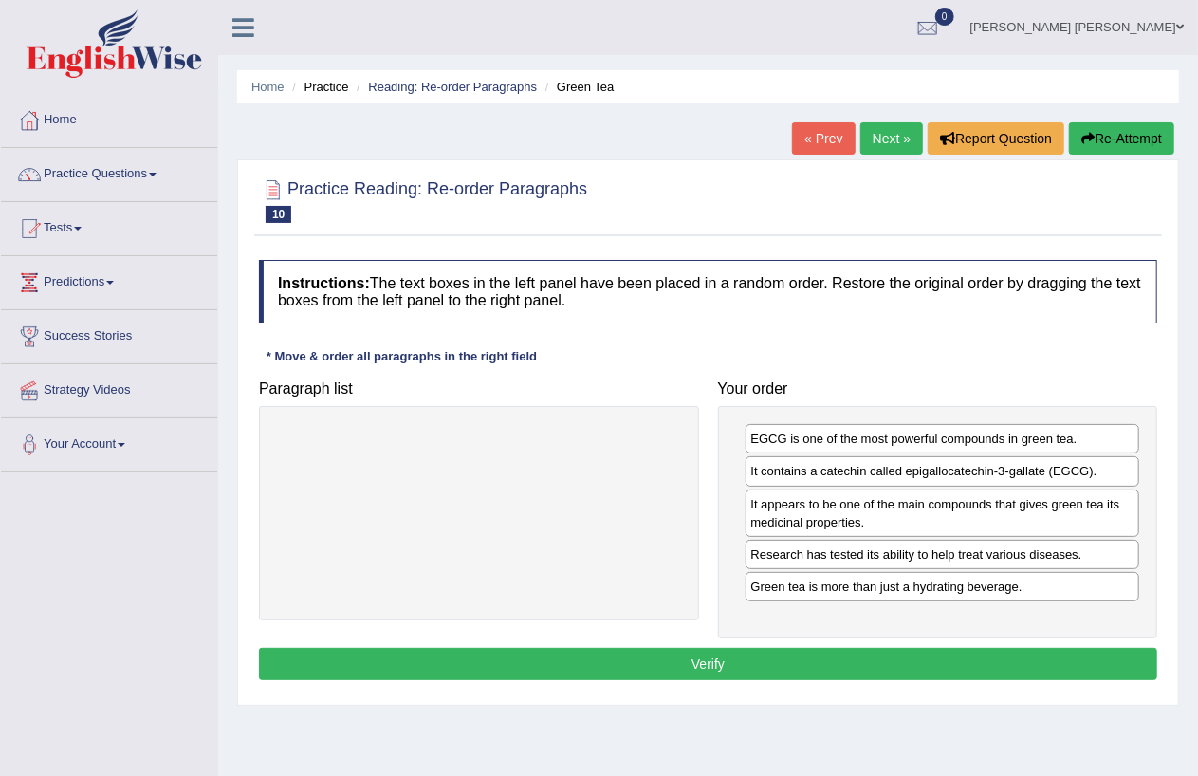
click at [712, 664] on button "Verify" at bounding box center [708, 664] width 898 height 32
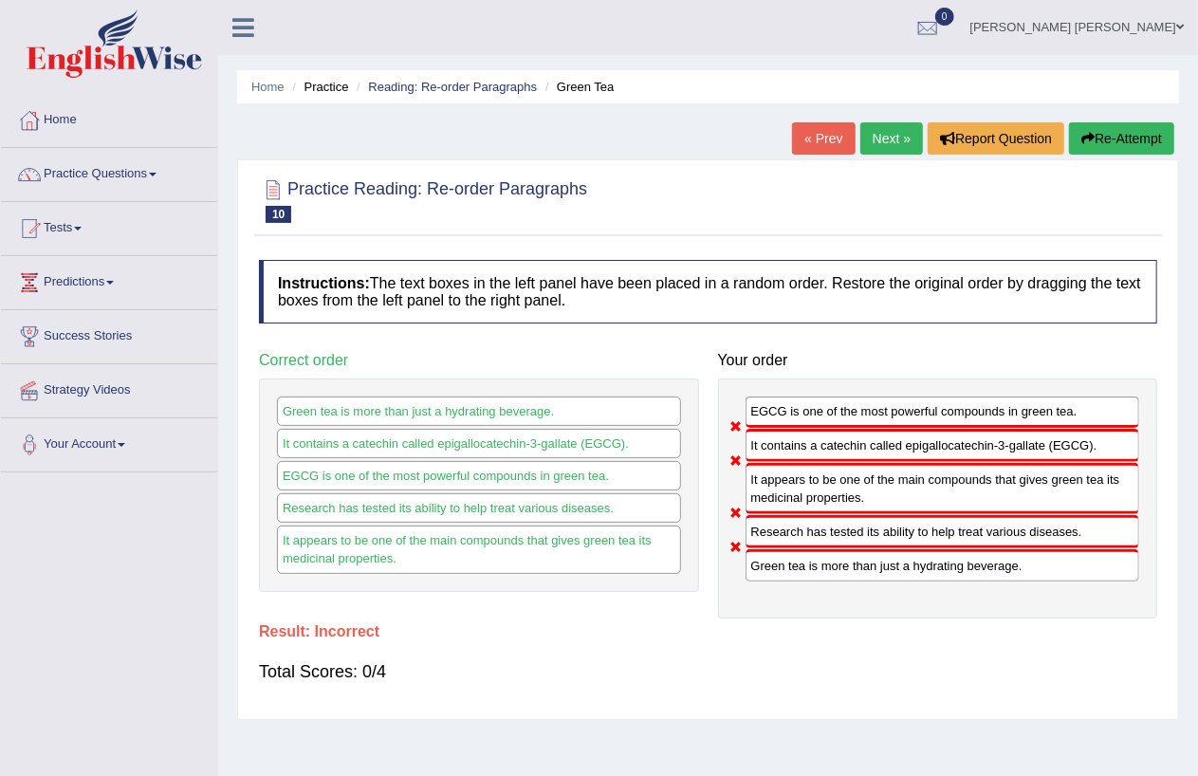
click at [1101, 123] on button "Re-Attempt" at bounding box center [1121, 138] width 105 height 32
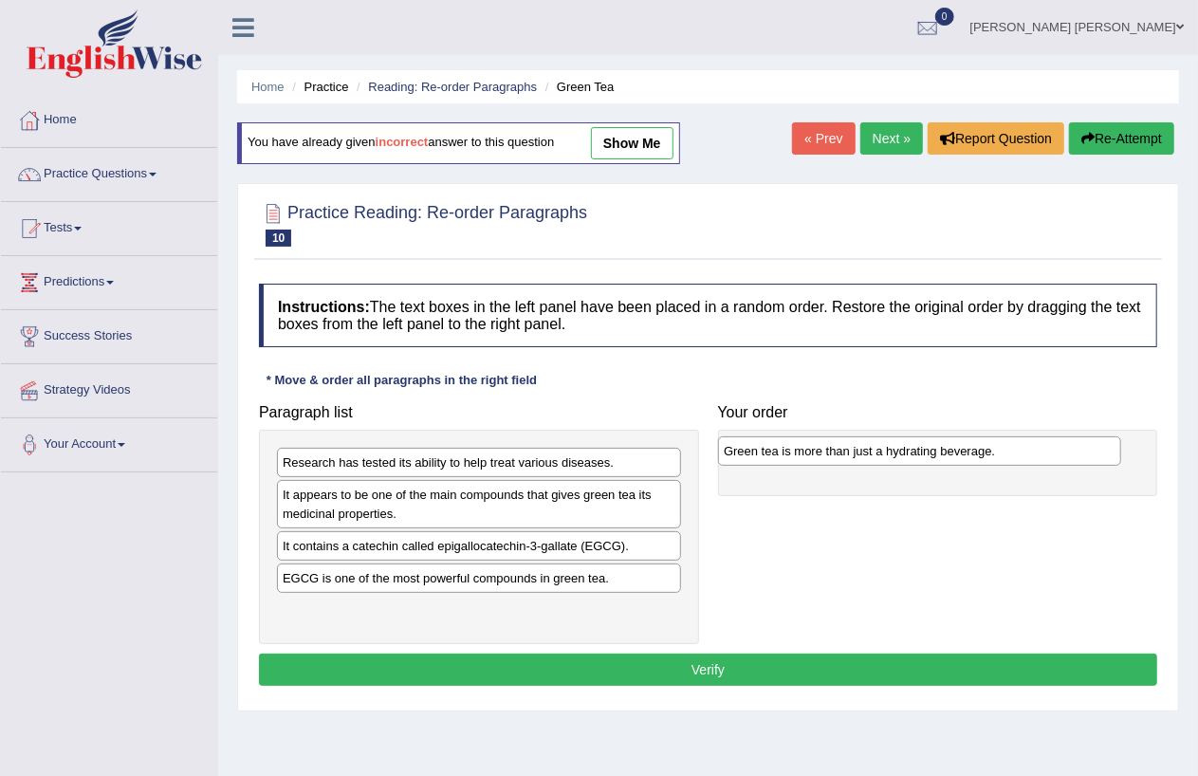
drag, startPoint x: 375, startPoint y: 619, endPoint x: 816, endPoint y: 458, distance: 469.4
click at [816, 458] on div "Green tea is more than just a hydrating beverage." at bounding box center [919, 450] width 403 height 29
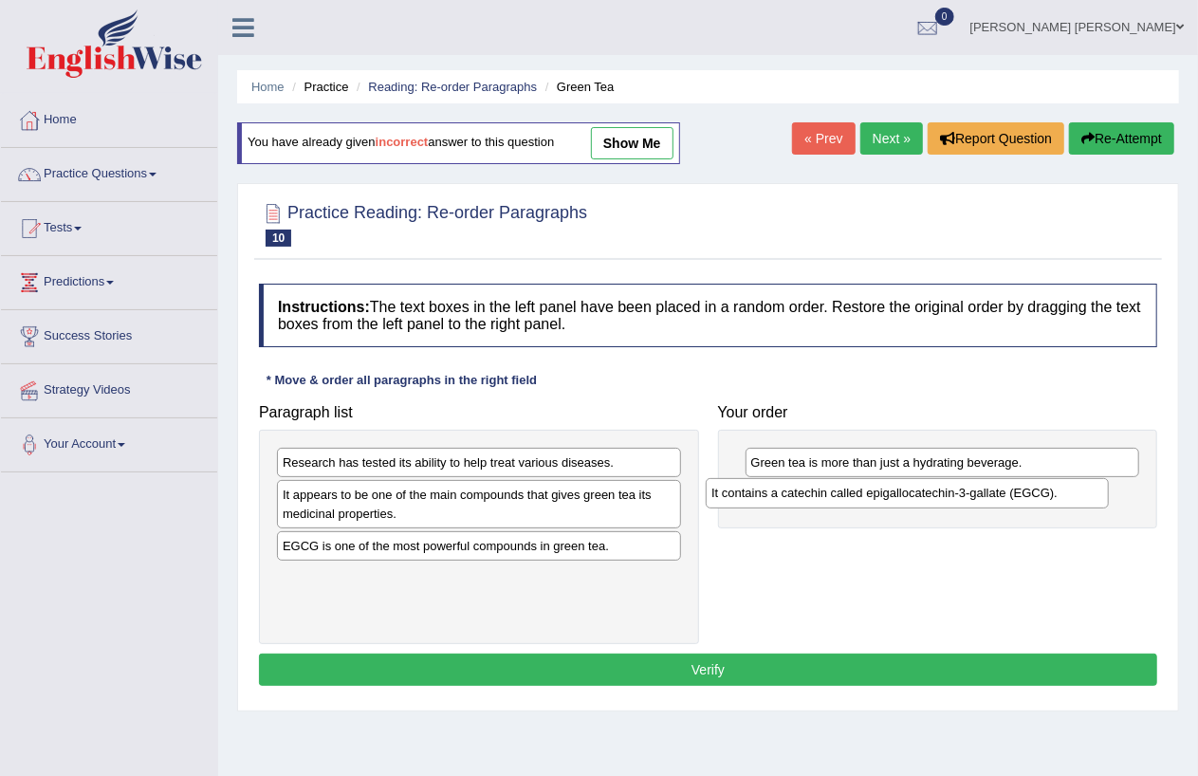
drag, startPoint x: 411, startPoint y: 548, endPoint x: 840, endPoint y: 495, distance: 432.1
click at [840, 495] on div "It contains a catechin called epigallocatechin-3-gallate (EGCG)." at bounding box center [907, 492] width 403 height 29
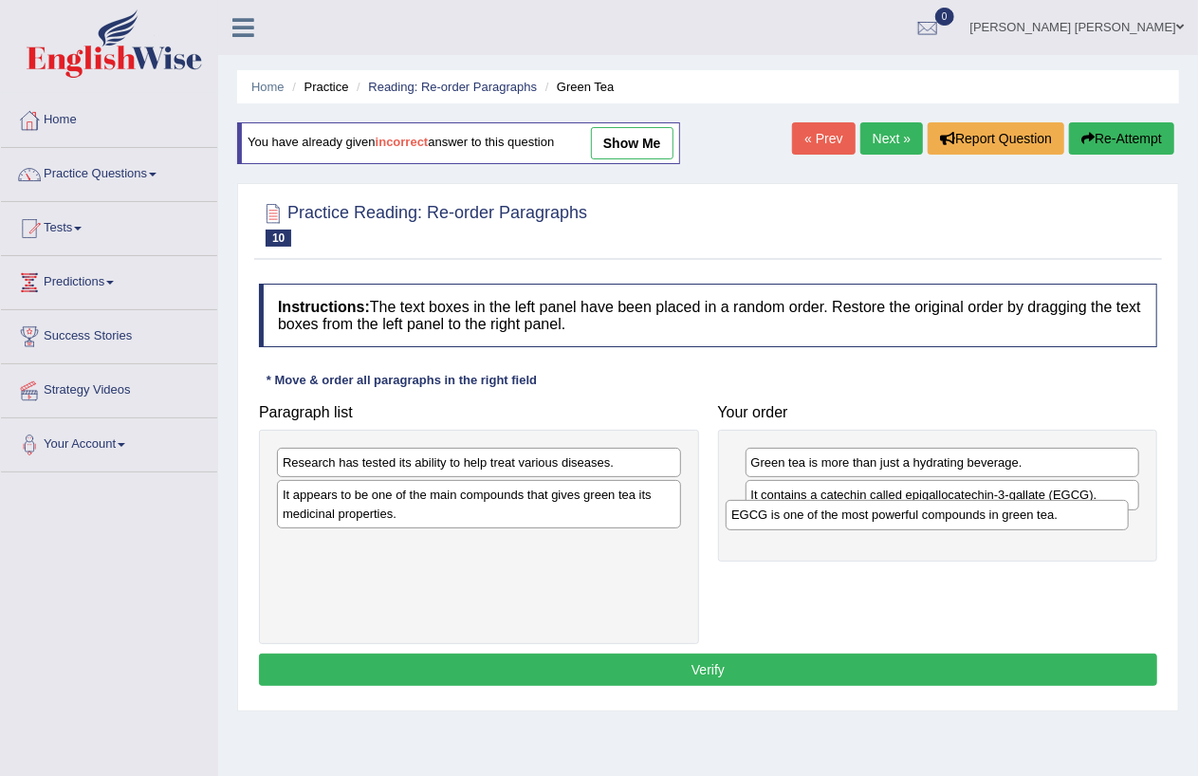
drag, startPoint x: 504, startPoint y: 547, endPoint x: 953, endPoint y: 516, distance: 449.8
click at [953, 516] on div "EGCG is one of the most powerful compounds in green tea." at bounding box center [927, 514] width 403 height 29
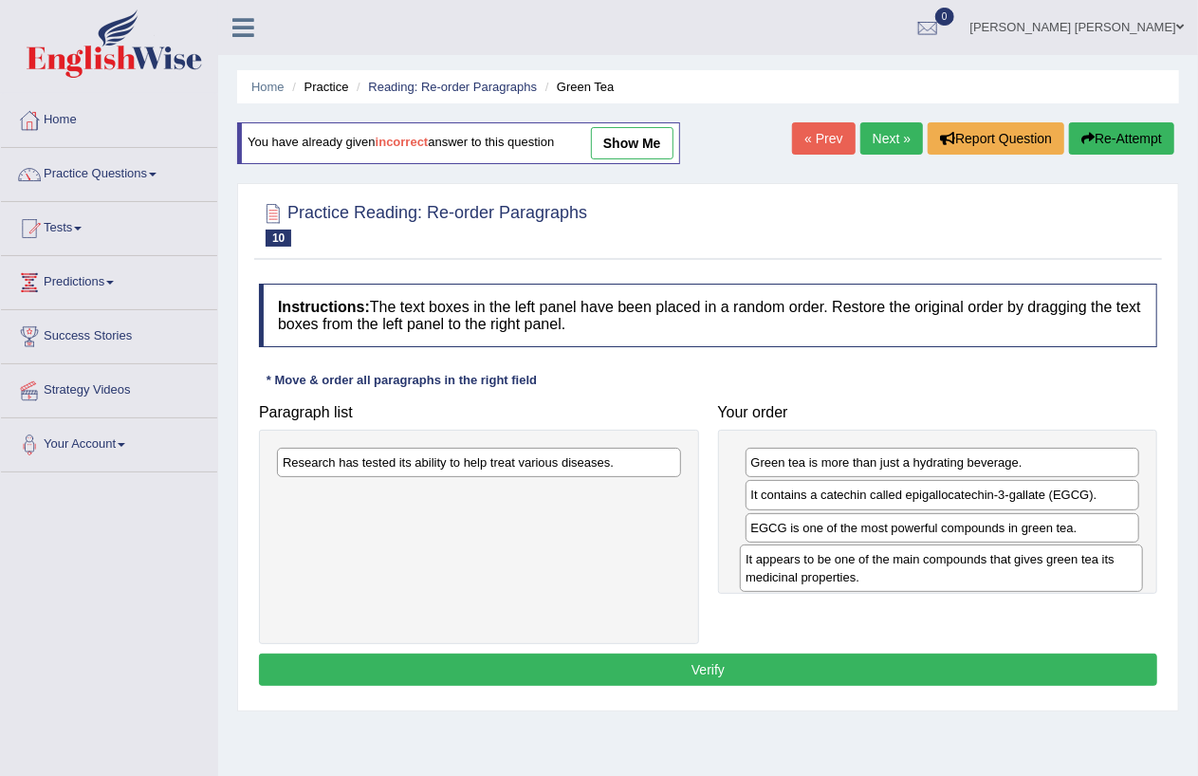
drag, startPoint x: 377, startPoint y: 506, endPoint x: 840, endPoint y: 569, distance: 467.3
click at [840, 569] on div "It appears to be one of the main compounds that gives green tea its medicinal p…" at bounding box center [941, 568] width 403 height 47
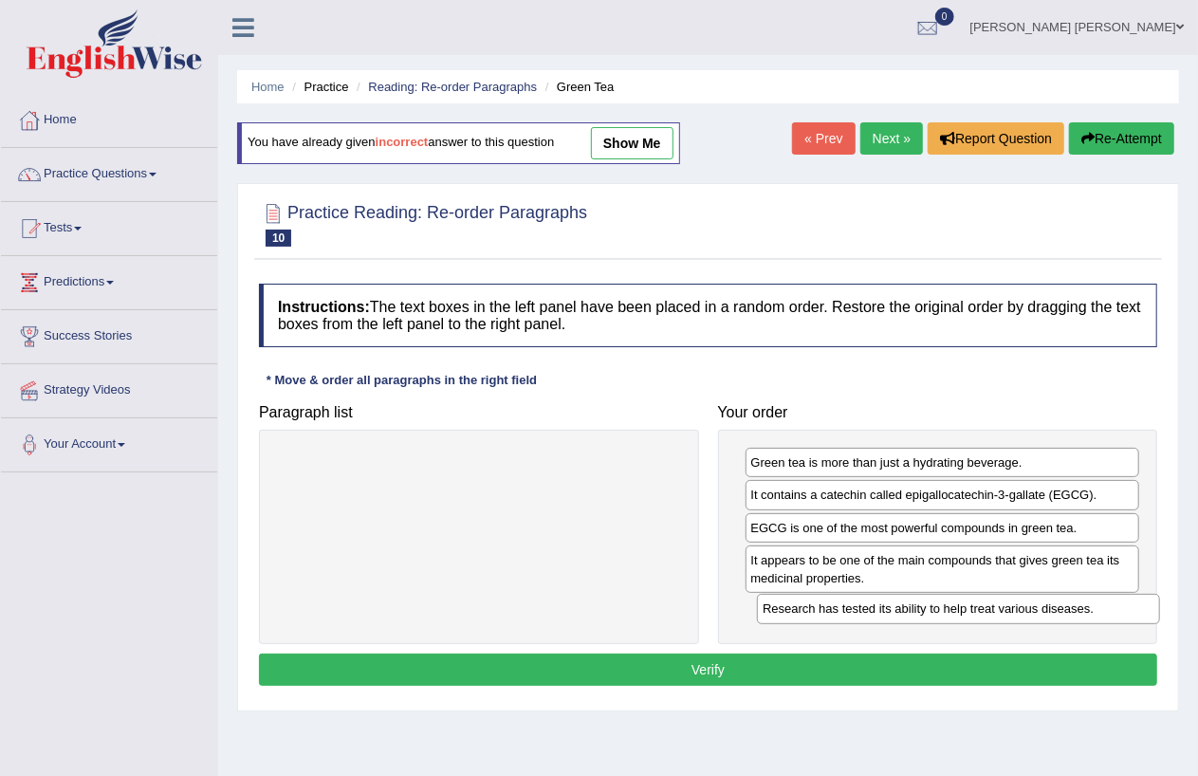
drag, startPoint x: 536, startPoint y: 463, endPoint x: 1016, endPoint y: 609, distance: 501.8
click at [1016, 609] on div "Research has tested its ability to help treat various diseases." at bounding box center [958, 608] width 403 height 29
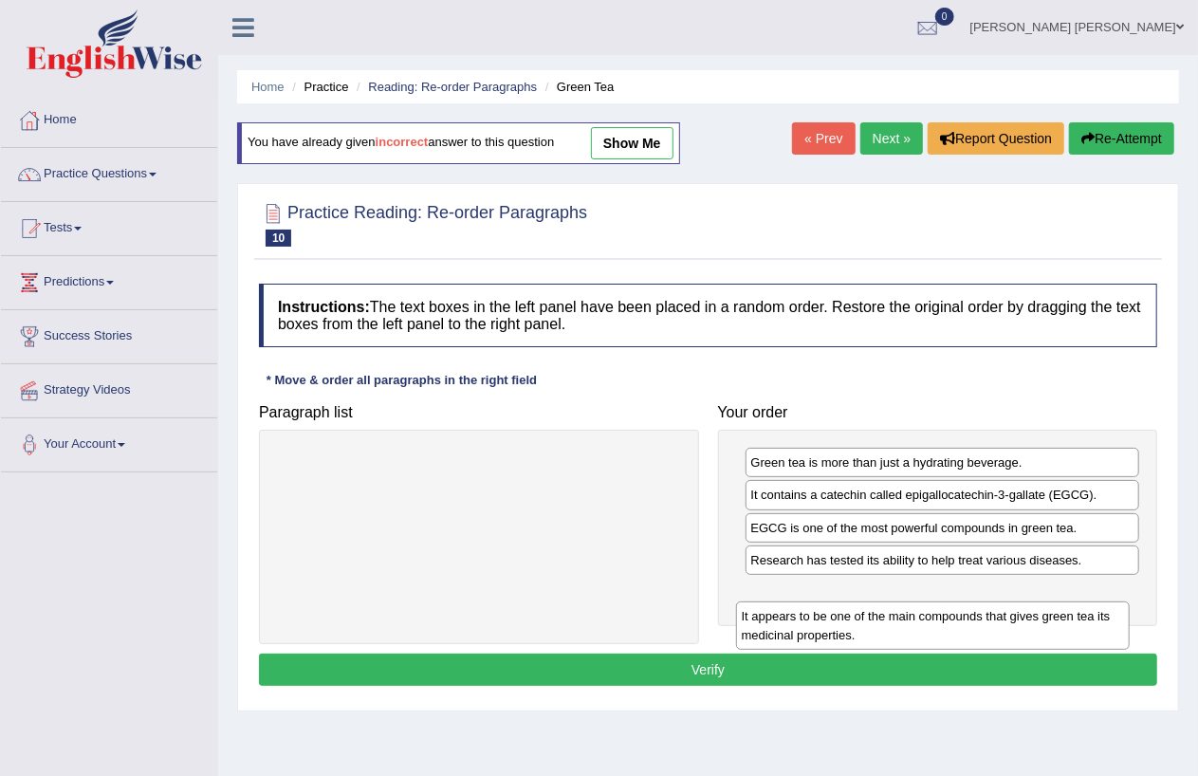
drag, startPoint x: 953, startPoint y: 572, endPoint x: 944, endPoint y: 628, distance: 56.8
click at [944, 628] on div "It appears to be one of the main compounds that gives green tea its medicinal p…" at bounding box center [933, 625] width 394 height 47
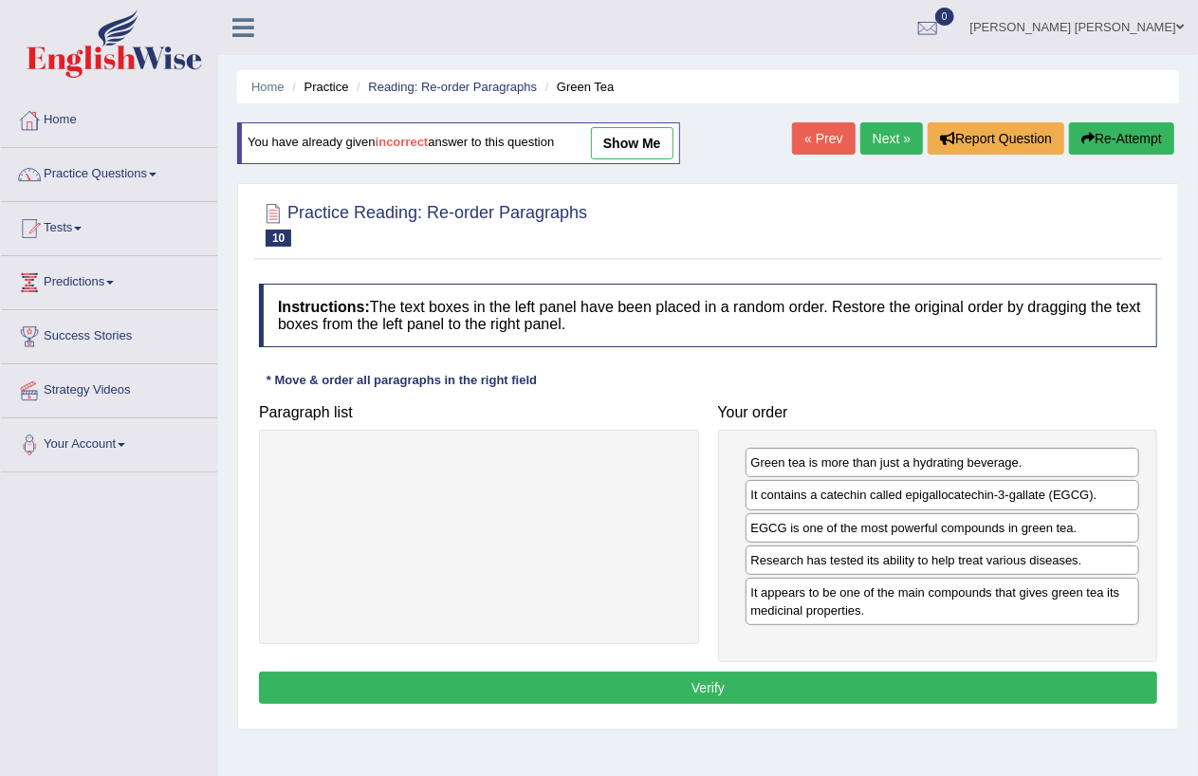
click at [639, 676] on button "Verify" at bounding box center [708, 688] width 898 height 32
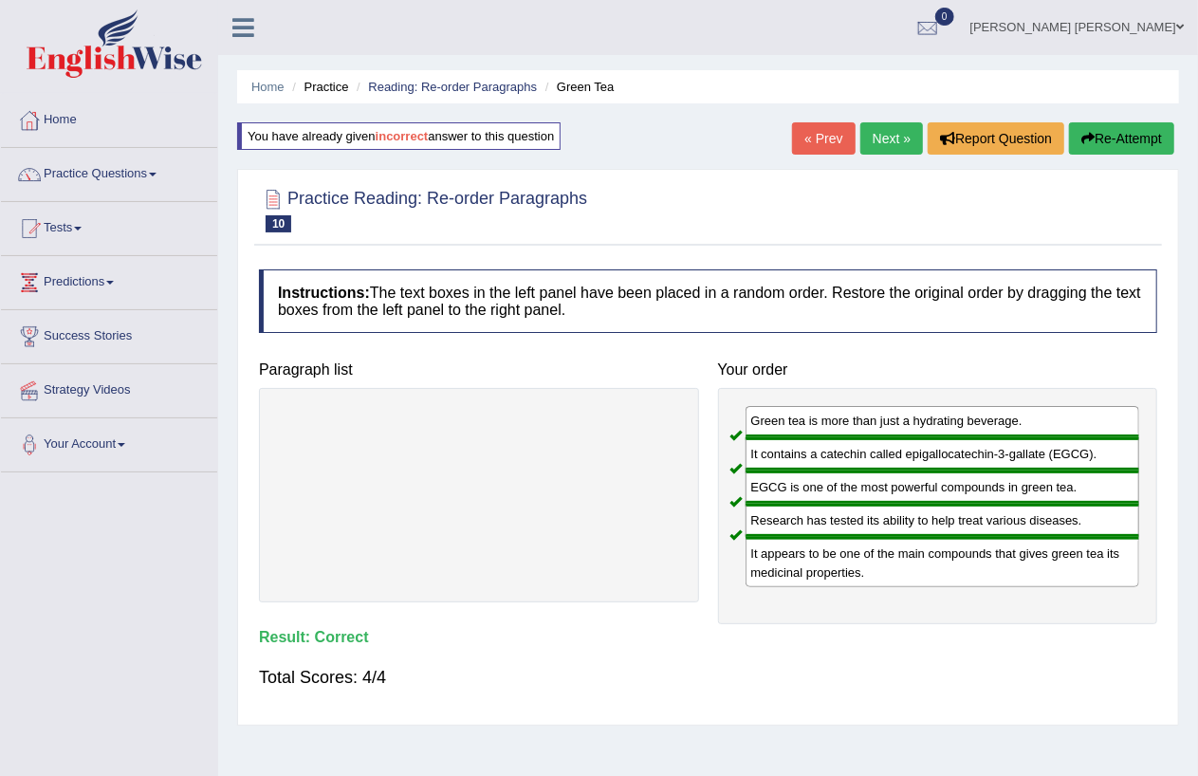
click at [874, 127] on link "Next »" at bounding box center [892, 138] width 63 height 32
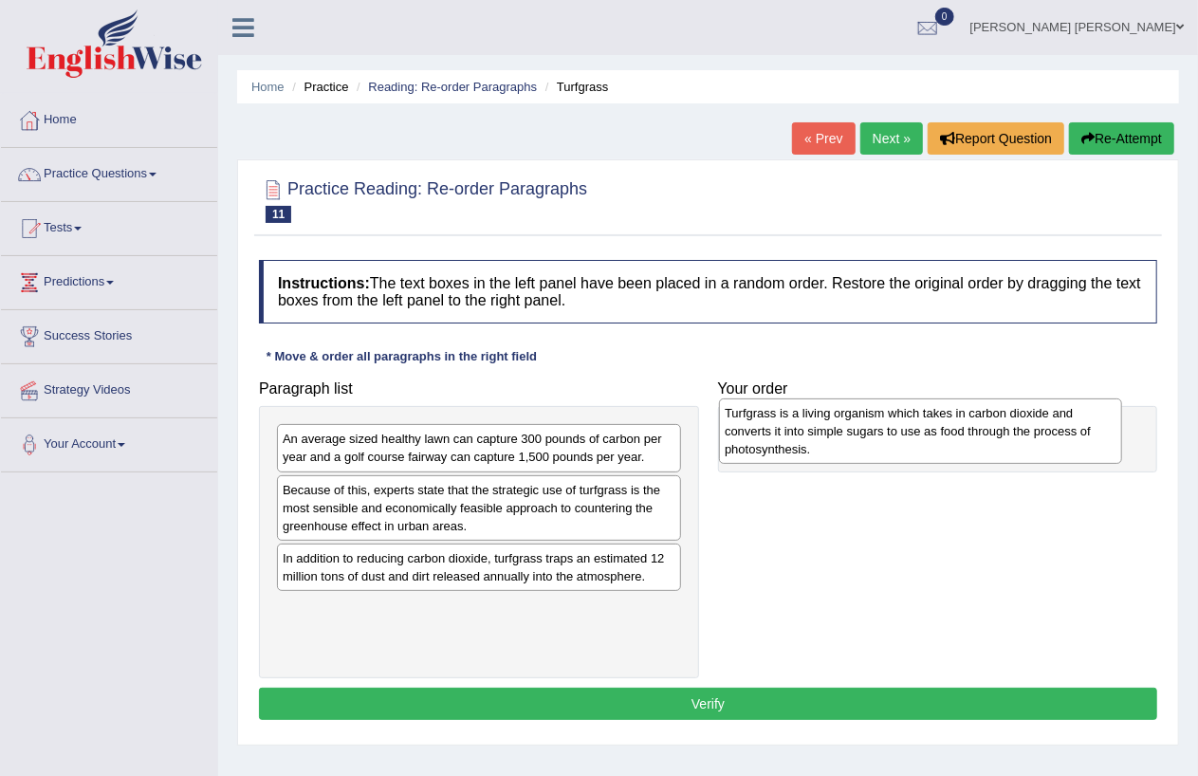
drag, startPoint x: 396, startPoint y: 628, endPoint x: 838, endPoint y: 432, distance: 483.8
click at [838, 432] on div "Turfgrass is a living organism which takes in carbon dioxide and converts it in…" at bounding box center [920, 431] width 403 height 66
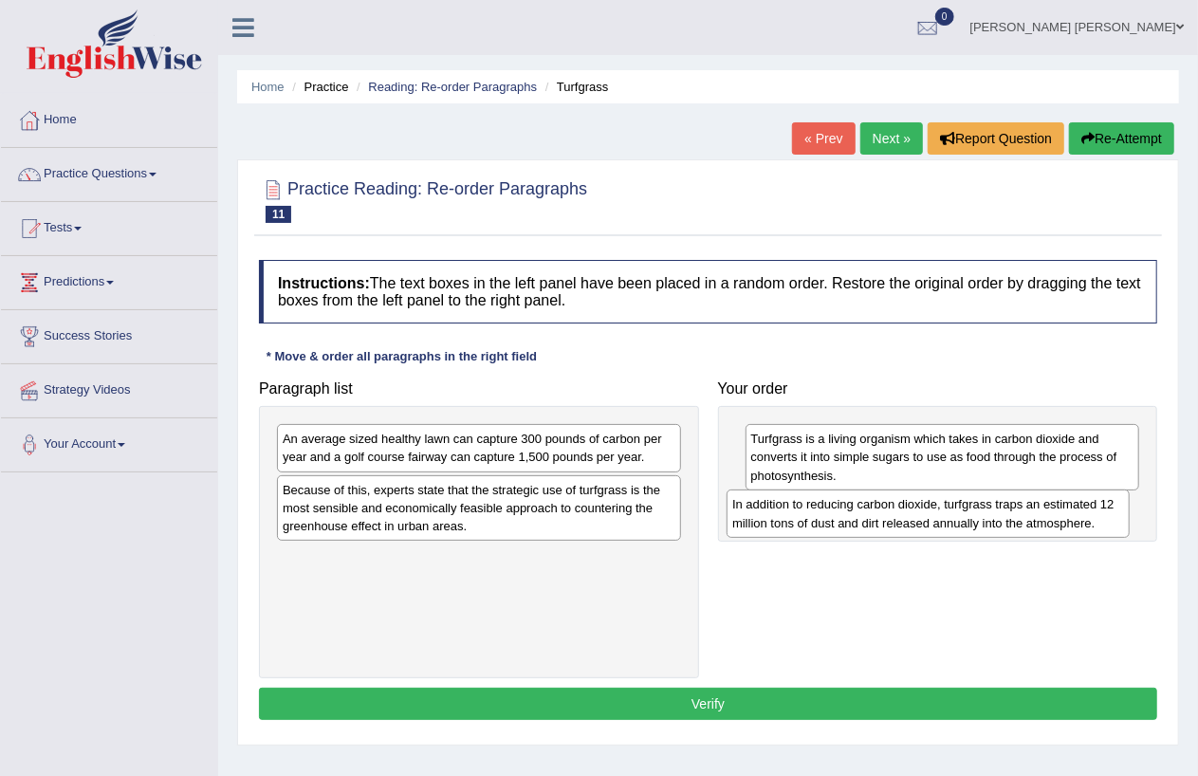
drag, startPoint x: 478, startPoint y: 570, endPoint x: 928, endPoint y: 516, distance: 452.9
click at [928, 516] on div "In addition to reducing carbon dioxide, turfgrass traps an estimated 12 million…" at bounding box center [928, 513] width 403 height 47
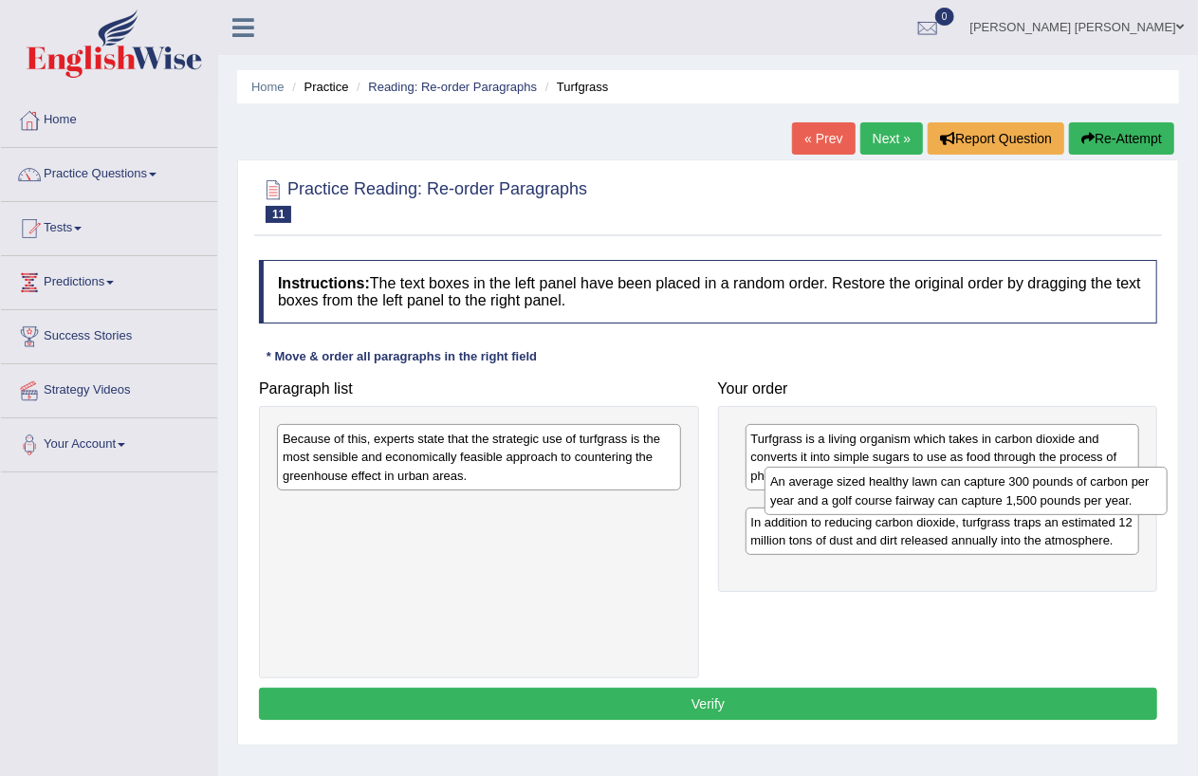
drag, startPoint x: 404, startPoint y: 457, endPoint x: 892, endPoint y: 500, distance: 489.5
click at [892, 500] on div "An average sized healthy lawn can capture 300 pounds of carbon per year and a g…" at bounding box center [966, 490] width 403 height 47
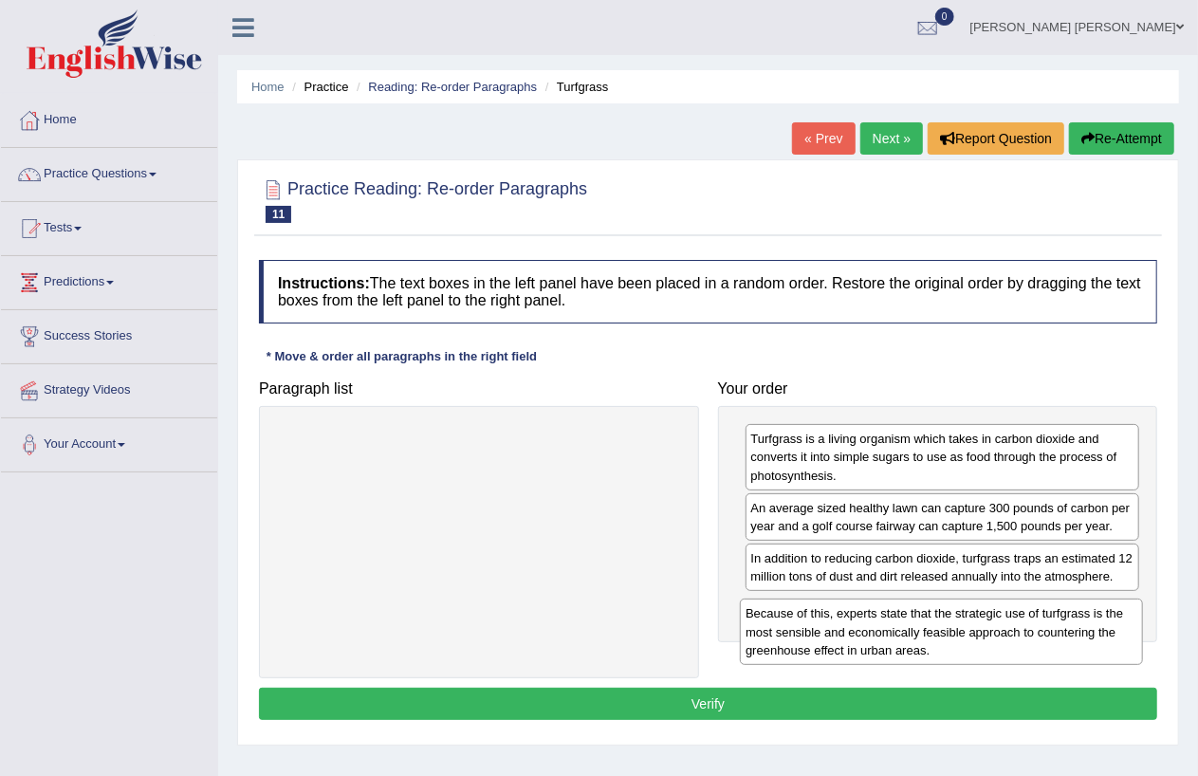
drag, startPoint x: 434, startPoint y: 465, endPoint x: 897, endPoint y: 639, distance: 494.8
click at [897, 639] on div "Because of this, experts state that the strategic use of turfgrass is the most …" at bounding box center [941, 632] width 403 height 66
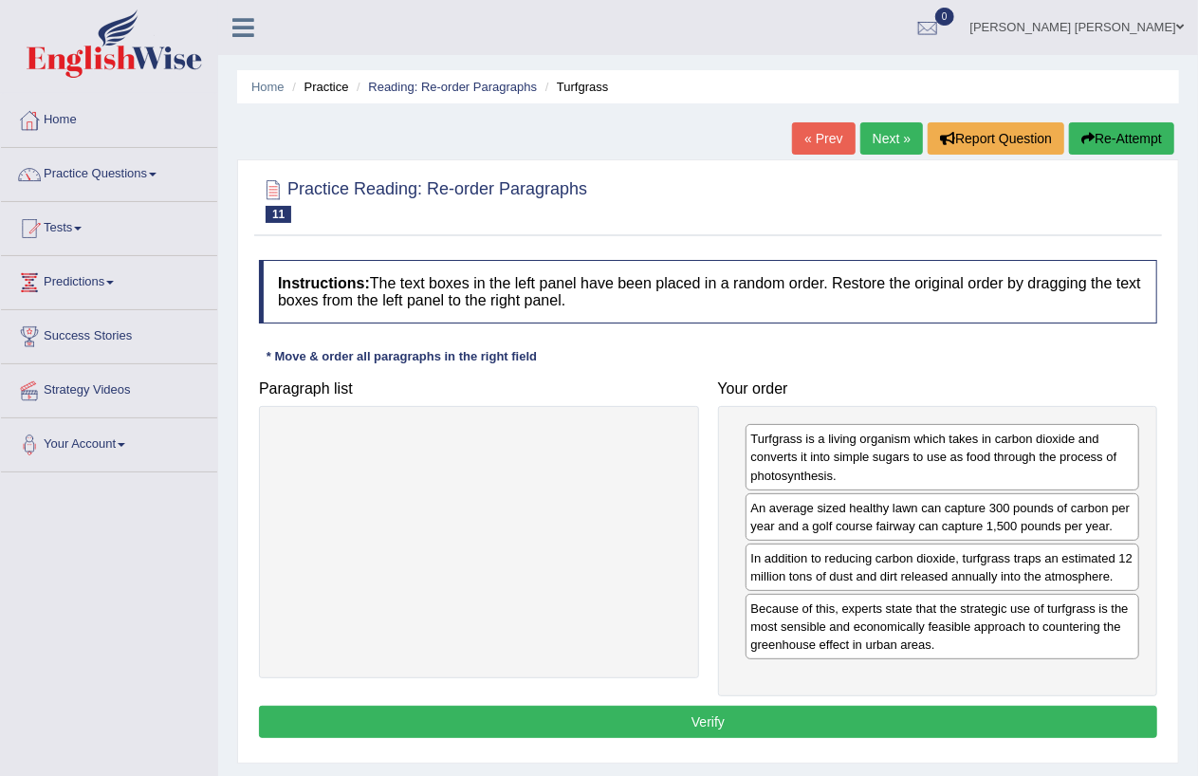
click at [770, 718] on button "Verify" at bounding box center [708, 722] width 898 height 32
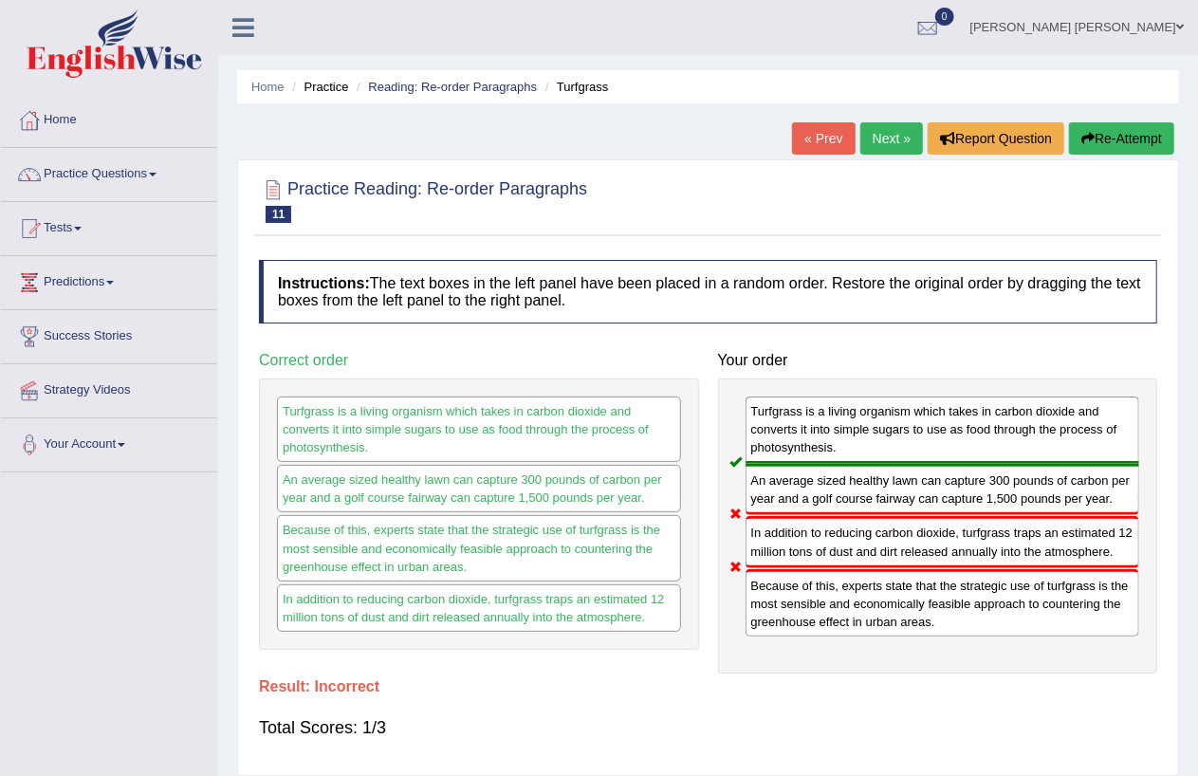
click at [867, 139] on link "Next »" at bounding box center [892, 138] width 63 height 32
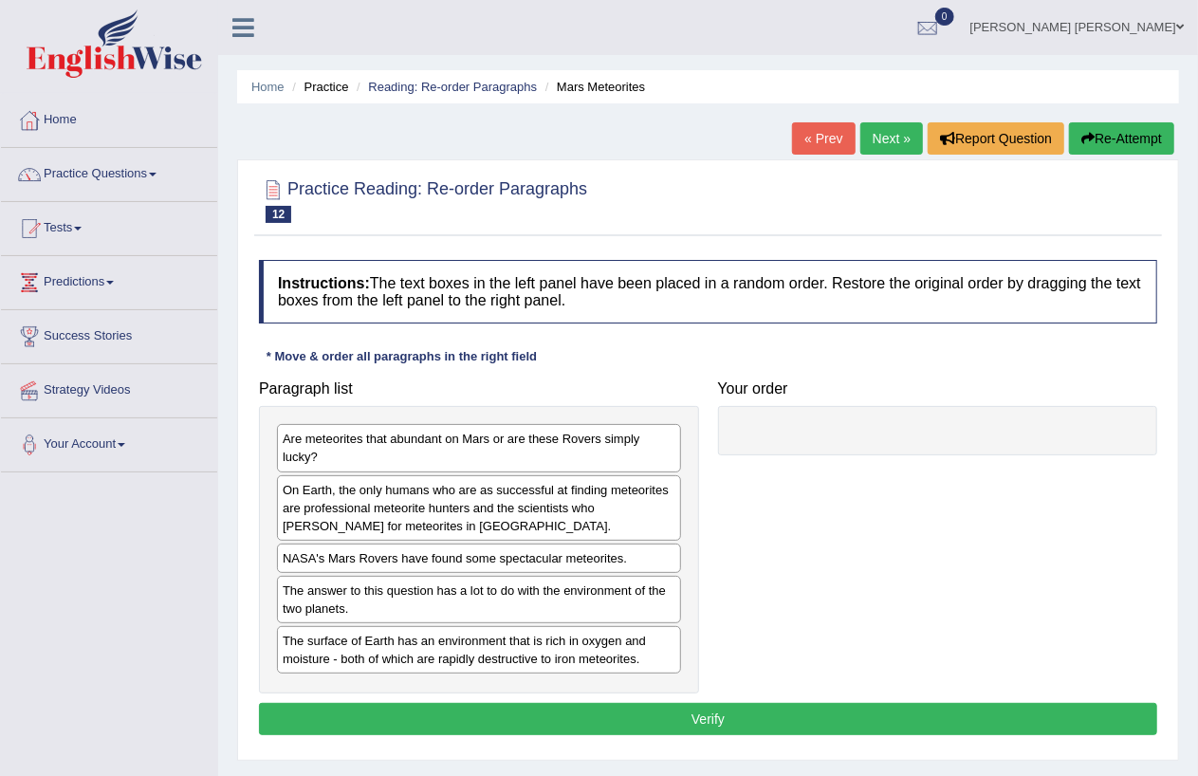
scroll to position [219, 0]
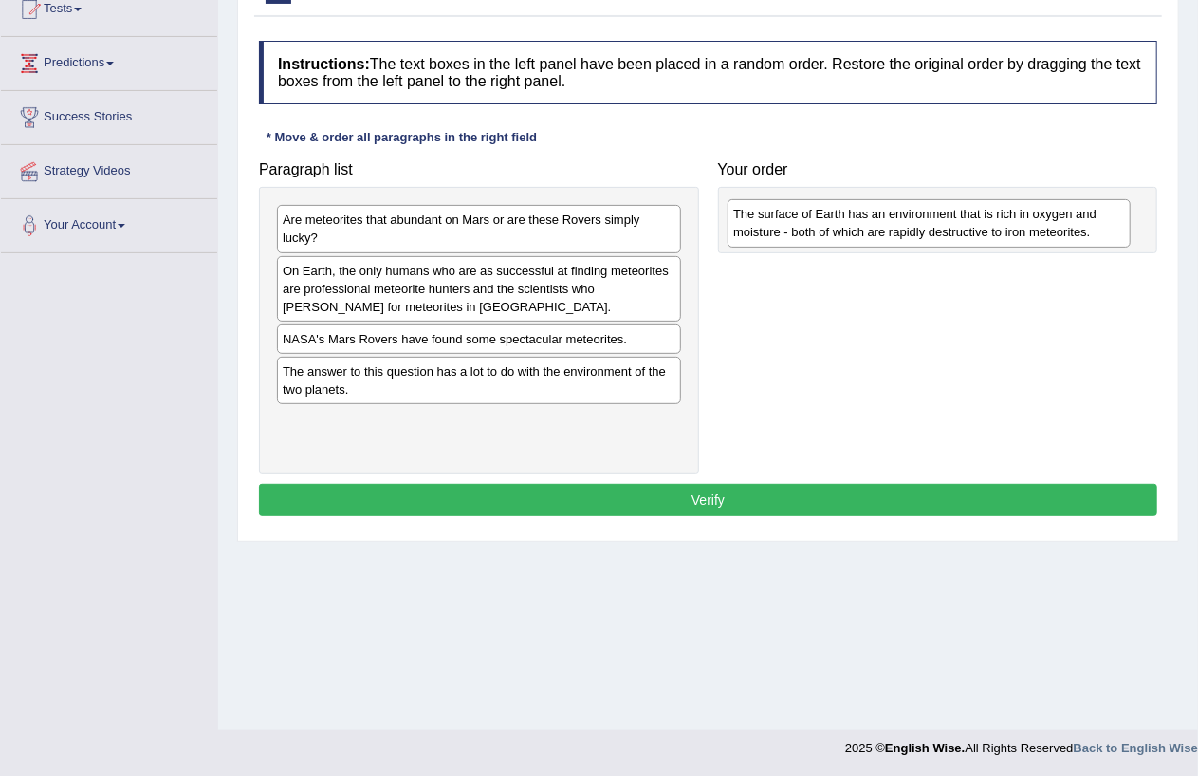
drag, startPoint x: 620, startPoint y: 439, endPoint x: 1070, endPoint y: 231, distance: 496.6
click at [1070, 231] on div "The surface of Earth has an environment that is rich in oxygen and moisture - b…" at bounding box center [929, 222] width 403 height 47
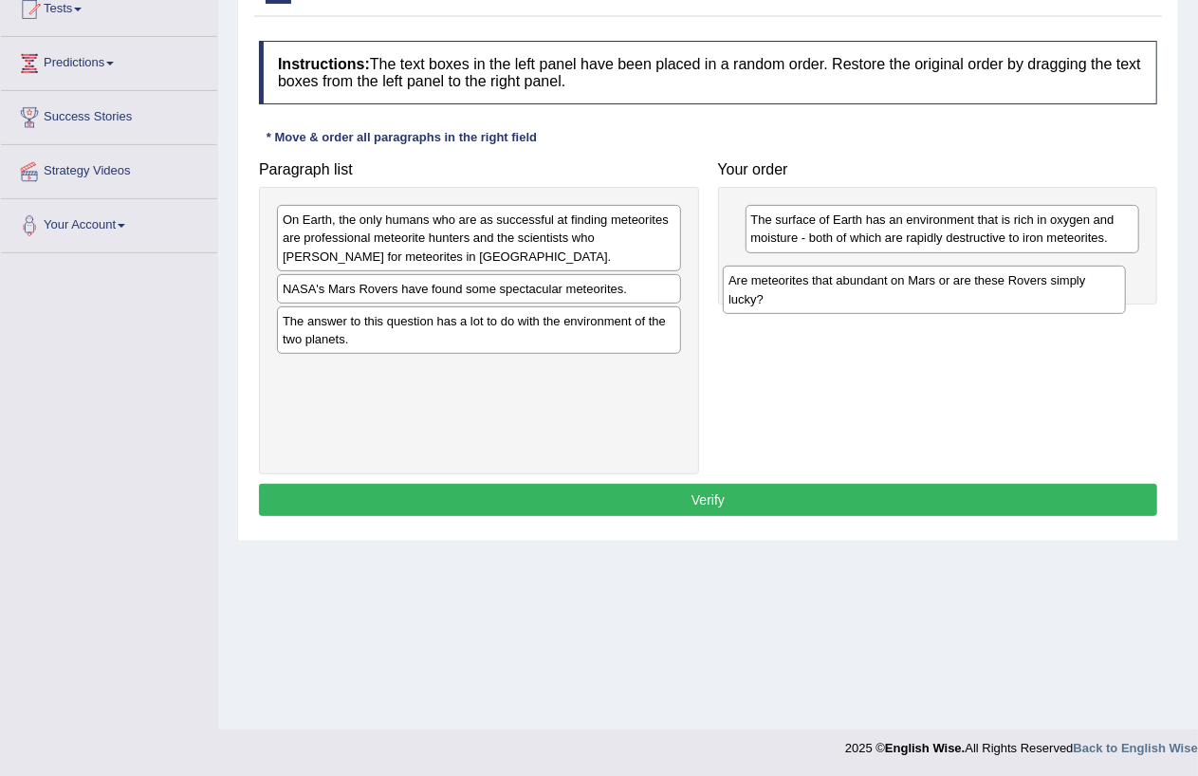
drag, startPoint x: 545, startPoint y: 232, endPoint x: 990, endPoint y: 292, distance: 449.9
click at [990, 292] on div "Are meteorites that abundant on Mars or are these Rovers simply lucky?" at bounding box center [924, 289] width 403 height 47
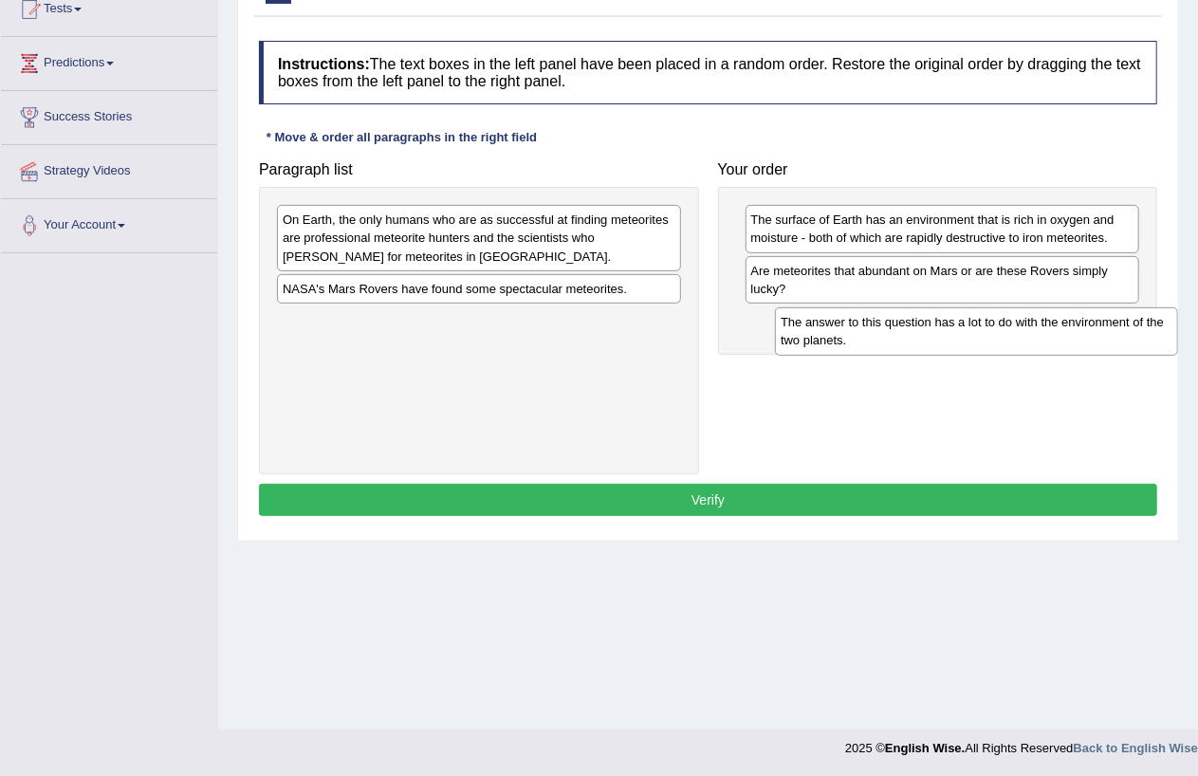
drag, startPoint x: 378, startPoint y: 332, endPoint x: 876, endPoint y: 333, distance: 498.1
click at [876, 333] on div "The answer to this question has a lot to do with the environment of the two pla…" at bounding box center [976, 330] width 403 height 47
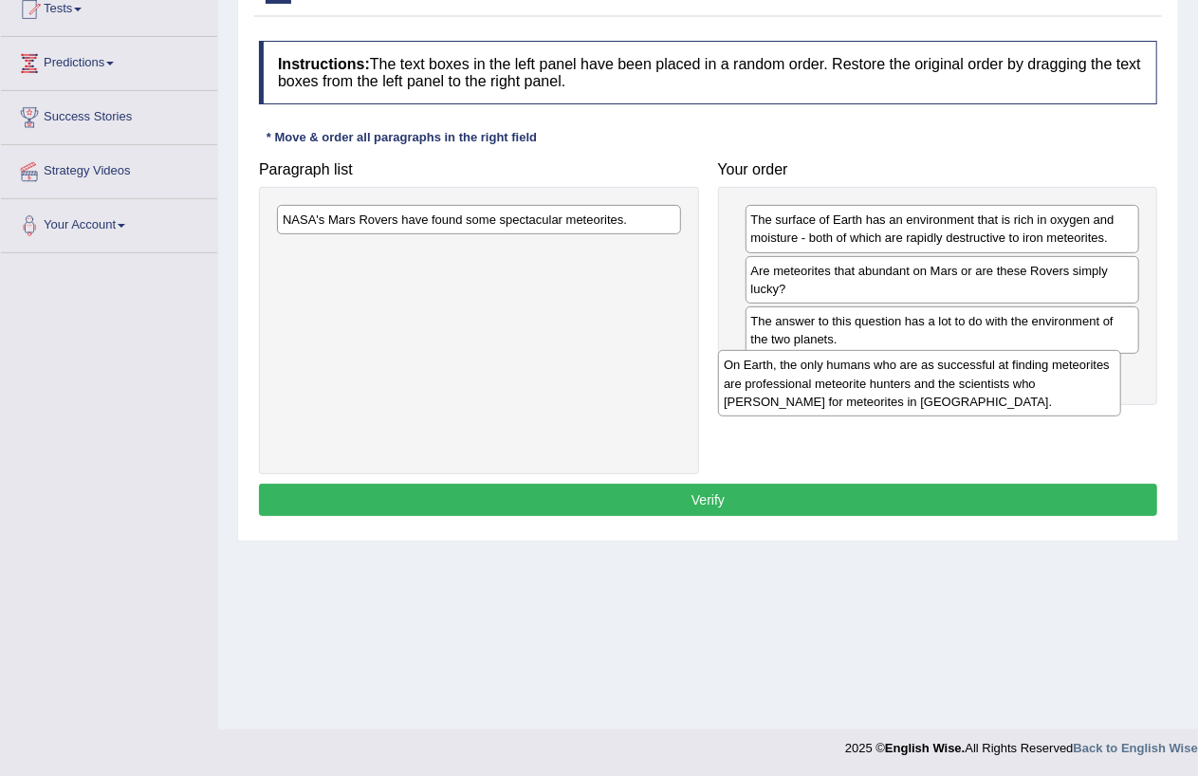
drag, startPoint x: 524, startPoint y: 245, endPoint x: 965, endPoint y: 391, distance: 464.7
click at [965, 391] on div "On Earth, the only humans who are as successful at finding meteorites are profe…" at bounding box center [919, 383] width 403 height 66
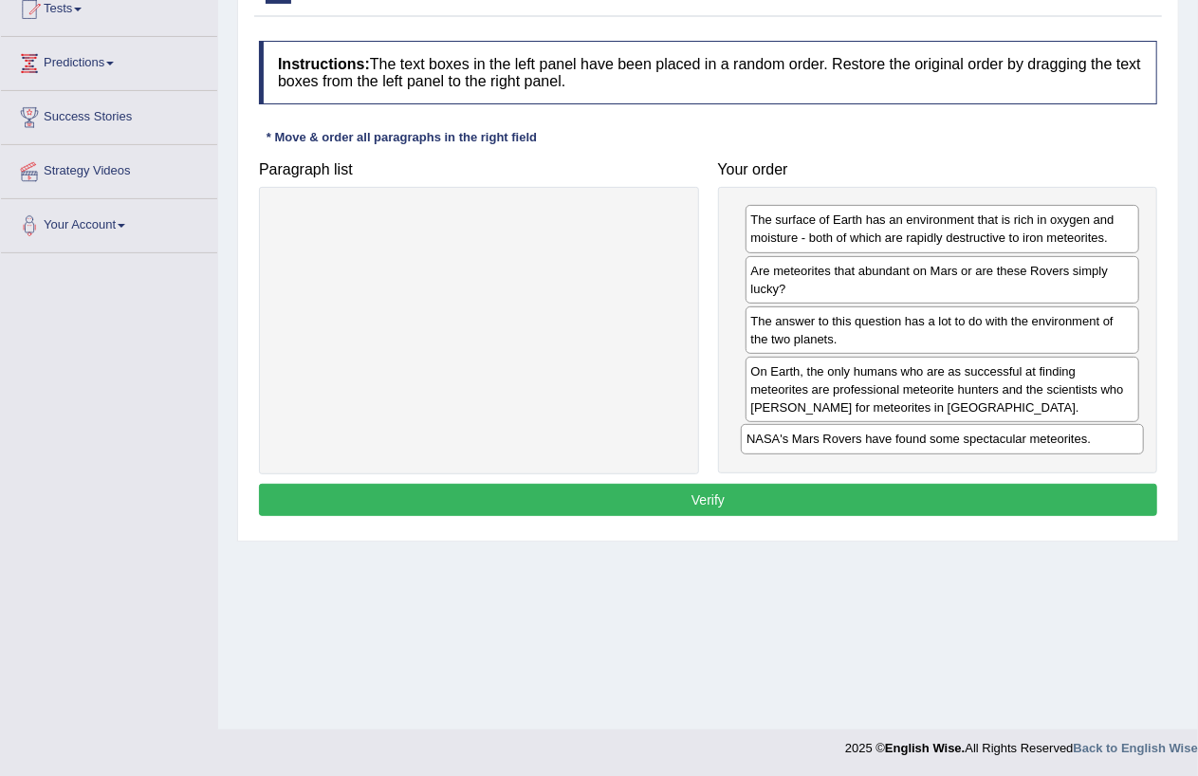
drag, startPoint x: 564, startPoint y: 222, endPoint x: 1027, endPoint y: 441, distance: 513.1
click at [1027, 441] on div "NASA's Mars Rovers have found some spectacular meteorites." at bounding box center [942, 438] width 403 height 29
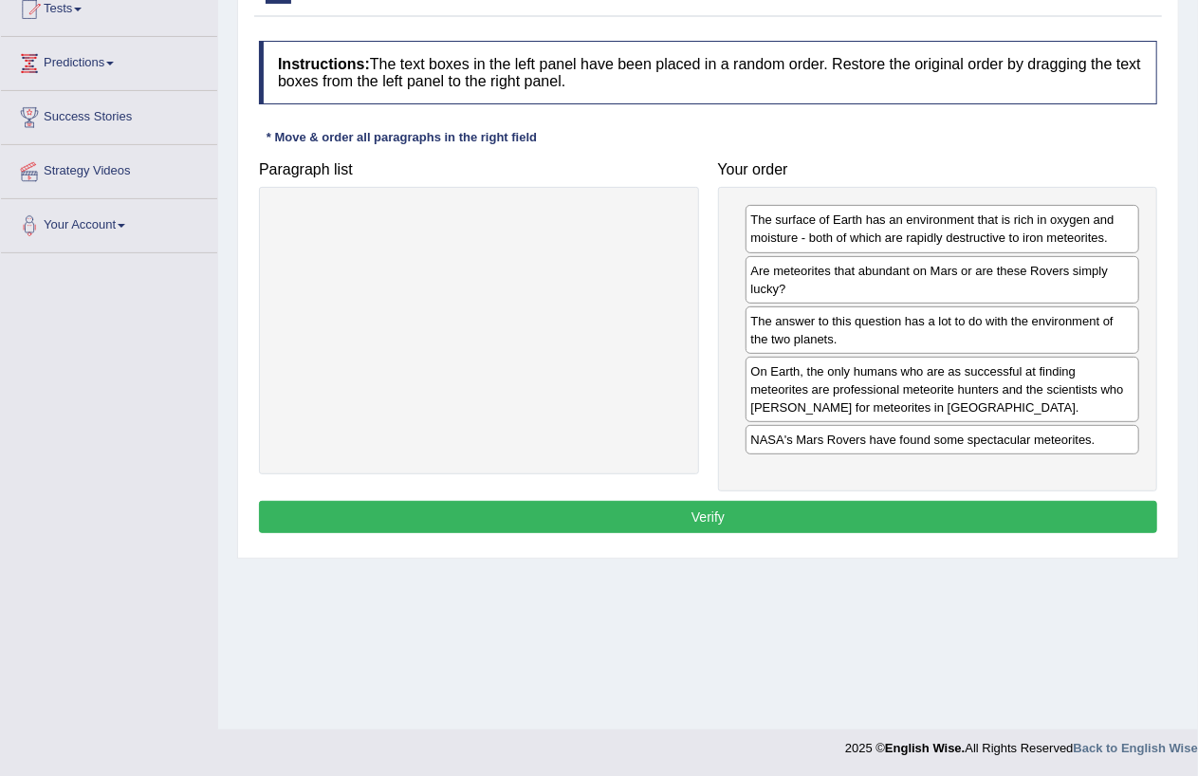
click at [687, 510] on button "Verify" at bounding box center [708, 517] width 898 height 32
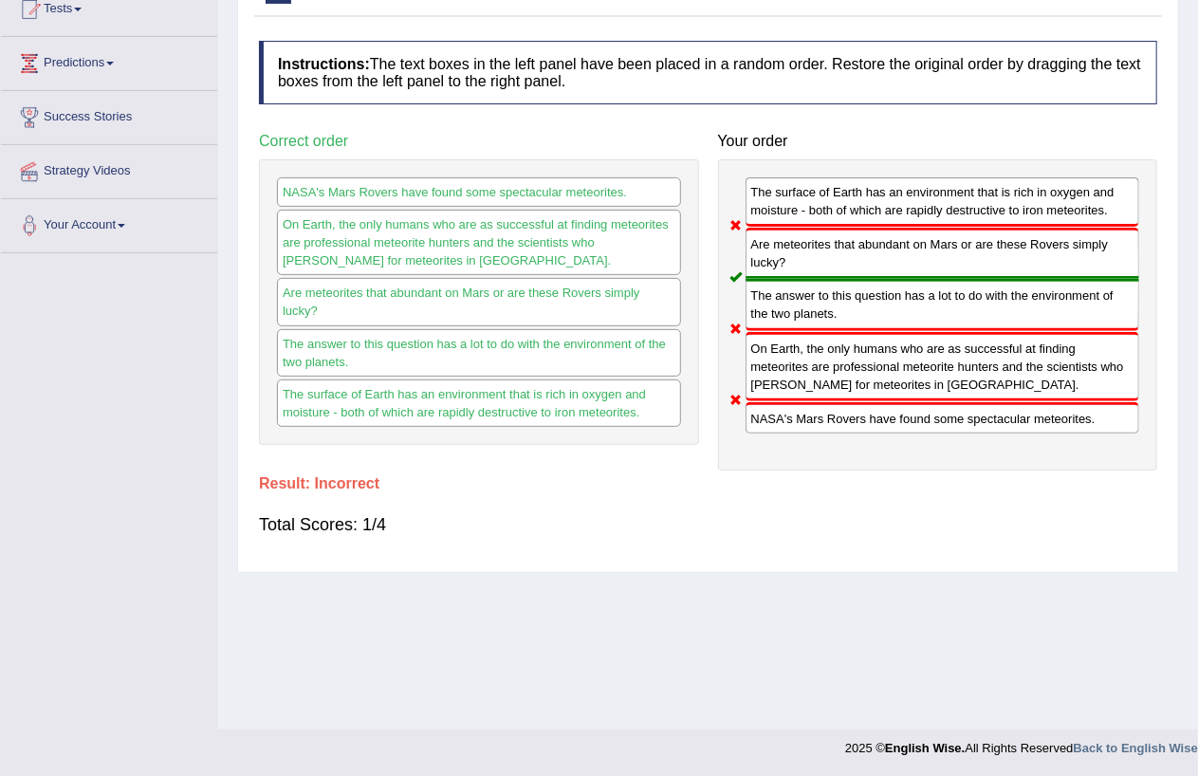
scroll to position [0, 0]
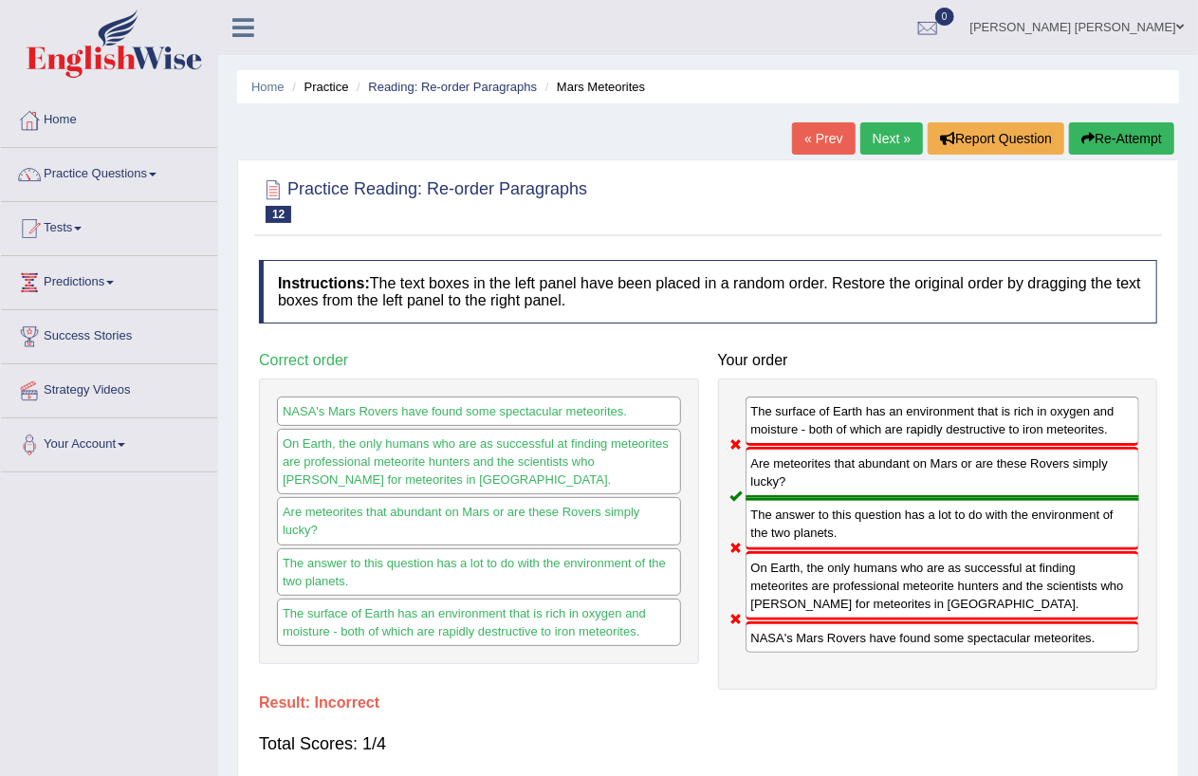
click at [874, 142] on link "Next »" at bounding box center [892, 138] width 63 height 32
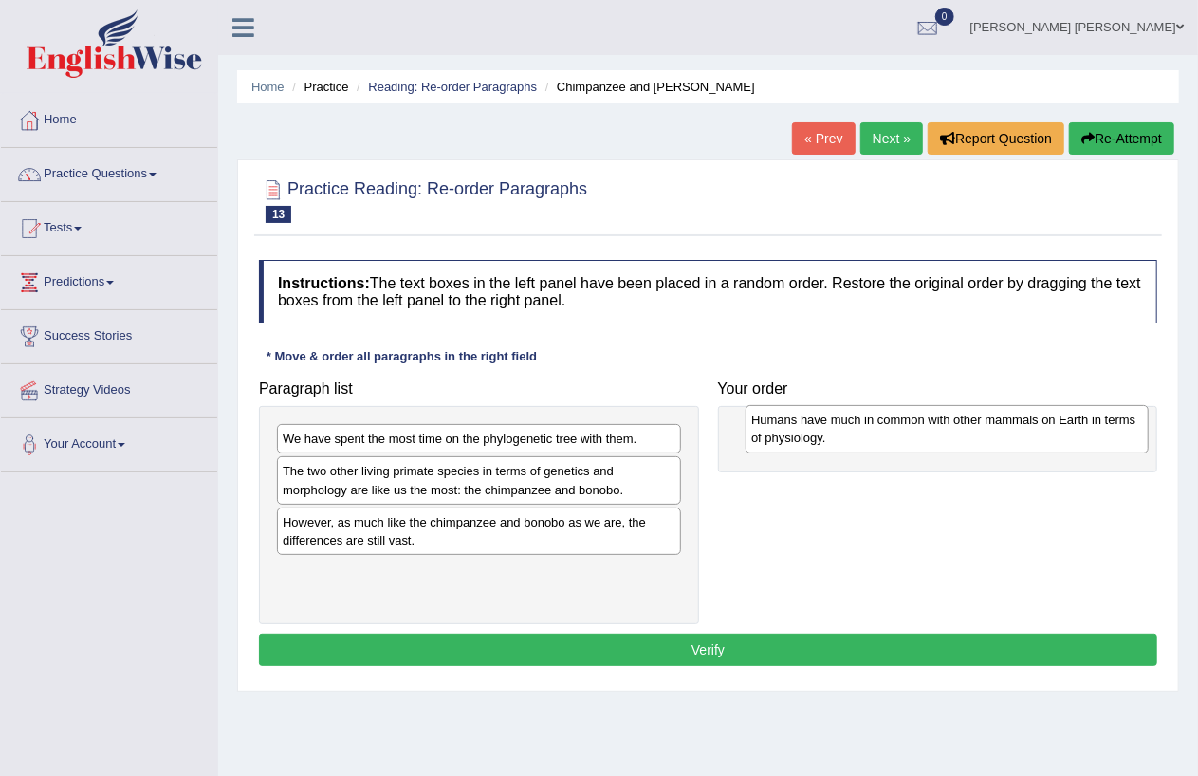
drag, startPoint x: 410, startPoint y: 536, endPoint x: 879, endPoint y: 434, distance: 479.7
click at [879, 434] on div "Humans have much in common with other mammals on Earth in terms of physiology." at bounding box center [947, 428] width 403 height 47
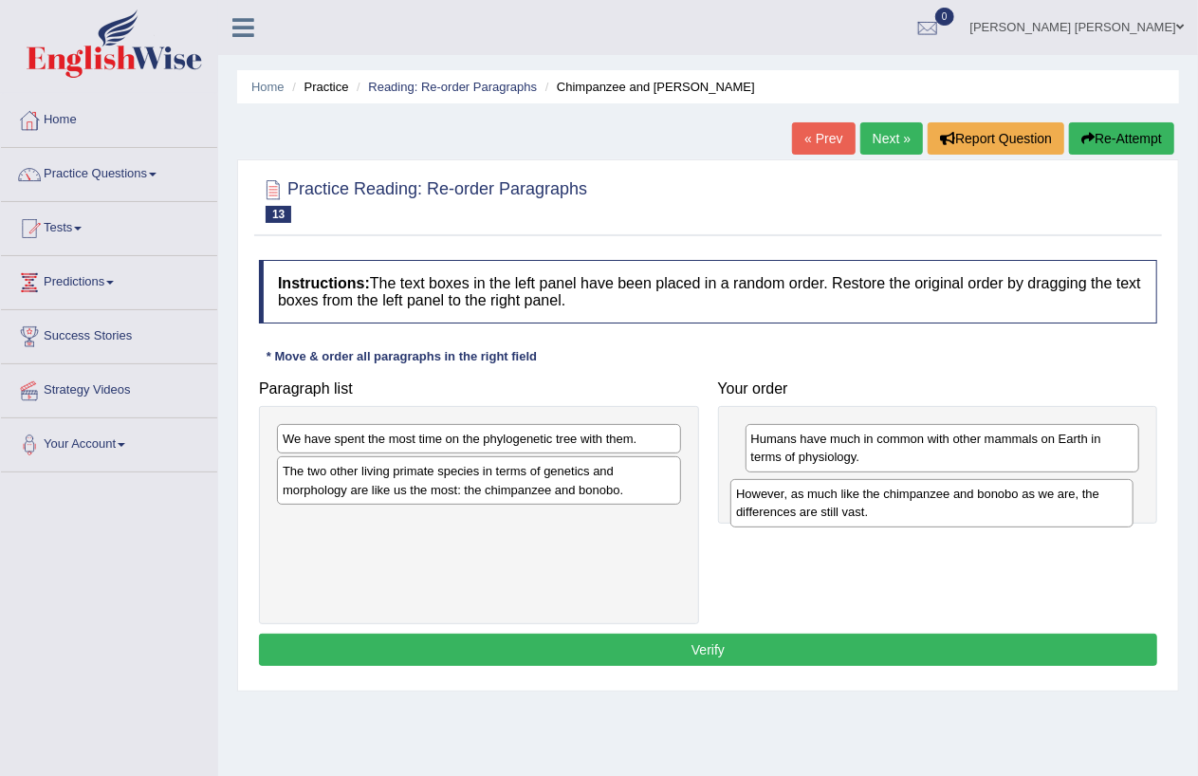
drag, startPoint x: 462, startPoint y: 544, endPoint x: 916, endPoint y: 515, distance: 454.4
click at [916, 515] on div "However, as much like the chimpanzee and bonobo as we are, the differences are …" at bounding box center [932, 502] width 403 height 47
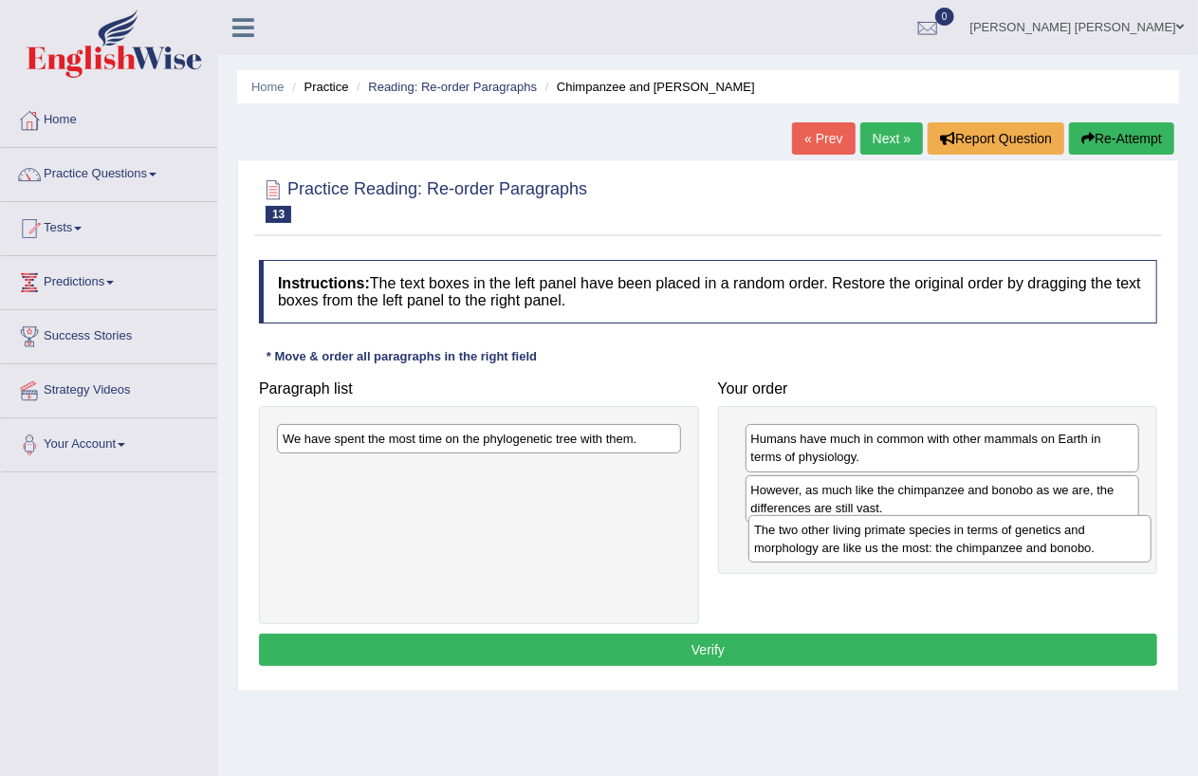
drag, startPoint x: 517, startPoint y: 478, endPoint x: 989, endPoint y: 536, distance: 475.1
click at [989, 536] on div "The two other living primate species in terms of genetics and morphology are li…" at bounding box center [950, 538] width 403 height 47
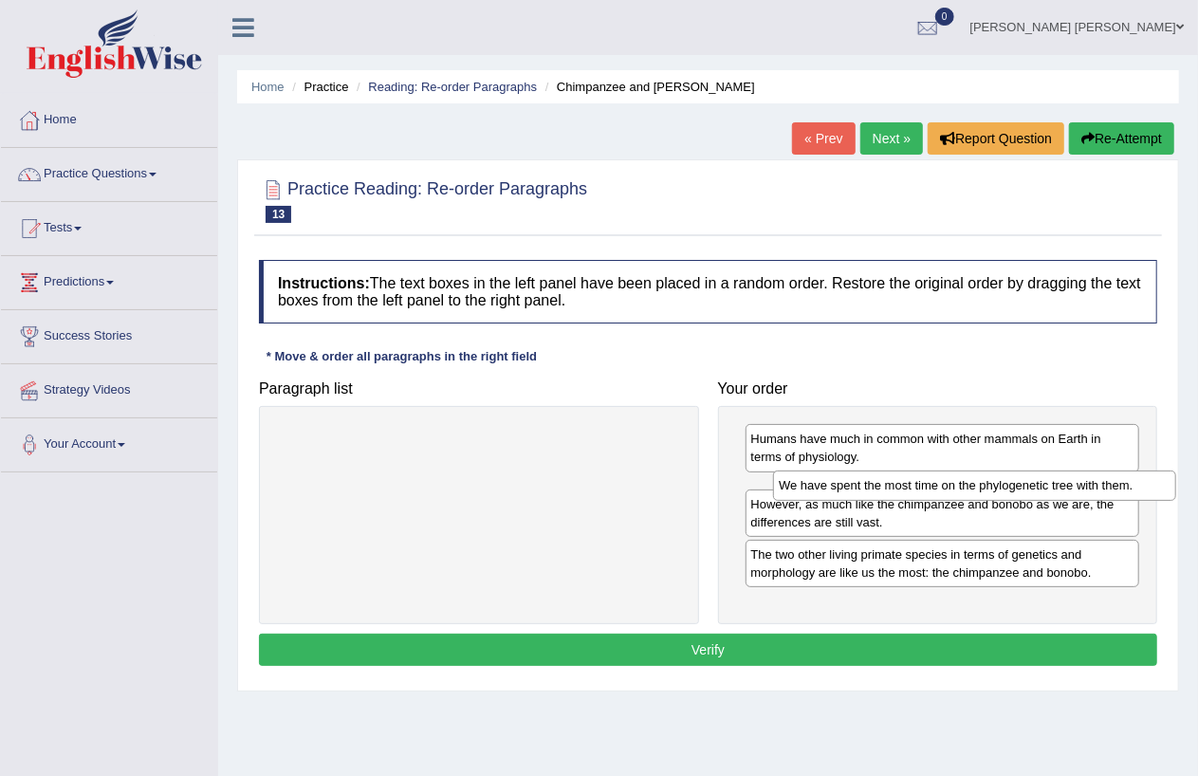
drag, startPoint x: 486, startPoint y: 442, endPoint x: 982, endPoint y: 489, distance: 498.4
click at [982, 489] on div "We have spent the most time on the phylogenetic tree with them." at bounding box center [974, 485] width 403 height 29
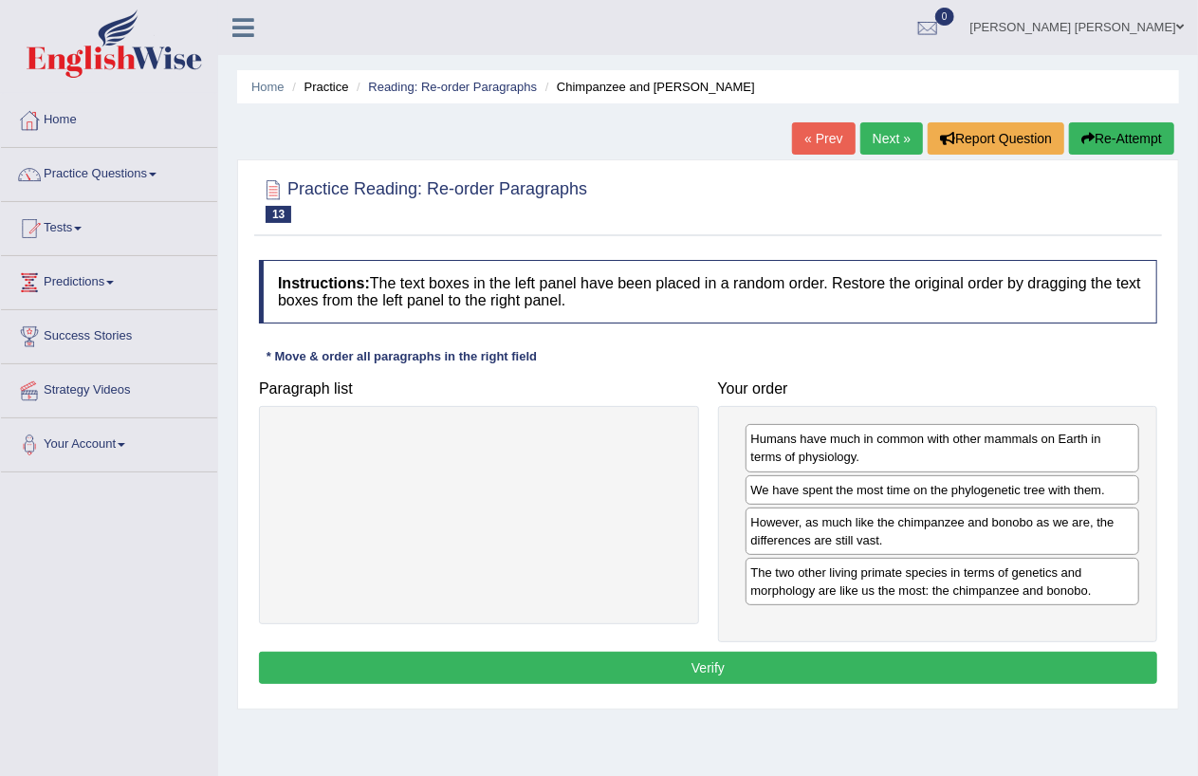
click at [668, 676] on button "Verify" at bounding box center [708, 668] width 898 height 32
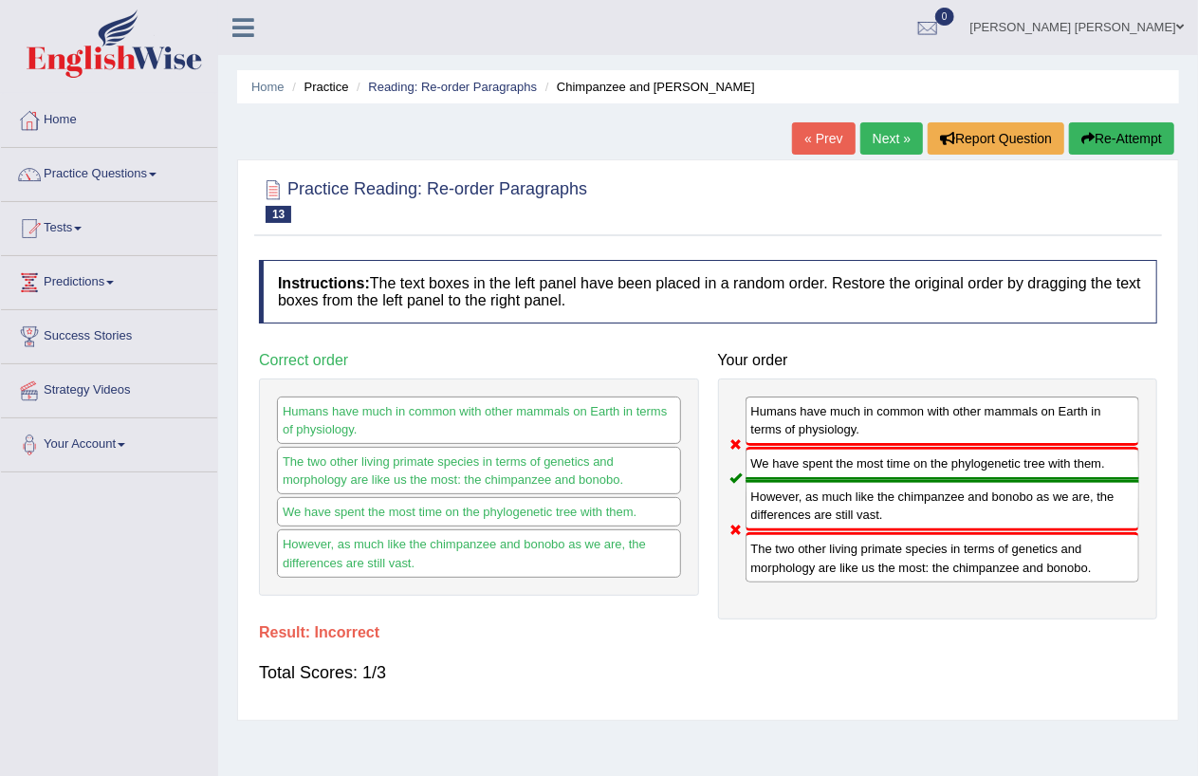
click at [895, 128] on link "Next »" at bounding box center [892, 138] width 63 height 32
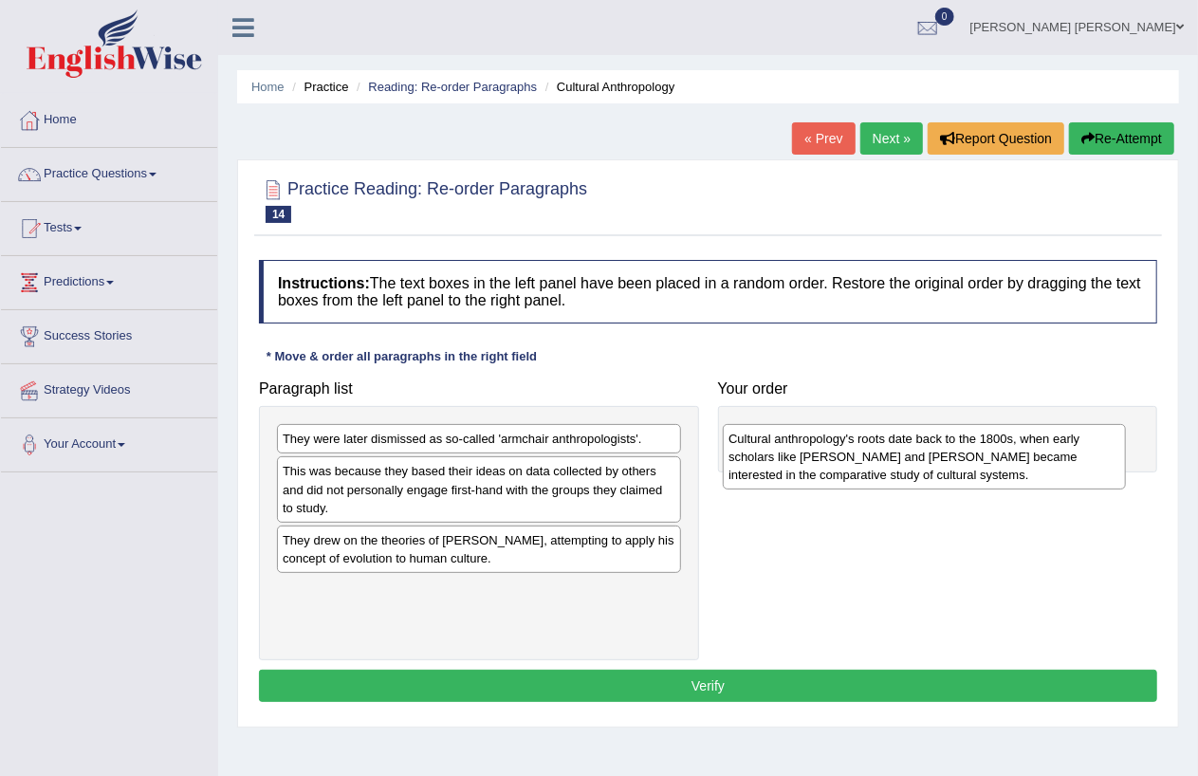
drag, startPoint x: 509, startPoint y: 493, endPoint x: 954, endPoint y: 460, distance: 447.1
click at [954, 460] on div "Cultural anthropology's roots date back to the 1800s, when early scholars like …" at bounding box center [924, 457] width 403 height 66
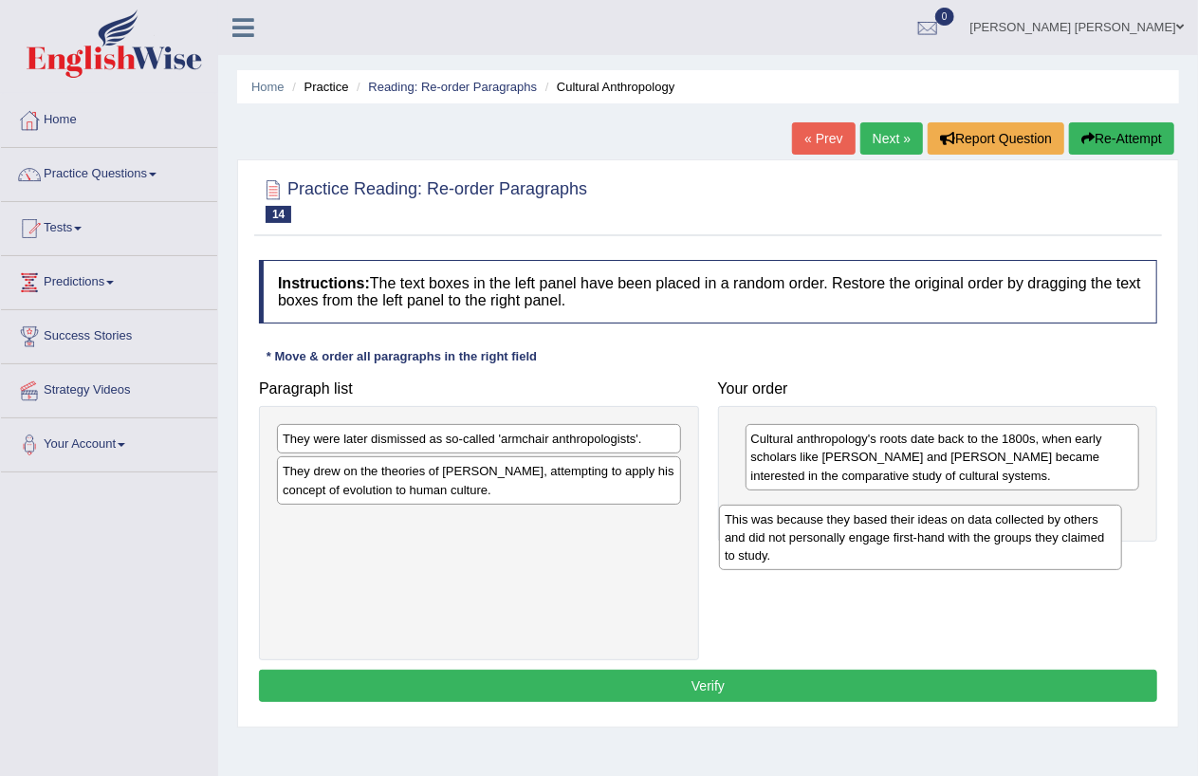
drag, startPoint x: 453, startPoint y: 507, endPoint x: 896, endPoint y: 554, distance: 444.7
click at [896, 554] on div "This was because they based their ideas on data collected by others and did not…" at bounding box center [920, 538] width 403 height 66
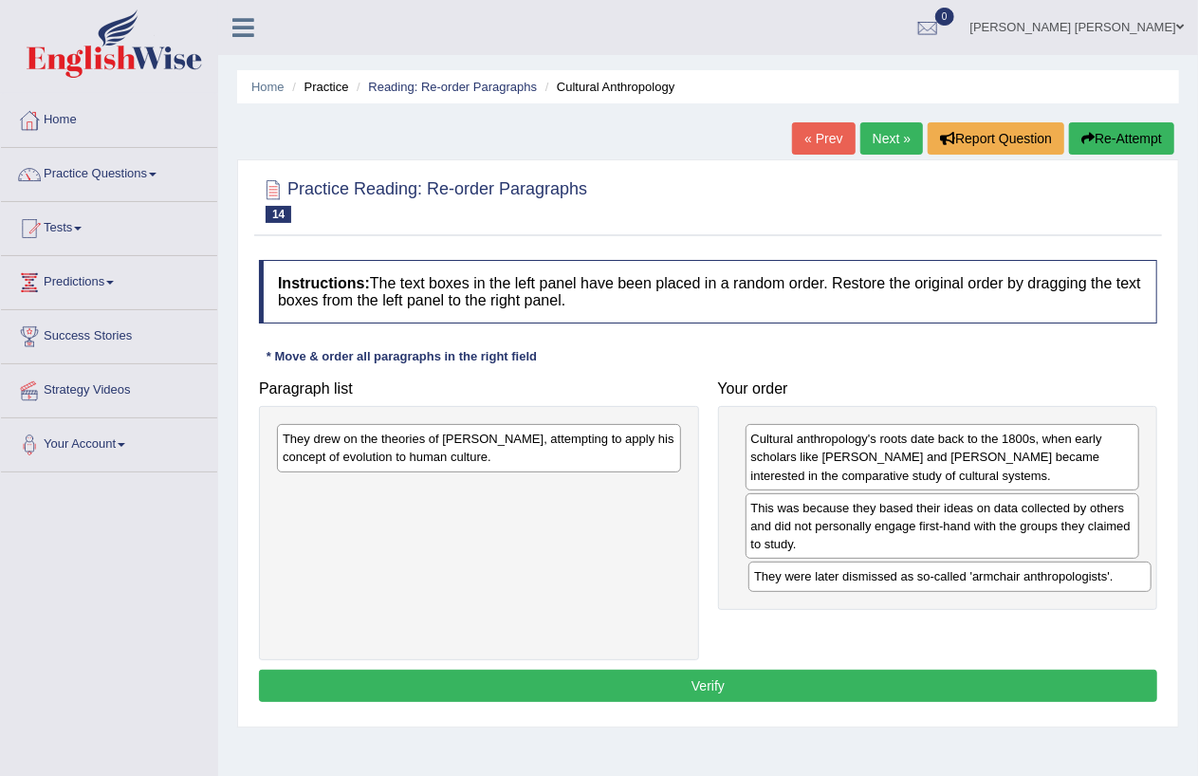
drag, startPoint x: 579, startPoint y: 438, endPoint x: 1053, endPoint y: 576, distance: 493.9
click at [1051, 576] on div "They were later dismissed as so-called 'armchair anthropologists'." at bounding box center [950, 576] width 403 height 29
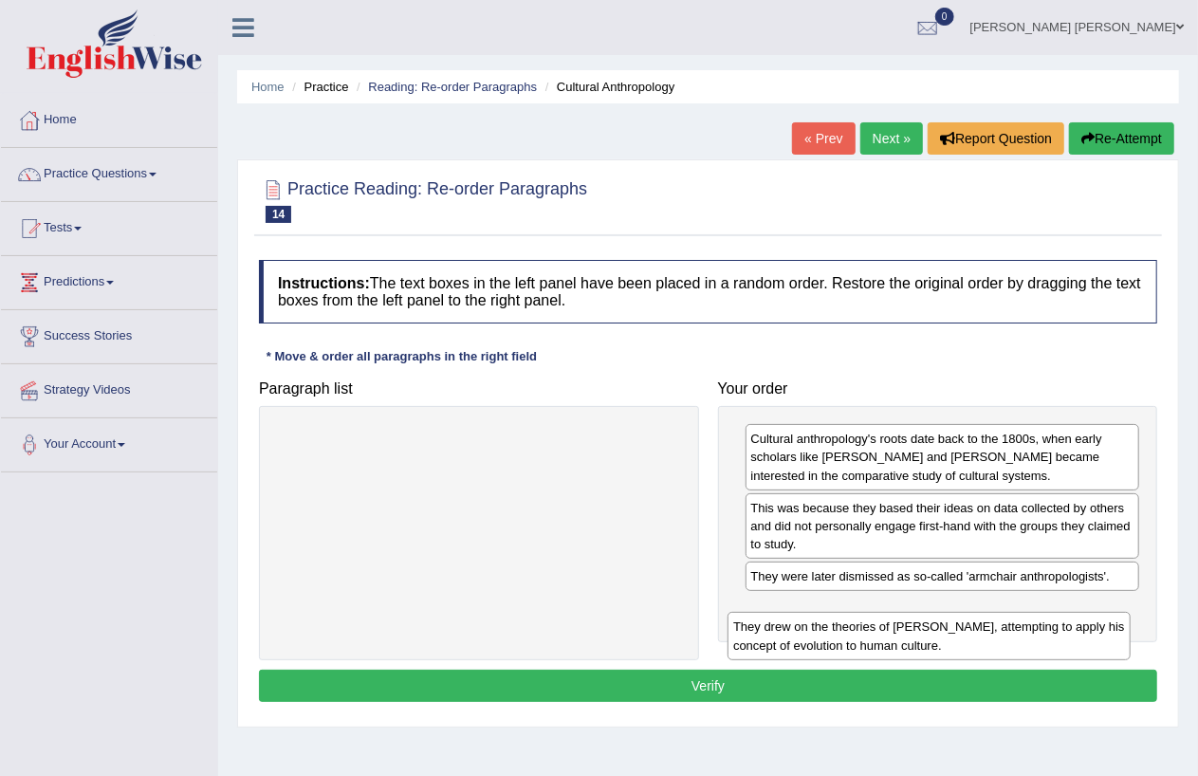
drag, startPoint x: 579, startPoint y: 443, endPoint x: 1029, endPoint y: 631, distance: 488.2
click at [1029, 631] on div "They drew on the theories of Charles Darwin, attempting to apply his concept of…" at bounding box center [929, 635] width 403 height 47
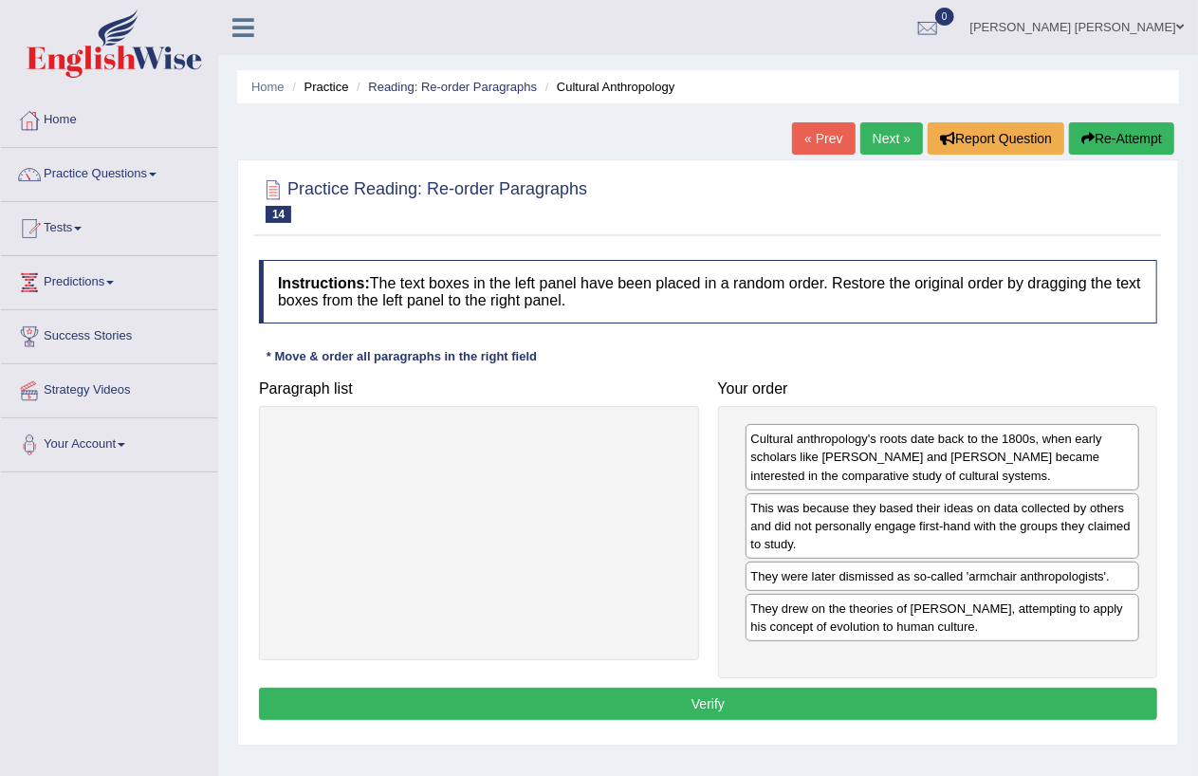
click at [697, 698] on button "Verify" at bounding box center [708, 704] width 898 height 32
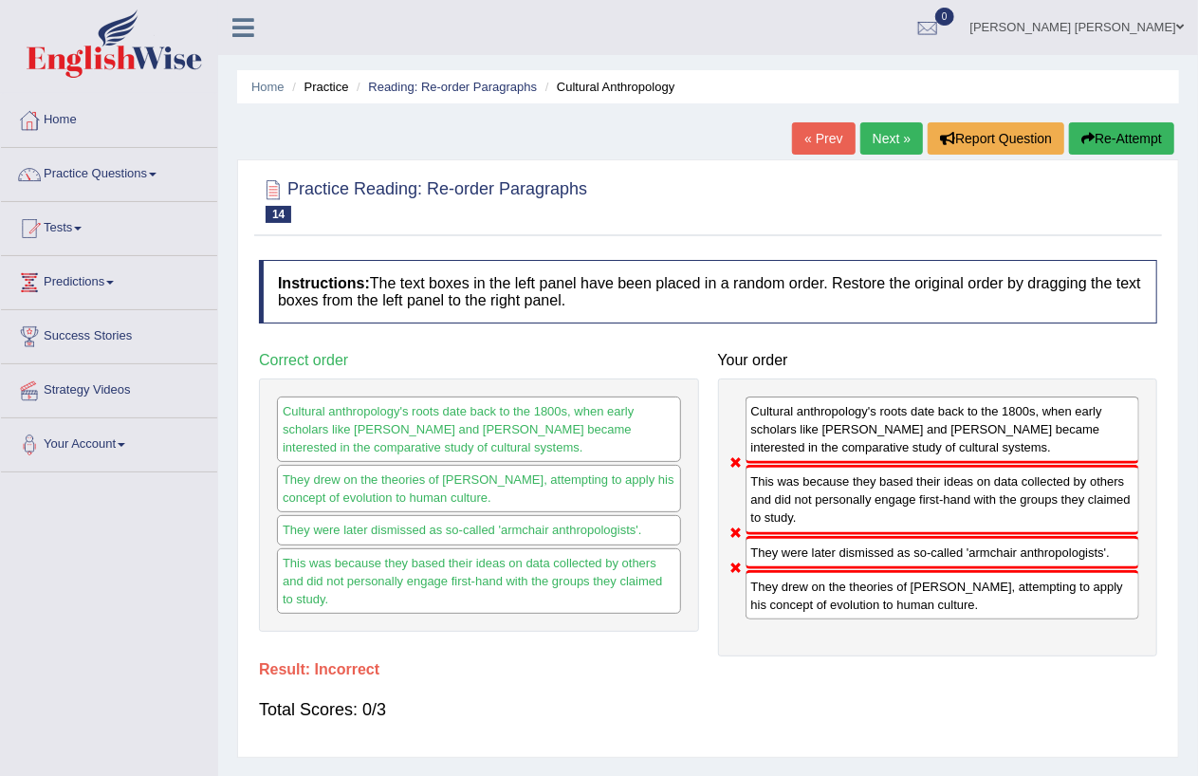
click at [873, 139] on link "Next »" at bounding box center [892, 138] width 63 height 32
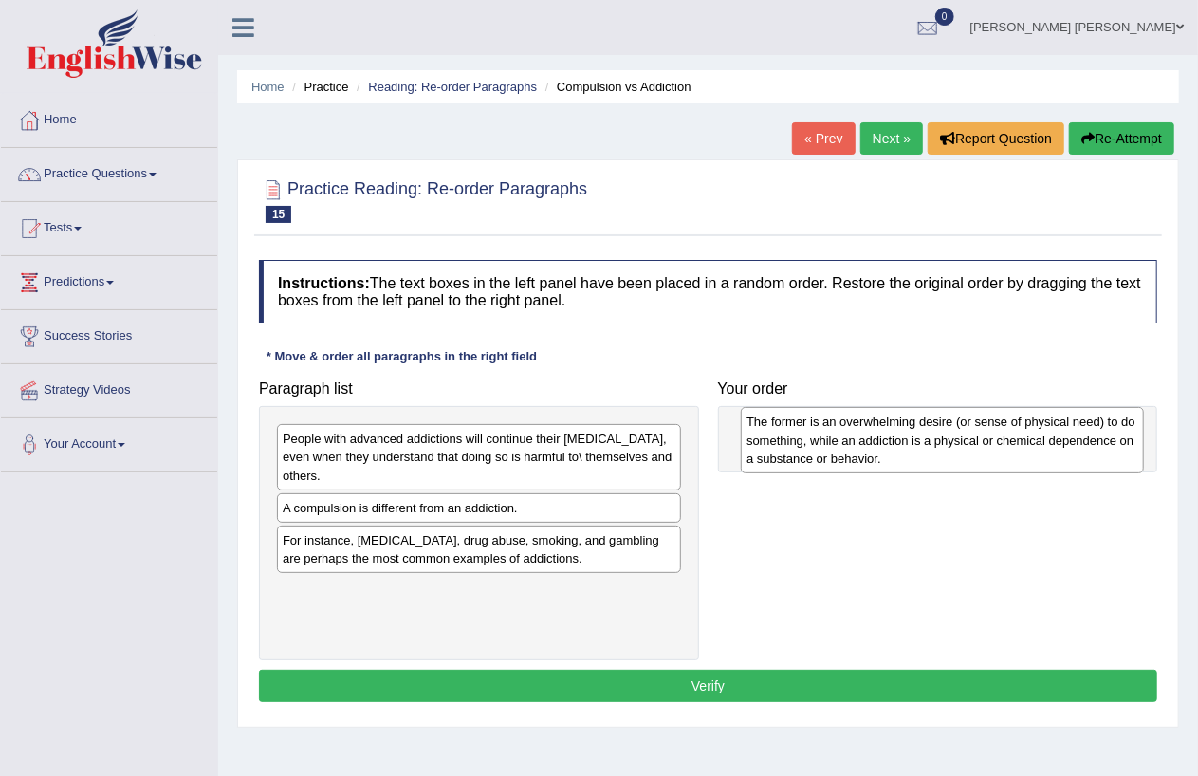
drag, startPoint x: 529, startPoint y: 470, endPoint x: 993, endPoint y: 453, distance: 464.2
click at [993, 453] on div "The former is an overwhelming desire (or sense of physical need) to do somethin…" at bounding box center [942, 440] width 403 height 66
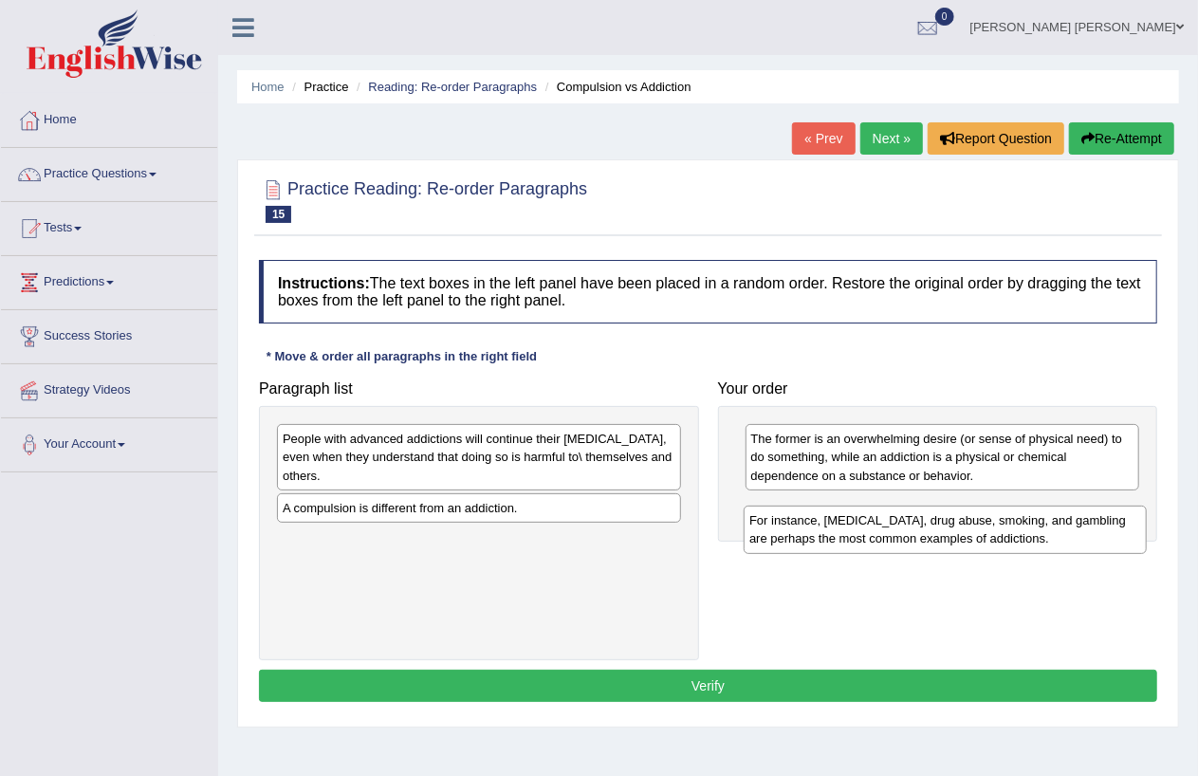
drag, startPoint x: 590, startPoint y: 552, endPoint x: 1058, endPoint y: 532, distance: 468.2
click at [1058, 532] on div "For instance, [MEDICAL_DATA], drug abuse, smoking, and gambling are perhaps the…" at bounding box center [945, 529] width 403 height 47
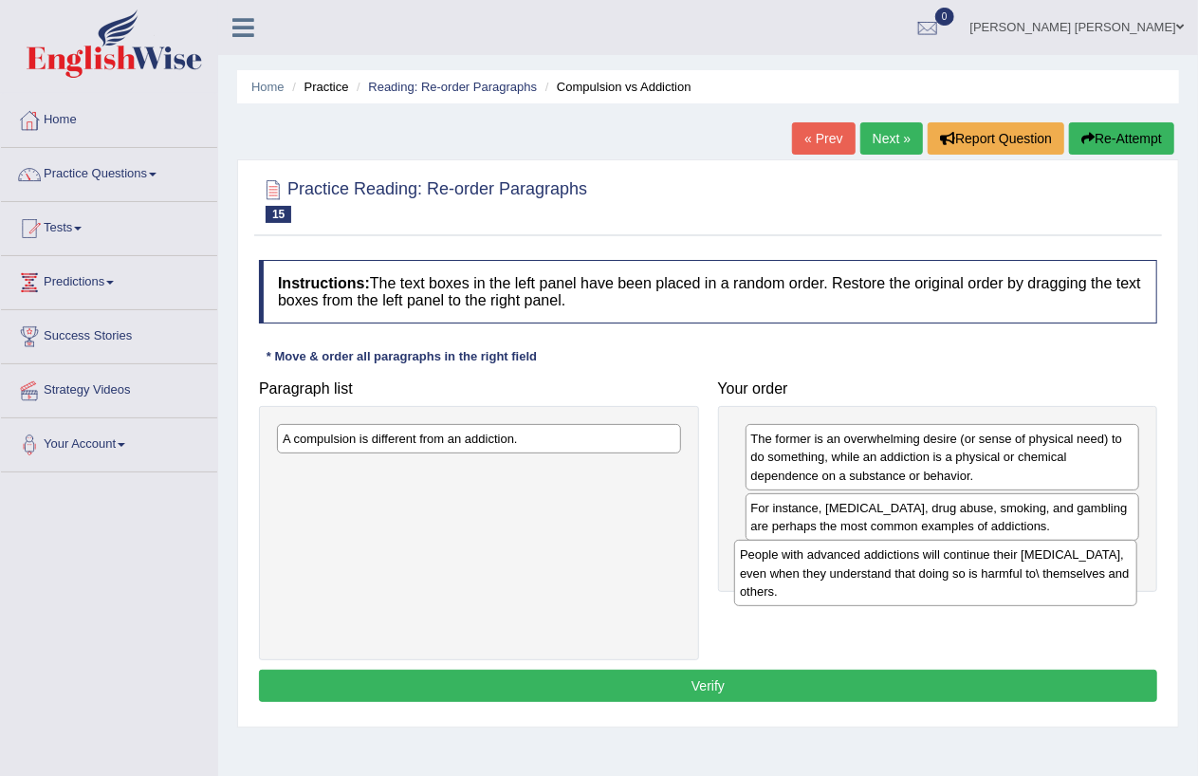
drag, startPoint x: 542, startPoint y: 479, endPoint x: 999, endPoint y: 595, distance: 471.7
click at [999, 595] on div "People with advanced addictions will continue their addictive behavior, even wh…" at bounding box center [935, 573] width 403 height 66
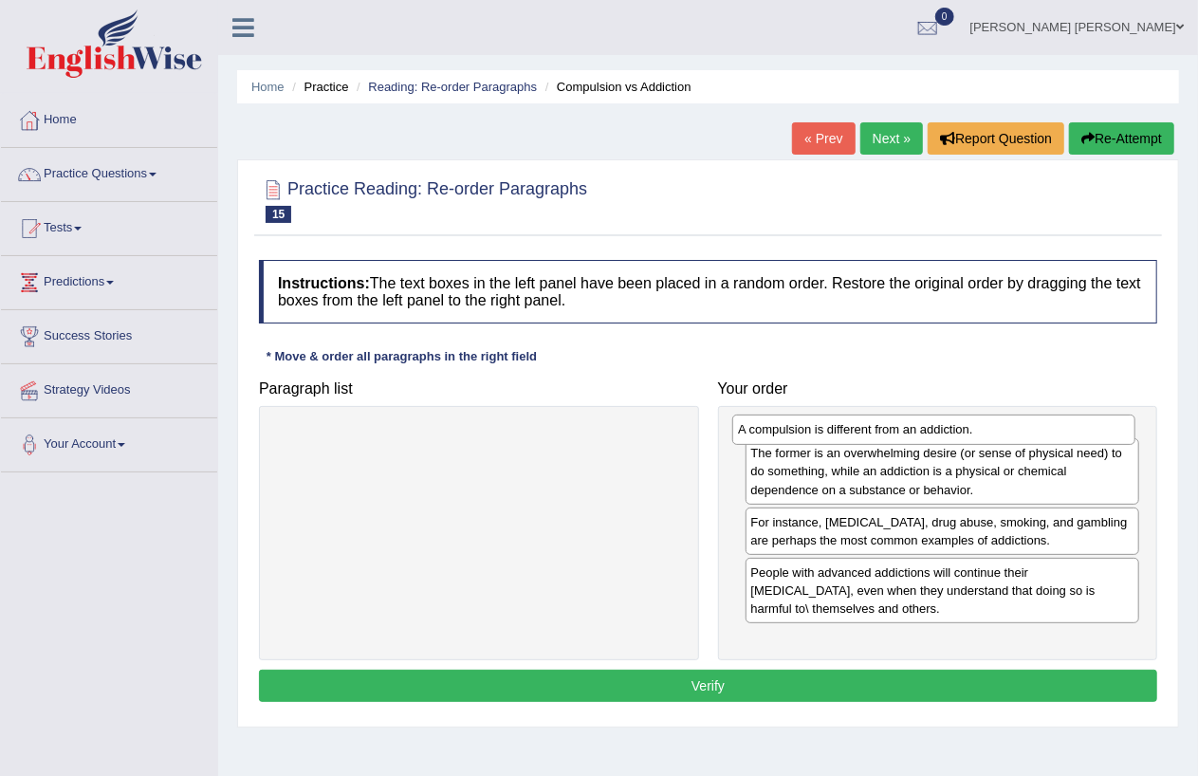
drag, startPoint x: 534, startPoint y: 441, endPoint x: 990, endPoint y: 432, distance: 455.5
click at [990, 432] on div "A compulsion is different from an addiction." at bounding box center [933, 429] width 403 height 29
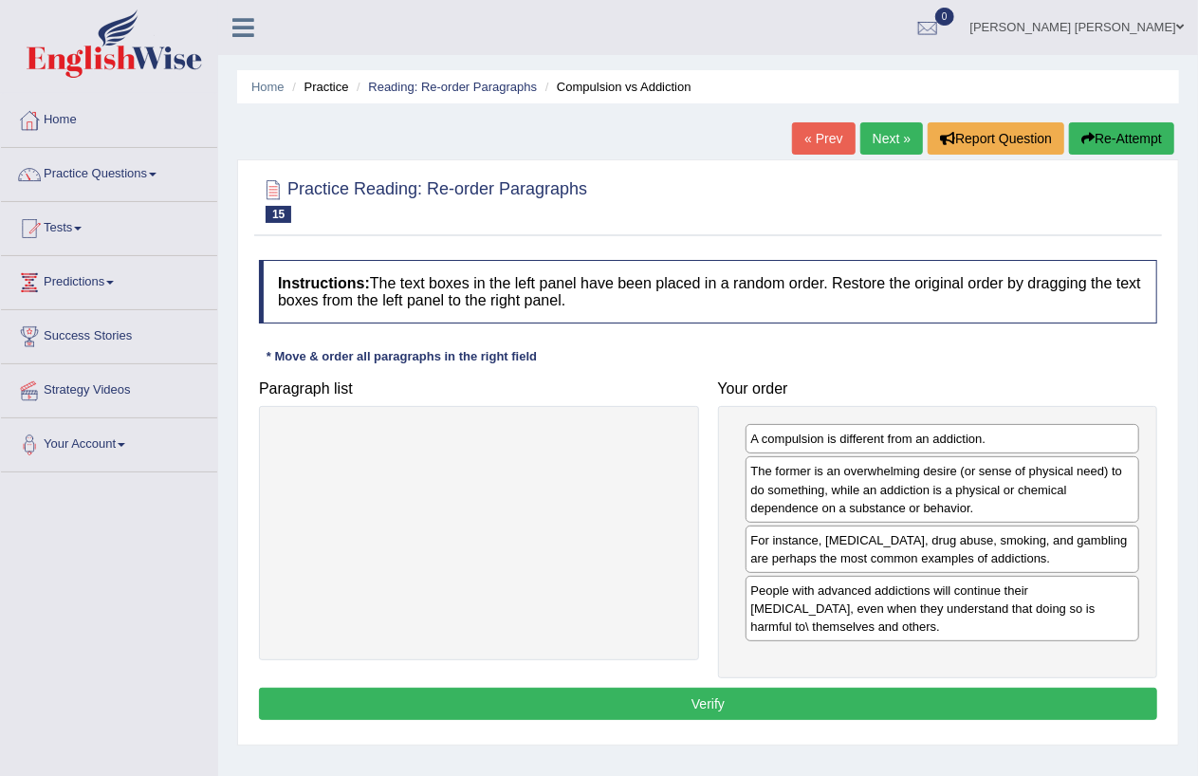
click at [679, 697] on button "Verify" at bounding box center [708, 704] width 898 height 32
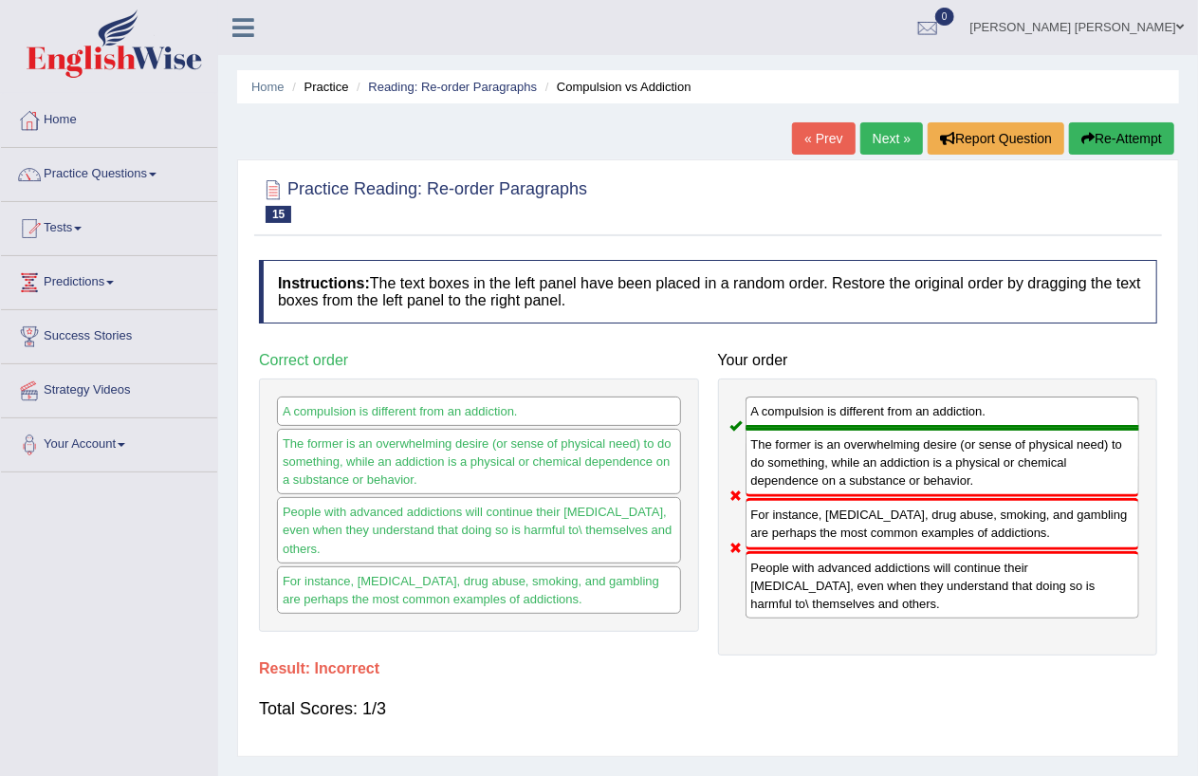
click at [877, 137] on link "Next »" at bounding box center [892, 138] width 63 height 32
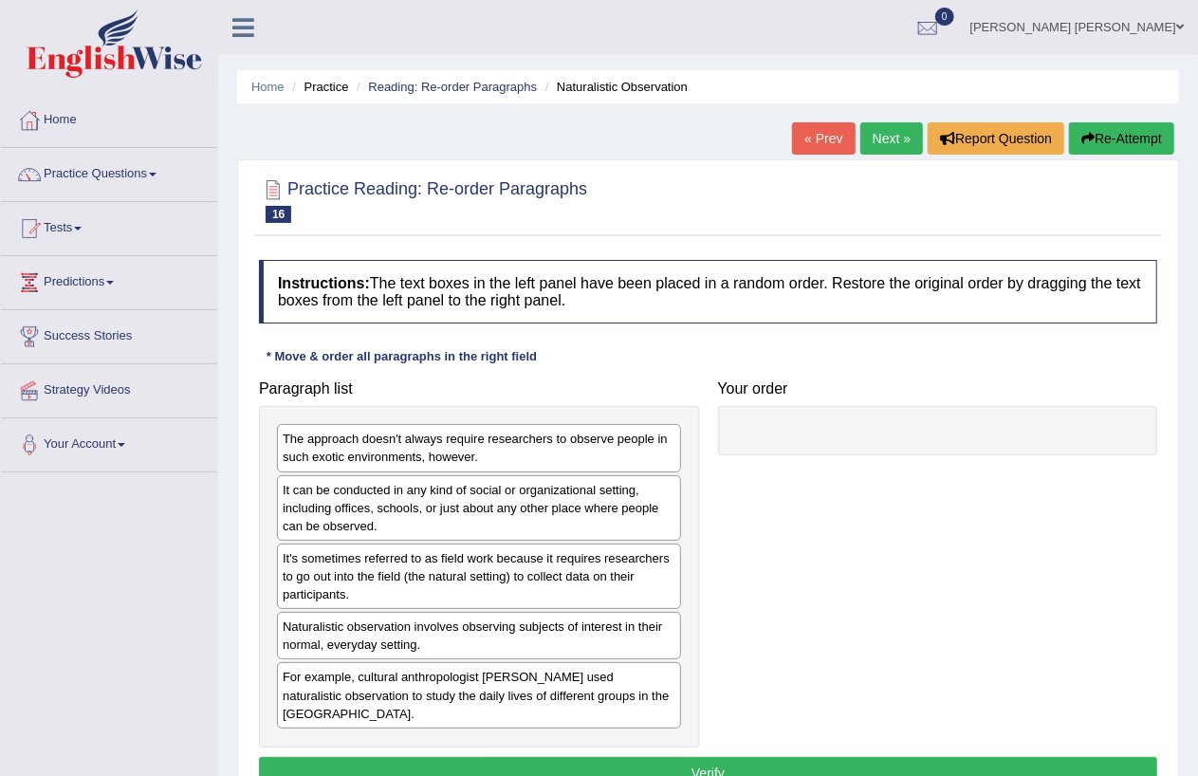
scroll to position [219, 0]
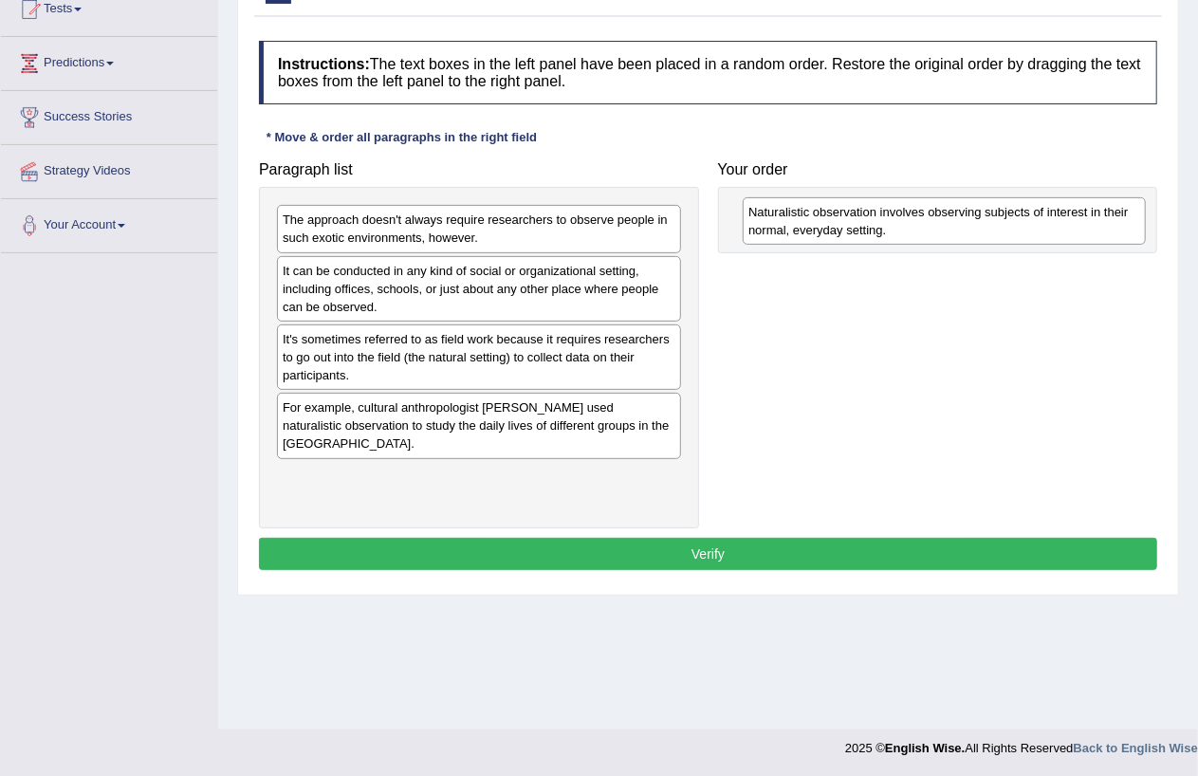
drag, startPoint x: 443, startPoint y: 421, endPoint x: 909, endPoint y: 225, distance: 505.5
click at [909, 225] on div "Naturalistic observation involves observing subjects of interest in their norma…" at bounding box center [944, 220] width 403 height 47
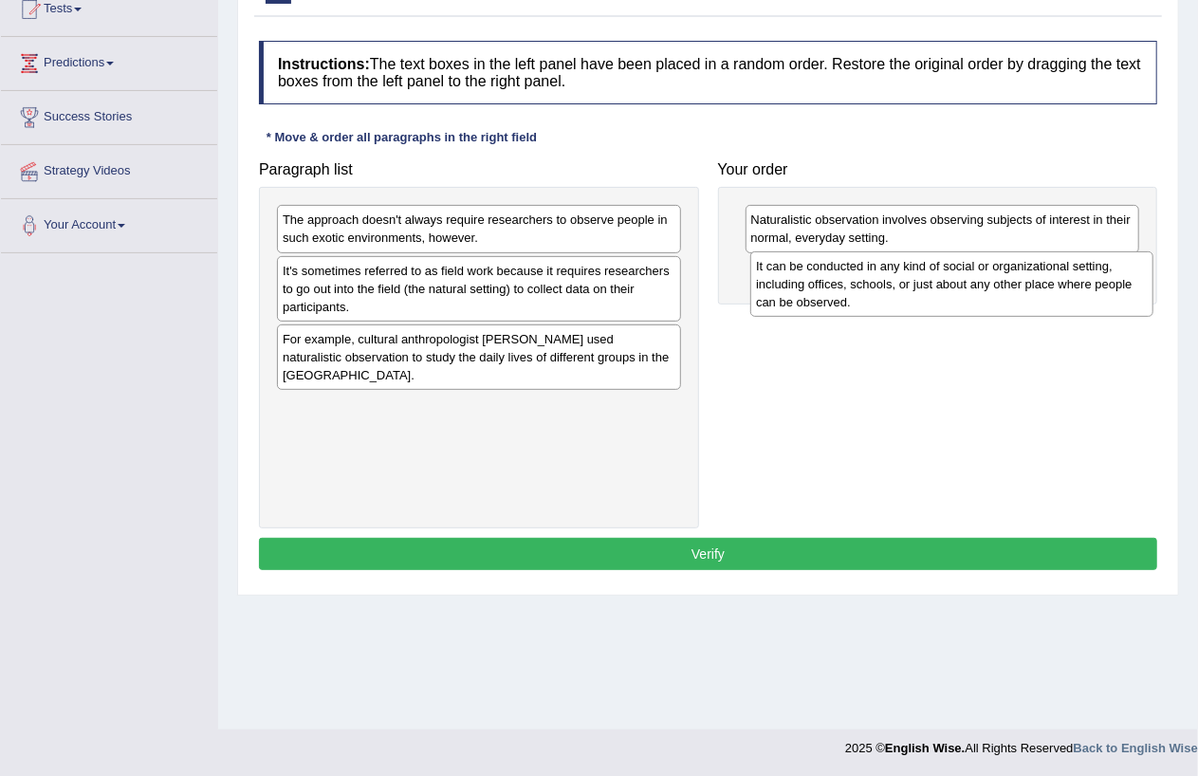
drag, startPoint x: 429, startPoint y: 304, endPoint x: 902, endPoint y: 299, distance: 473.4
click at [902, 299] on div "It can be conducted in any kind of social or organizational setting, including …" at bounding box center [951, 284] width 403 height 66
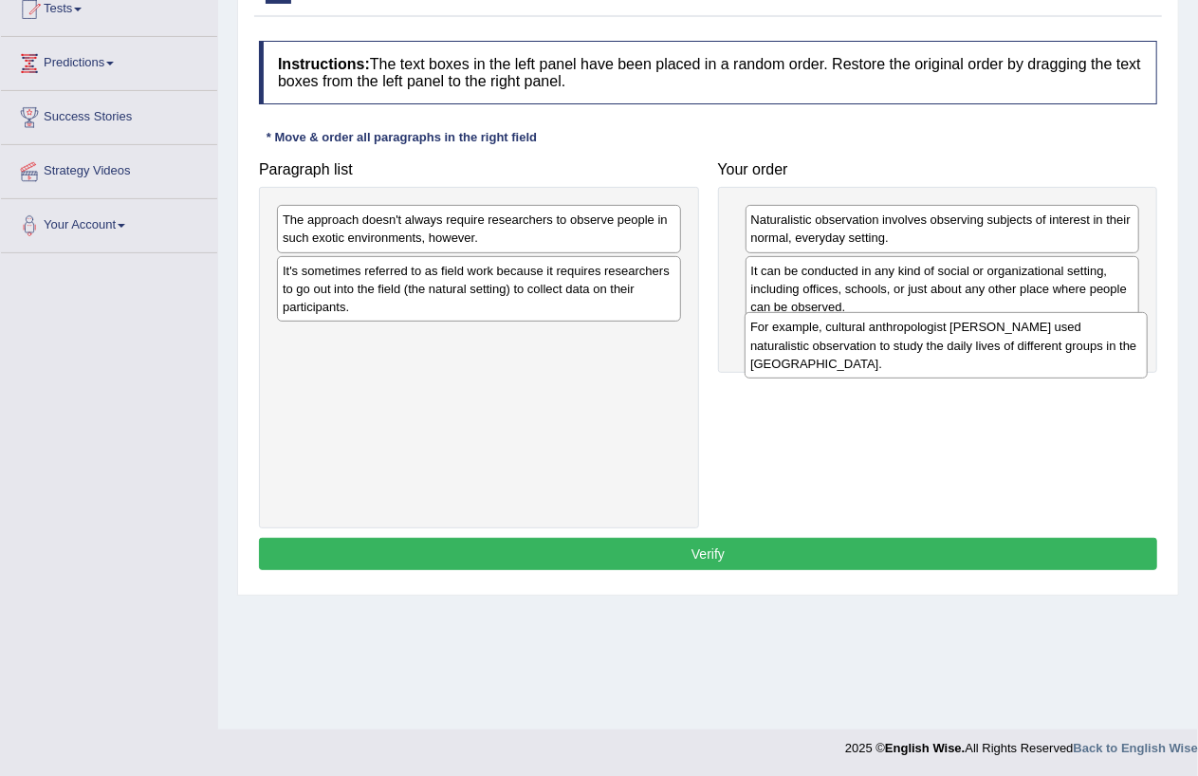
drag, startPoint x: 409, startPoint y: 372, endPoint x: 877, endPoint y: 359, distance: 467.9
click at [877, 359] on div "For example, cultural anthropologist [PERSON_NAME] used naturalistic observatio…" at bounding box center [946, 345] width 403 height 66
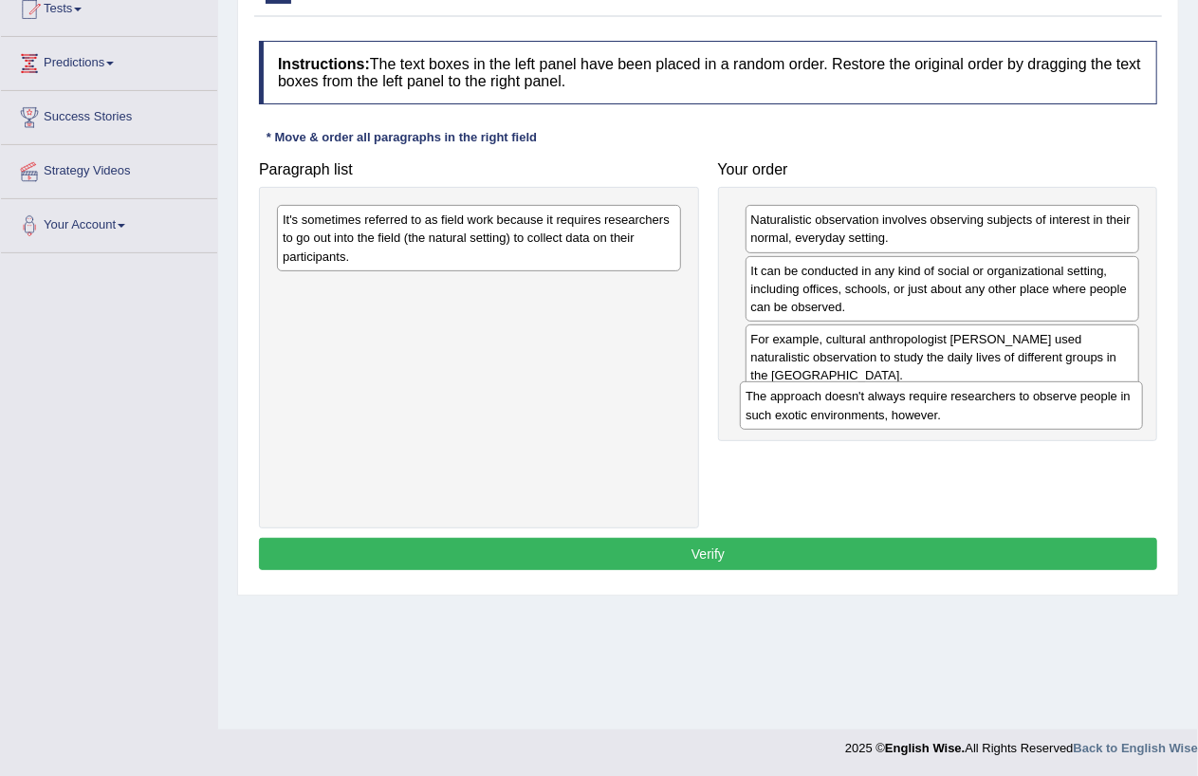
drag, startPoint x: 509, startPoint y: 232, endPoint x: 972, endPoint y: 409, distance: 495.5
click at [972, 409] on div "The approach doesn't always require researchers to observe people in such exoti…" at bounding box center [941, 404] width 403 height 47
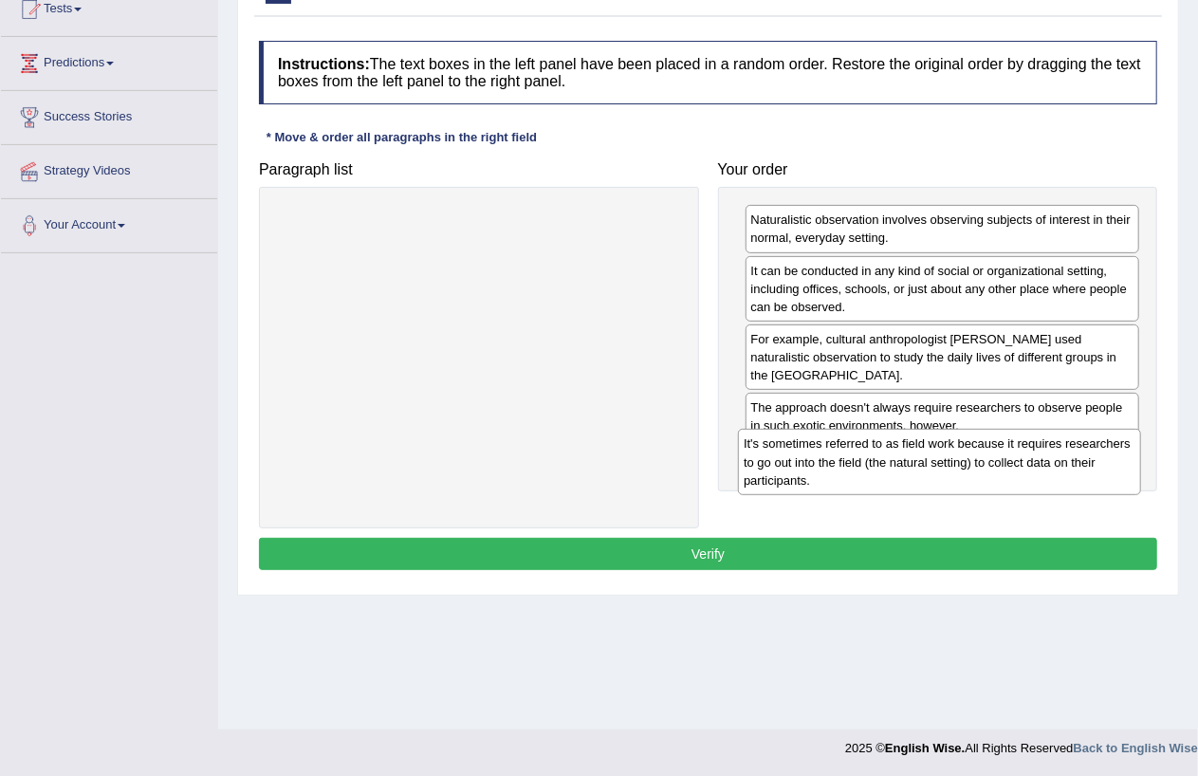
drag, startPoint x: 541, startPoint y: 245, endPoint x: 1002, endPoint y: 470, distance: 513.0
click at [1002, 470] on div "It's sometimes referred to as field work because it requires researchers to go …" at bounding box center [939, 462] width 403 height 66
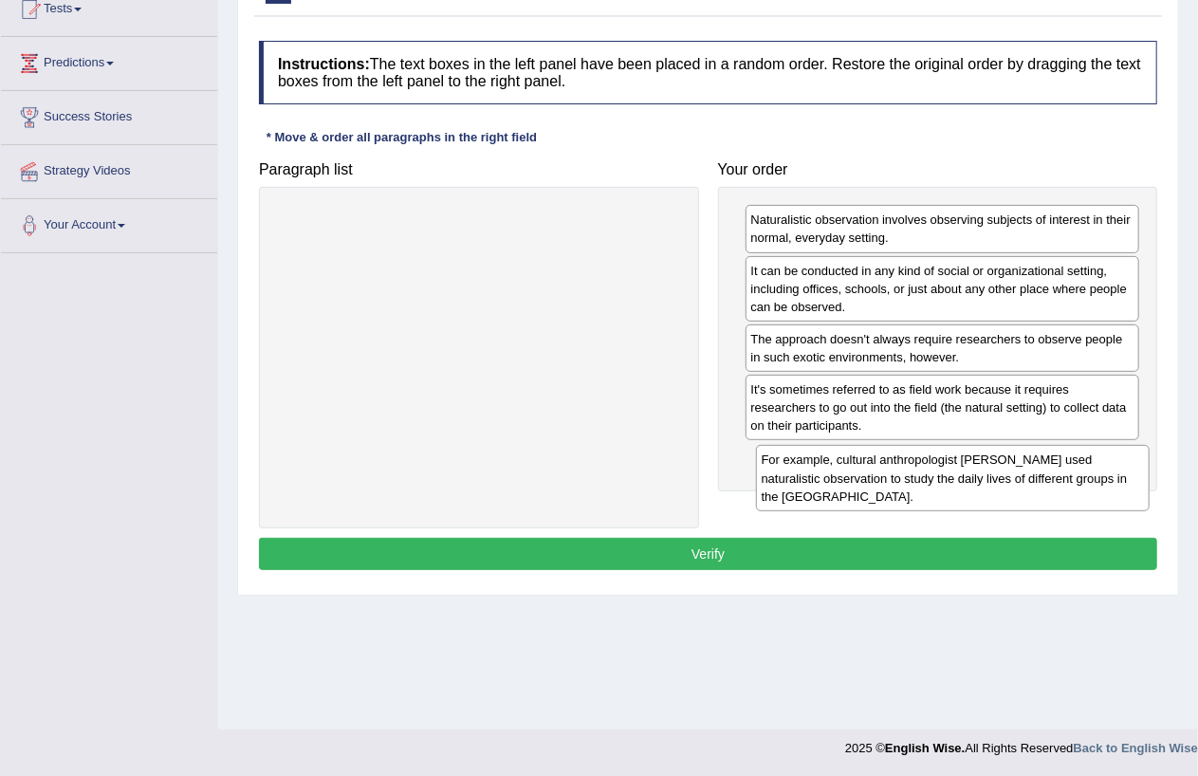
drag, startPoint x: 991, startPoint y: 356, endPoint x: 1002, endPoint y: 476, distance: 120.9
click at [1002, 476] on div "For example, cultural anthropologist Margaret Mead used naturalistic observatio…" at bounding box center [953, 478] width 394 height 66
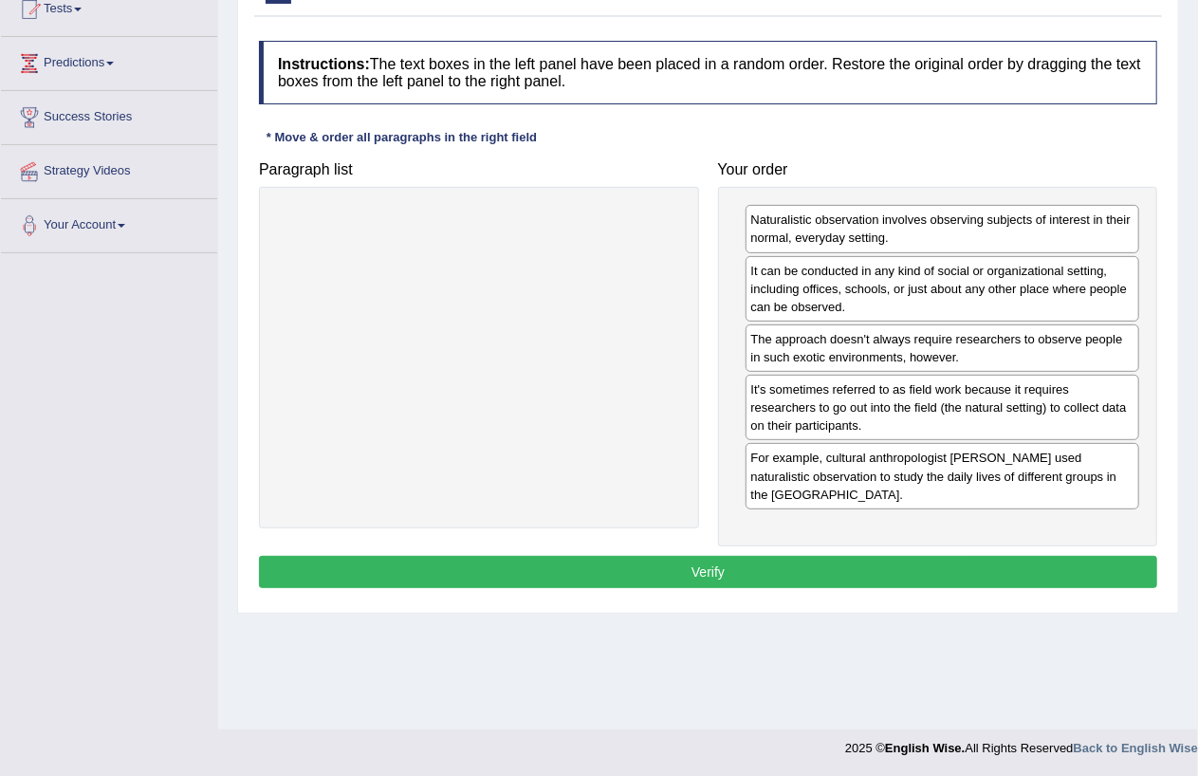
click at [731, 566] on button "Verify" at bounding box center [708, 572] width 898 height 32
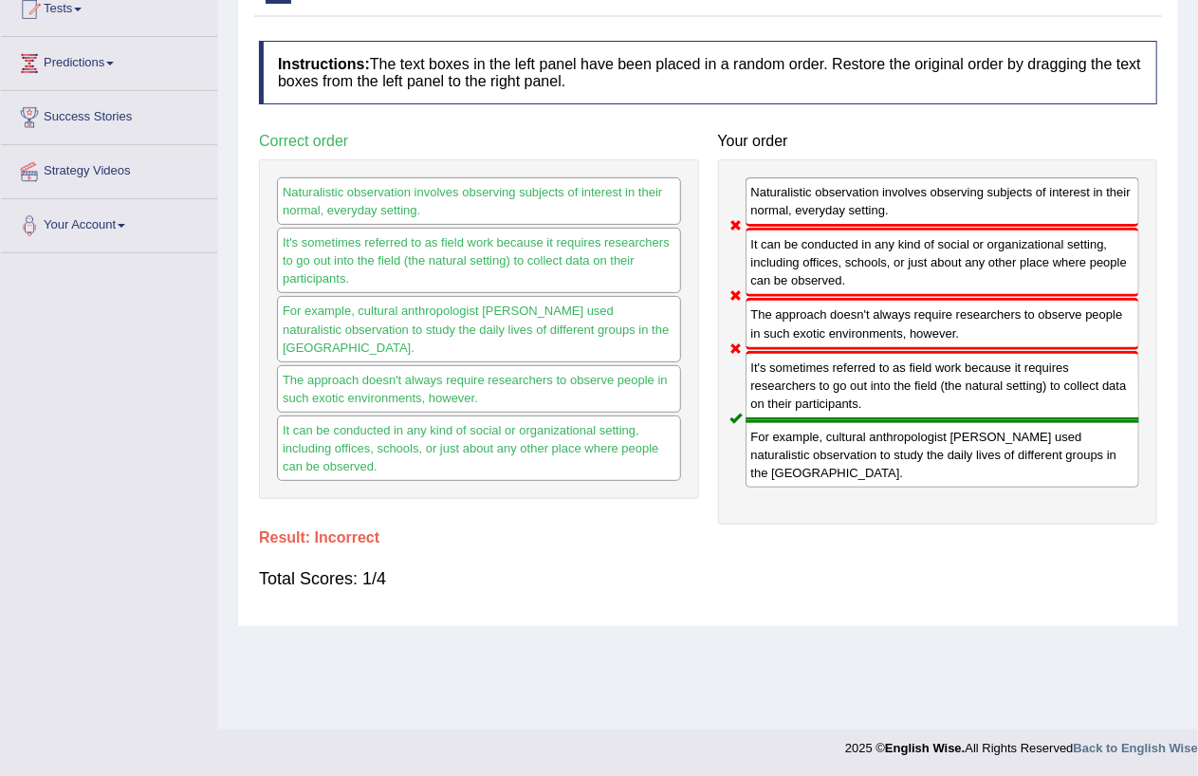
scroll to position [0, 0]
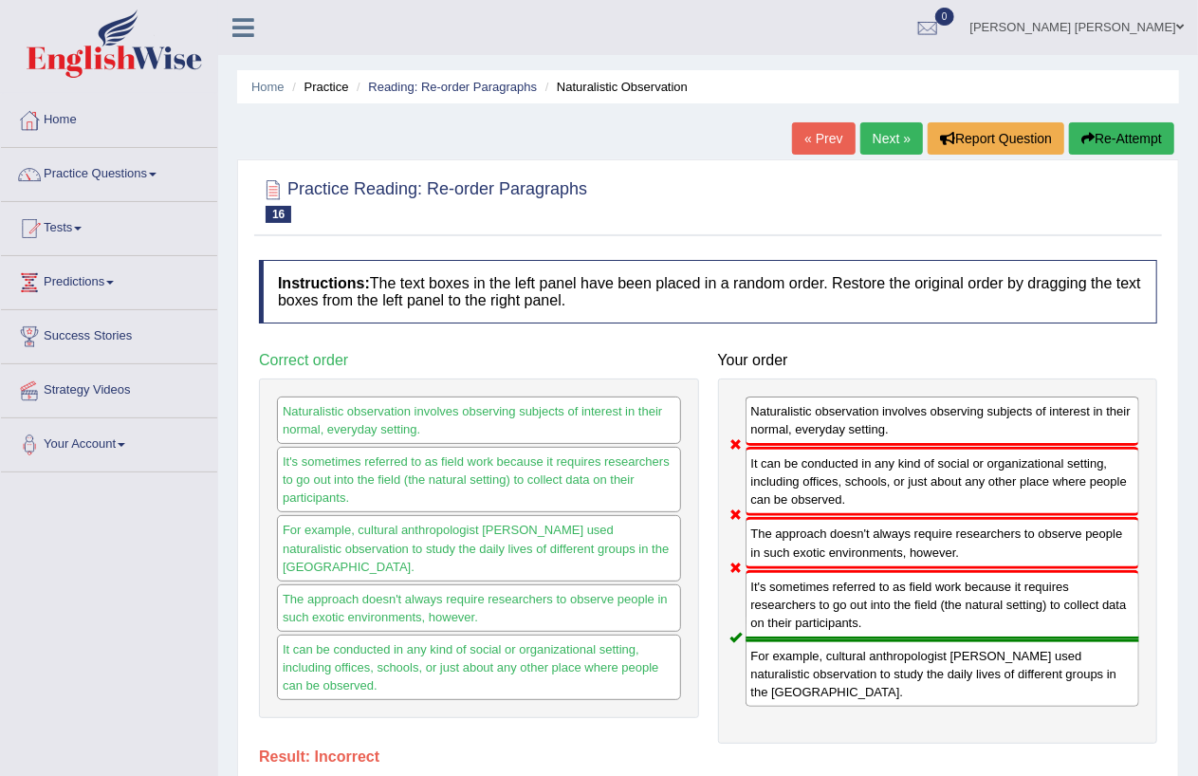
click at [890, 130] on link "Next »" at bounding box center [892, 138] width 63 height 32
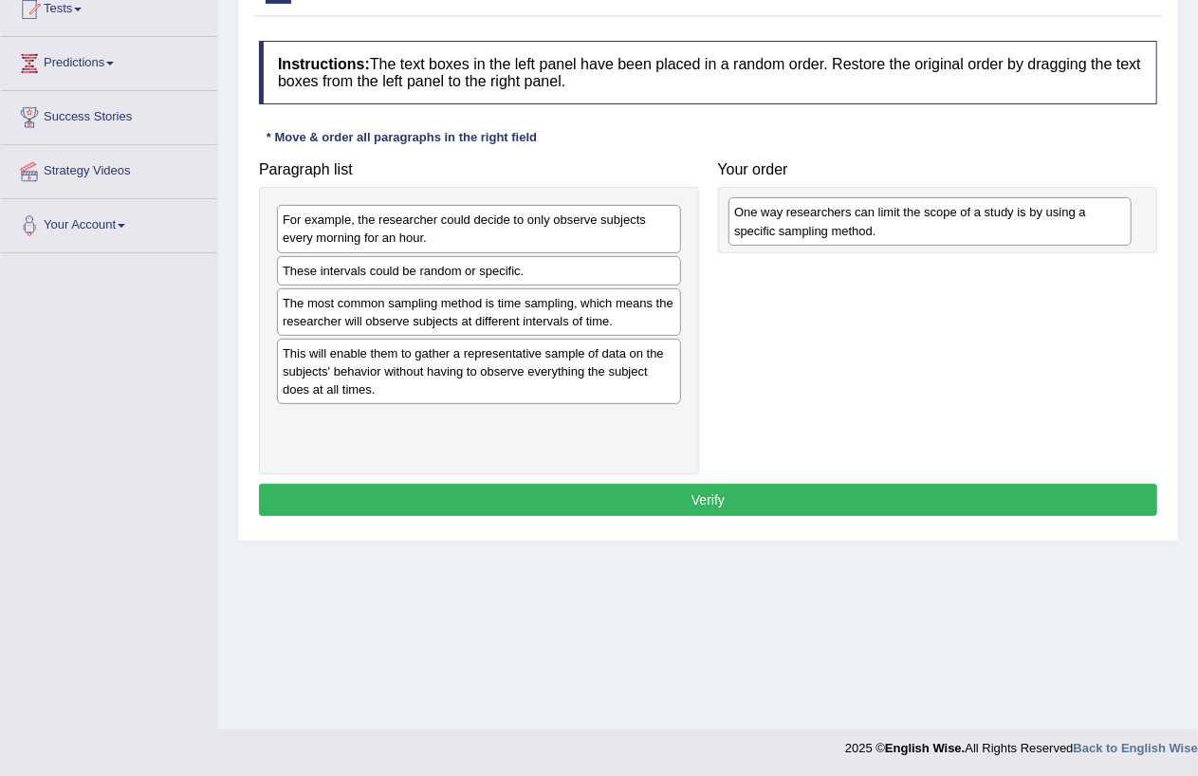
drag, startPoint x: 386, startPoint y: 230, endPoint x: 838, endPoint y: 222, distance: 451.7
click at [838, 222] on div "One way researchers can limit the scope of a study is by using a specific sampl…" at bounding box center [930, 220] width 403 height 47
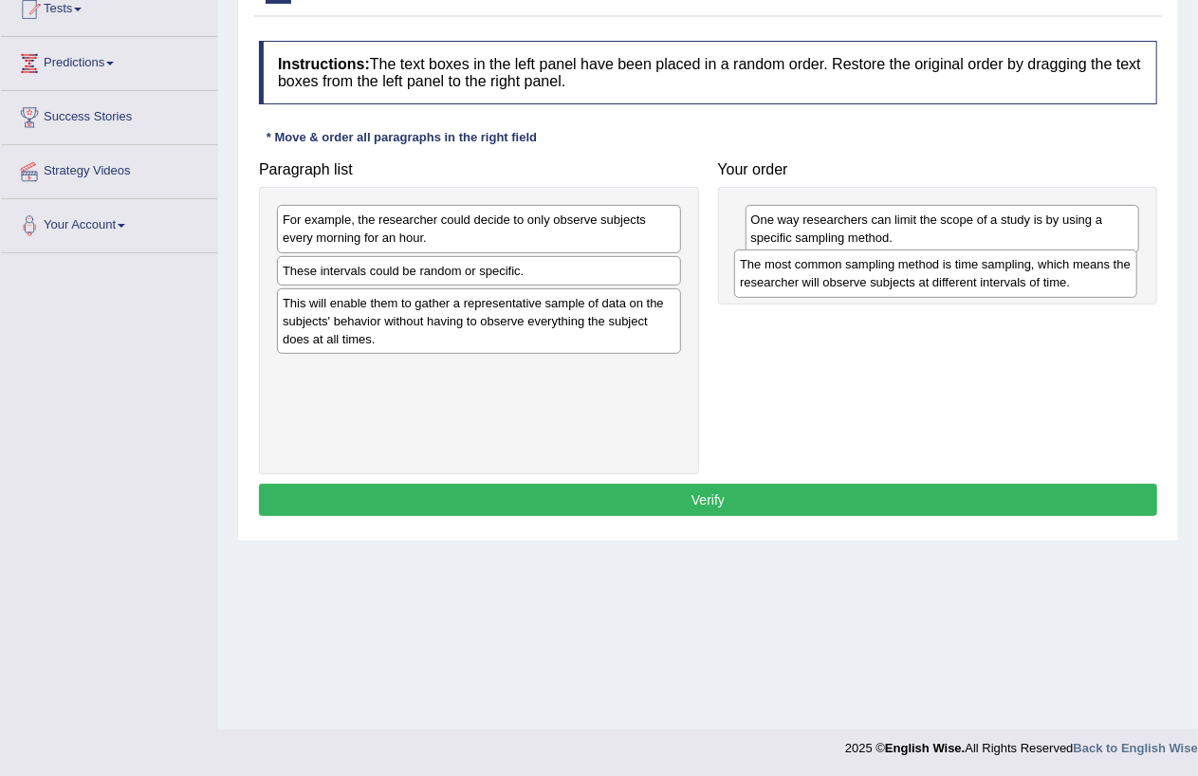
drag, startPoint x: 475, startPoint y: 313, endPoint x: 933, endPoint y: 273, distance: 459.0
click at [933, 273] on div "The most common sampling method is time sampling, which means the researcher wi…" at bounding box center [935, 273] width 403 height 47
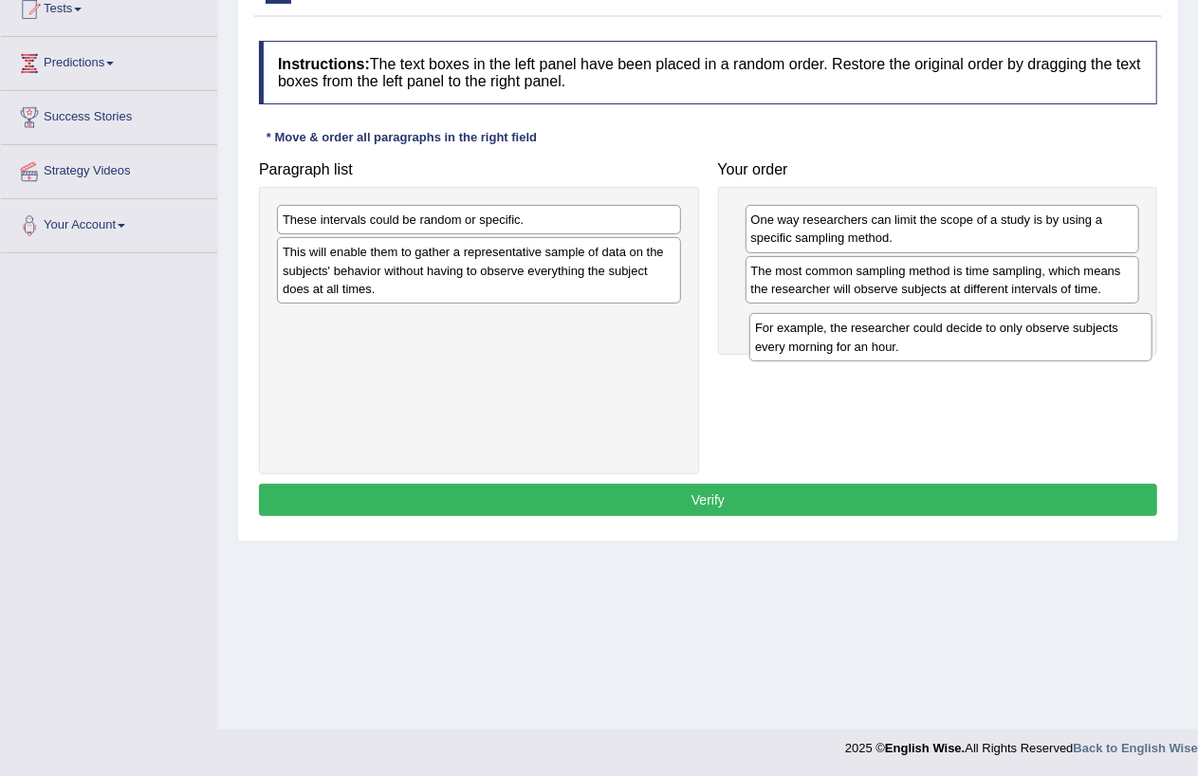
drag, startPoint x: 510, startPoint y: 231, endPoint x: 983, endPoint y: 339, distance: 484.7
click at [983, 339] on div "For example, the researcher could decide to only observe subjects every morning…" at bounding box center [951, 336] width 403 height 47
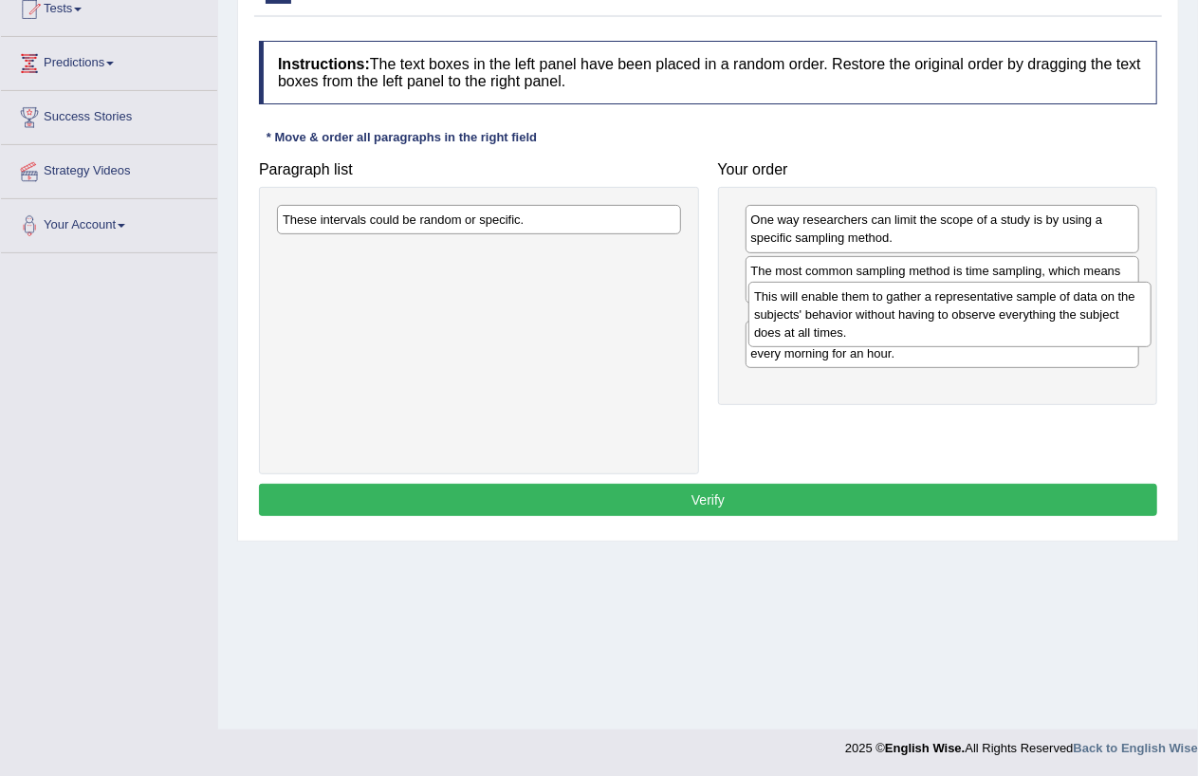
drag, startPoint x: 504, startPoint y: 285, endPoint x: 975, endPoint y: 328, distance: 473.5
click at [975, 328] on div "This will enable them to gather a representative sample of data on the subjects…" at bounding box center [950, 315] width 403 height 66
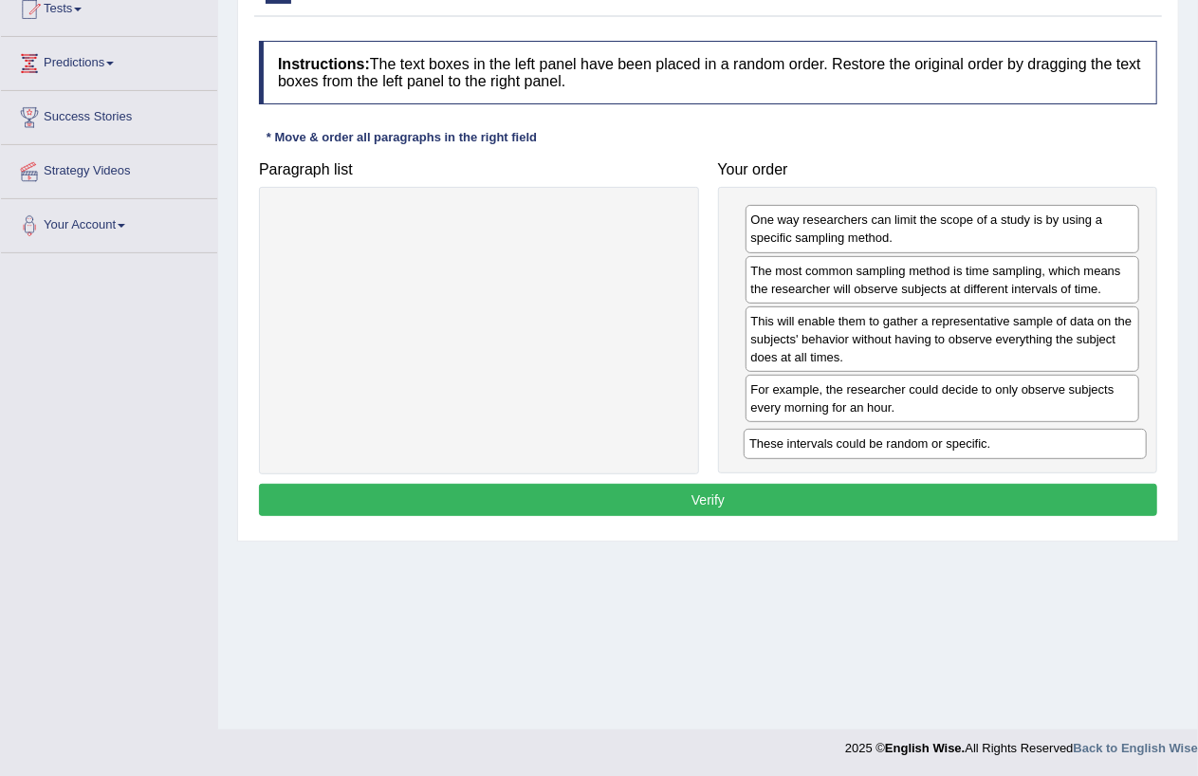
drag, startPoint x: 510, startPoint y: 218, endPoint x: 977, endPoint y: 442, distance: 517.7
click at [977, 442] on div "These intervals could be random or specific." at bounding box center [945, 443] width 403 height 29
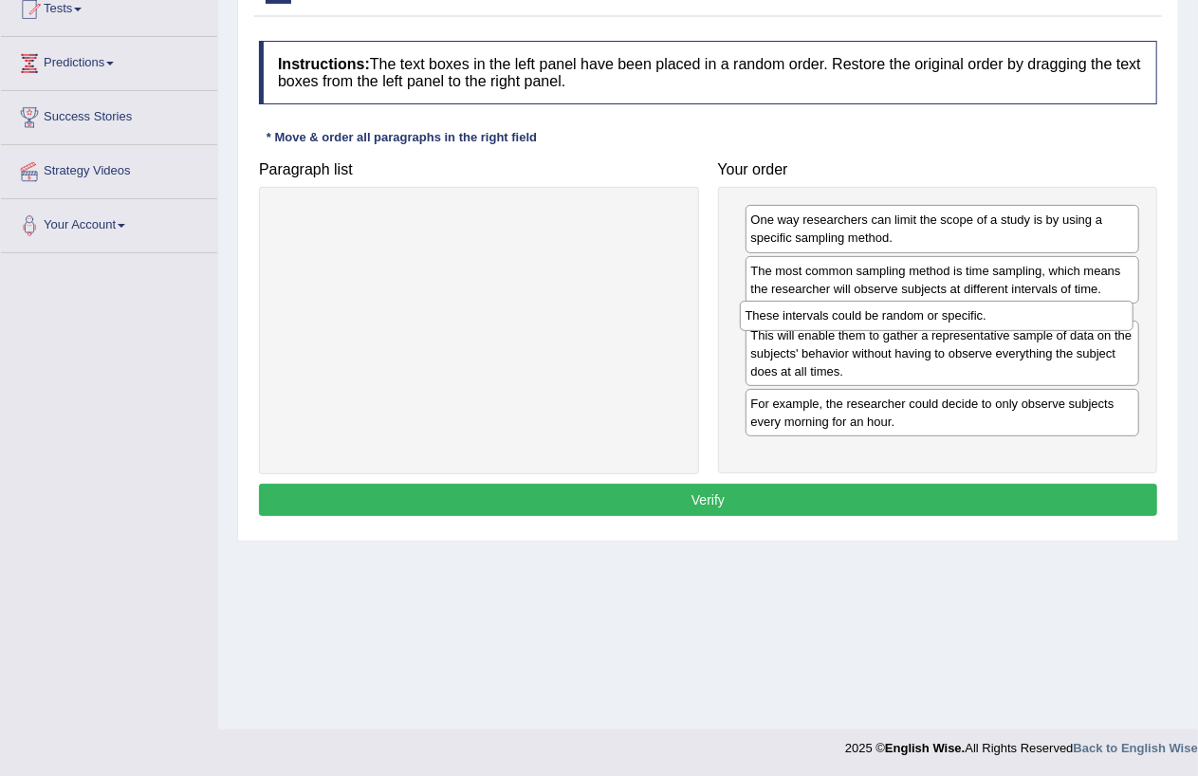
drag, startPoint x: 984, startPoint y: 443, endPoint x: 978, endPoint y: 318, distance: 125.4
click at [978, 318] on div "These intervals could be random or specific." at bounding box center [937, 315] width 394 height 29
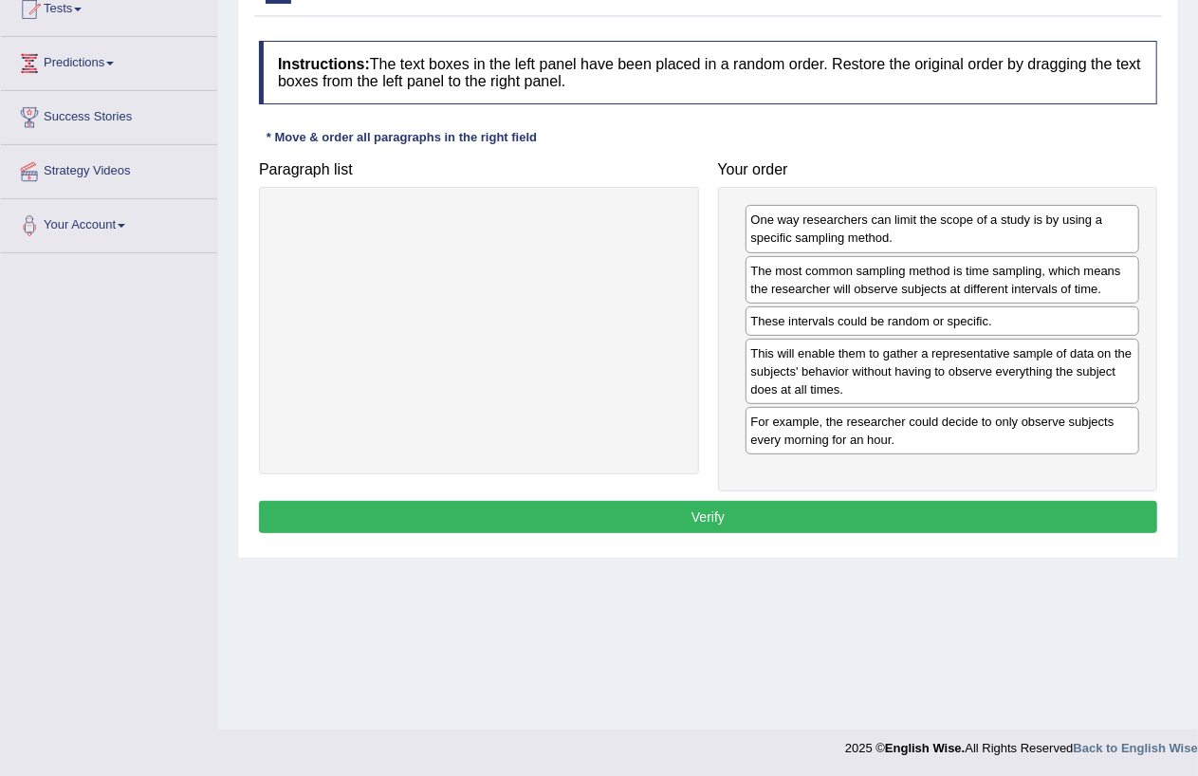
click at [731, 518] on button "Verify" at bounding box center [708, 517] width 898 height 32
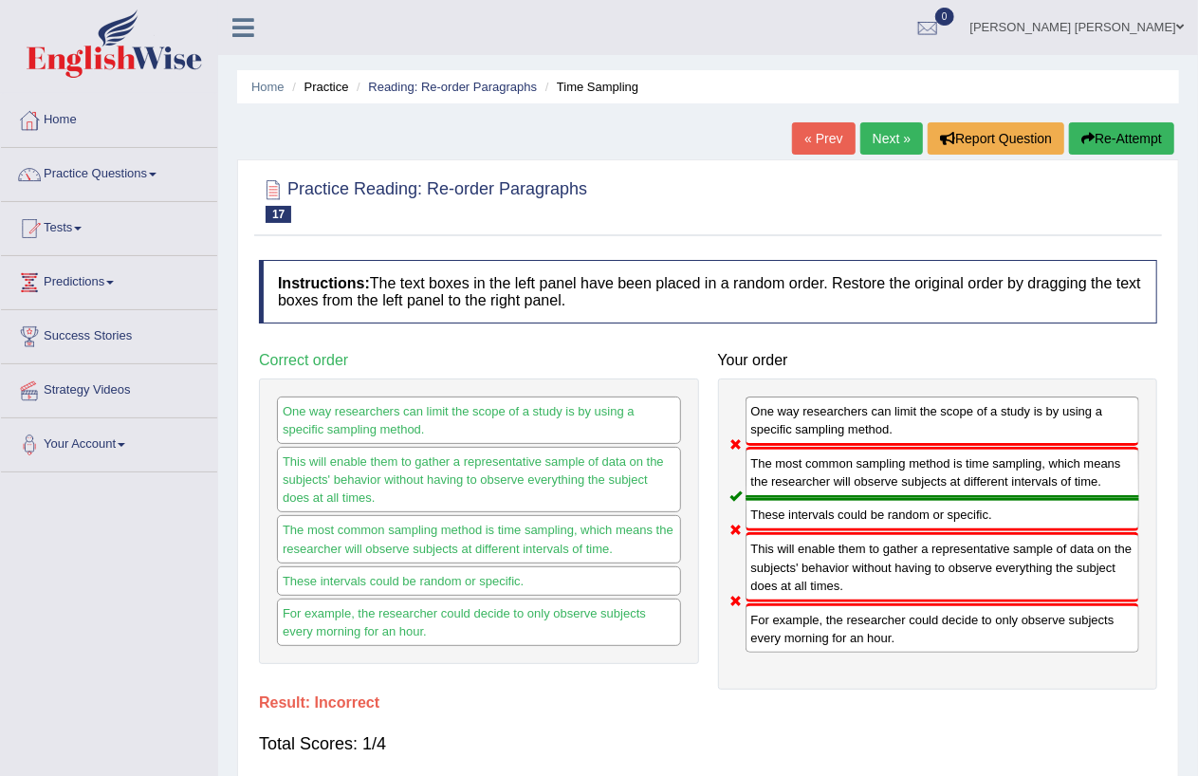
click at [882, 125] on link "Next »" at bounding box center [892, 138] width 63 height 32
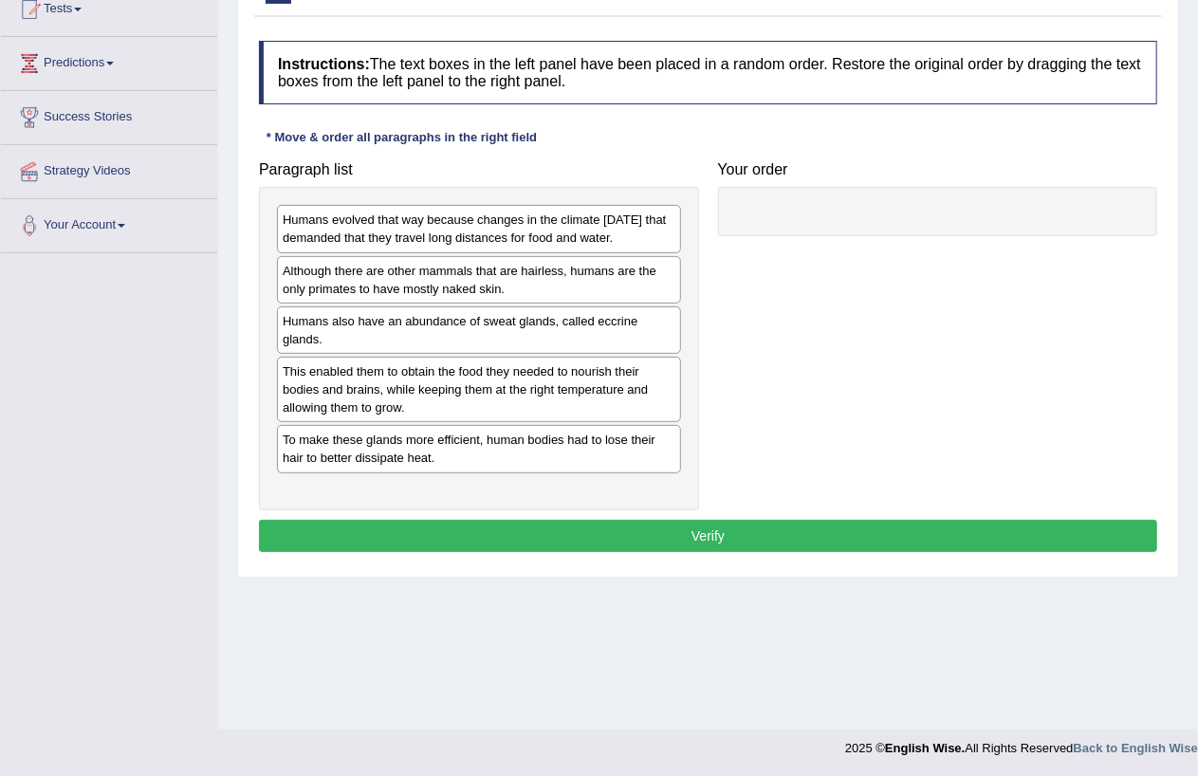
scroll to position [219, 0]
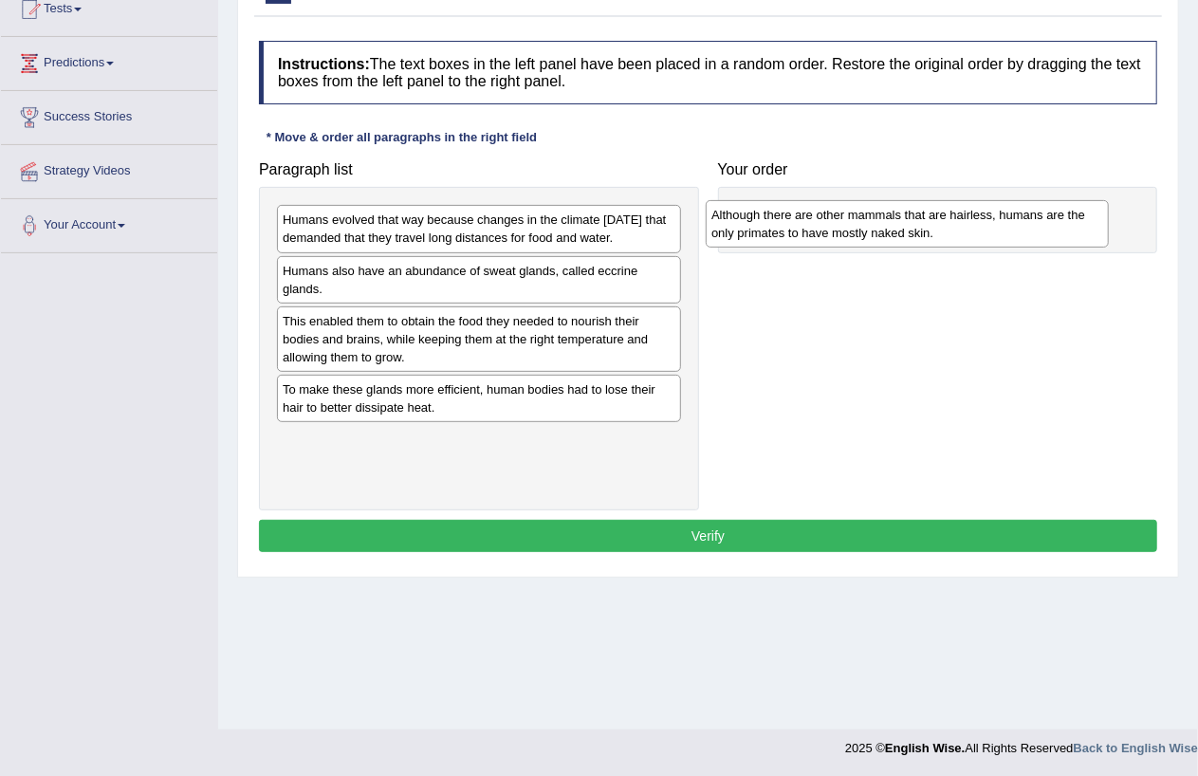
drag, startPoint x: 532, startPoint y: 304, endPoint x: 961, endPoint y: 230, distance: 435.2
click at [961, 230] on div "Although there are other mammals that are hairless, humans are the only primate…" at bounding box center [907, 223] width 403 height 47
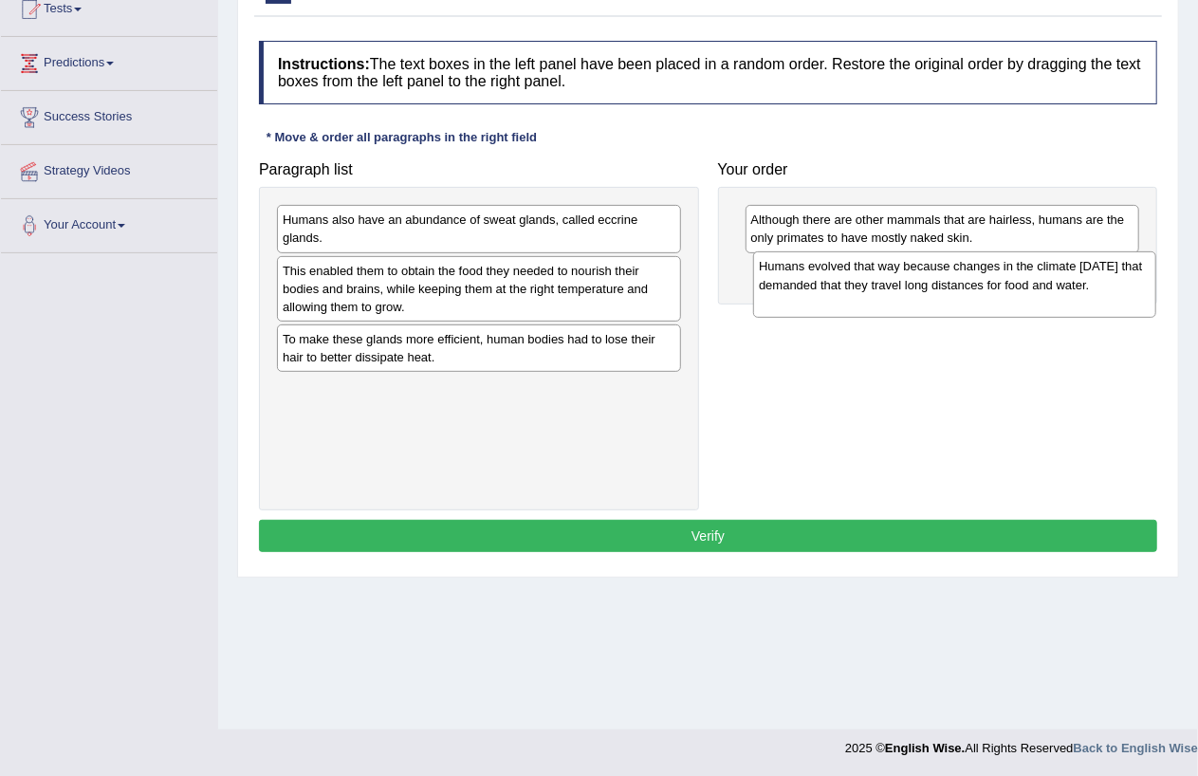
drag, startPoint x: 404, startPoint y: 250, endPoint x: 880, endPoint y: 297, distance: 478.5
click at [880, 297] on div "Humans evolved that way because changes in the climate [DATE] that demanded tha…" at bounding box center [954, 284] width 403 height 66
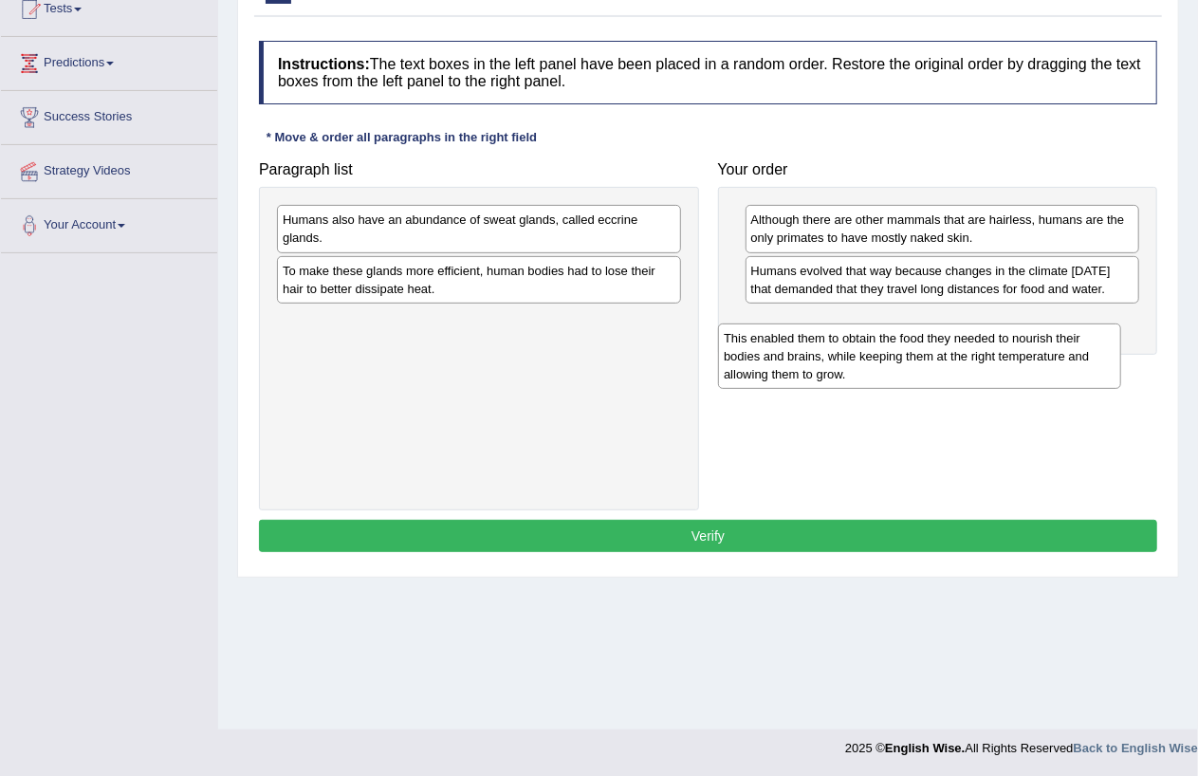
drag, startPoint x: 486, startPoint y: 302, endPoint x: 927, endPoint y: 370, distance: 446.4
click at [927, 370] on div "This enabled them to obtain the food they needed to nourish their bodies and br…" at bounding box center [919, 357] width 403 height 66
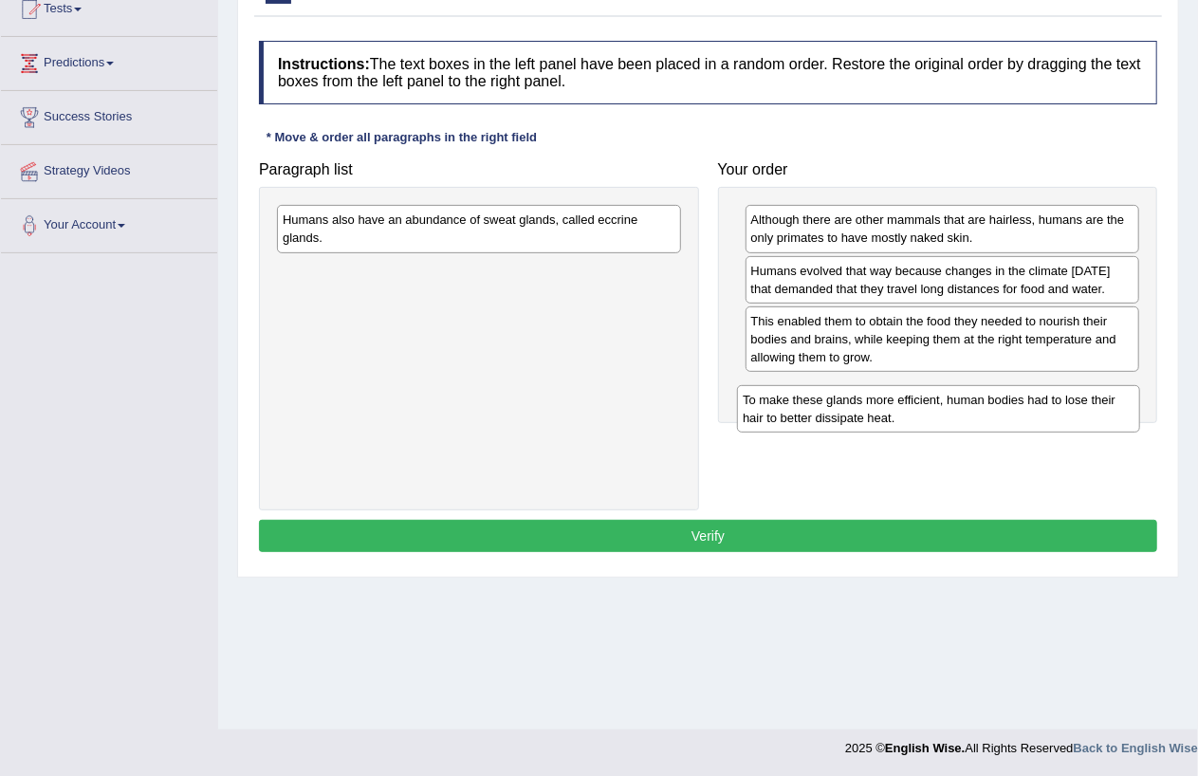
drag, startPoint x: 500, startPoint y: 286, endPoint x: 960, endPoint y: 415, distance: 477.9
click at [960, 415] on div "To make these glands more efficient, human bodies had to lose their hair to bet…" at bounding box center [938, 408] width 403 height 47
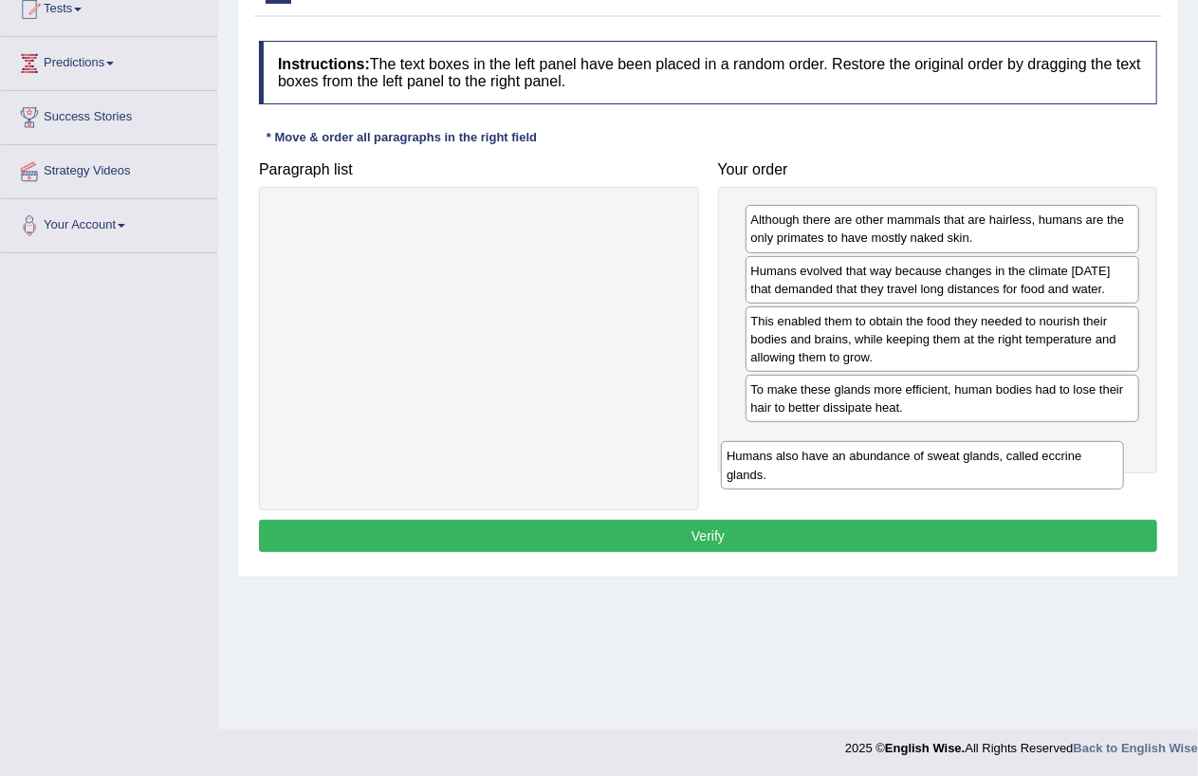
drag, startPoint x: 423, startPoint y: 239, endPoint x: 867, endPoint y: 475, distance: 502.9
click at [867, 475] on div "Humans also have an abundance of sweat glands, called eccrine glands." at bounding box center [922, 464] width 403 height 47
drag, startPoint x: 857, startPoint y: 477, endPoint x: 860, endPoint y: 412, distance: 65.5
click at [860, 412] on div "Humans also have an abundance of sweat glands, called eccrine glands." at bounding box center [946, 402] width 394 height 47
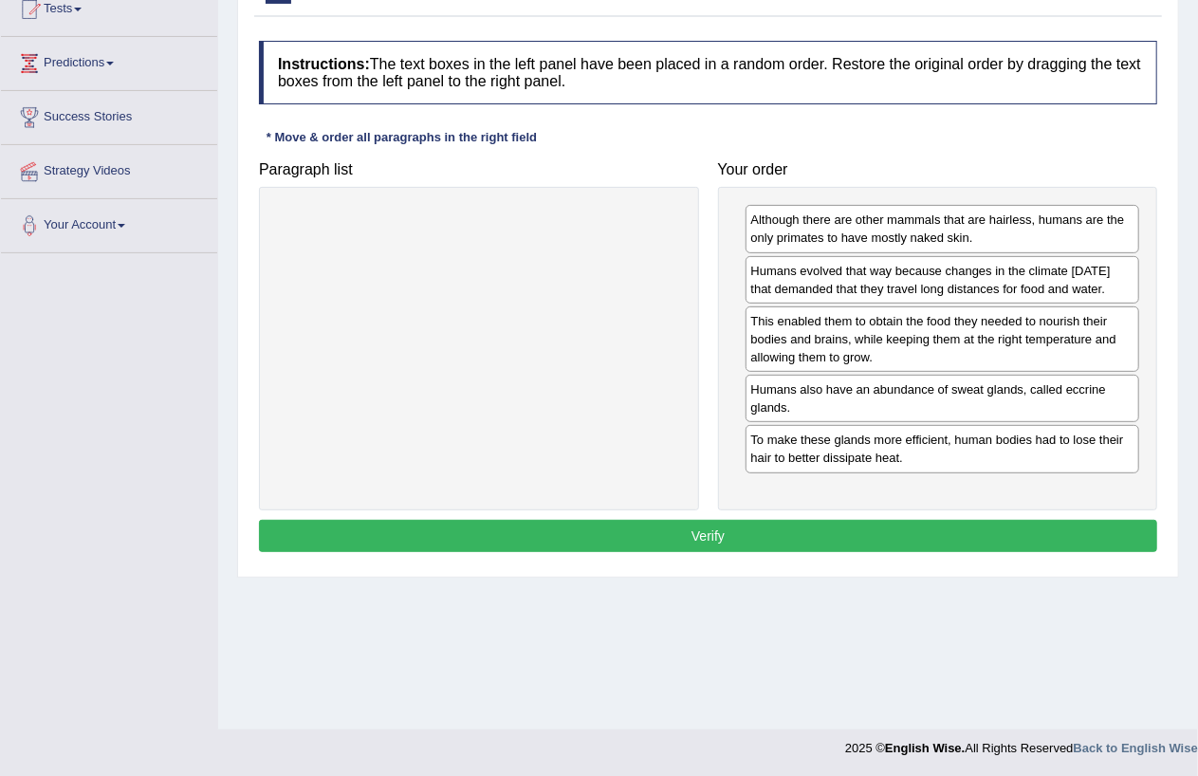
click at [657, 550] on button "Verify" at bounding box center [708, 536] width 898 height 32
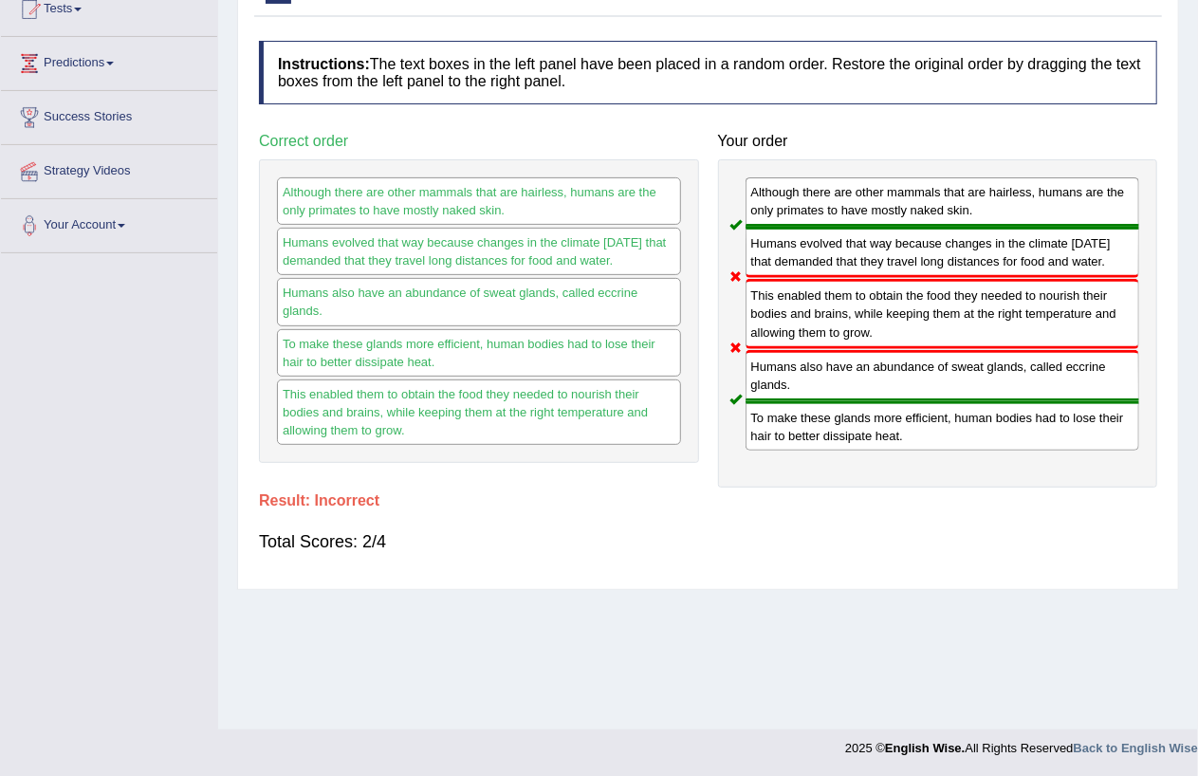
scroll to position [0, 0]
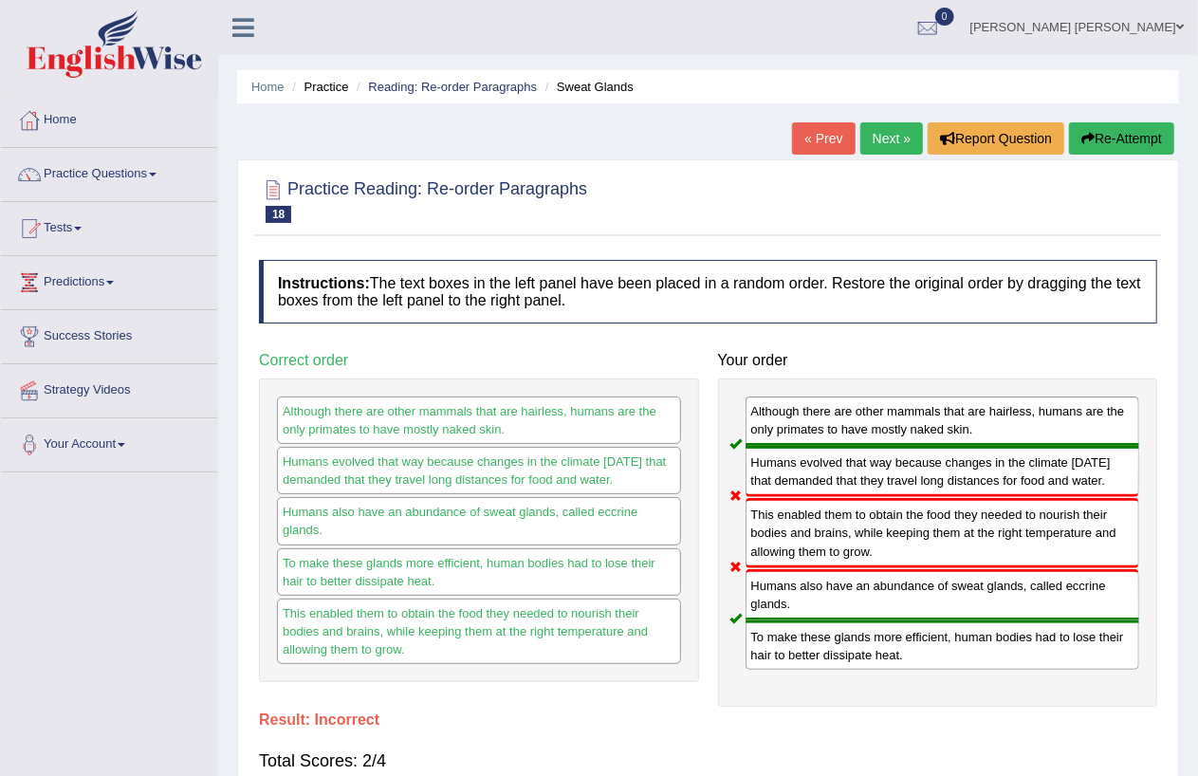
click at [1179, 26] on span at bounding box center [1180, 27] width 8 height 12
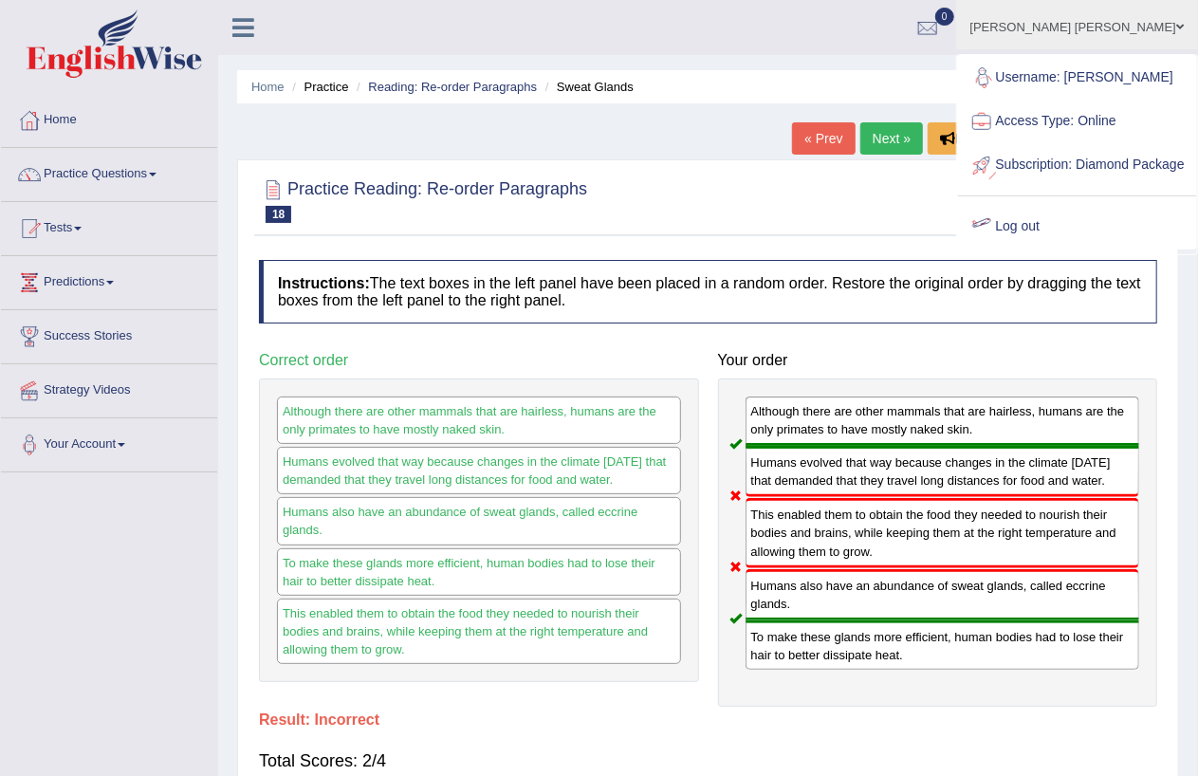
click at [1053, 240] on link "Log out" at bounding box center [1077, 227] width 238 height 44
